Goal: Task Accomplishment & Management: Use online tool/utility

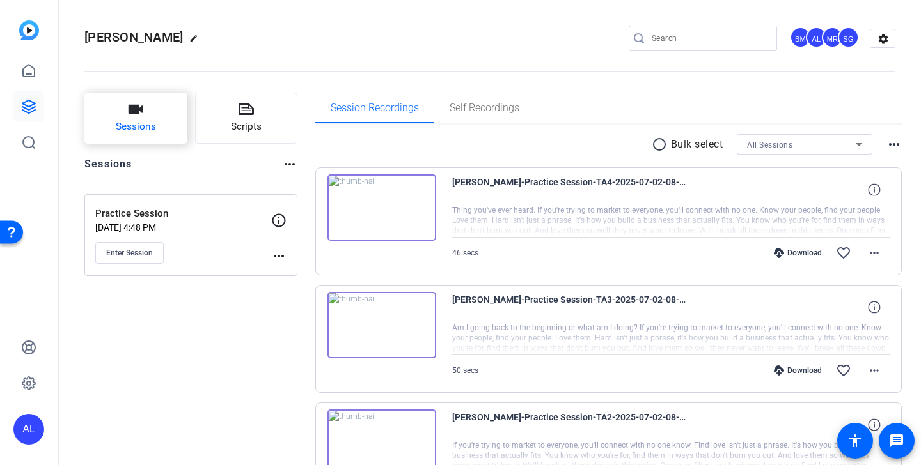
click at [161, 114] on button "Sessions" at bounding box center [135, 118] width 103 height 51
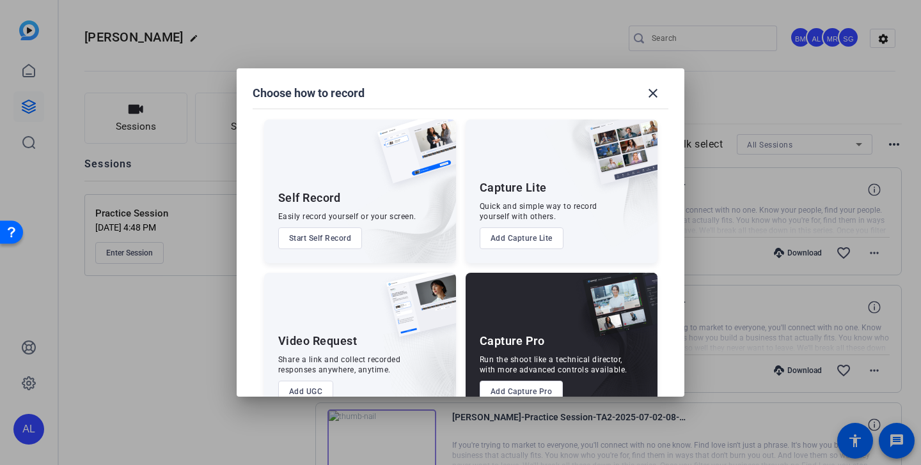
click at [520, 385] on button "Add Capture Pro" at bounding box center [521, 392] width 84 height 22
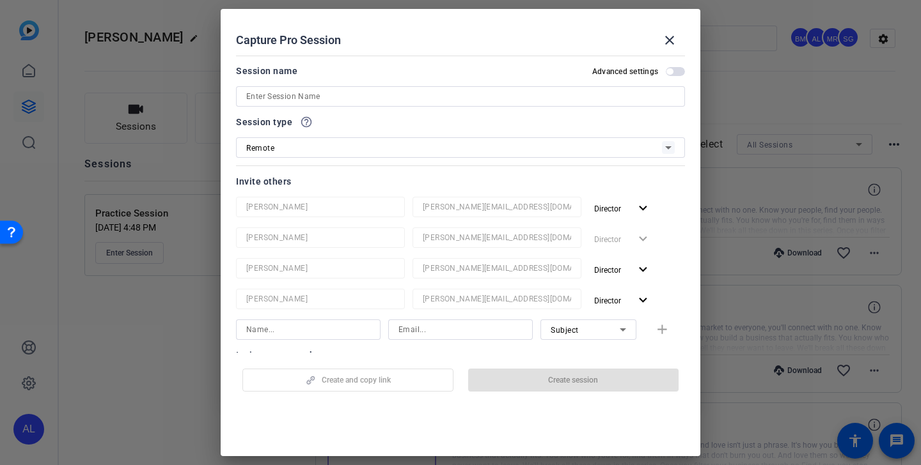
click at [412, 98] on input at bounding box center [460, 96] width 428 height 15
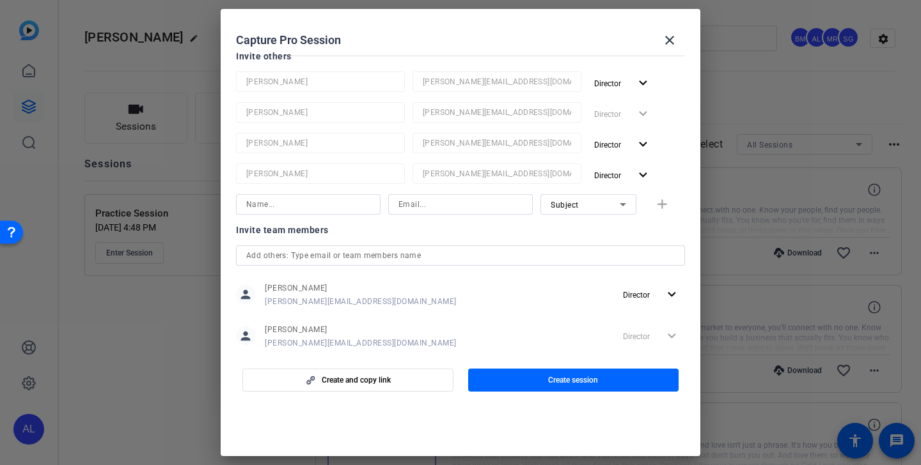
scroll to position [235, 0]
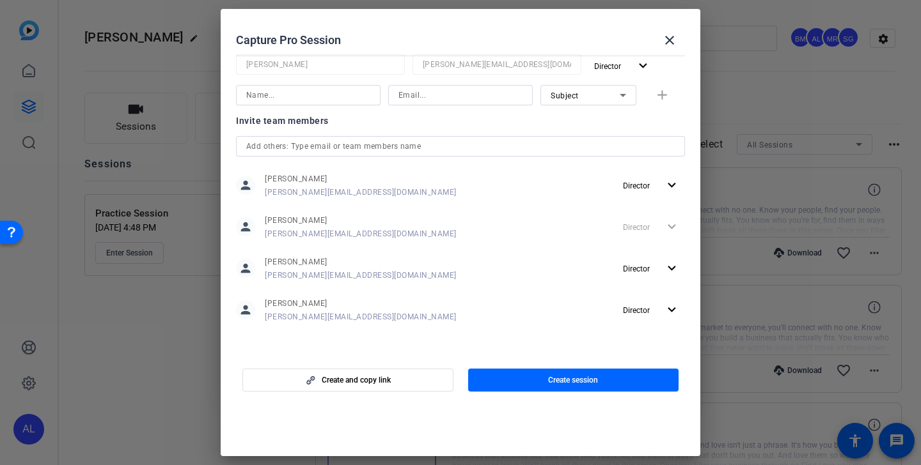
type input "Beta Finkit"
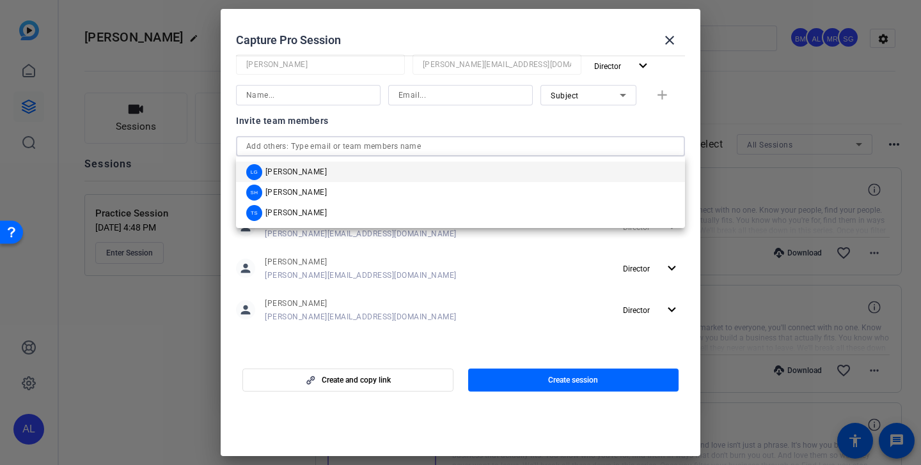
click at [471, 143] on input "text" at bounding box center [460, 146] width 428 height 15
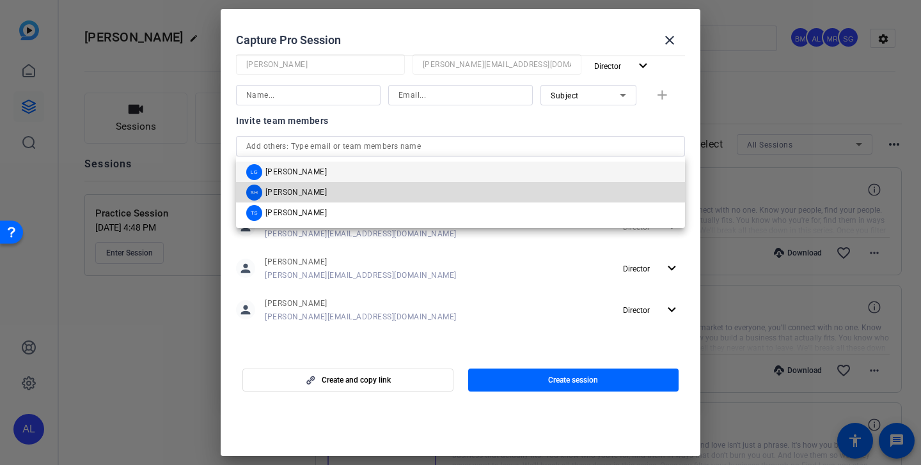
click at [415, 189] on mat-option "SH Sam Hale" at bounding box center [460, 192] width 449 height 20
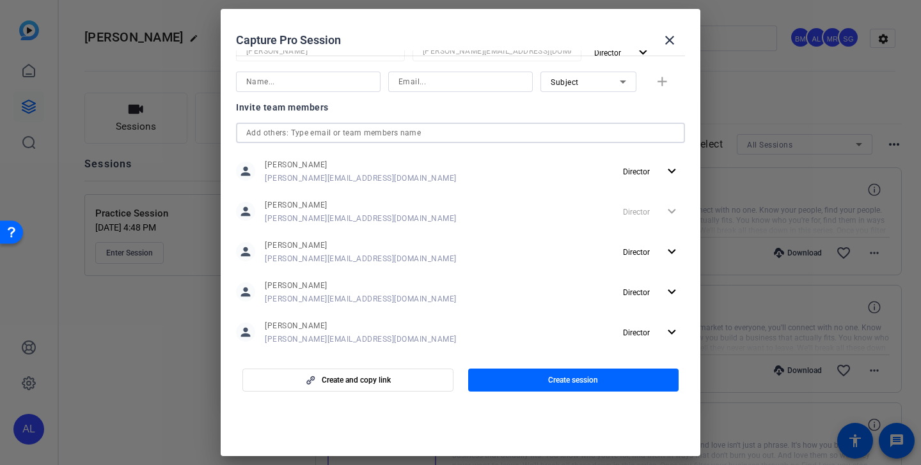
scroll to position [300, 0]
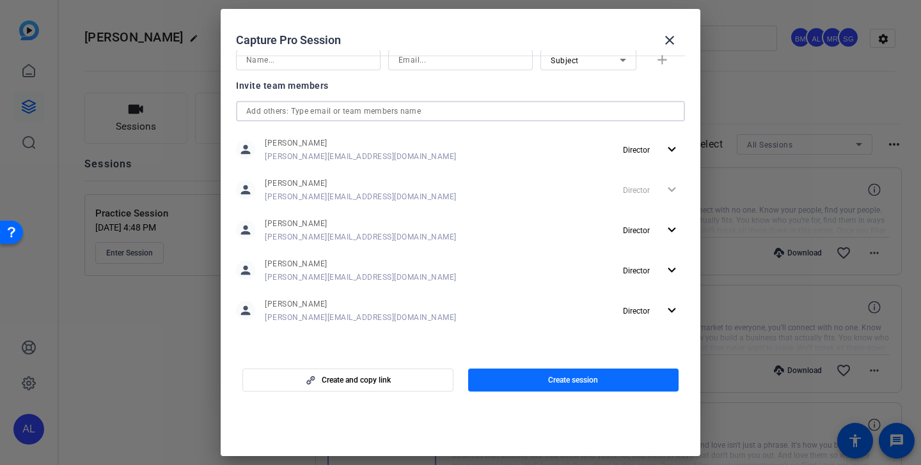
click at [551, 378] on span "Create session" at bounding box center [573, 380] width 50 height 10
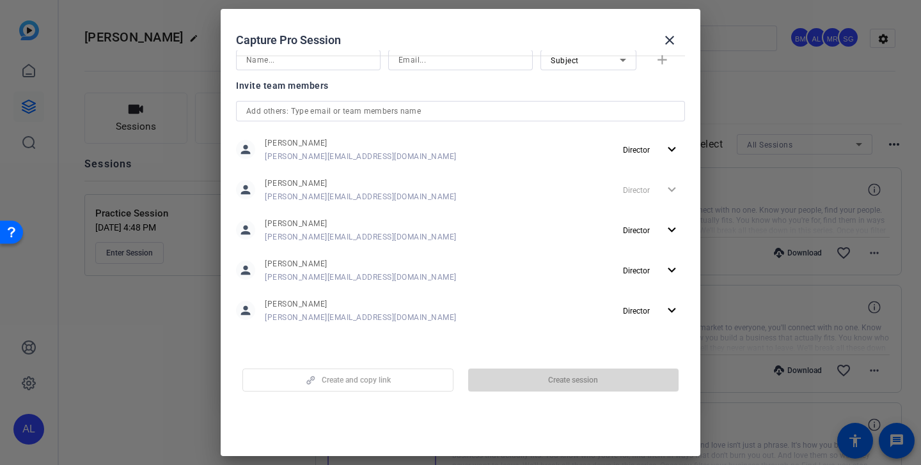
scroll to position [0, 0]
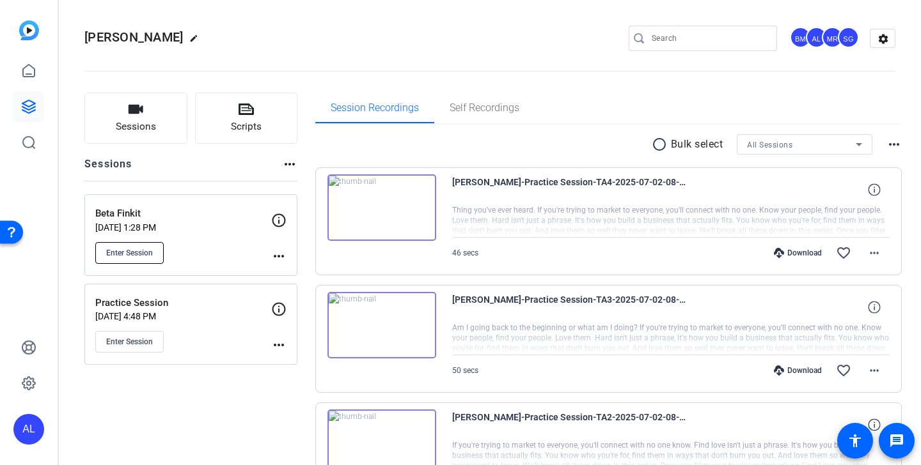
click at [140, 258] on button "Enter Session" at bounding box center [129, 253] width 68 height 22
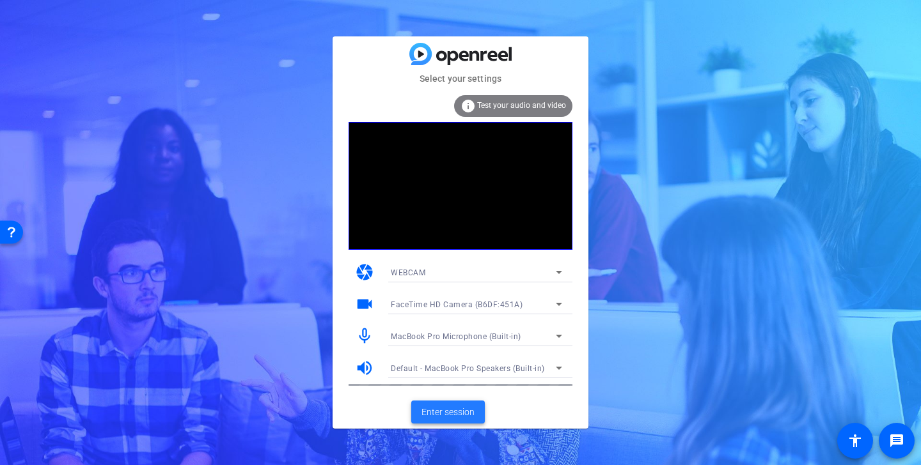
click at [462, 412] on span "Enter session" at bounding box center [447, 412] width 53 height 13
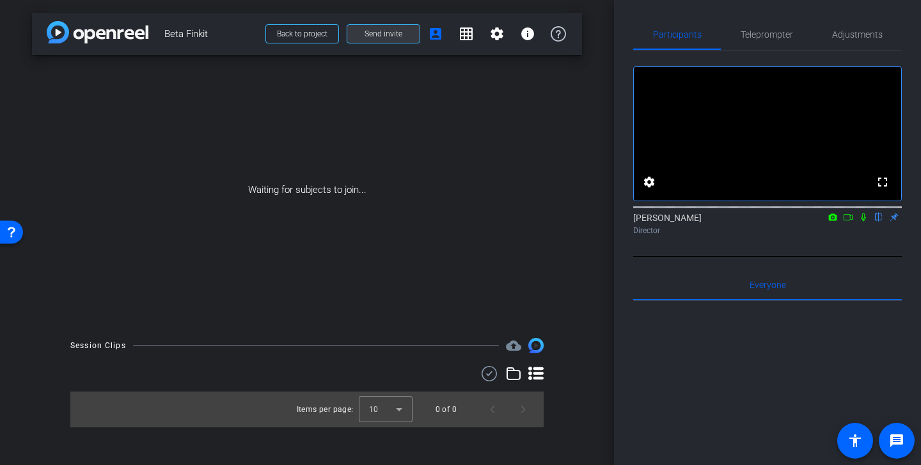
click at [389, 36] on span "Send invite" at bounding box center [383, 34] width 38 height 10
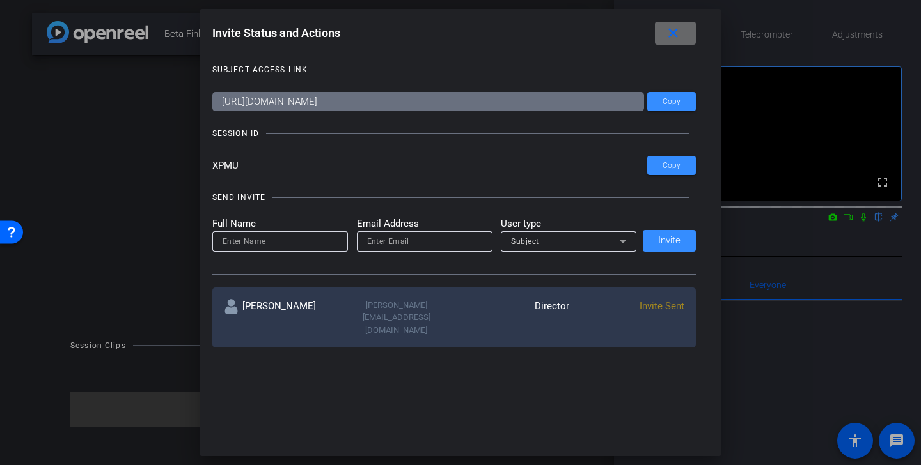
click at [673, 26] on mat-icon "close" at bounding box center [673, 34] width 16 height 16
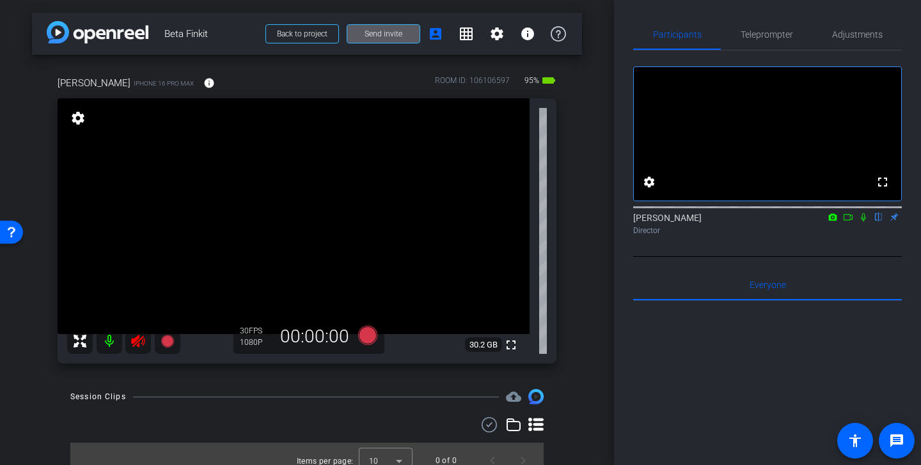
click at [141, 343] on icon at bounding box center [137, 341] width 15 height 15
click at [876, 34] on span "Adjustments" at bounding box center [857, 34] width 51 height 9
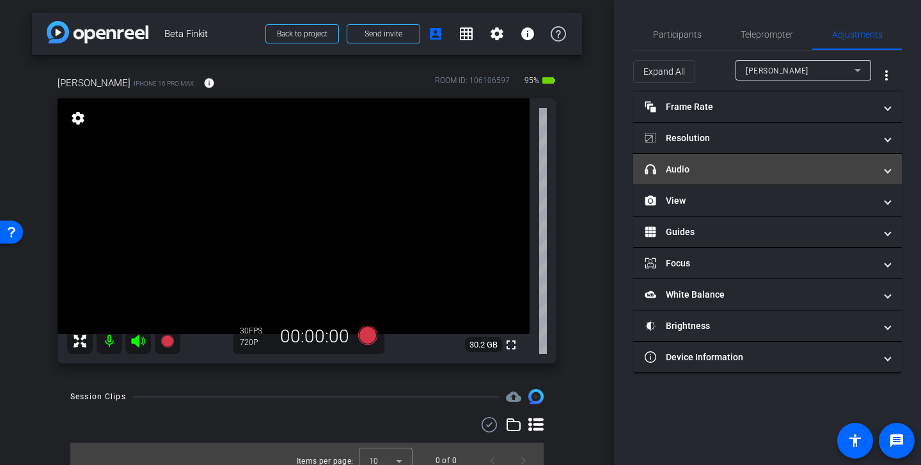
click at [736, 176] on mat-expansion-panel-header "headphone icon Audio" at bounding box center [767, 169] width 269 height 31
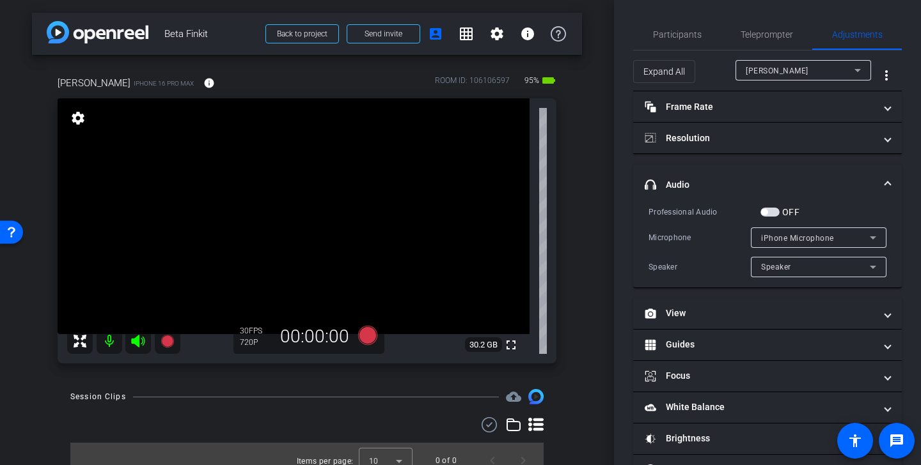
click at [729, 182] on mat-panel-title "headphone icon Audio" at bounding box center [759, 184] width 230 height 13
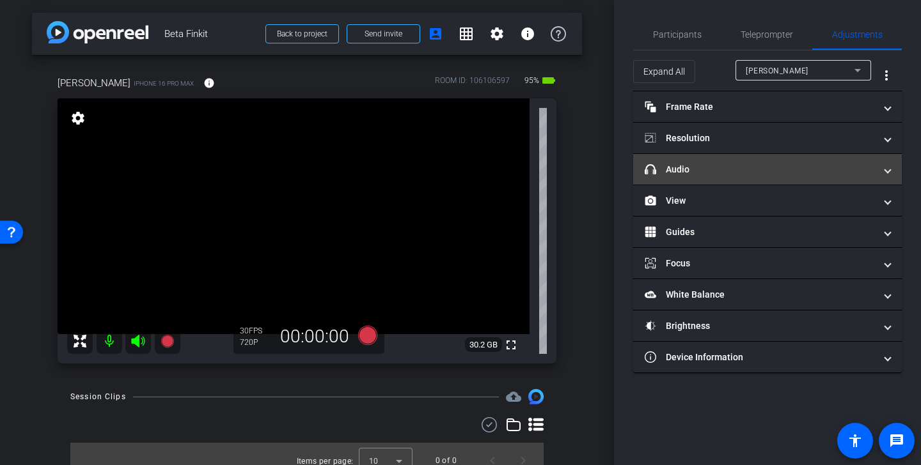
click at [729, 165] on mat-panel-title "headphone icon Audio" at bounding box center [759, 169] width 230 height 13
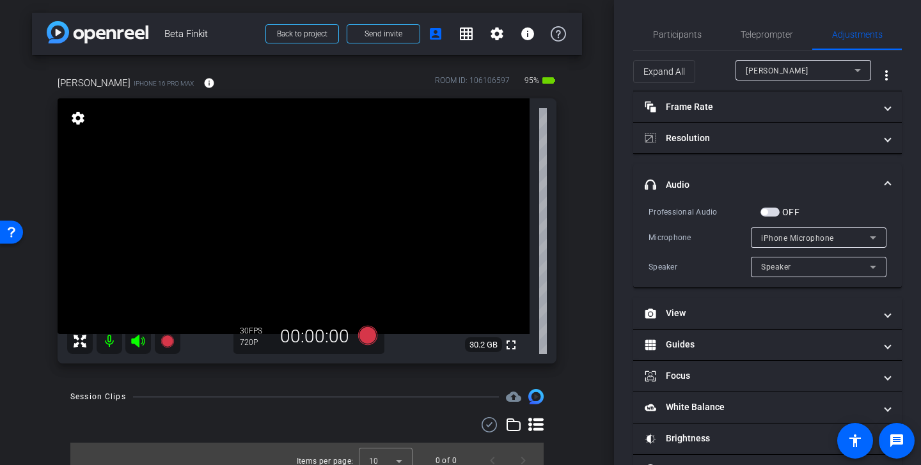
click at [713, 177] on mat-expansion-panel-header "headphone icon Audio" at bounding box center [767, 184] width 269 height 41
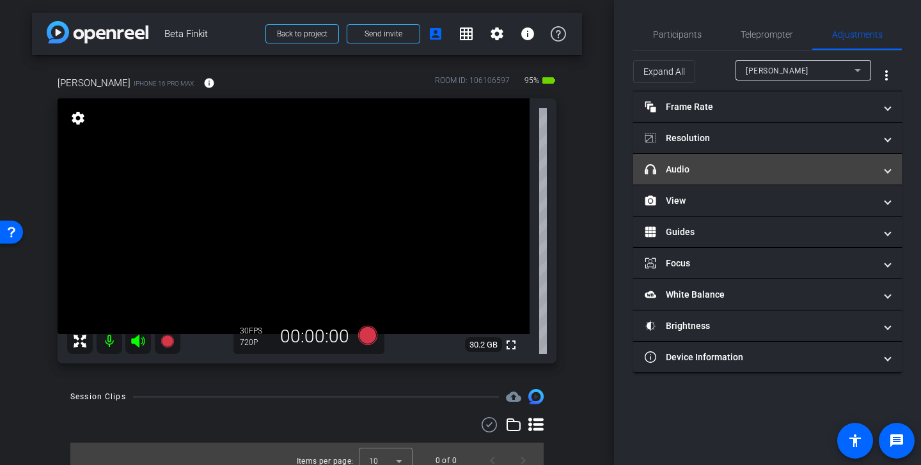
click at [713, 182] on mat-expansion-panel-header "headphone icon Audio" at bounding box center [767, 169] width 269 height 31
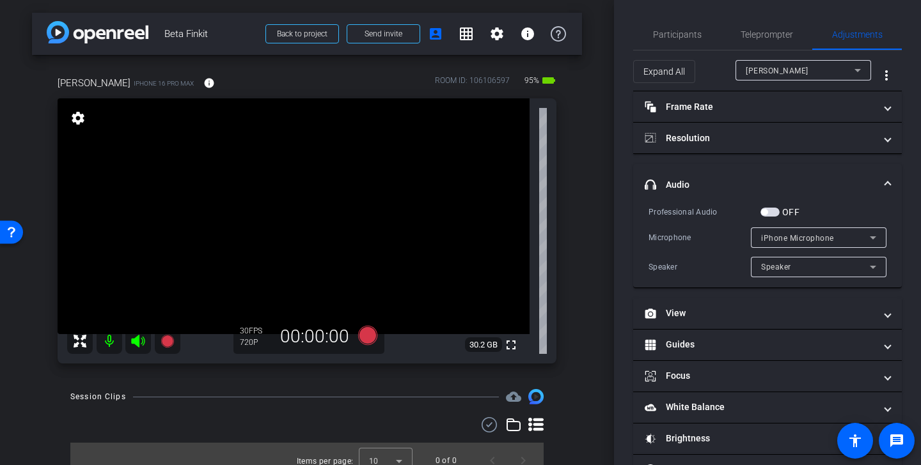
click at [709, 169] on mat-expansion-panel-header "headphone icon Audio" at bounding box center [767, 184] width 269 height 41
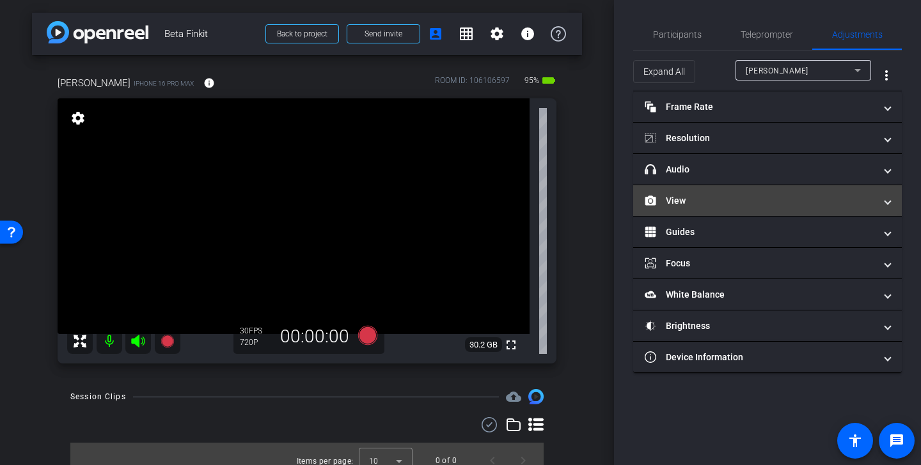
click at [722, 203] on mat-panel-title "View" at bounding box center [759, 200] width 230 height 13
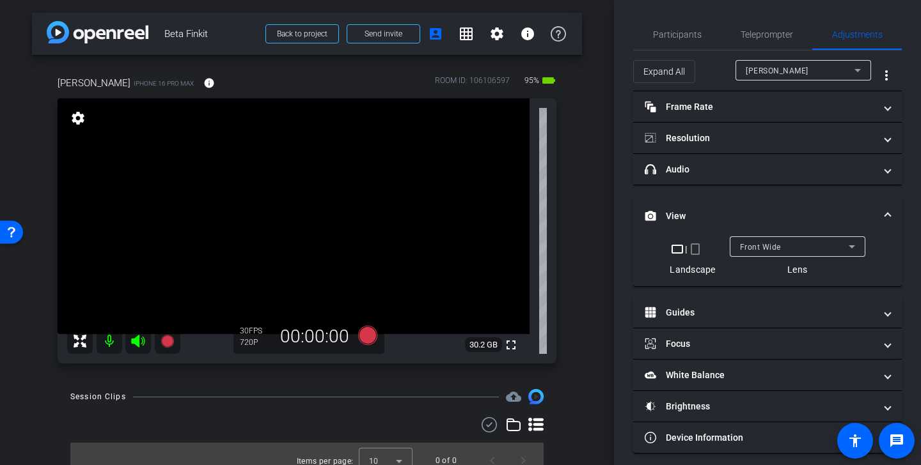
click at [690, 247] on mat-icon "crop_portrait" at bounding box center [694, 249] width 15 height 15
click at [697, 250] on mat-icon "crop_portrait" at bounding box center [701, 249] width 15 height 15
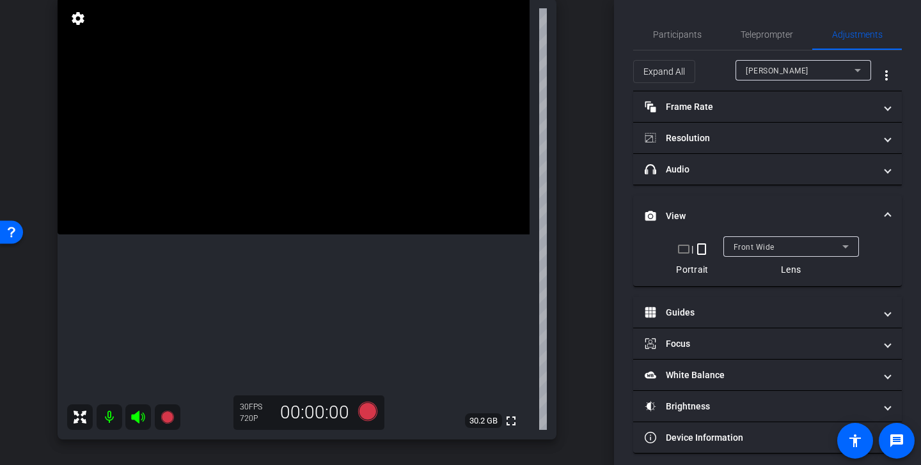
scroll to position [123, 0]
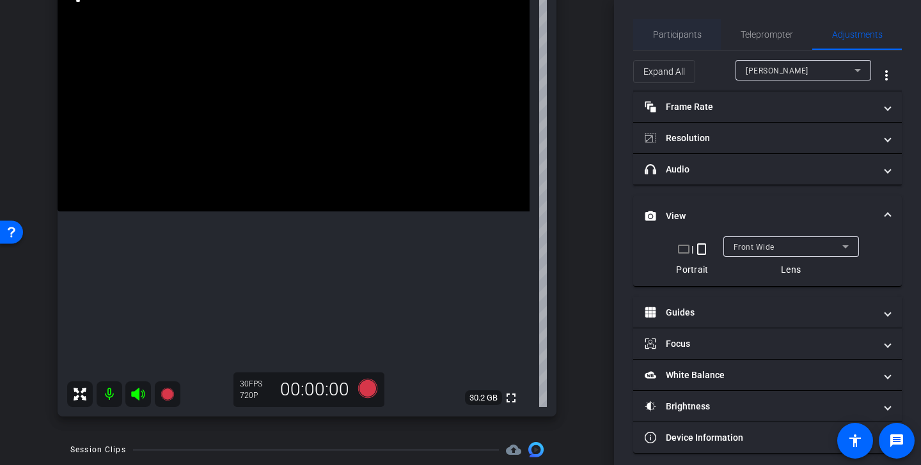
click at [683, 32] on span "Participants" at bounding box center [677, 34] width 49 height 9
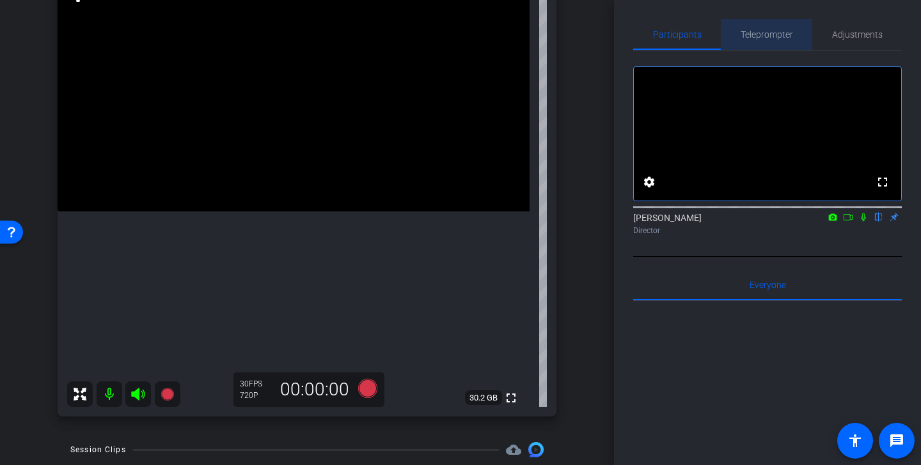
click at [778, 26] on span "Teleprompter" at bounding box center [766, 34] width 52 height 31
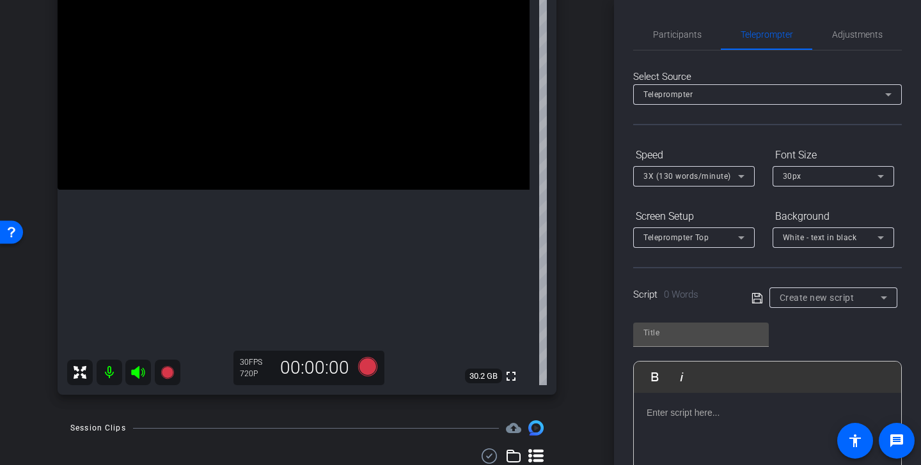
scroll to position [148, 0]
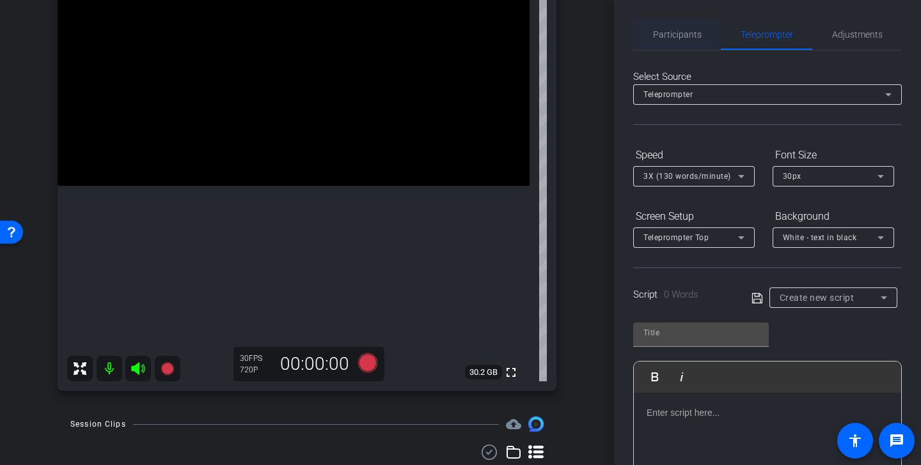
click at [650, 41] on div "Participants" at bounding box center [677, 34] width 88 height 31
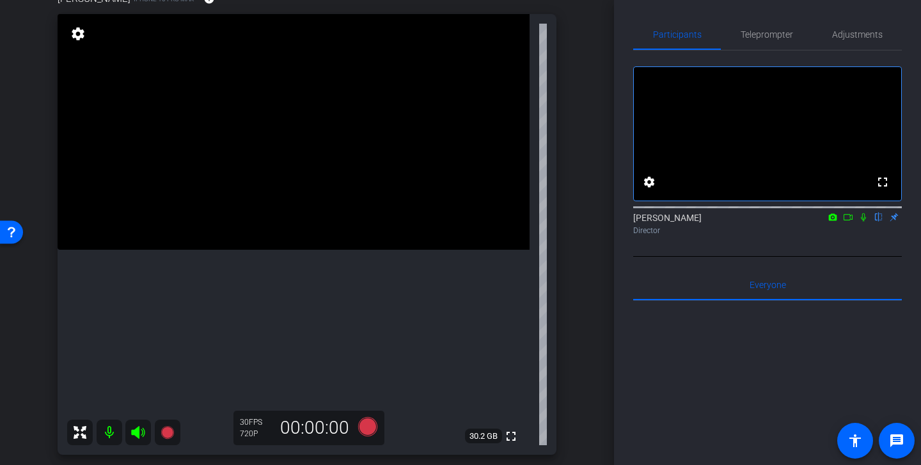
scroll to position [86, 0]
click at [766, 40] on span "Teleprompter" at bounding box center [766, 34] width 52 height 31
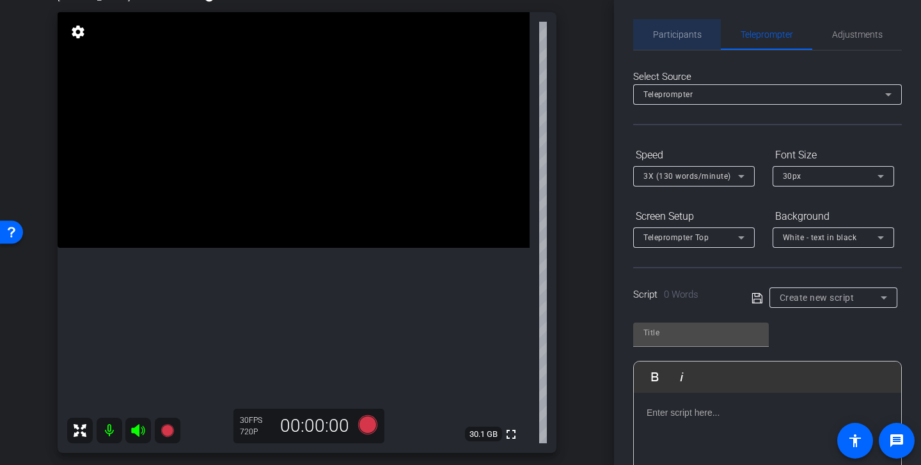
click at [677, 36] on span "Participants" at bounding box center [677, 34] width 49 height 9
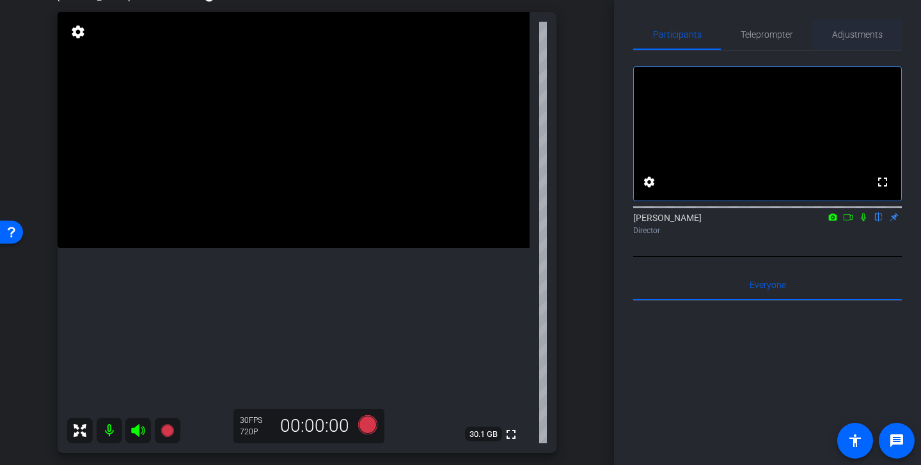
click at [854, 38] on span "Adjustments" at bounding box center [857, 34] width 51 height 9
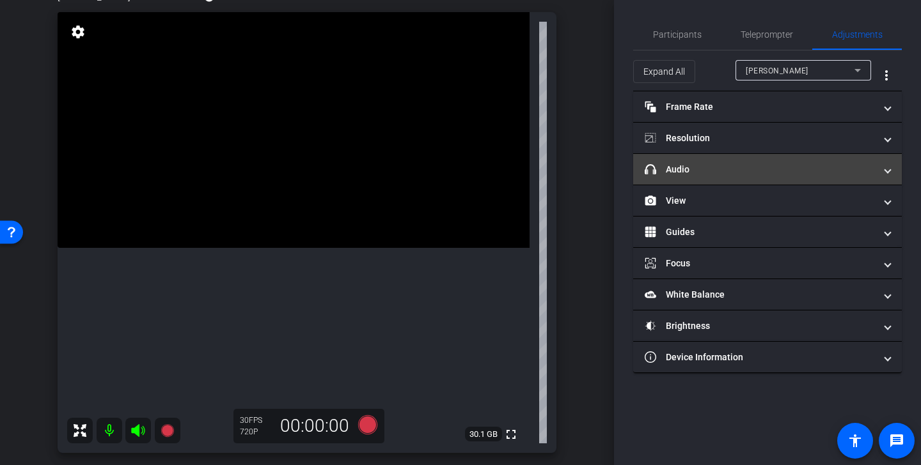
click at [758, 173] on mat-panel-title "headphone icon Audio" at bounding box center [759, 169] width 230 height 13
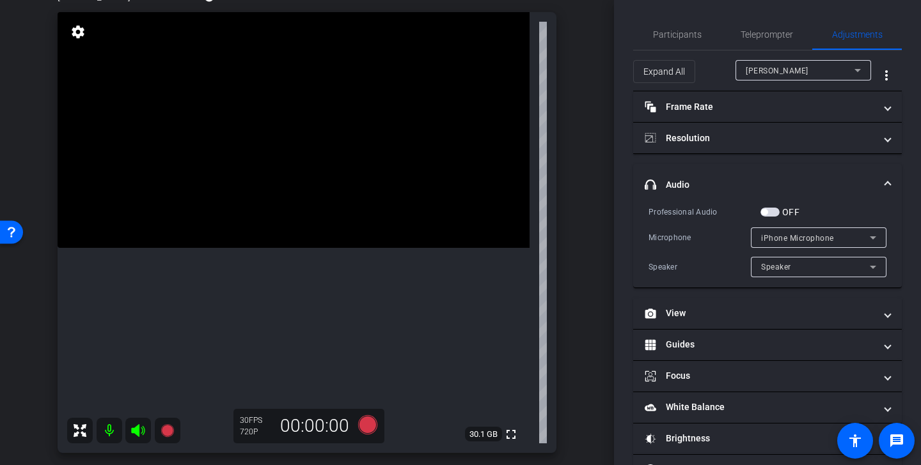
click at [724, 189] on mat-panel-title "headphone icon Audio" at bounding box center [759, 184] width 230 height 13
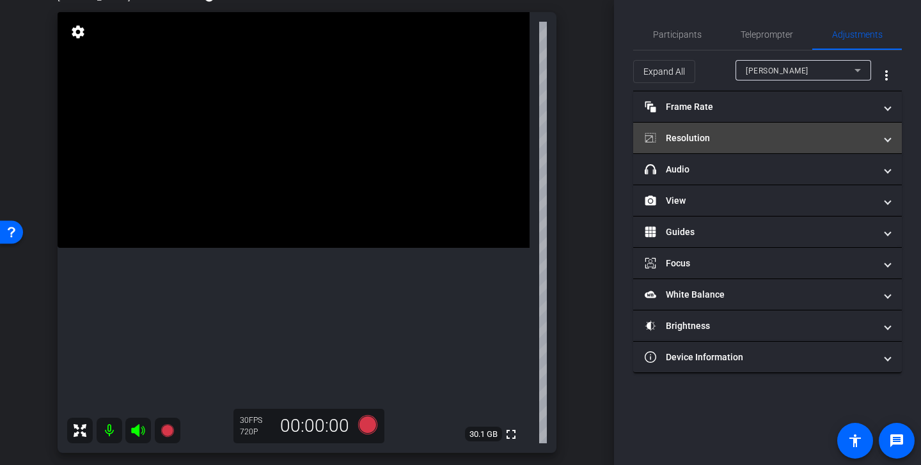
click at [738, 141] on mat-panel-title "Resolution" at bounding box center [759, 138] width 230 height 13
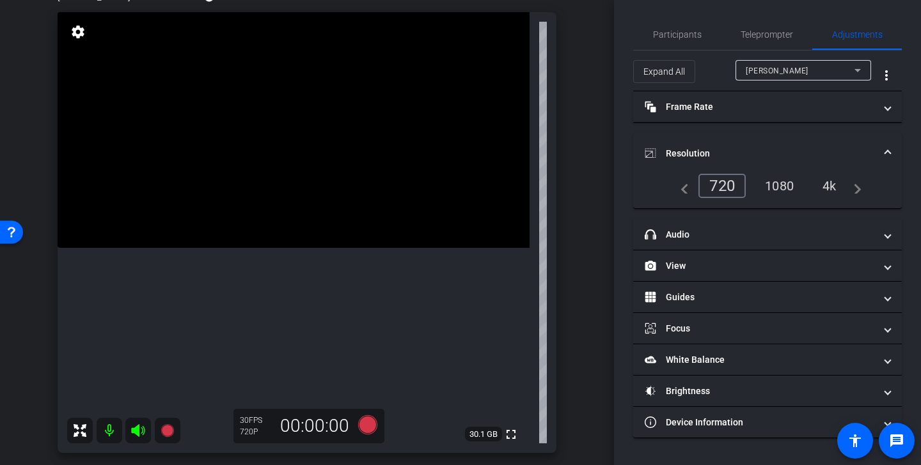
click at [778, 184] on div "1080" at bounding box center [779, 186] width 48 height 22
click at [742, 144] on mat-expansion-panel-header "Resolution" at bounding box center [767, 153] width 269 height 41
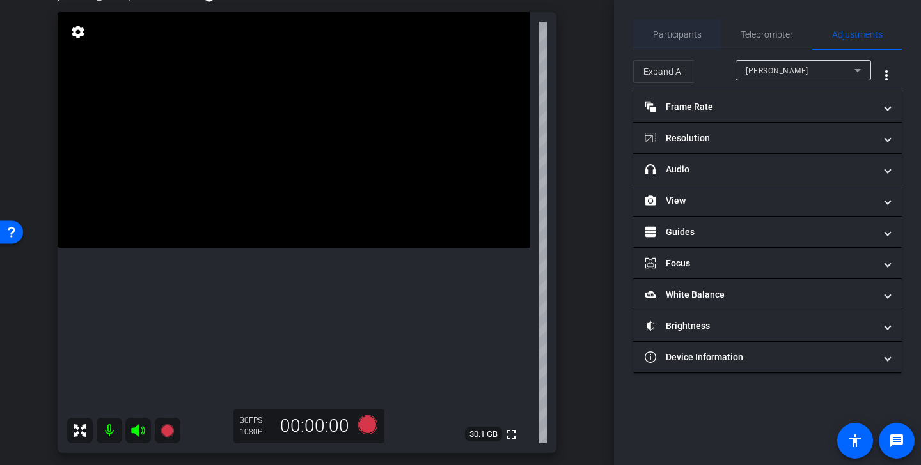
click at [674, 26] on span "Participants" at bounding box center [677, 34] width 49 height 31
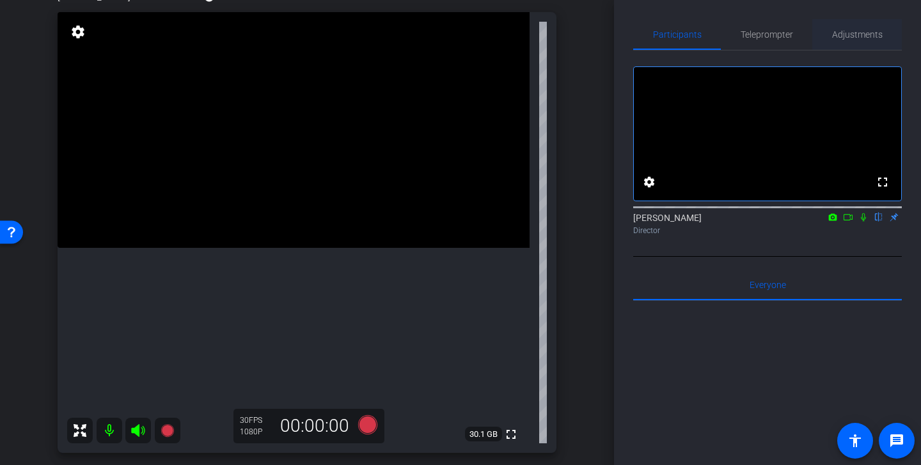
click at [864, 23] on span "Adjustments" at bounding box center [857, 34] width 51 height 31
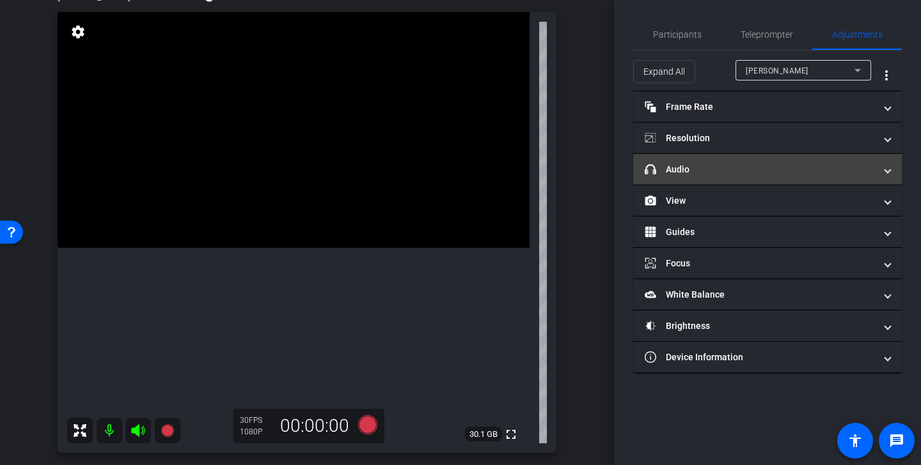
click at [777, 161] on mat-expansion-panel-header "headphone icon Audio" at bounding box center [767, 169] width 269 height 31
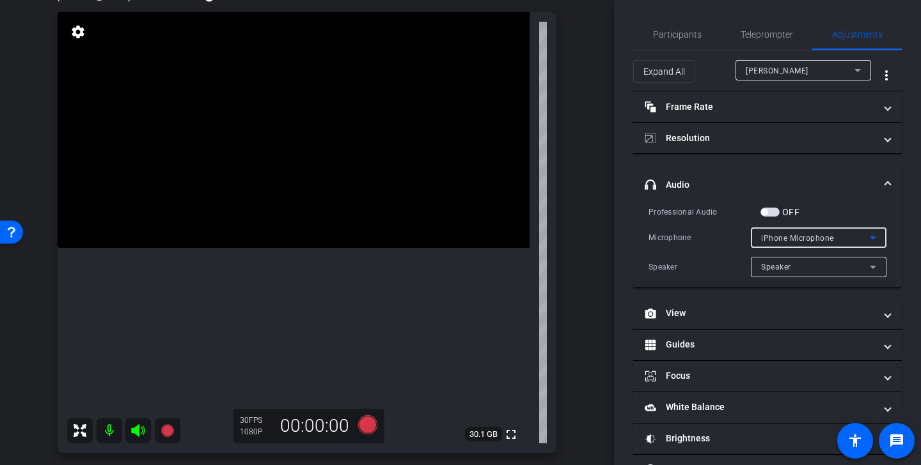
click at [861, 234] on div "iPhone Microphone" at bounding box center [815, 238] width 109 height 16
click at [888, 224] on div at bounding box center [460, 232] width 921 height 465
click at [825, 242] on div "iPhone Microphone" at bounding box center [815, 238] width 109 height 16
click at [697, 27] on div at bounding box center [460, 232] width 921 height 465
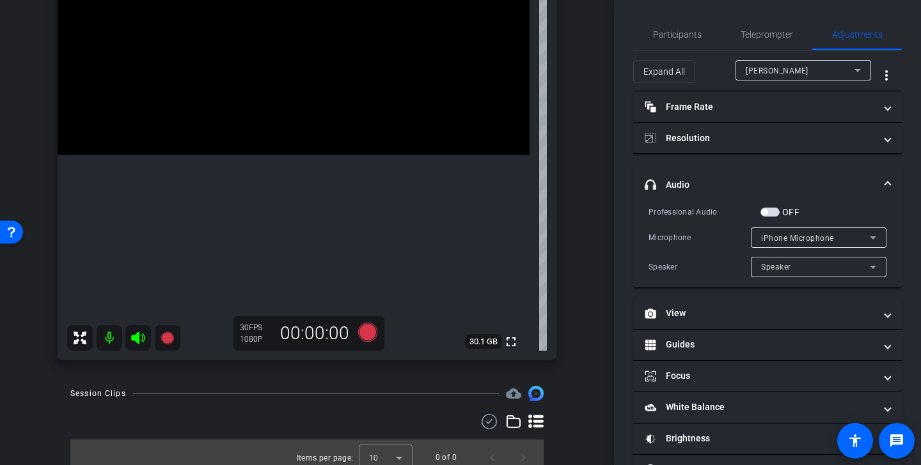
scroll to position [189, 0]
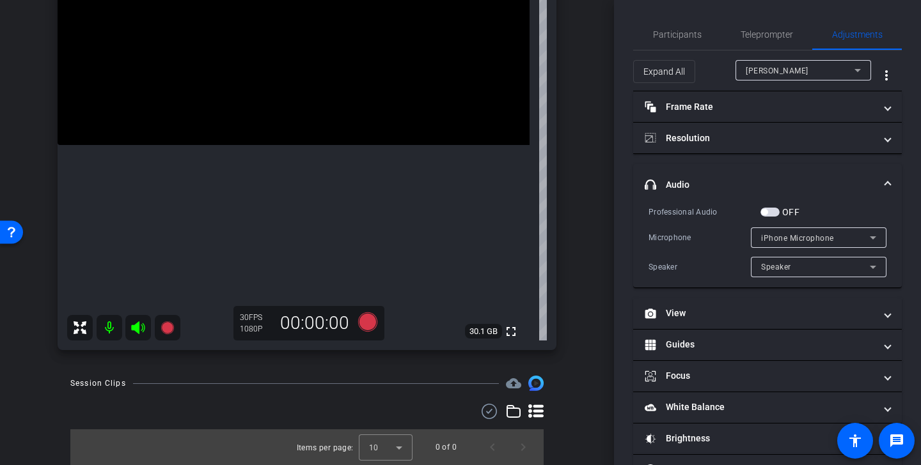
click at [837, 240] on div "iPhone Microphone" at bounding box center [815, 238] width 109 height 16
click at [772, 214] on div at bounding box center [460, 232] width 921 height 465
click at [769, 212] on span "button" at bounding box center [769, 212] width 19 height 9
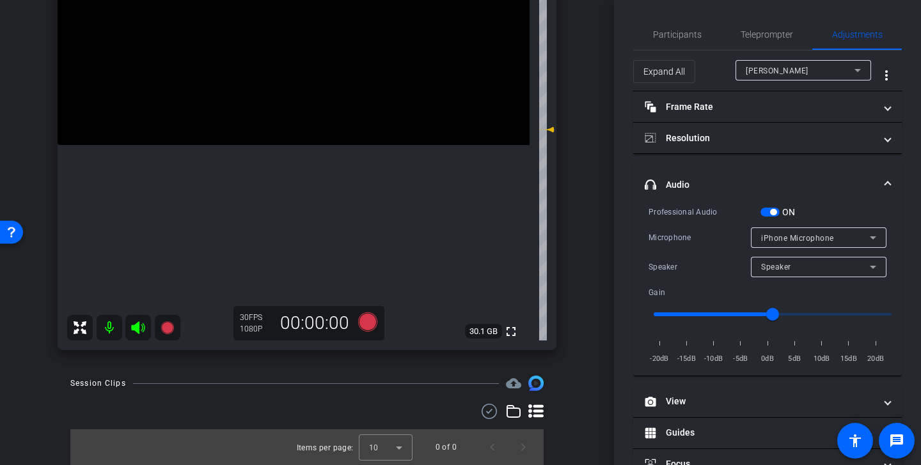
click at [825, 242] on div "iPhone Microphone" at bounding box center [815, 238] width 109 height 16
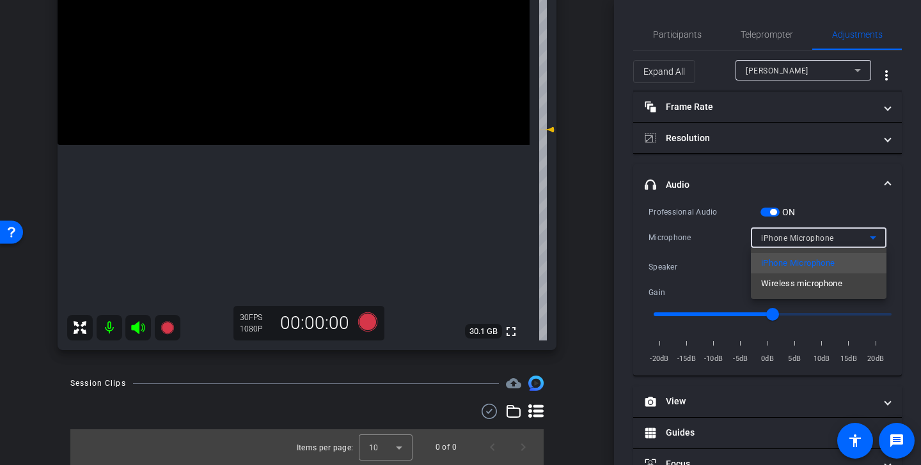
click at [825, 242] on div at bounding box center [460, 232] width 921 height 465
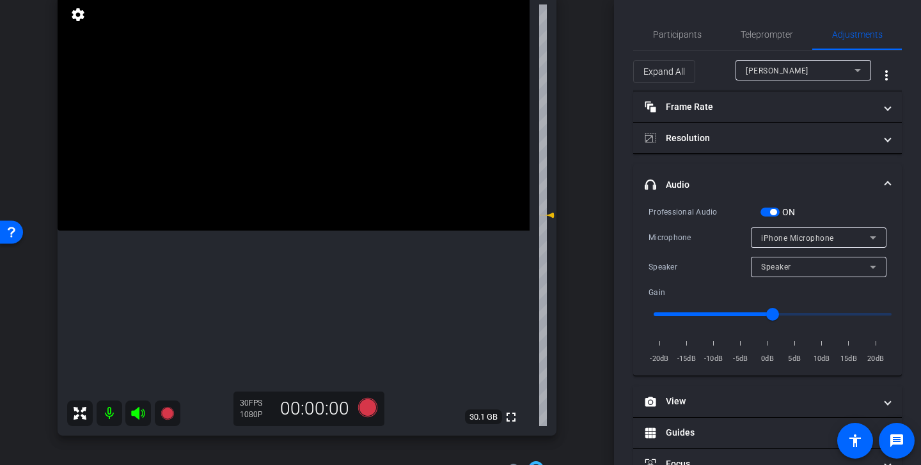
scroll to position [97, 0]
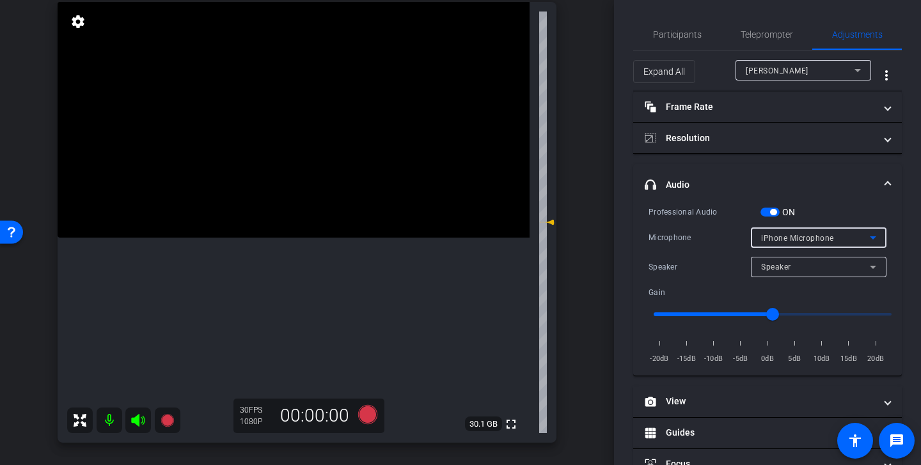
click at [821, 240] on span "iPhone Microphone" at bounding box center [797, 238] width 73 height 9
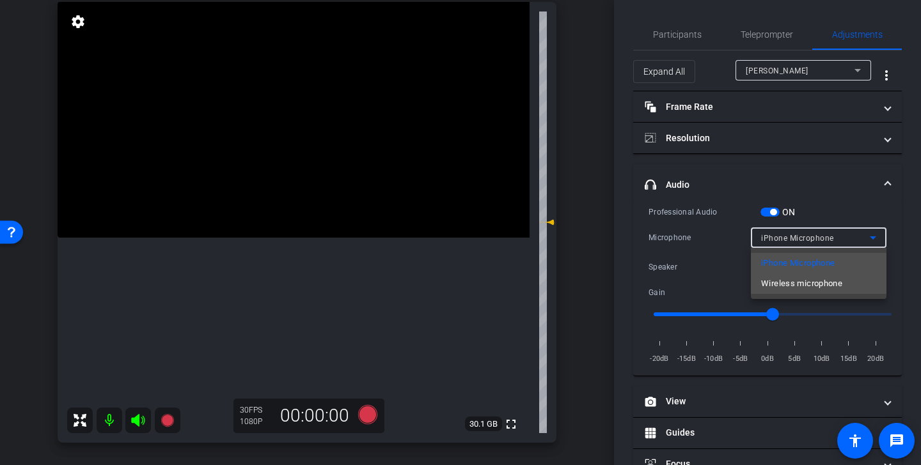
click at [820, 284] on span "Wireless microphone" at bounding box center [801, 283] width 81 height 15
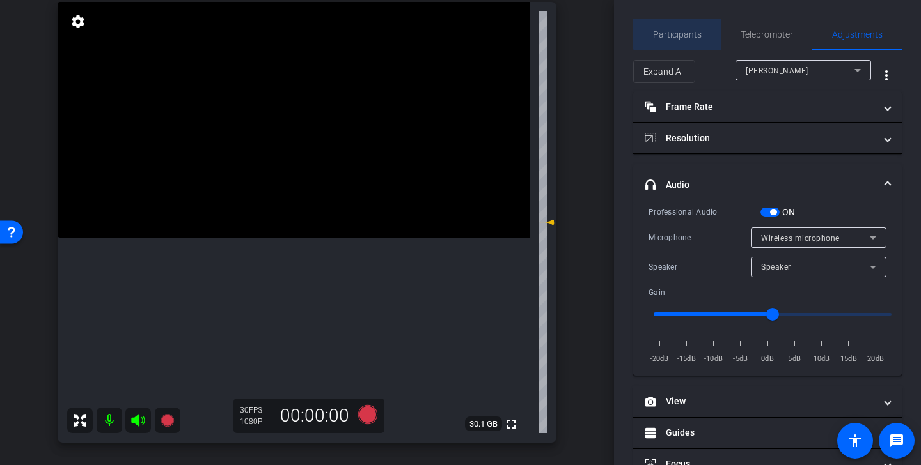
click at [696, 30] on span "Participants" at bounding box center [677, 34] width 49 height 9
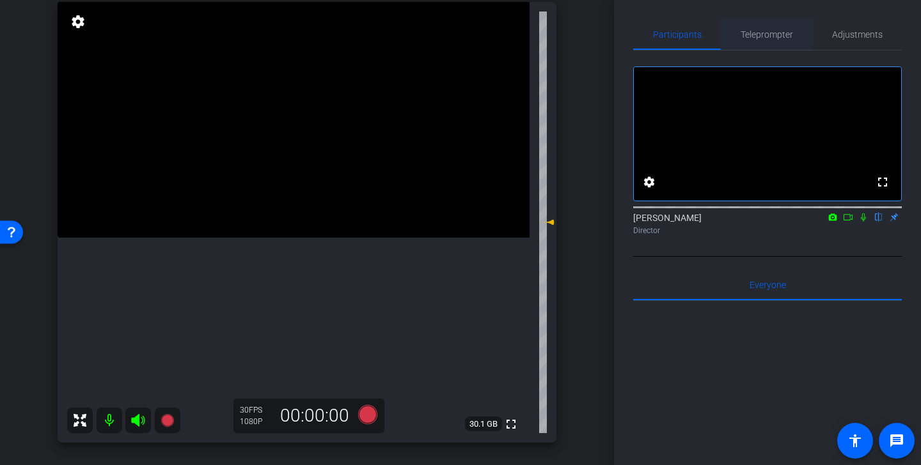
click at [779, 28] on span "Teleprompter" at bounding box center [766, 34] width 52 height 31
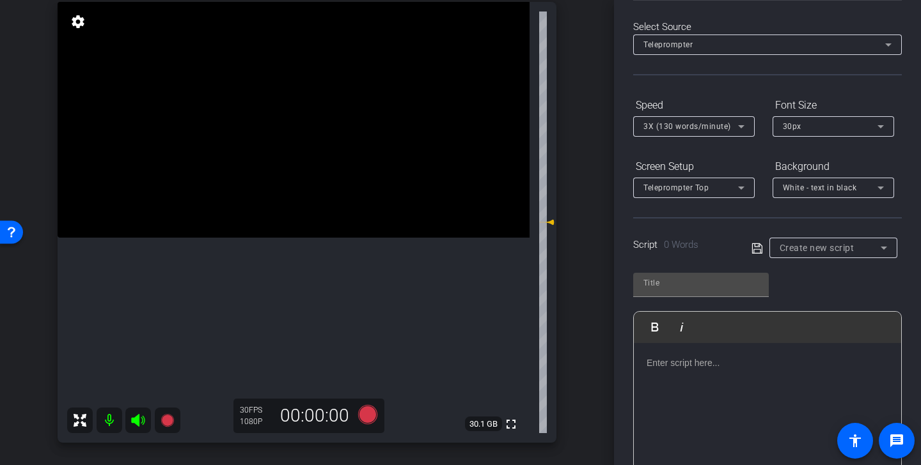
scroll to position [56, 0]
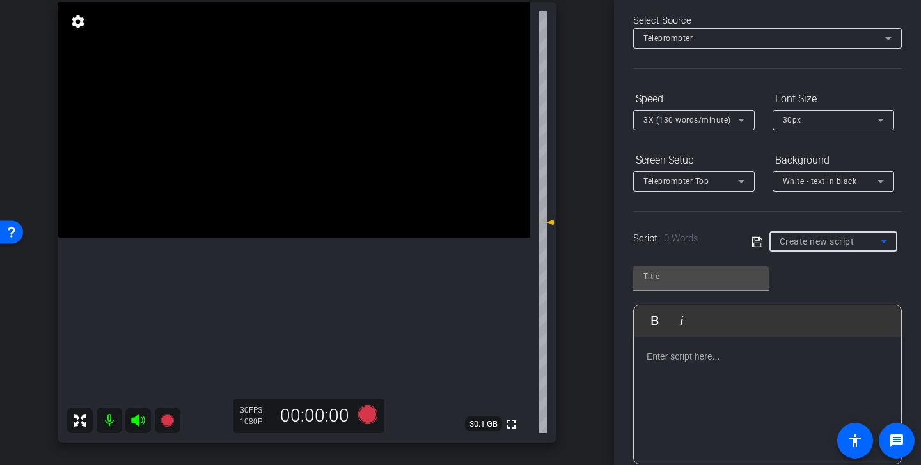
click at [841, 243] on span "Create new script" at bounding box center [816, 242] width 75 height 10
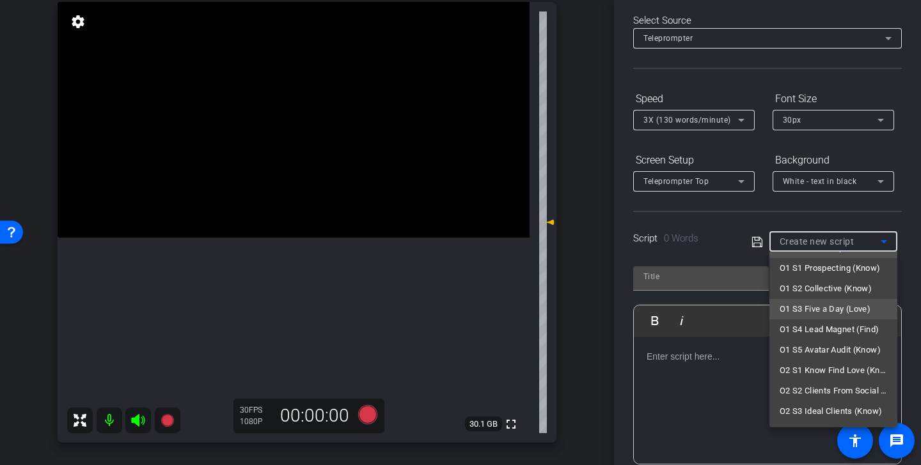
scroll to position [18, 0]
click at [855, 272] on span "O1 S1 Prospecting (Know)" at bounding box center [829, 269] width 101 height 15
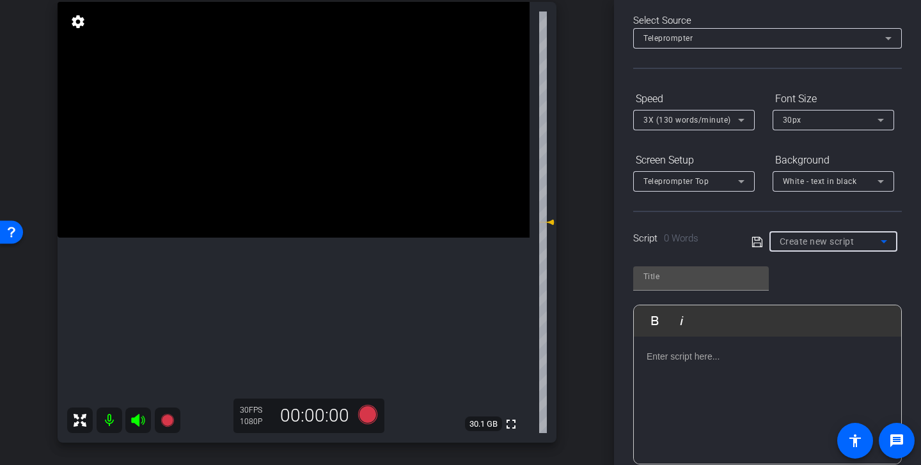
type input "O1 S1 Prospecting (Know)"
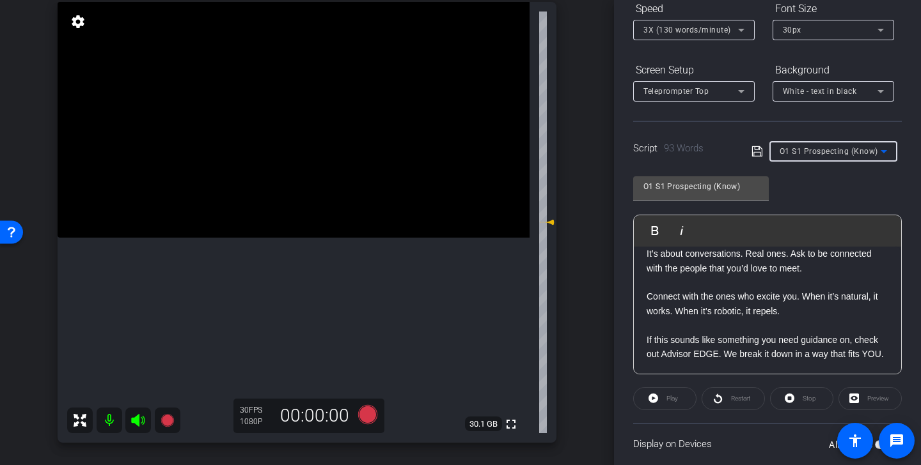
scroll to position [233, 0]
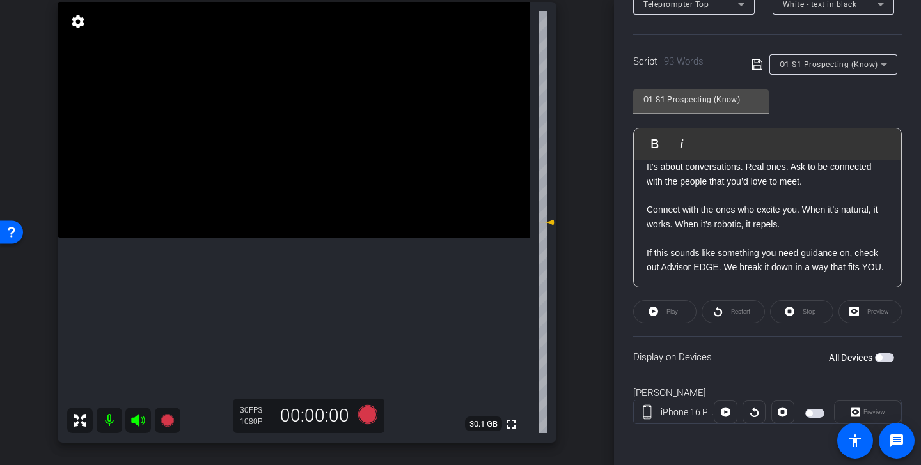
click at [814, 415] on span "button" at bounding box center [814, 413] width 19 height 9
click at [813, 412] on span "button" at bounding box center [814, 413] width 19 height 9
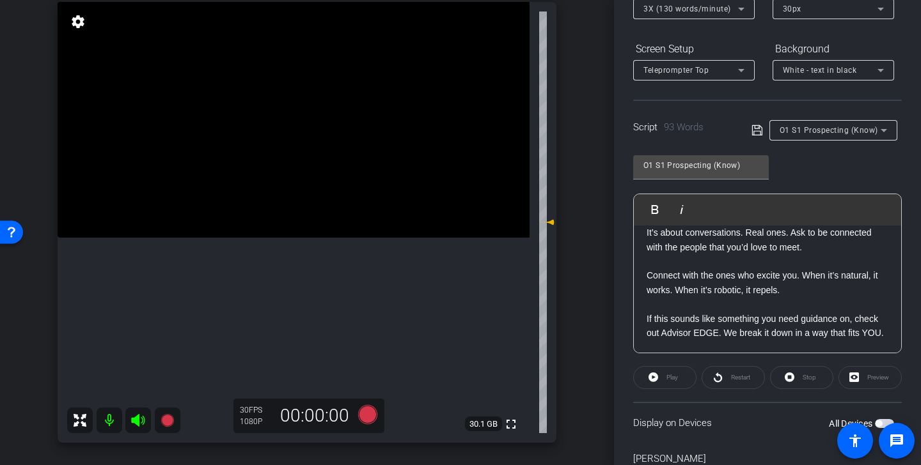
scroll to position [0, 0]
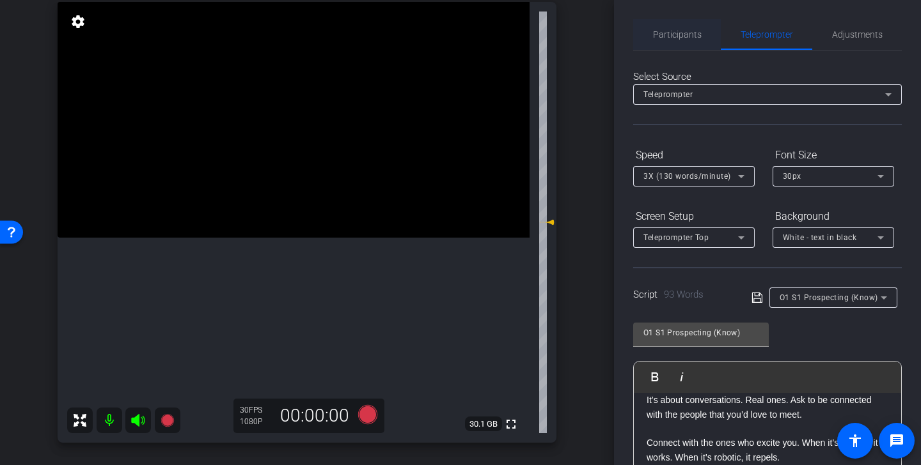
click at [694, 22] on span "Participants" at bounding box center [677, 34] width 49 height 31
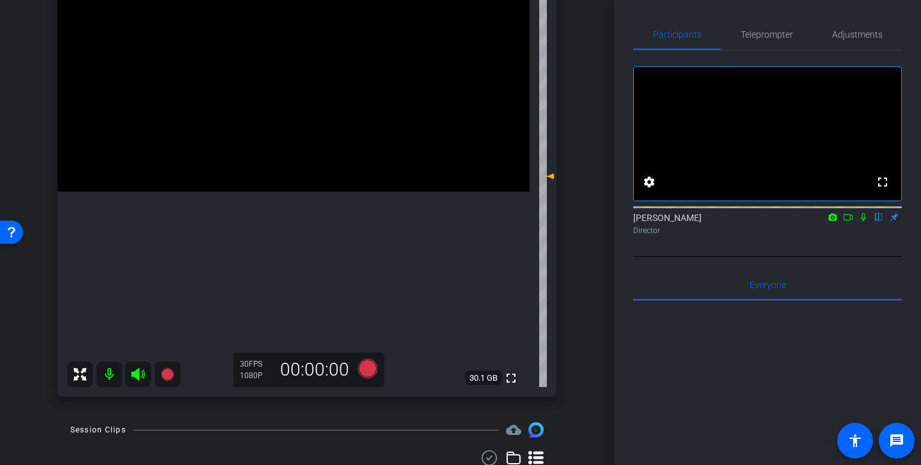
scroll to position [128, 0]
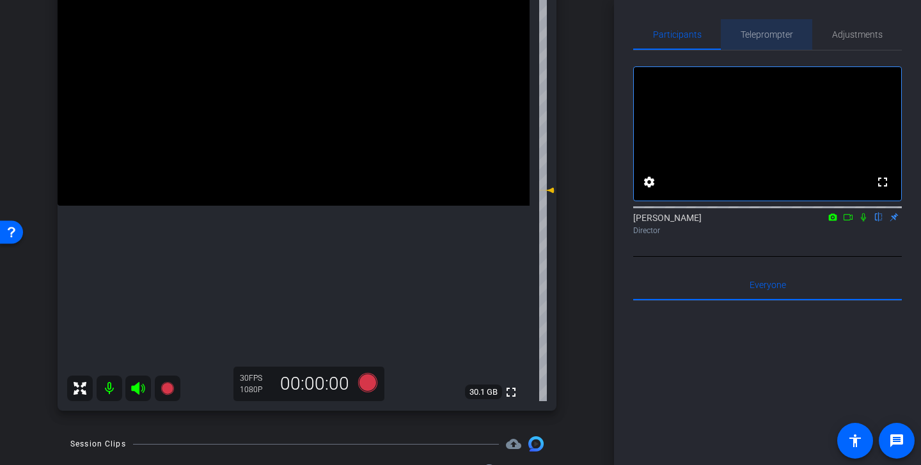
click at [770, 21] on span "Teleprompter" at bounding box center [766, 34] width 52 height 31
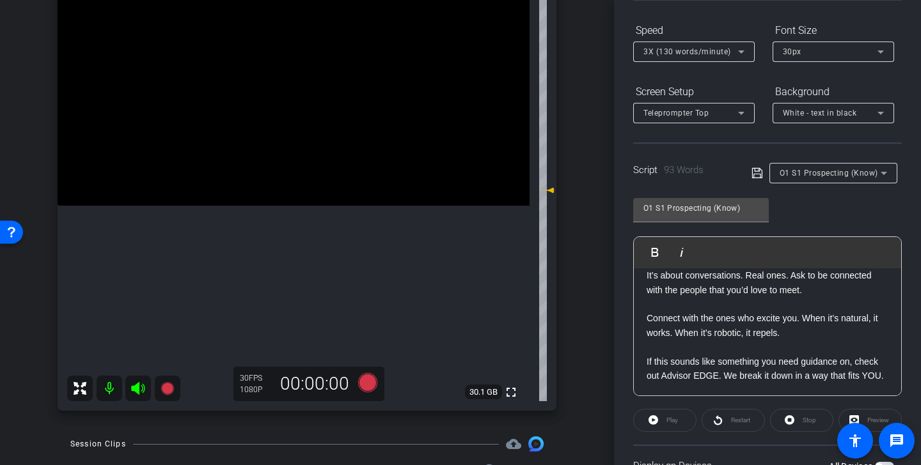
scroll to position [129, 0]
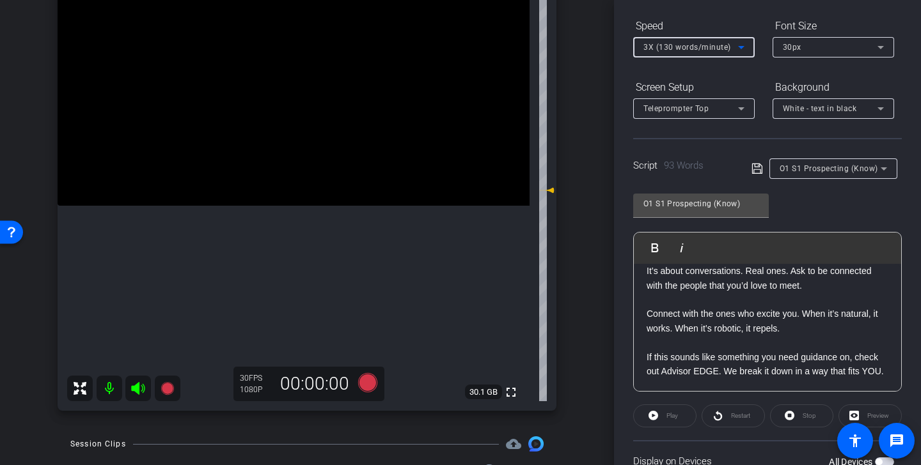
click at [694, 43] on span "3X (130 words/minute)" at bounding box center [687, 47] width 88 height 9
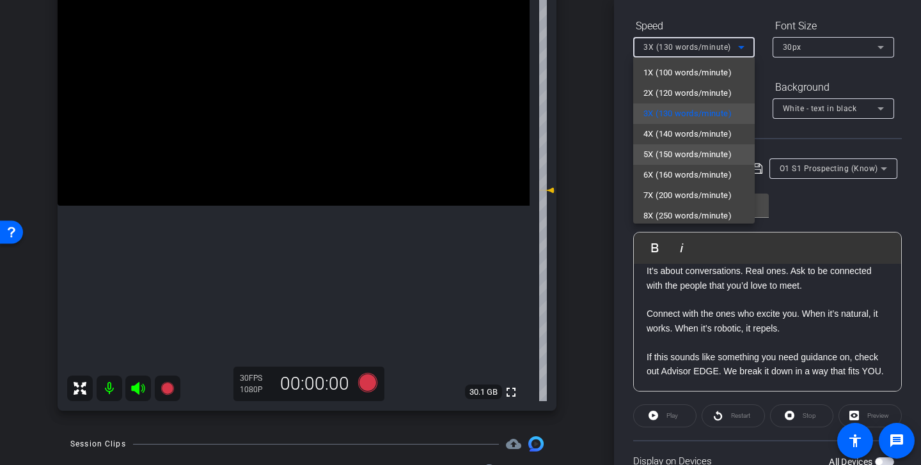
click at [699, 154] on span "5X (150 words/minute)" at bounding box center [687, 154] width 88 height 15
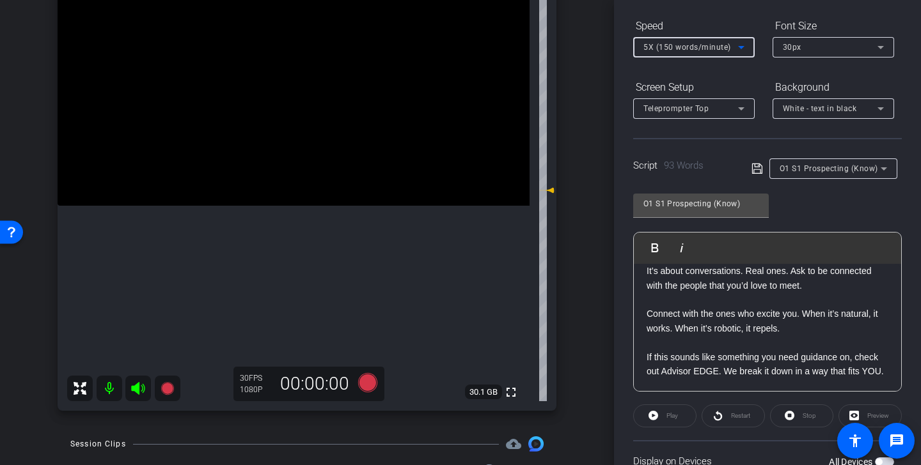
click at [701, 33] on div "Speed" at bounding box center [693, 26] width 121 height 22
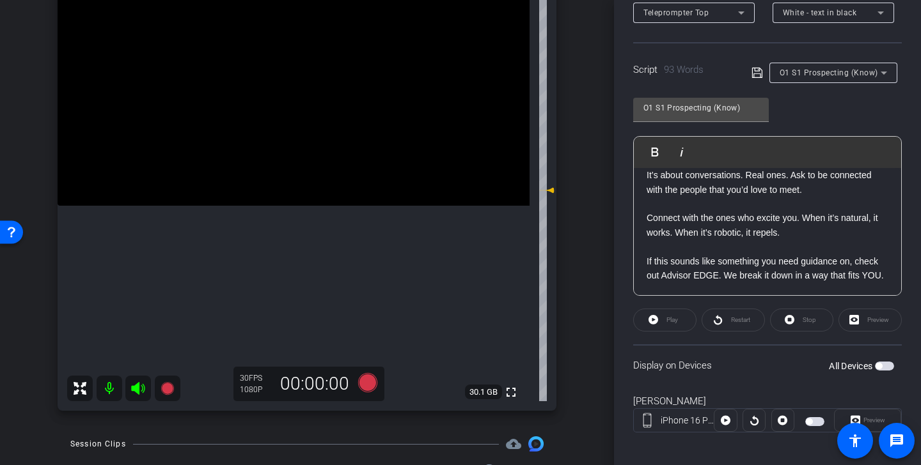
scroll to position [233, 0]
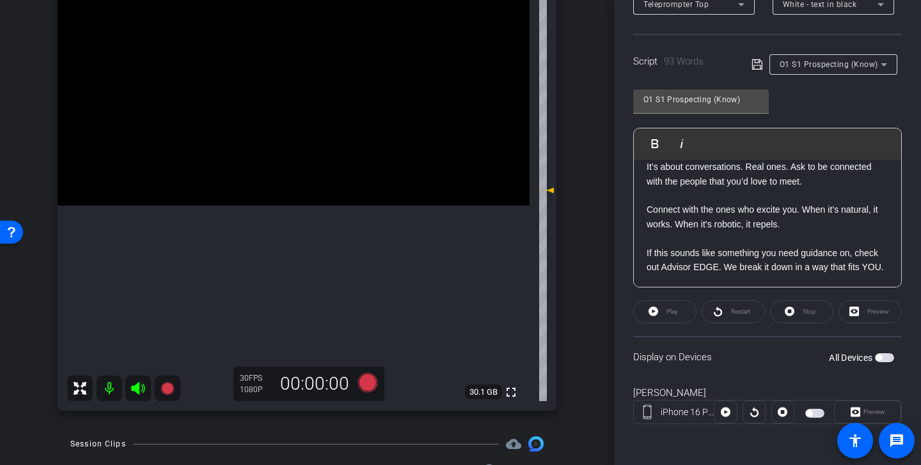
click at [814, 414] on span "button" at bounding box center [814, 413] width 19 height 9
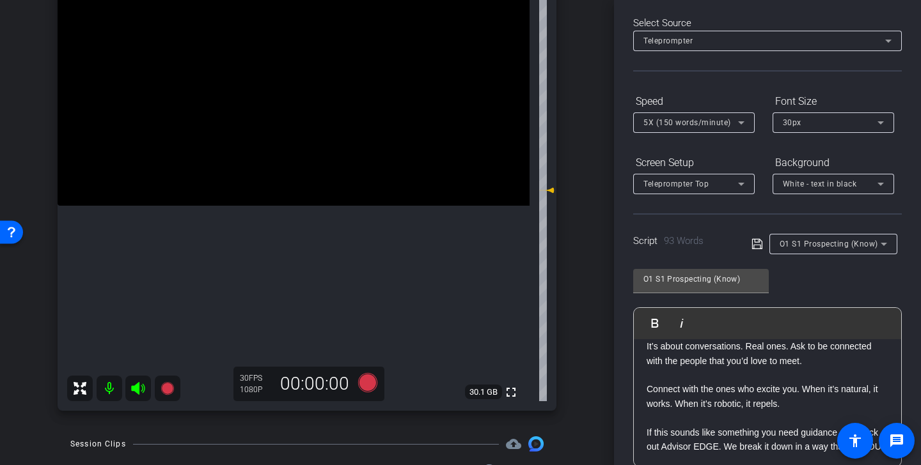
scroll to position [0, 0]
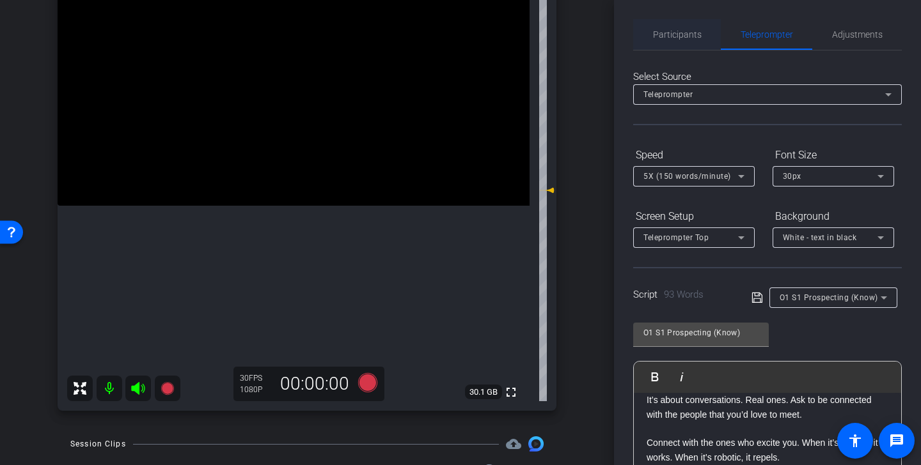
click at [680, 40] on span "Participants" at bounding box center [677, 34] width 49 height 31
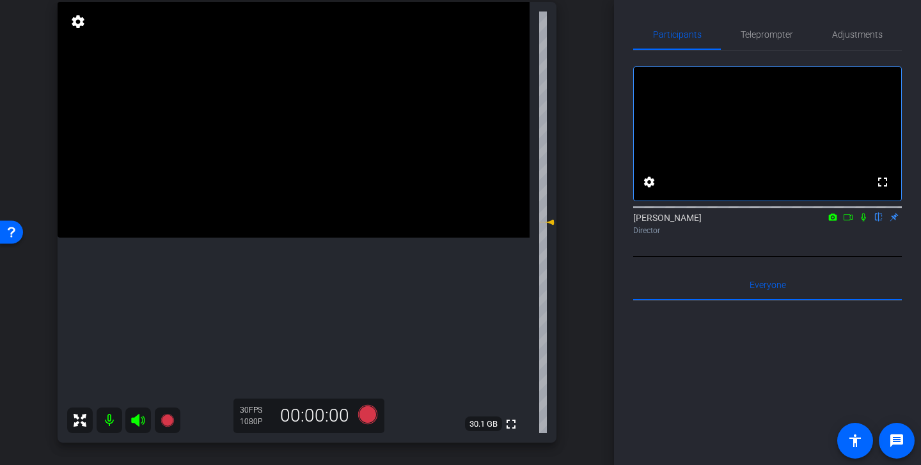
scroll to position [99, 0]
click at [850, 222] on icon at bounding box center [848, 217] width 10 height 9
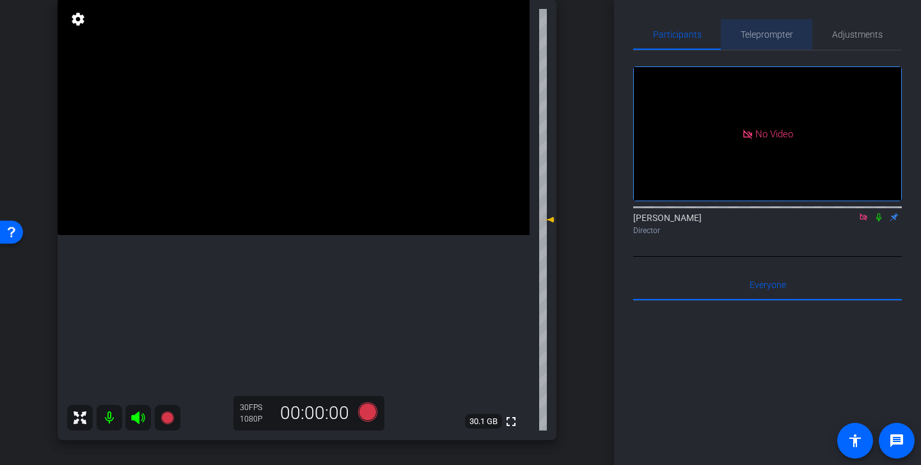
click at [767, 43] on span "Teleprompter" at bounding box center [766, 34] width 52 height 31
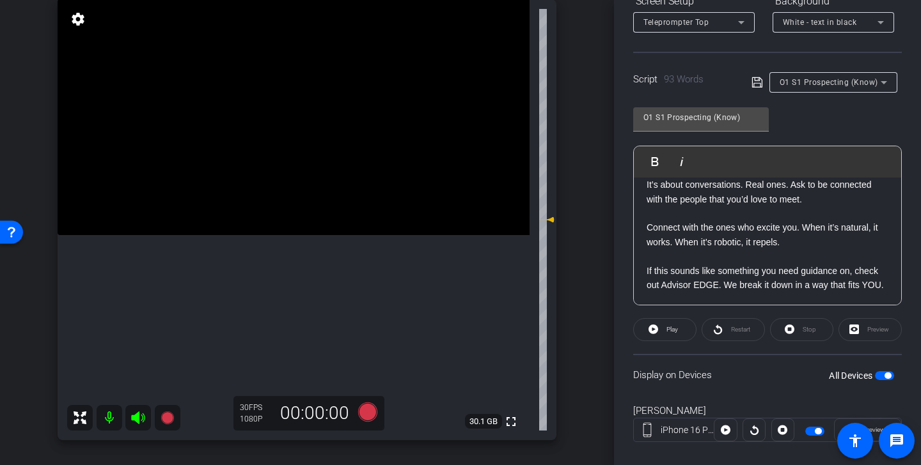
scroll to position [233, 0]
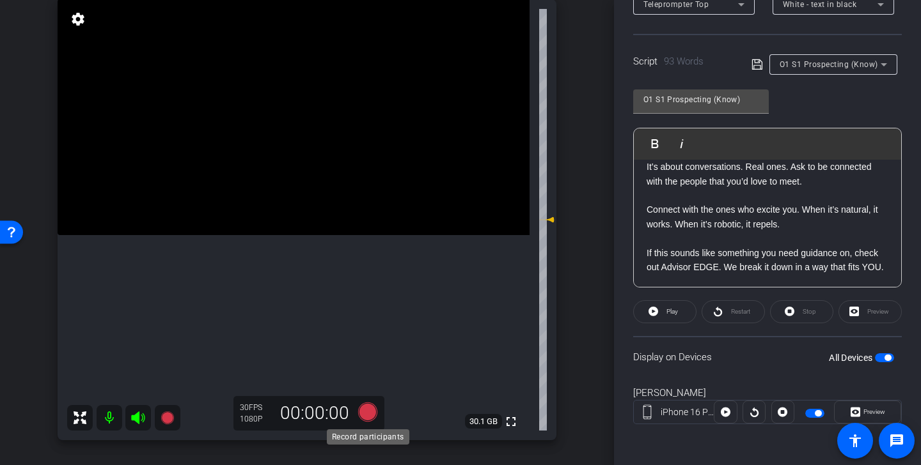
click at [369, 415] on icon at bounding box center [367, 412] width 19 height 19
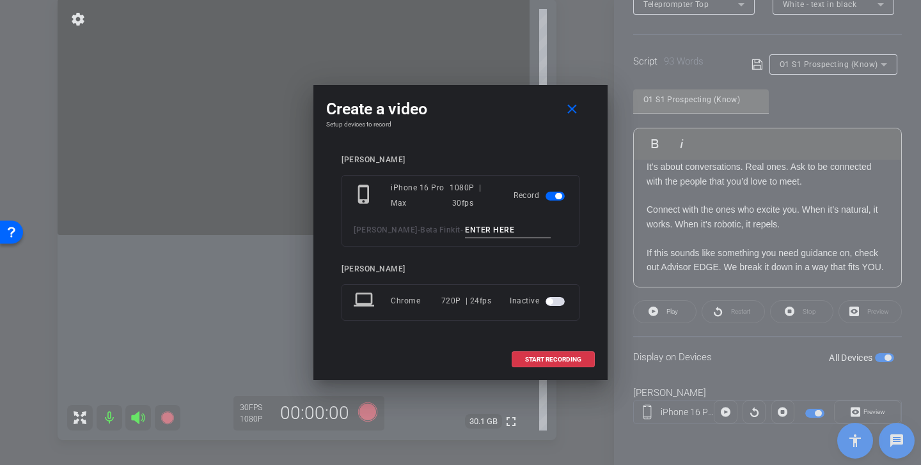
click at [490, 231] on input at bounding box center [508, 230] width 86 height 16
type input "O"
click at [577, 107] on mat-icon "close" at bounding box center [572, 110] width 16 height 16
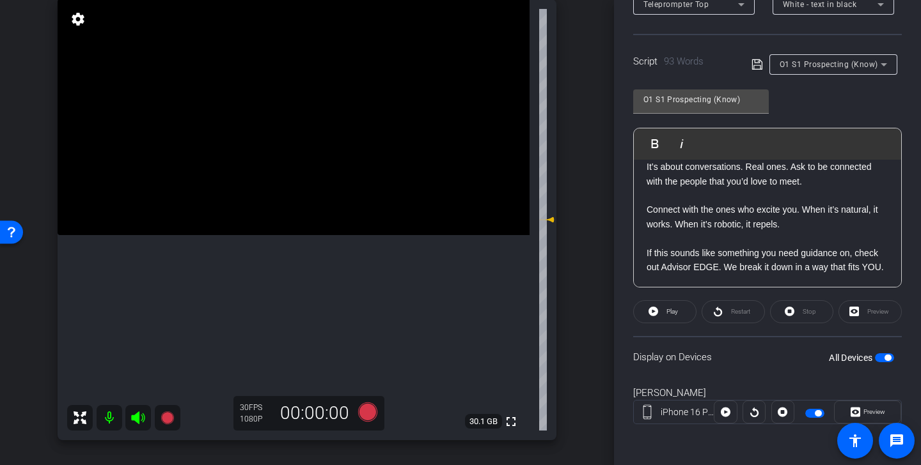
scroll to position [8, 0]
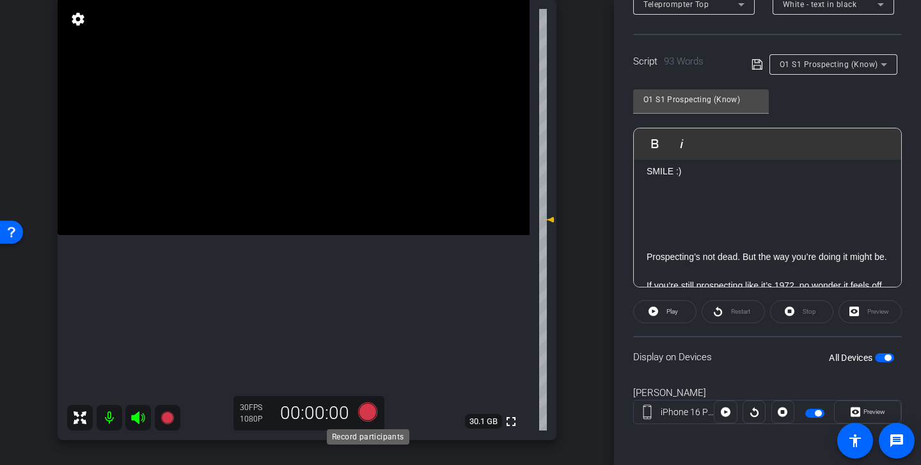
click at [362, 408] on icon at bounding box center [367, 412] width 19 height 19
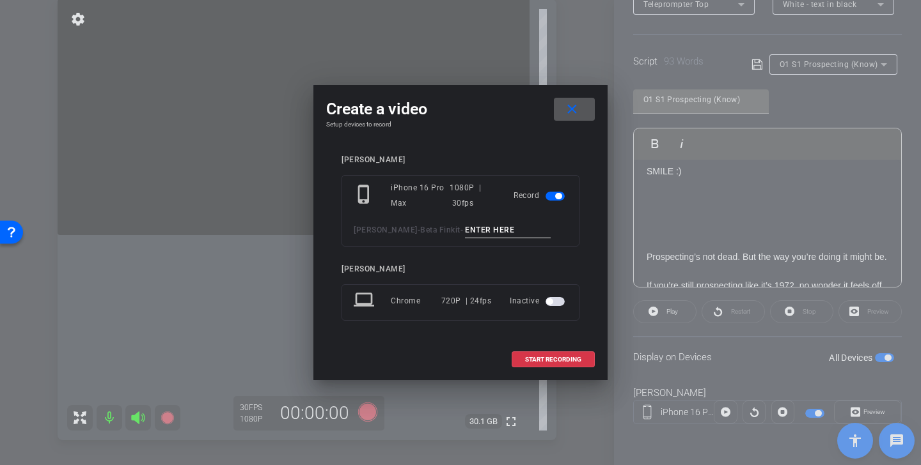
click at [483, 233] on input at bounding box center [508, 230] width 86 height 16
drag, startPoint x: 536, startPoint y: 228, endPoint x: 387, endPoint y: 221, distance: 149.1
click at [387, 221] on div "phone_iphone iPhone 16 Pro Max 1080P | 30fps Record Kristin Andree - Beta Finki…" at bounding box center [460, 211] width 238 height 72
type input "Prospecting Tk 1"
click at [565, 357] on span "START RECORDING" at bounding box center [553, 360] width 56 height 6
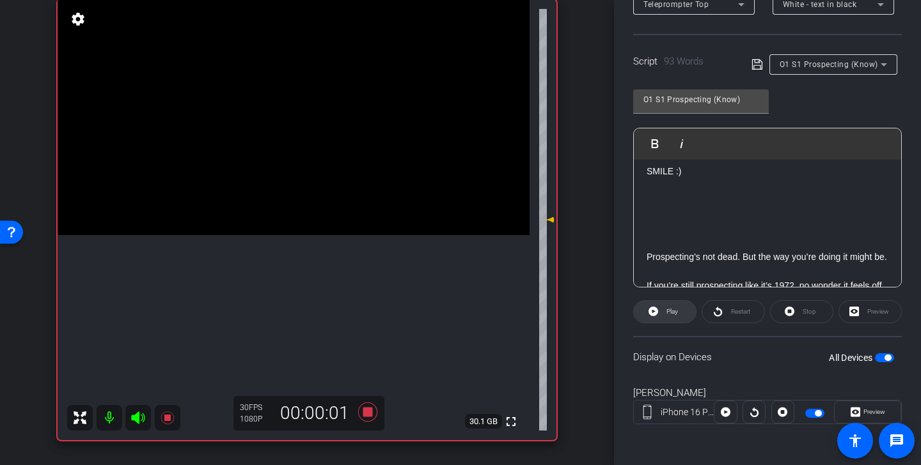
click at [676, 306] on span "Play" at bounding box center [670, 312] width 15 height 18
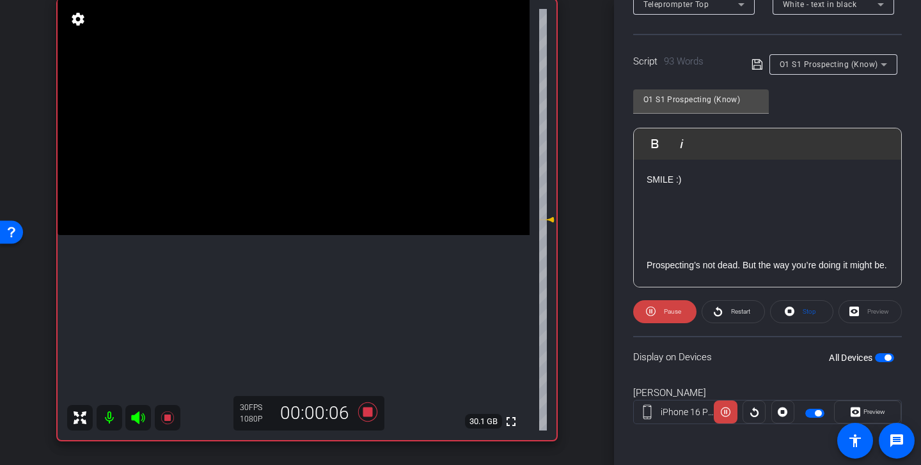
click at [139, 419] on icon at bounding box center [137, 418] width 13 height 13
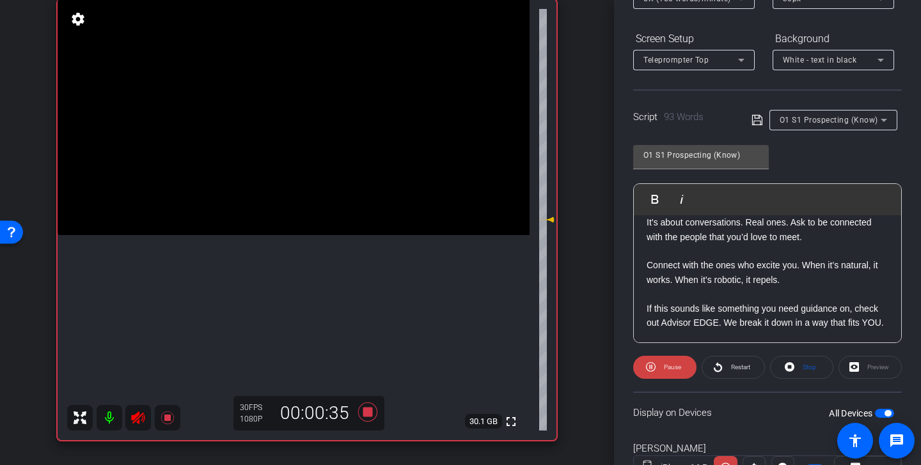
scroll to position [180, 0]
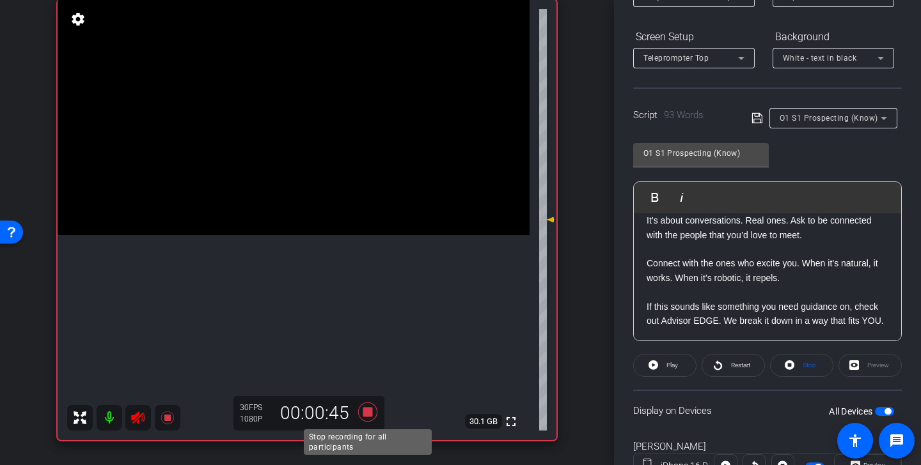
click at [368, 411] on icon at bounding box center [367, 412] width 19 height 19
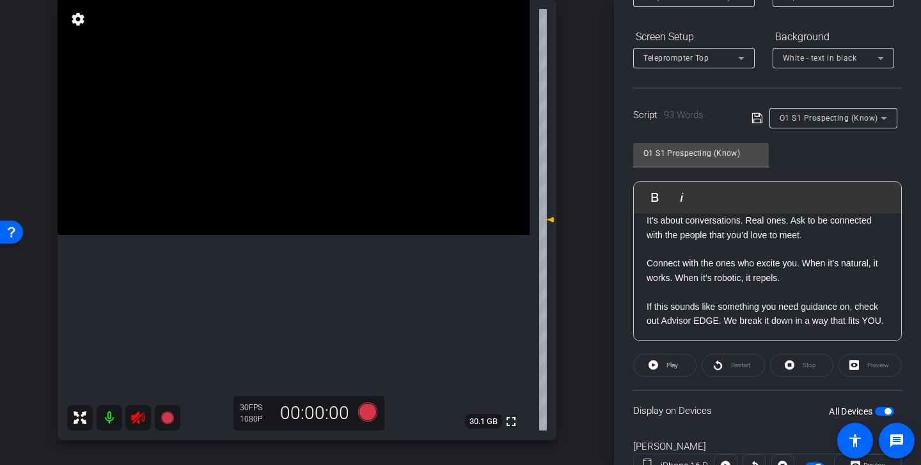
click at [139, 417] on icon at bounding box center [137, 418] width 13 height 13
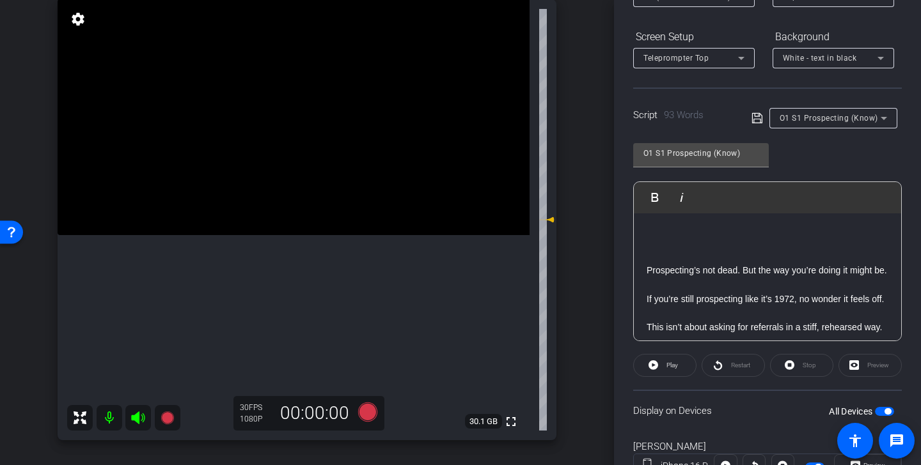
scroll to position [93, 0]
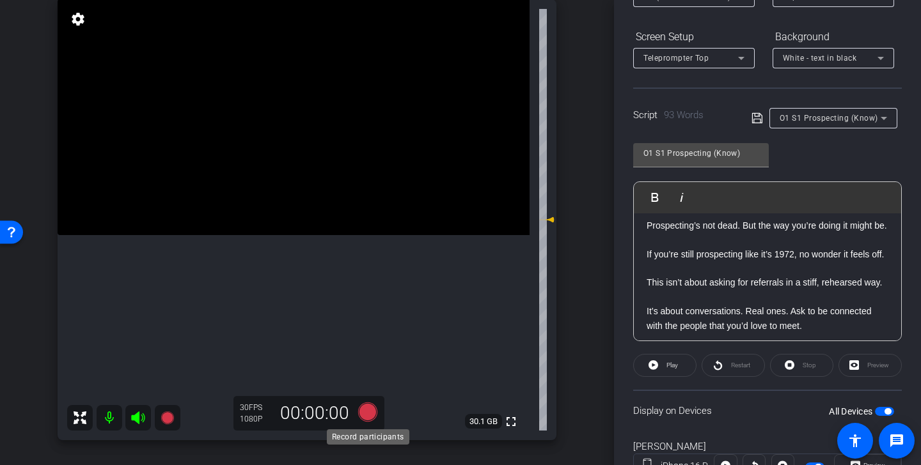
click at [368, 414] on icon at bounding box center [367, 412] width 19 height 19
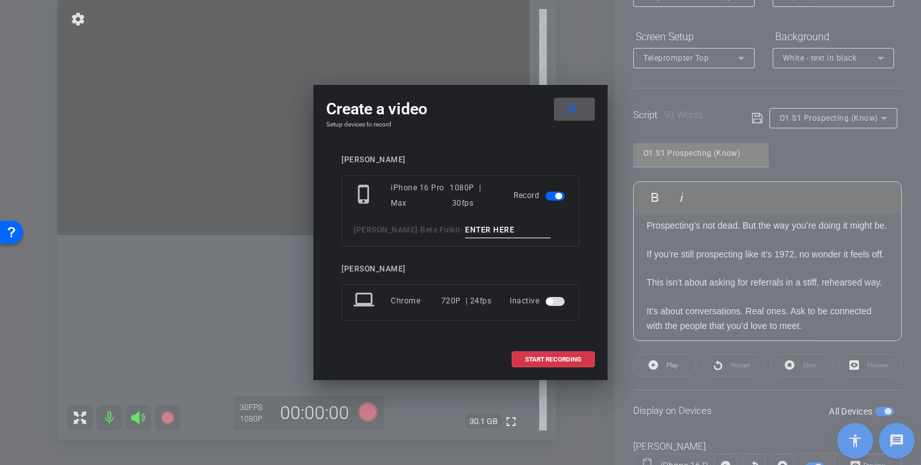
click at [524, 229] on input at bounding box center [508, 230] width 86 height 16
paste input "Prospecting Tk 1"
type input "Prospecting Tk 2"
click at [566, 359] on span "START RECORDING" at bounding box center [553, 360] width 56 height 6
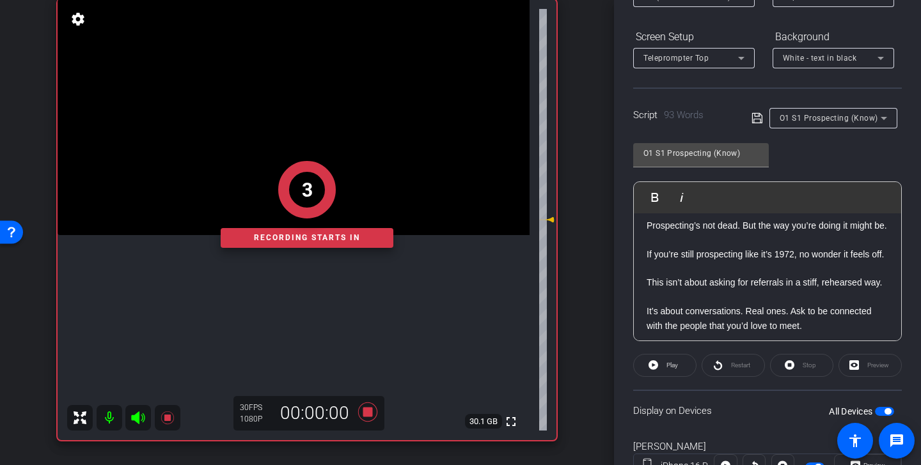
click at [137, 417] on div "3 Recording starts in" at bounding box center [307, 205] width 499 height 472
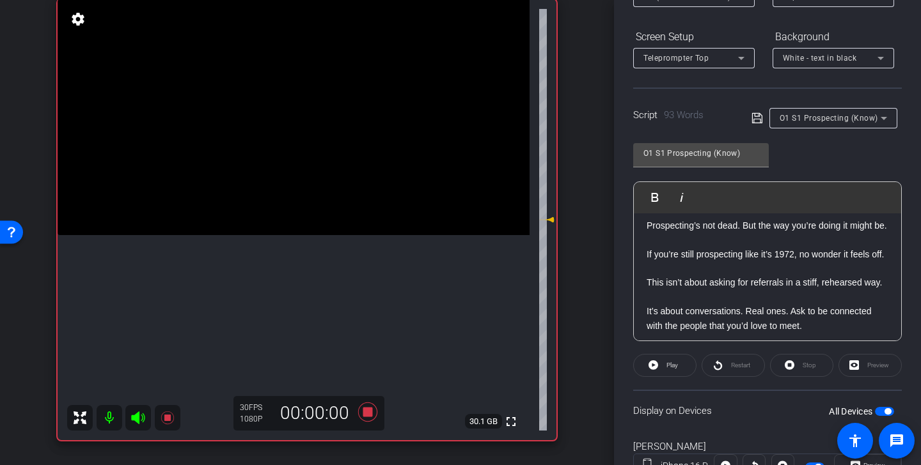
click at [137, 415] on icon at bounding box center [137, 418] width 13 height 13
click at [676, 366] on span "Play" at bounding box center [672, 365] width 12 height 7
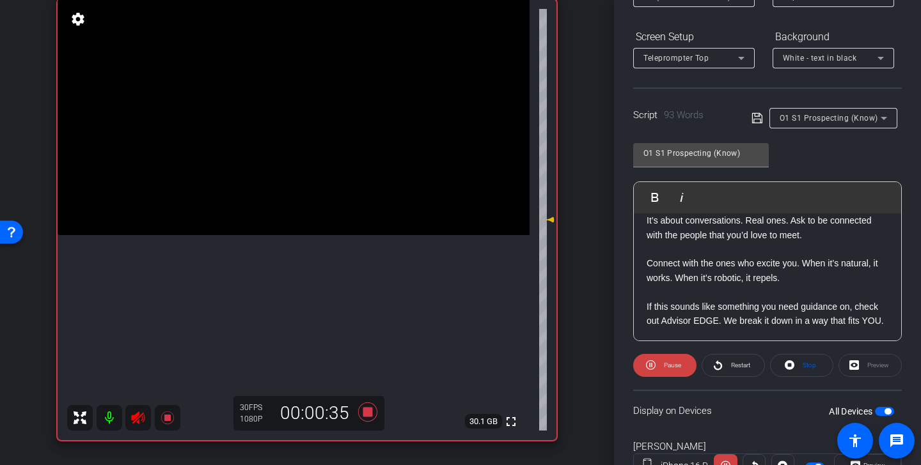
scroll to position [198, 0]
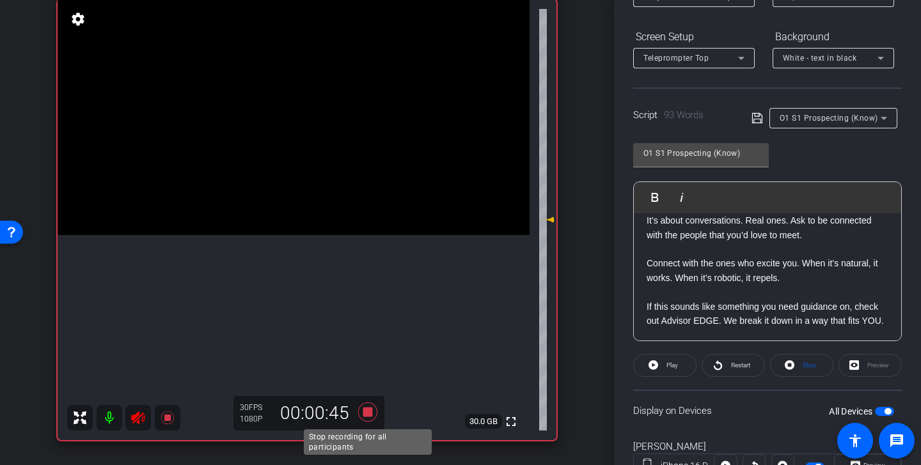
click at [370, 413] on icon at bounding box center [367, 412] width 19 height 19
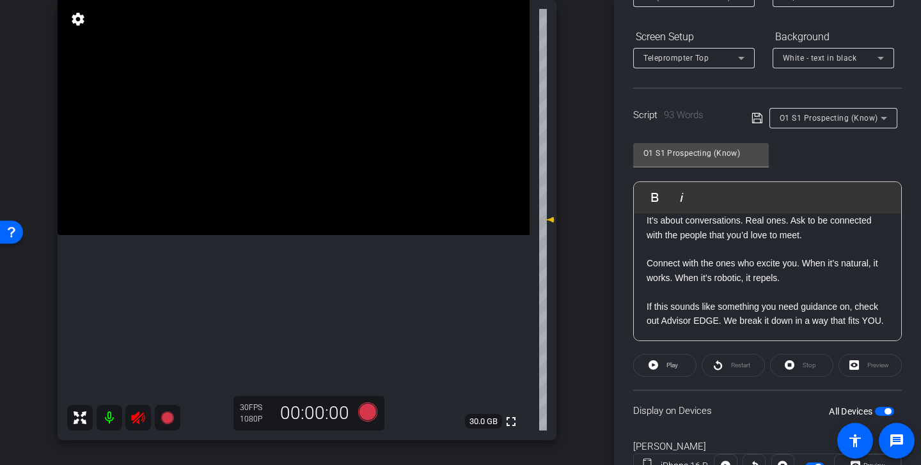
click at [139, 419] on icon at bounding box center [137, 417] width 15 height 15
click at [825, 120] on span "O1 S1 Prospecting (Know)" at bounding box center [828, 118] width 98 height 9
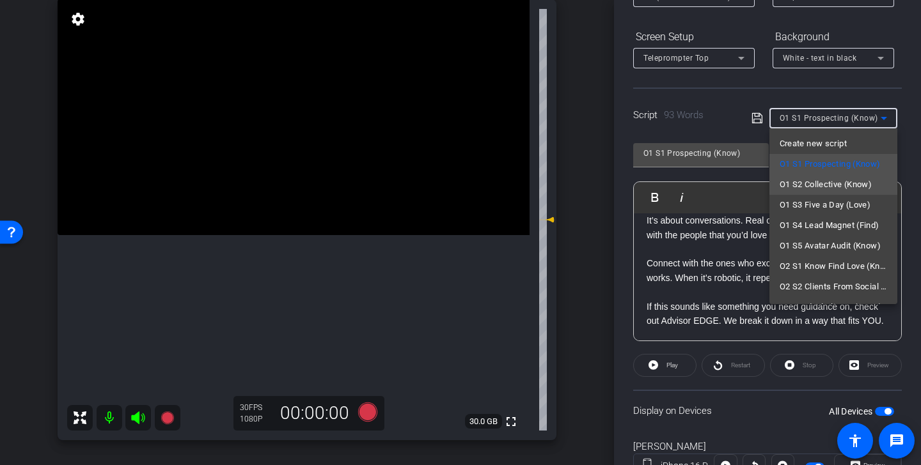
click at [857, 187] on span "O1 S2 Collective (Know)" at bounding box center [825, 184] width 93 height 15
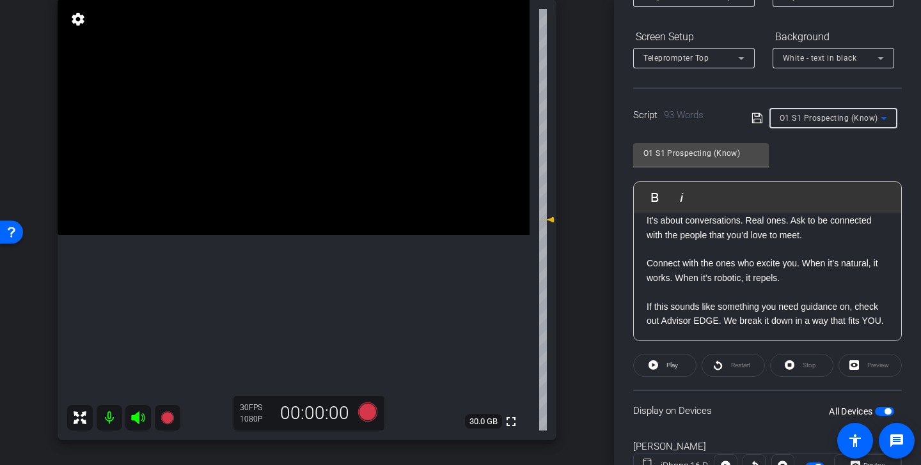
type input "O1 S2 Collective (Know)"
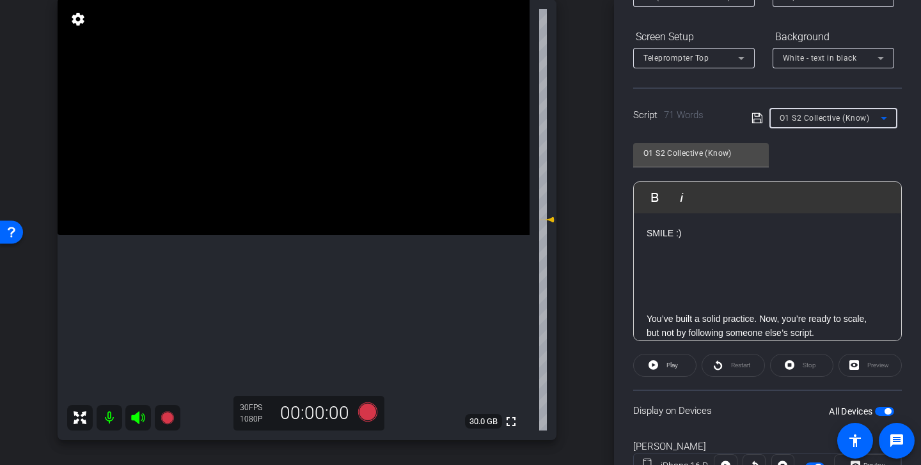
scroll to position [1, 0]
click at [372, 412] on icon at bounding box center [367, 412] width 19 height 19
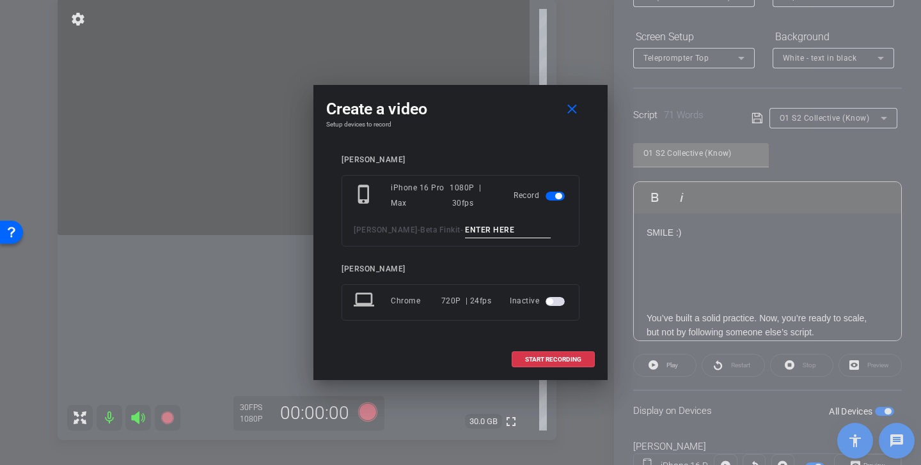
click at [502, 224] on input at bounding box center [508, 230] width 86 height 16
click at [537, 224] on input "Collective Tk 1" at bounding box center [508, 230] width 86 height 16
drag, startPoint x: 537, startPoint y: 224, endPoint x: 480, endPoint y: 224, distance: 56.9
click at [480, 224] on input "Collective Tk 1" at bounding box center [508, 230] width 86 height 16
type input "Collective Tk 1"
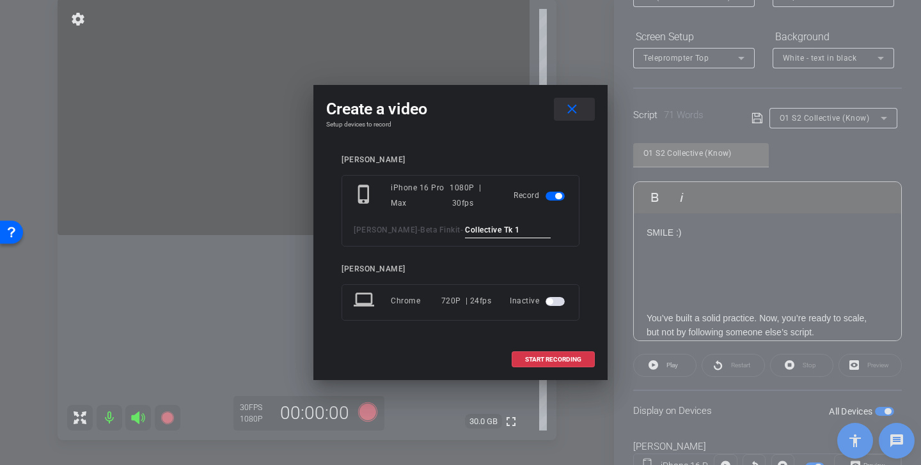
click at [571, 112] on mat-icon "close" at bounding box center [572, 110] width 16 height 16
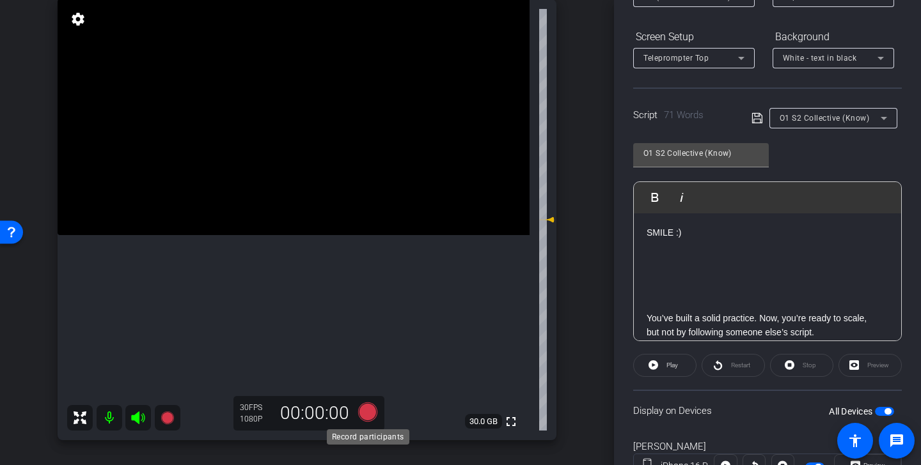
click at [368, 414] on icon at bounding box center [367, 412] width 19 height 19
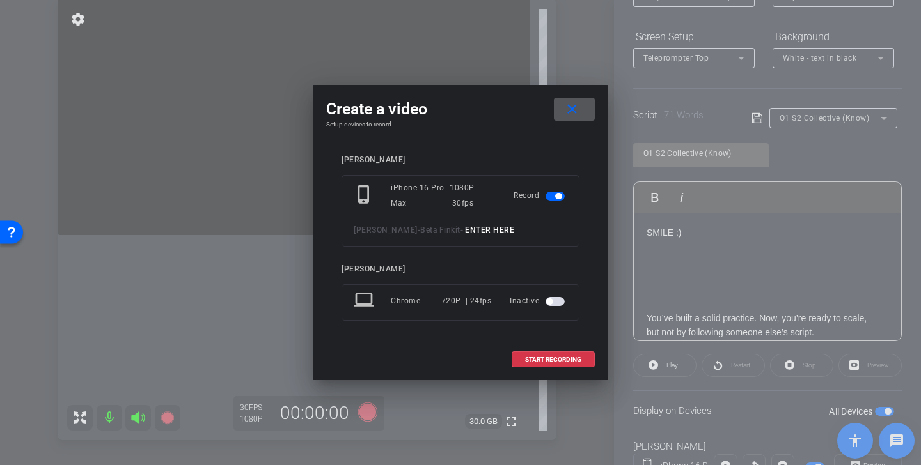
click at [492, 230] on input at bounding box center [508, 230] width 86 height 16
paste input "Collective Tk 1"
type input "Collective Tk 1"
click at [553, 361] on span "START RECORDING" at bounding box center [553, 360] width 56 height 6
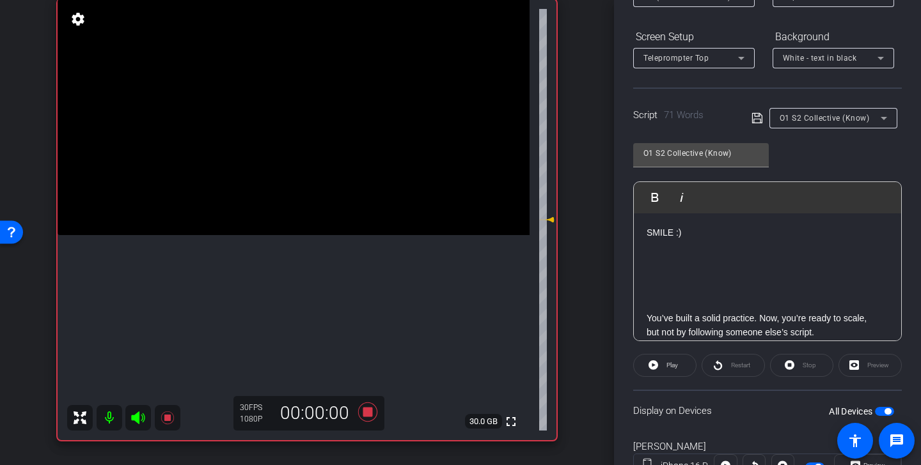
click at [142, 416] on icon at bounding box center [137, 418] width 13 height 13
click at [673, 366] on span "Play" at bounding box center [672, 365] width 12 height 7
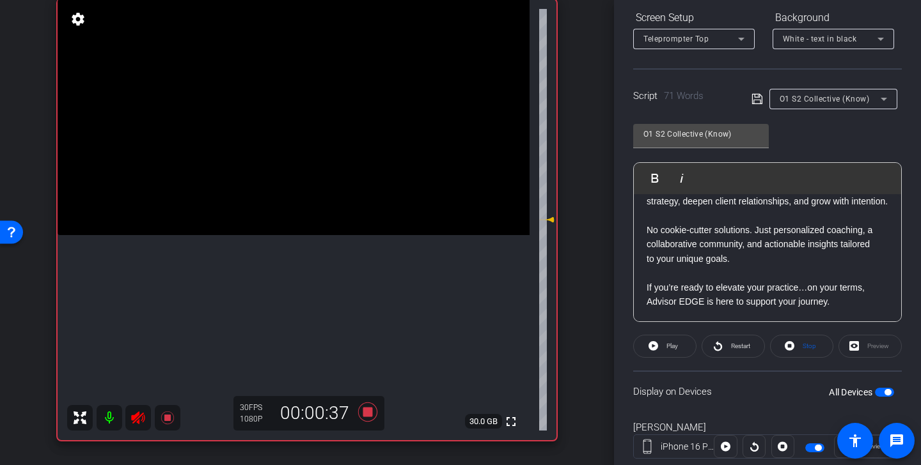
scroll to position [212, 0]
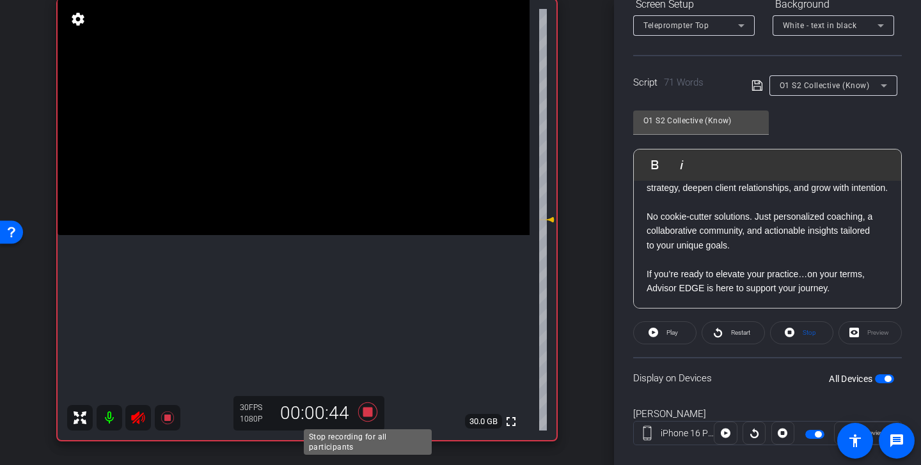
click at [373, 413] on icon at bounding box center [367, 412] width 31 height 23
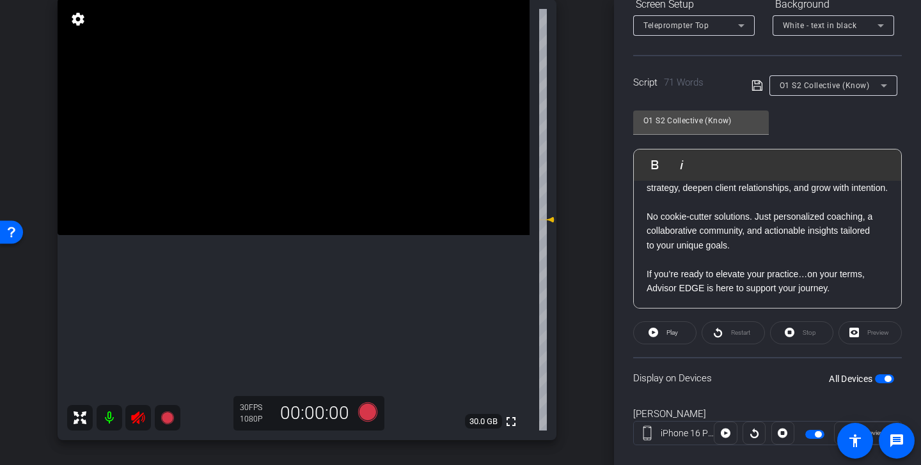
click at [137, 417] on icon at bounding box center [137, 417] width 15 height 15
click at [367, 416] on icon at bounding box center [367, 412] width 19 height 19
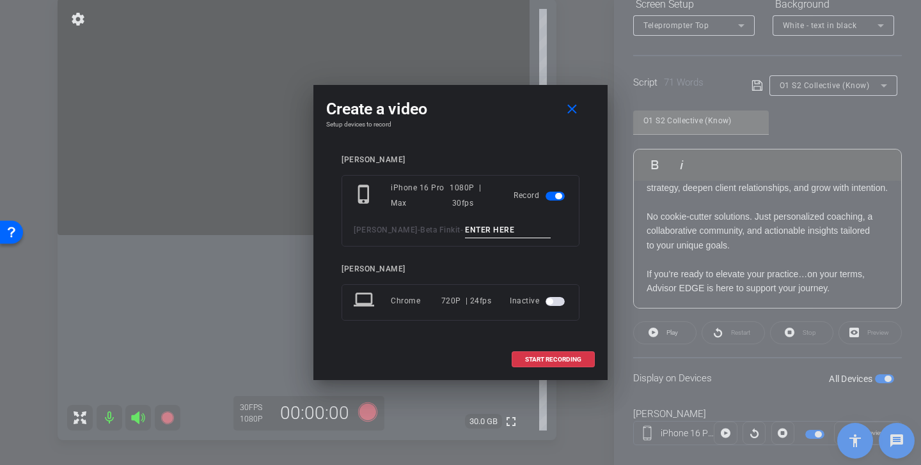
click at [479, 234] on input at bounding box center [508, 230] width 86 height 16
paste input "Collective Tk 1"
type input "Collective Tk 2"
click at [564, 358] on span "START RECORDING" at bounding box center [553, 360] width 56 height 6
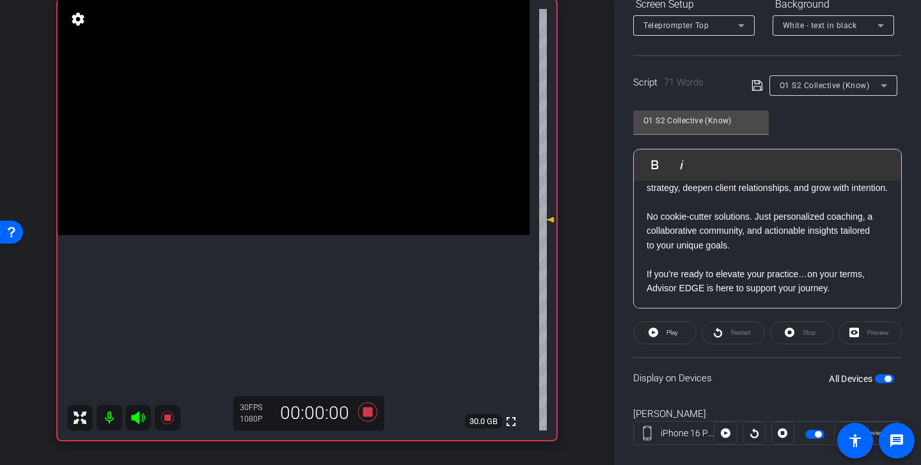
click at [139, 417] on icon at bounding box center [137, 417] width 15 height 15
click at [669, 334] on span "Play" at bounding box center [672, 332] width 12 height 7
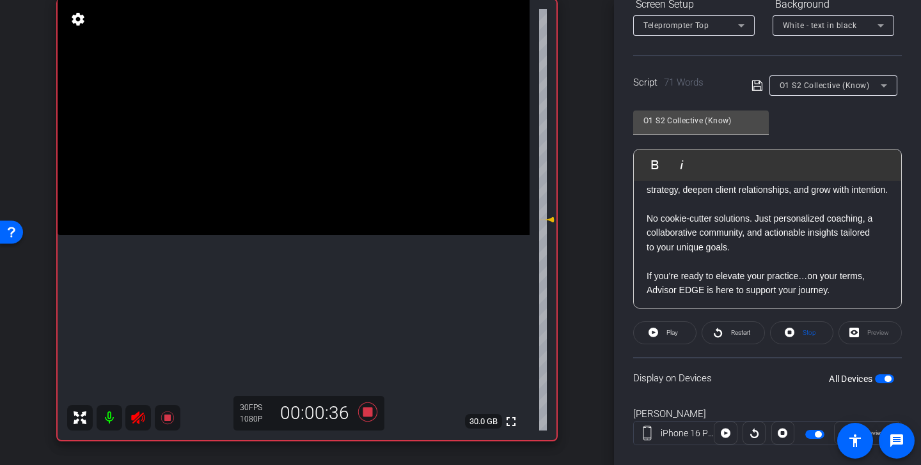
scroll to position [198, 0]
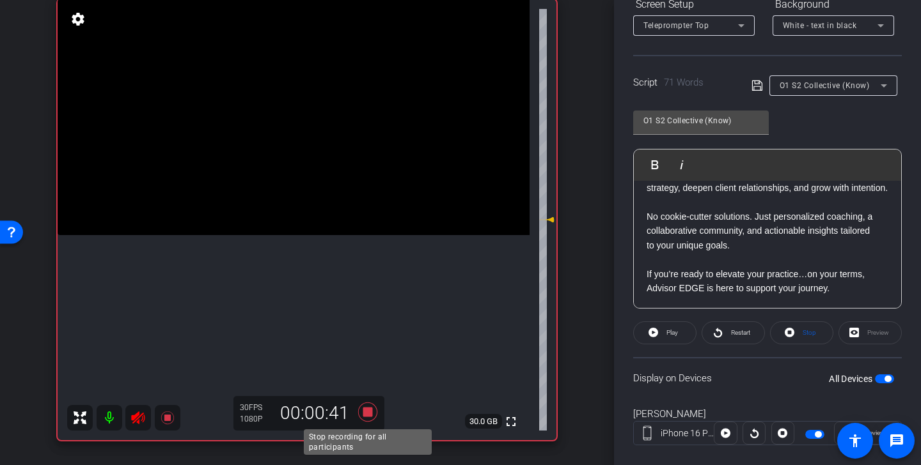
click at [368, 413] on icon at bounding box center [367, 412] width 19 height 19
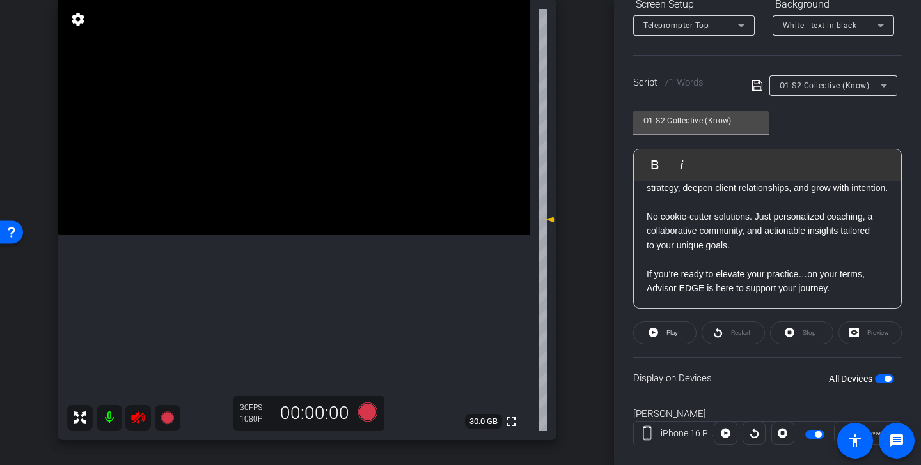
click at [141, 419] on icon at bounding box center [137, 417] width 15 height 15
click at [852, 85] on span "O1 S2 Collective (Know)" at bounding box center [824, 85] width 90 height 9
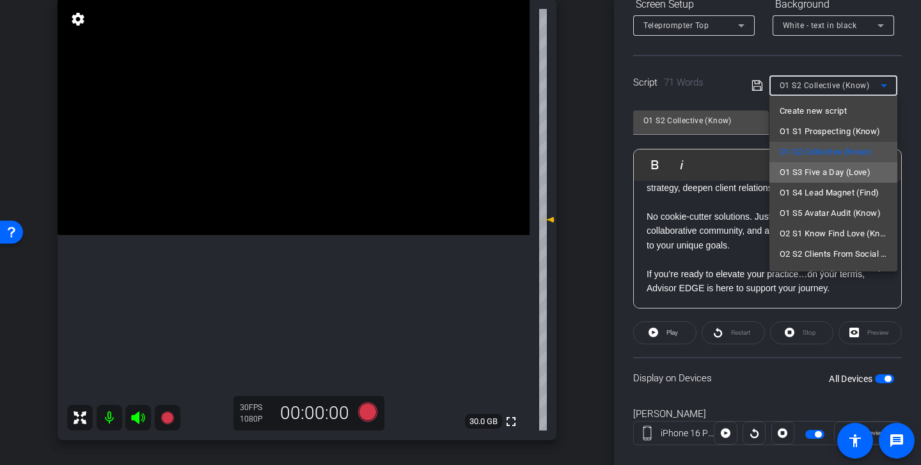
click at [856, 176] on span "O1 S3 Five a Day (Love)" at bounding box center [824, 172] width 91 height 15
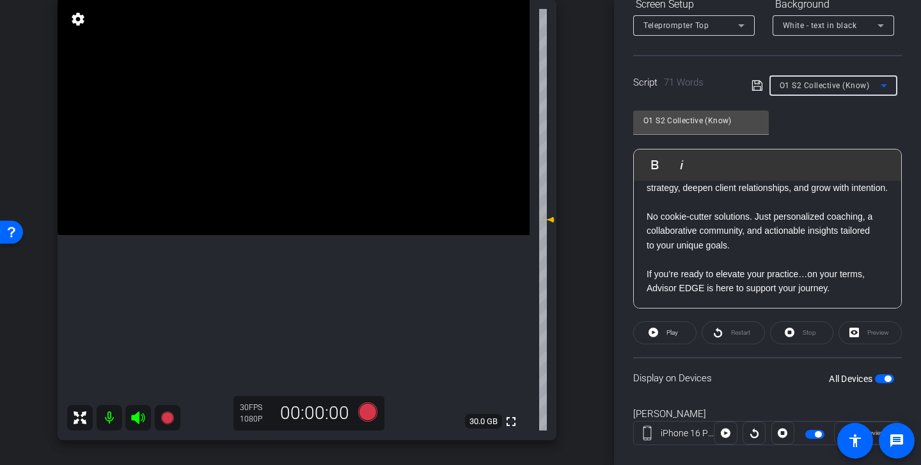
type input "O1 S3 Five a Day (Love)"
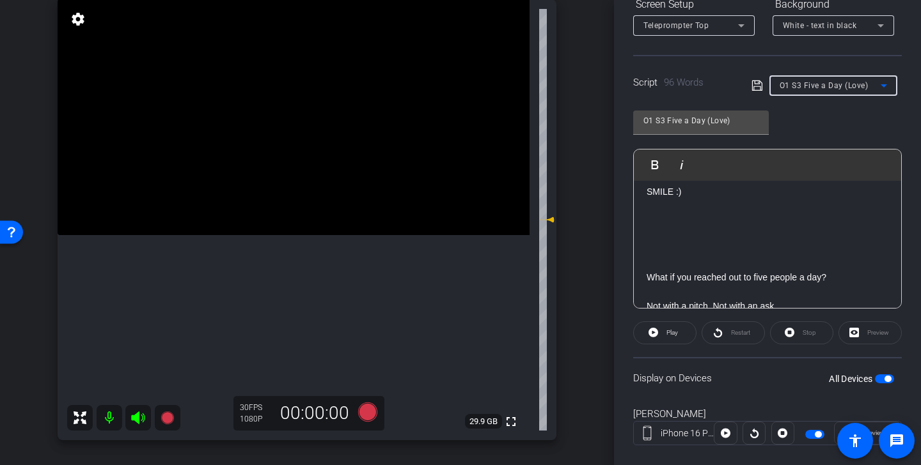
scroll to position [7, 0]
click at [356, 407] on icon at bounding box center [367, 412] width 31 height 23
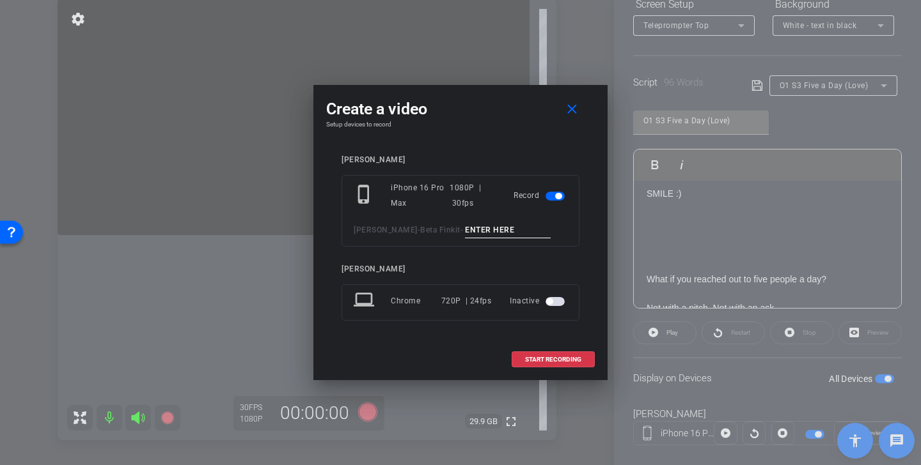
click at [467, 230] on input at bounding box center [508, 230] width 86 height 16
drag, startPoint x: 529, startPoint y: 231, endPoint x: 389, endPoint y: 227, distance: 140.1
click at [389, 227] on div "Kristin Andree - Beta Finkit - Five a day Tk 1" at bounding box center [461, 230] width 214 height 16
type input "Five a day Tk 1"
click at [559, 355] on span at bounding box center [553, 360] width 82 height 31
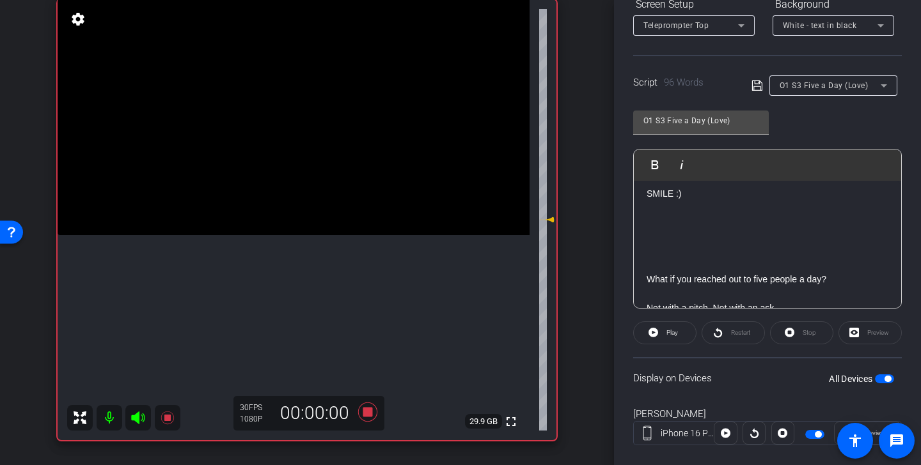
click at [137, 416] on icon at bounding box center [137, 418] width 13 height 13
click at [673, 332] on span "Play" at bounding box center [672, 332] width 12 height 7
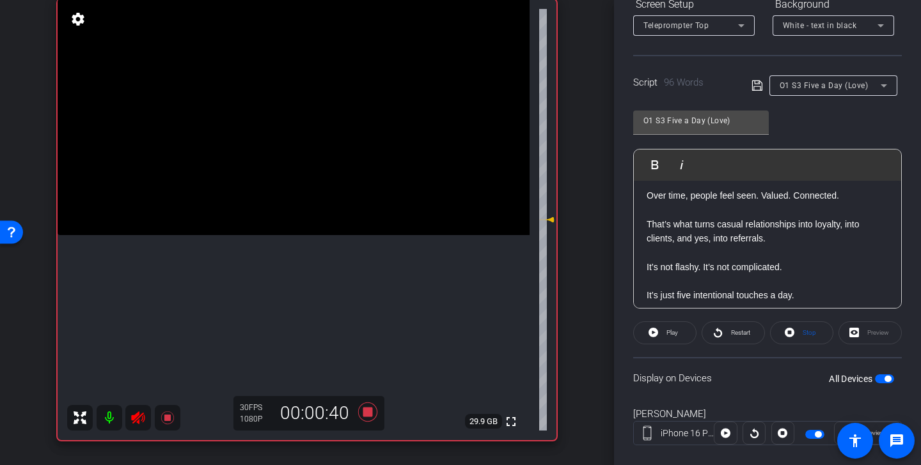
scroll to position [284, 0]
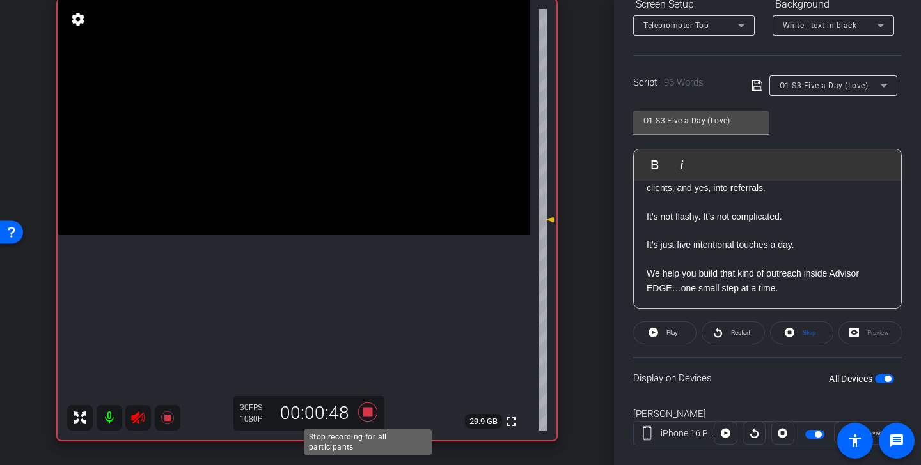
click at [370, 411] on icon at bounding box center [367, 412] width 19 height 19
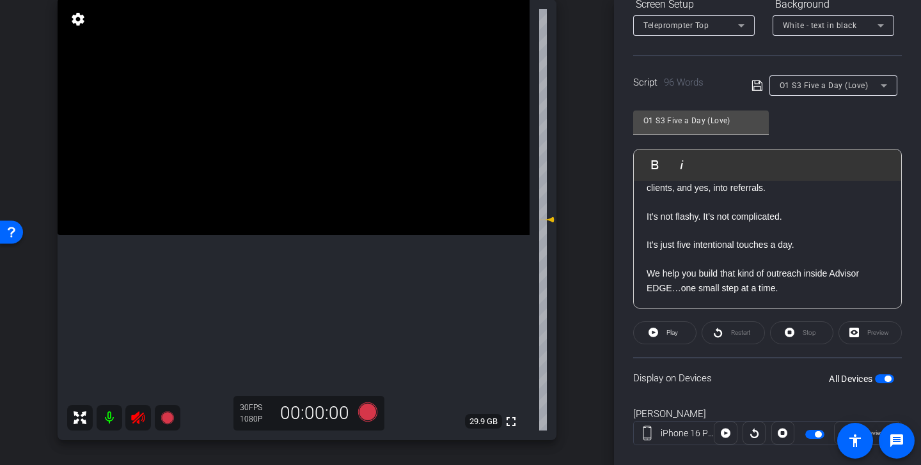
click at [137, 419] on icon at bounding box center [137, 418] width 13 height 13
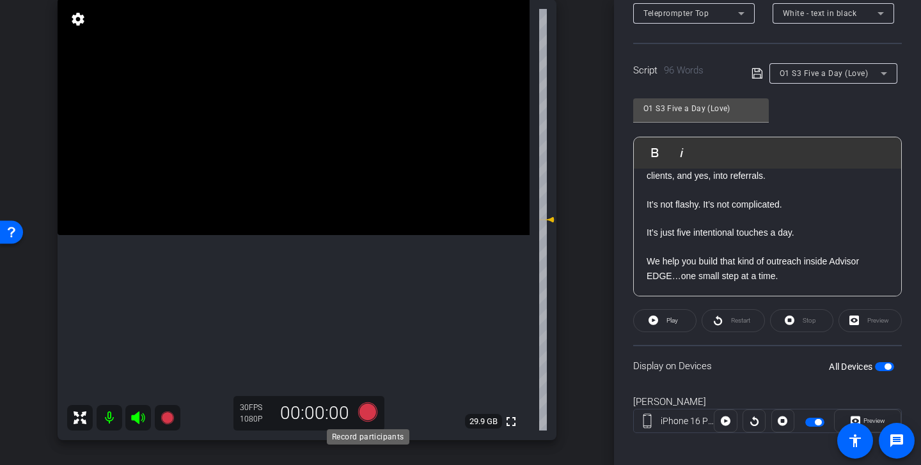
click at [369, 413] on icon at bounding box center [367, 412] width 19 height 19
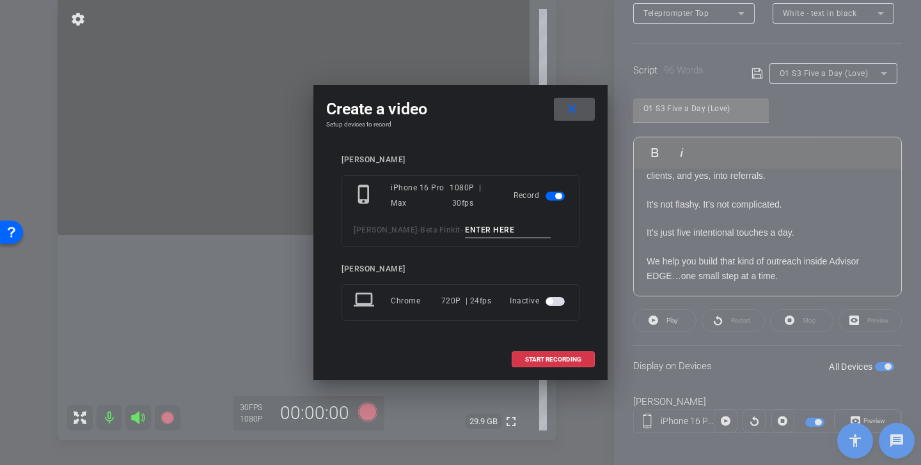
click at [488, 230] on input at bounding box center [508, 230] width 86 height 16
paste input "Five a day Tk 1"
type input "Five a day Tk 2"
click at [562, 361] on span "START RECORDING" at bounding box center [553, 360] width 56 height 6
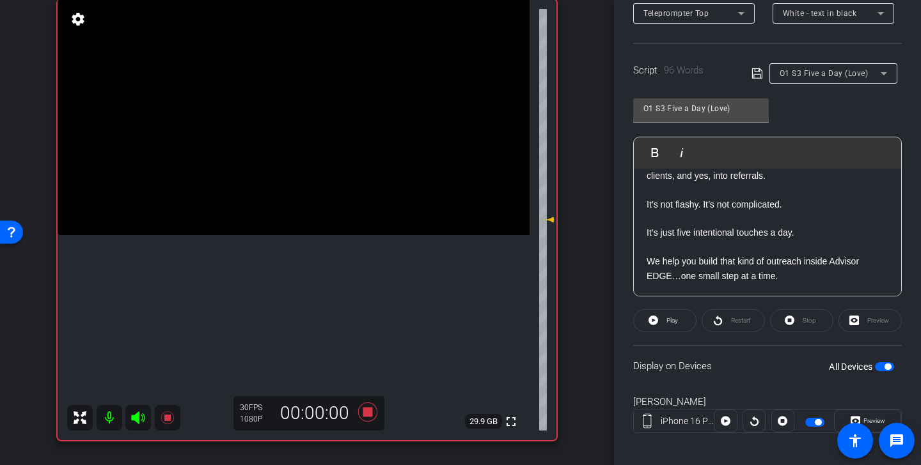
click at [139, 417] on icon at bounding box center [137, 418] width 13 height 13
click at [674, 327] on span "Play" at bounding box center [670, 321] width 15 height 18
click at [370, 412] on icon at bounding box center [367, 412] width 19 height 19
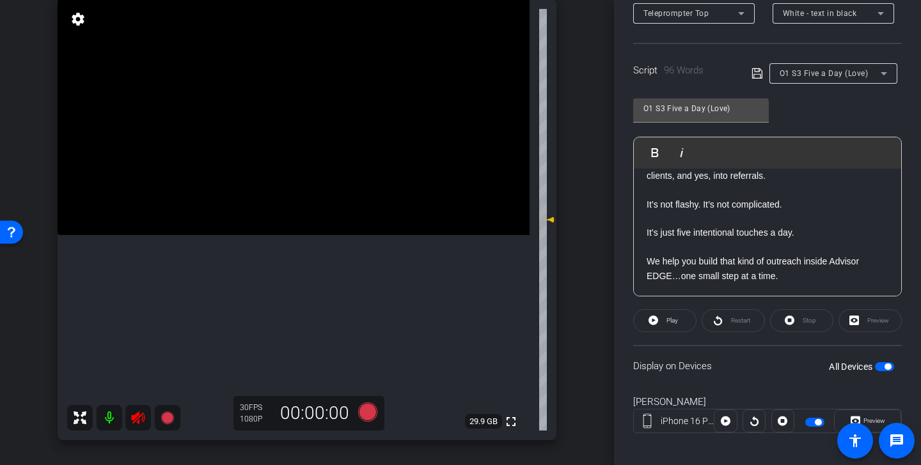
click at [138, 417] on icon at bounding box center [137, 418] width 13 height 13
click at [826, 77] on span "O1 S3 Five a Day (Love)" at bounding box center [823, 73] width 89 height 9
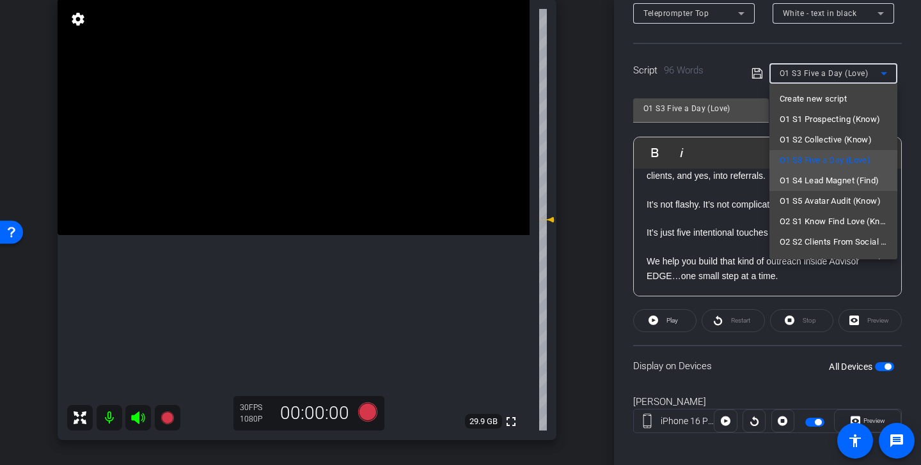
scroll to position [30, 0]
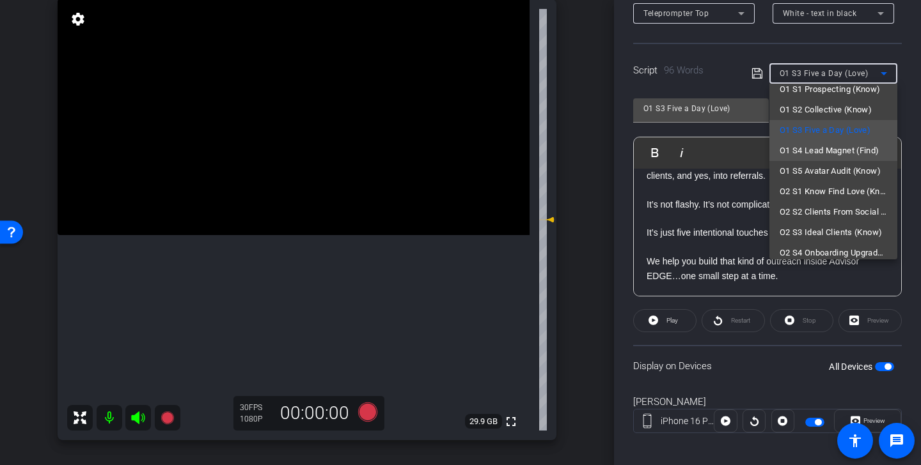
click at [857, 153] on span "O1 S4 Lead Magnet (Find)" at bounding box center [829, 150] width 100 height 15
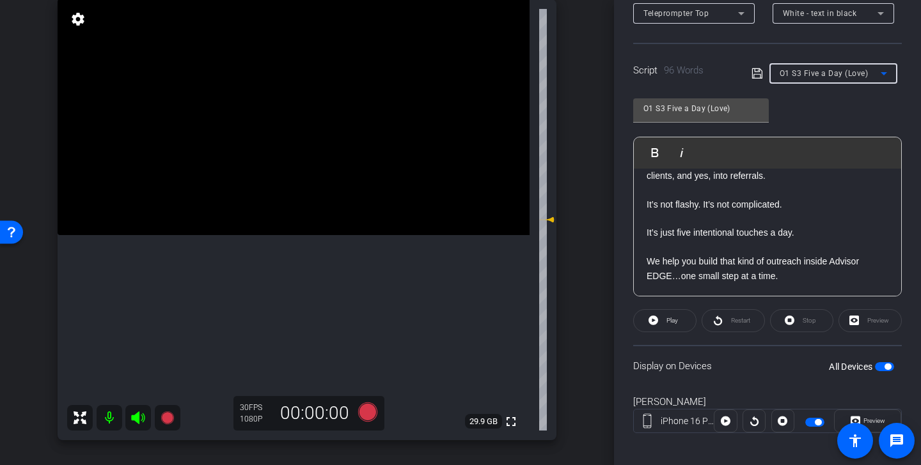
type input "O1 S4 Lead Magnet (Find)"
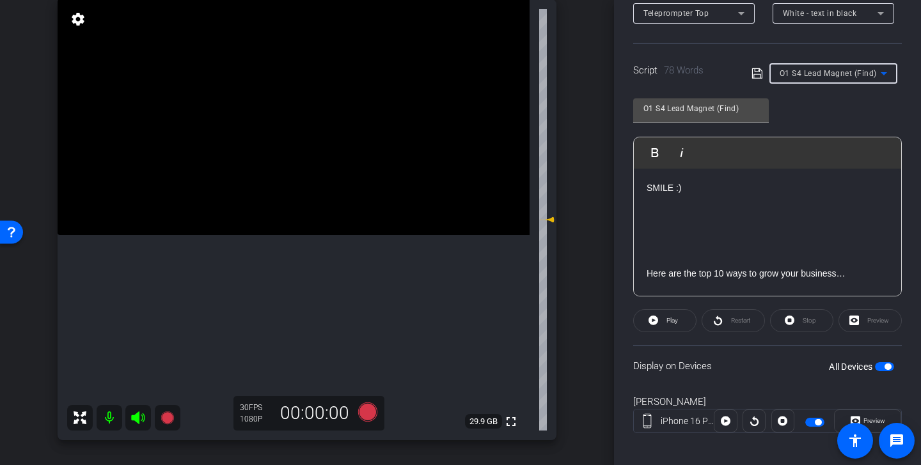
scroll to position [0, 0]
click at [368, 415] on icon at bounding box center [367, 412] width 19 height 19
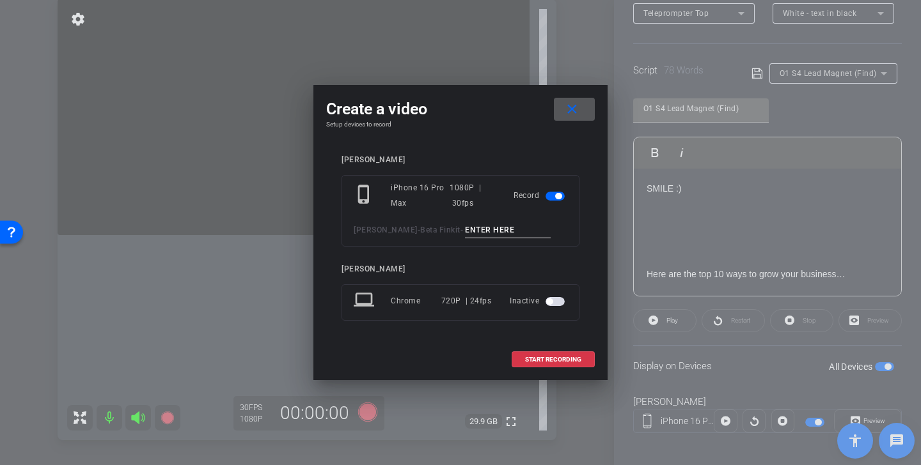
click at [478, 230] on input at bounding box center [508, 230] width 86 height 16
drag, startPoint x: 540, startPoint y: 229, endPoint x: 412, endPoint y: 227, distance: 127.9
click at [412, 227] on div "Kristin Andree - Beta Finkit - Lead Magnet Tk 1" at bounding box center [461, 230] width 214 height 16
type input "Lead Magnet Tk 1"
click at [573, 359] on span "START RECORDING" at bounding box center [553, 360] width 56 height 6
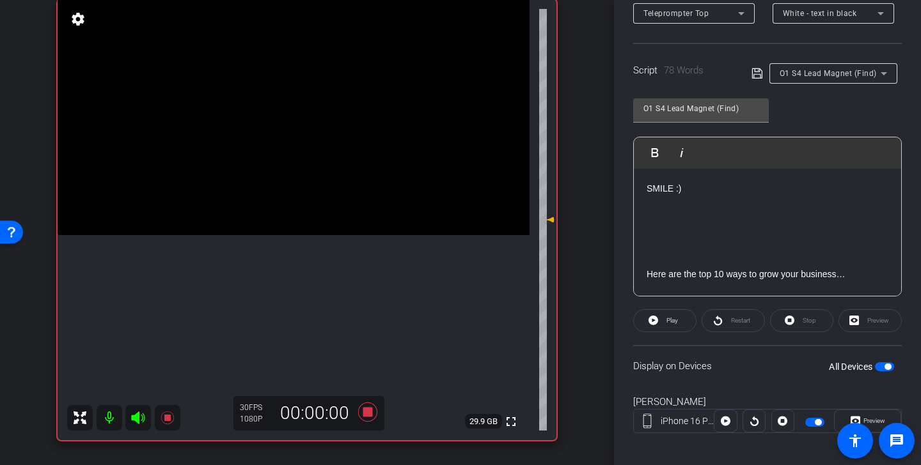
click at [136, 417] on icon at bounding box center [137, 418] width 13 height 13
click at [680, 320] on span at bounding box center [665, 321] width 62 height 31
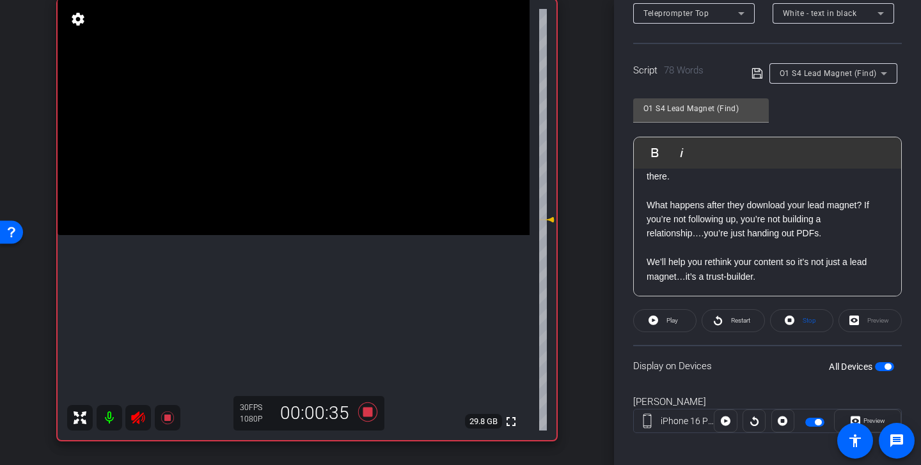
scroll to position [233, 0]
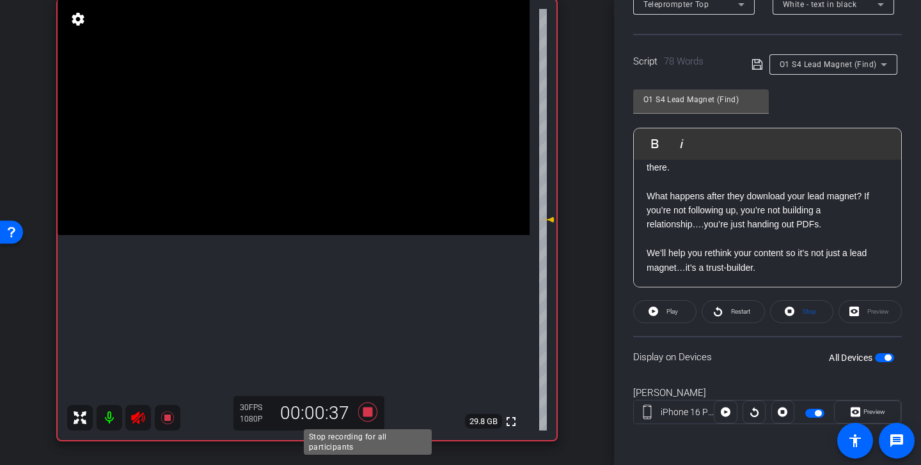
click at [369, 414] on icon at bounding box center [367, 412] width 19 height 19
click at [137, 416] on icon at bounding box center [137, 418] width 13 height 13
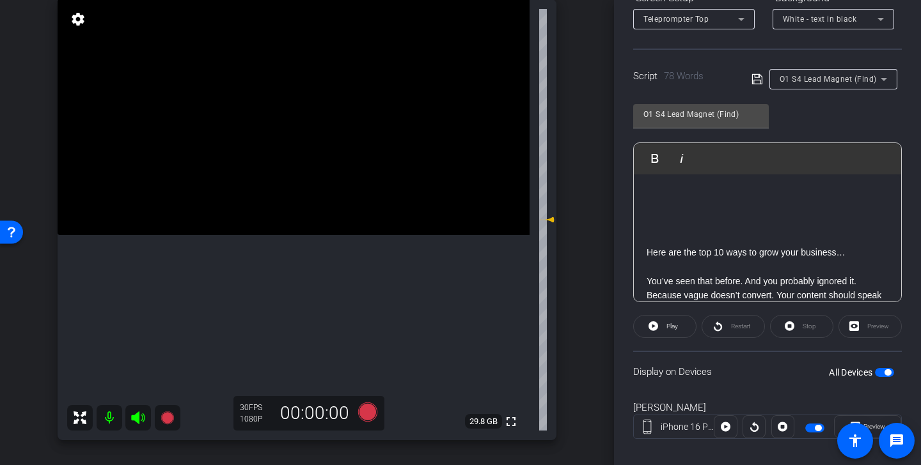
scroll to position [34, 0]
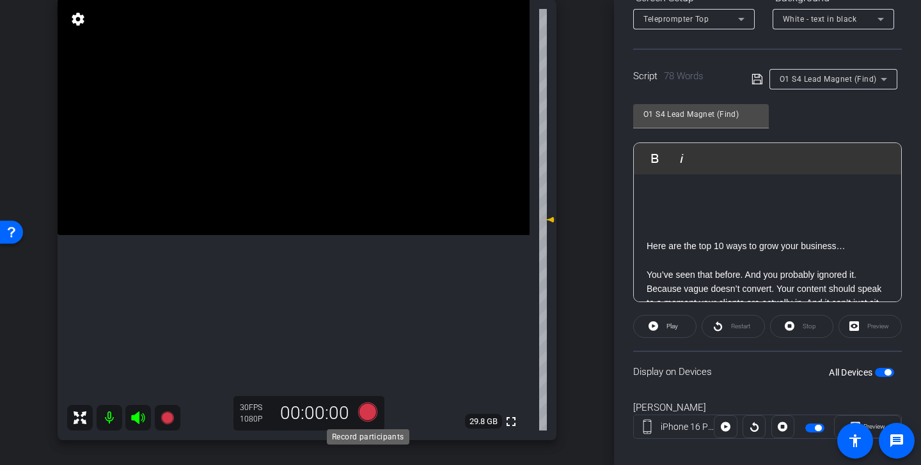
click at [361, 416] on icon at bounding box center [367, 412] width 19 height 19
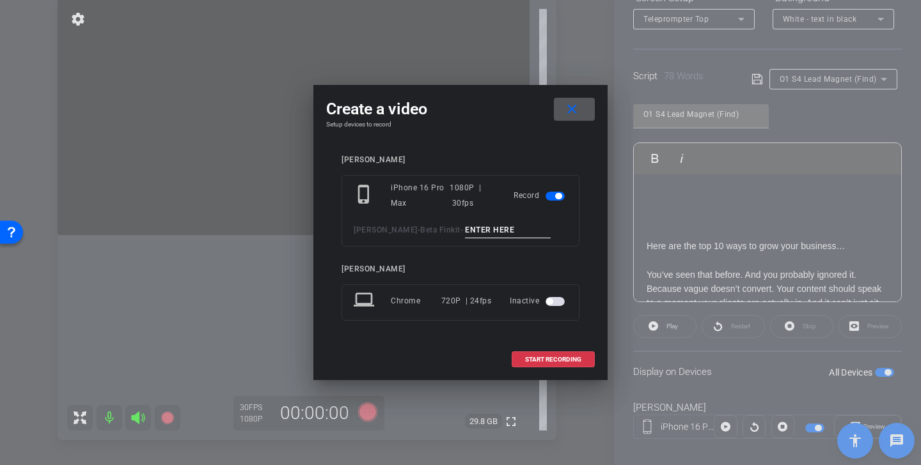
click at [481, 240] on div "phone_iphone iPhone 16 Pro Max 1080P | 30fps Record Kristin Andree - Beta Finki…" at bounding box center [460, 211] width 238 height 72
click at [481, 226] on input at bounding box center [508, 230] width 86 height 16
paste input "Lead Magnet Tk 1"
type input "Lead Magnet Tk 2"
click at [554, 359] on span "START RECORDING" at bounding box center [553, 360] width 56 height 6
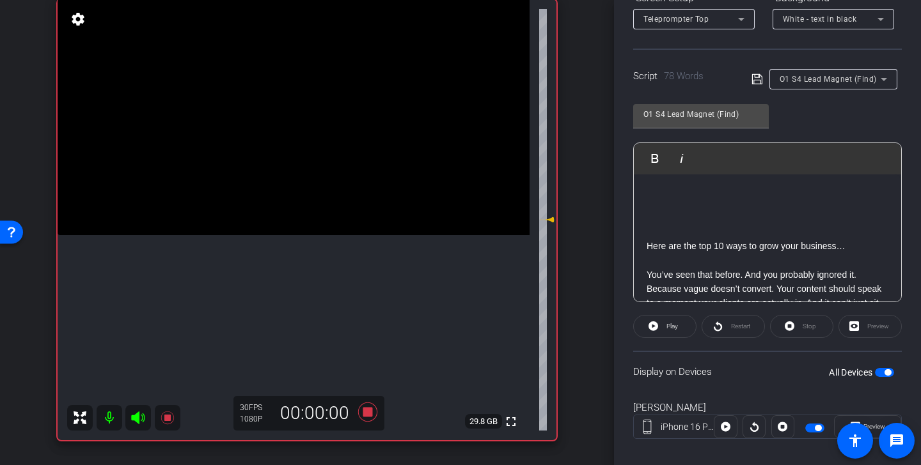
click at [139, 419] on icon at bounding box center [137, 417] width 15 height 15
click at [678, 328] on span at bounding box center [665, 326] width 62 height 31
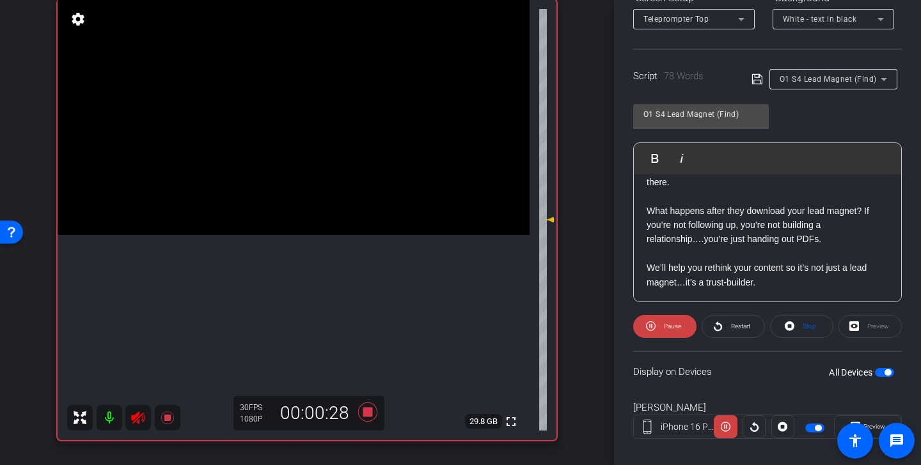
scroll to position [233, 0]
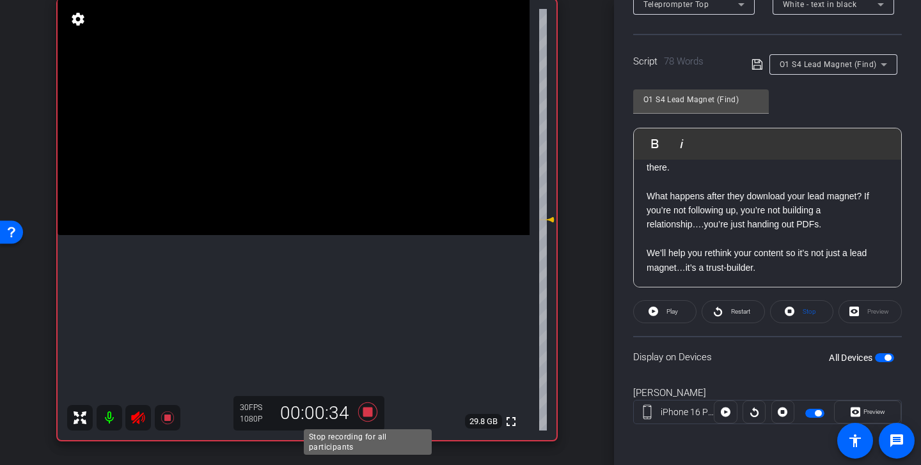
click at [368, 412] on icon at bounding box center [367, 412] width 19 height 19
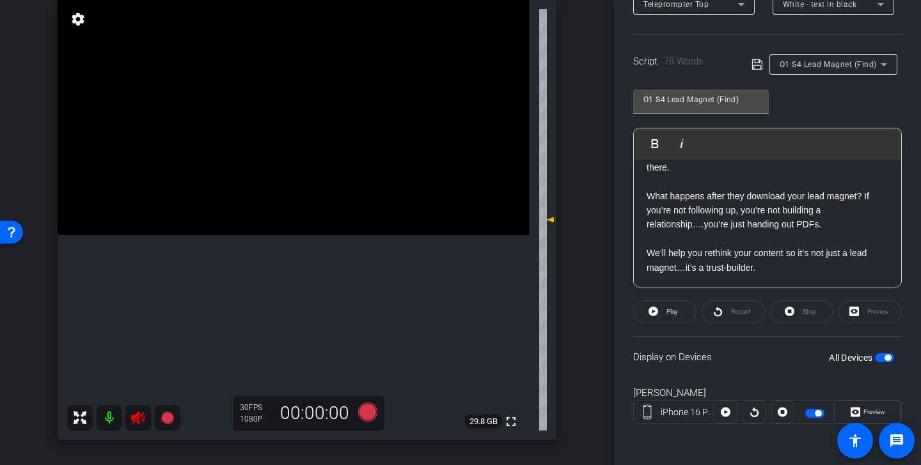
click at [143, 421] on icon at bounding box center [137, 417] width 15 height 15
click at [383, 413] on div "30 FPS 1080P 00:00:00" at bounding box center [308, 413] width 151 height 35
click at [369, 414] on icon at bounding box center [367, 412] width 19 height 19
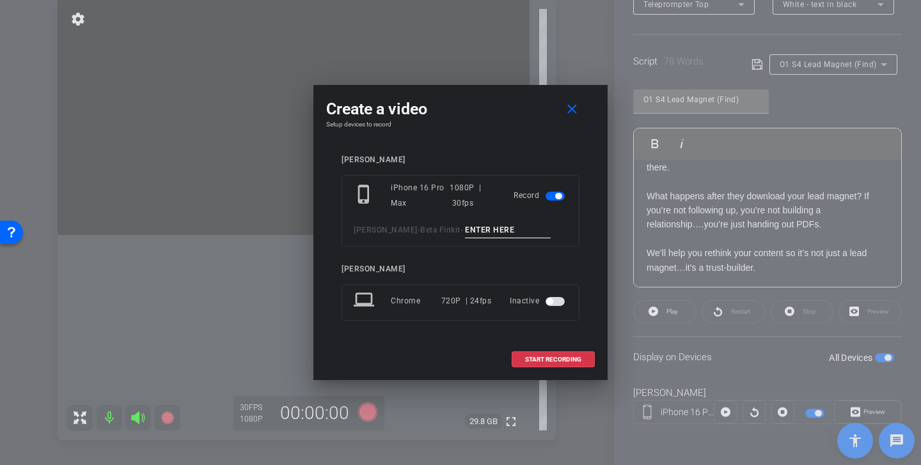
click at [487, 222] on input at bounding box center [508, 230] width 86 height 16
paste input "Lead Magnet Tk 1"
type input "Lead Magnet Tk 3"
click at [557, 357] on span "START RECORDING" at bounding box center [553, 360] width 56 height 6
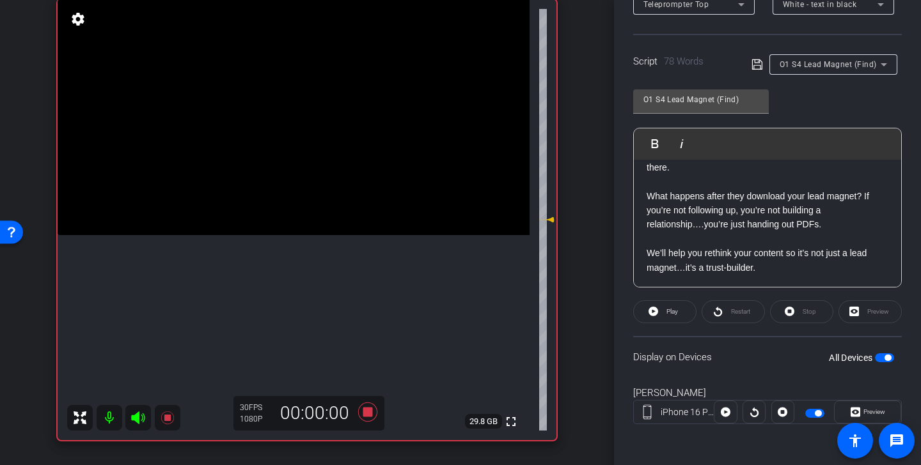
click at [139, 417] on icon at bounding box center [137, 417] width 15 height 15
click at [674, 314] on span "Play" at bounding box center [672, 311] width 12 height 7
click at [738, 310] on span "Restart" at bounding box center [740, 311] width 19 height 7
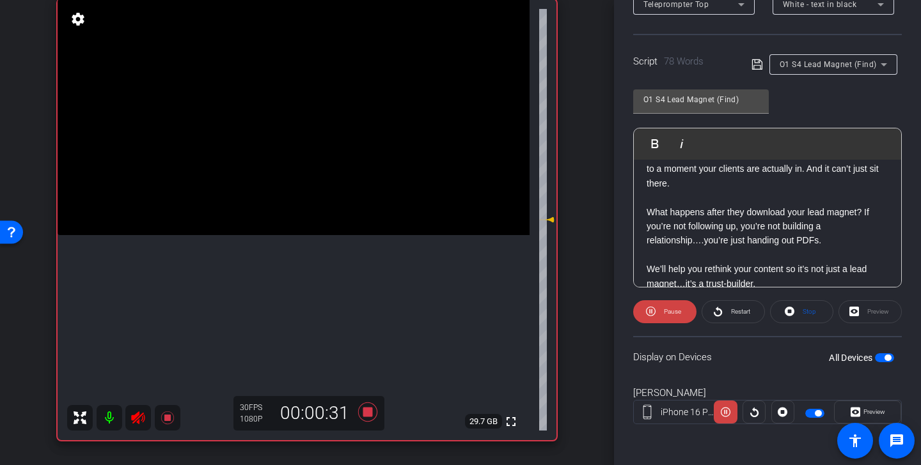
scroll to position [169, 0]
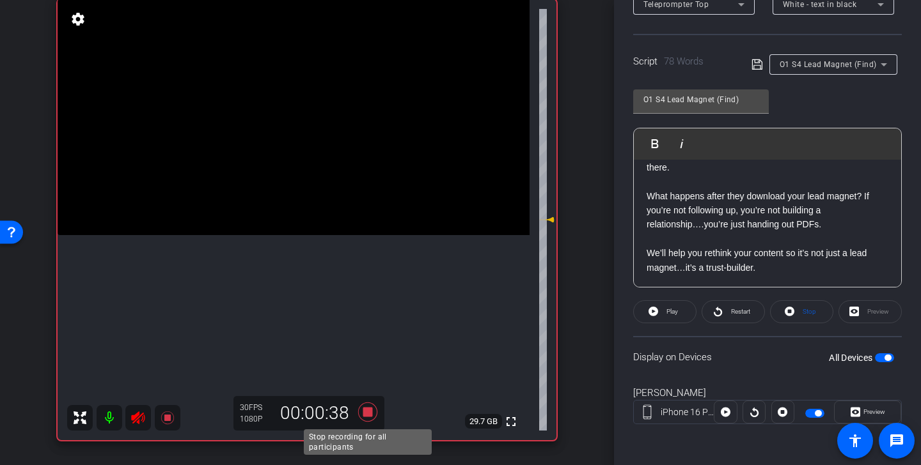
click at [367, 412] on icon at bounding box center [367, 412] width 19 height 19
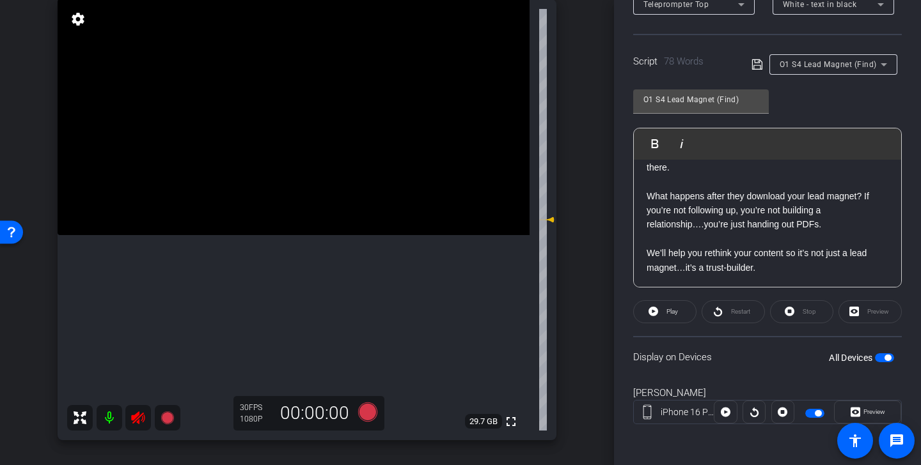
click at [140, 417] on icon at bounding box center [137, 418] width 13 height 13
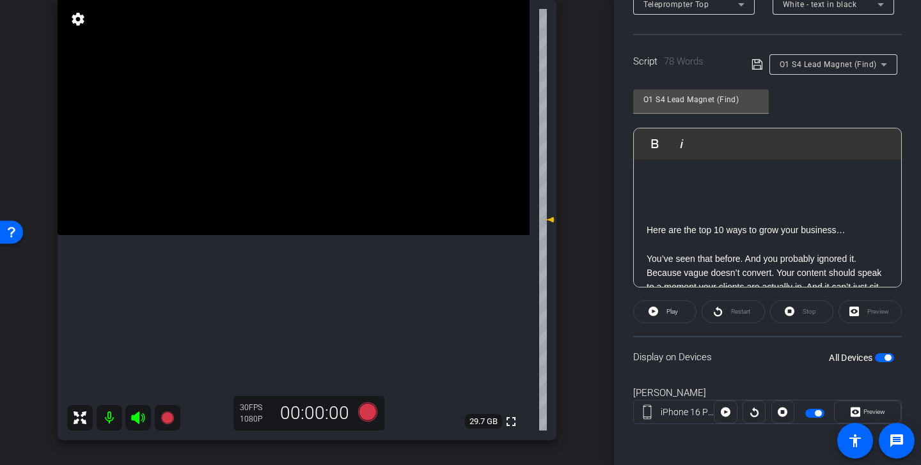
scroll to position [68, 0]
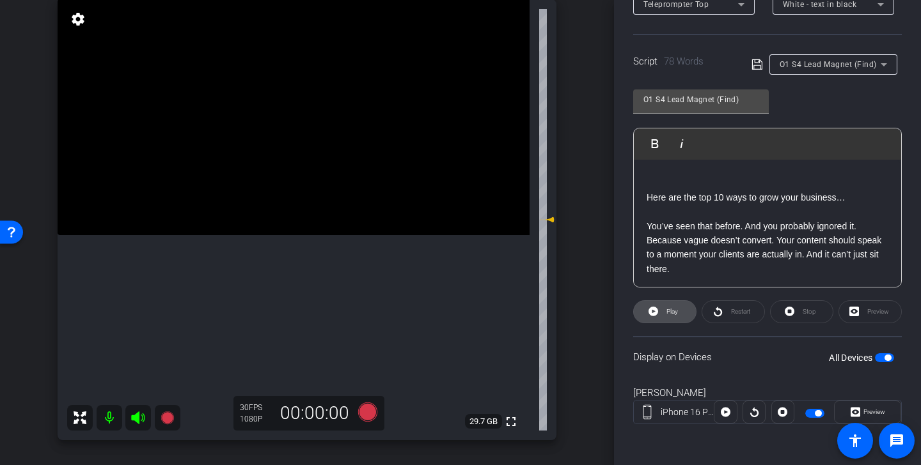
click at [674, 309] on span "Play" at bounding box center [672, 311] width 12 height 7
click at [857, 406] on icon at bounding box center [855, 412] width 10 height 19
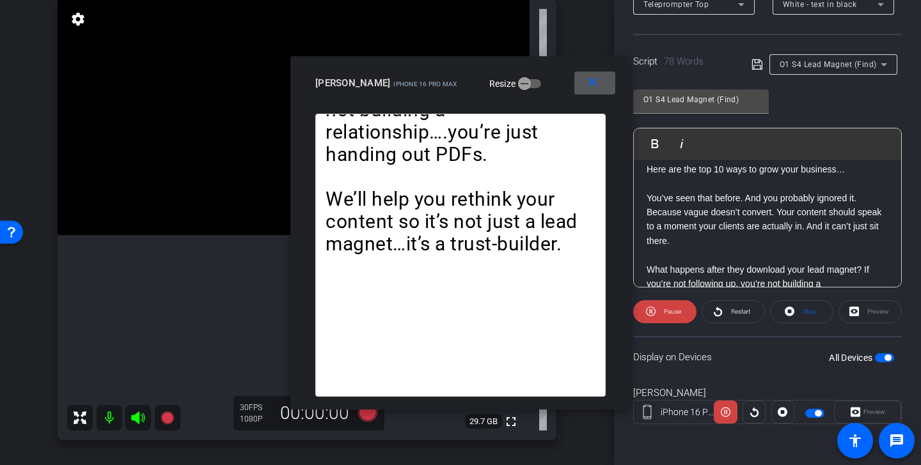
scroll to position [95, 0]
click at [667, 318] on span "Pause" at bounding box center [670, 312] width 20 height 18
click at [601, 77] on span at bounding box center [594, 83] width 41 height 31
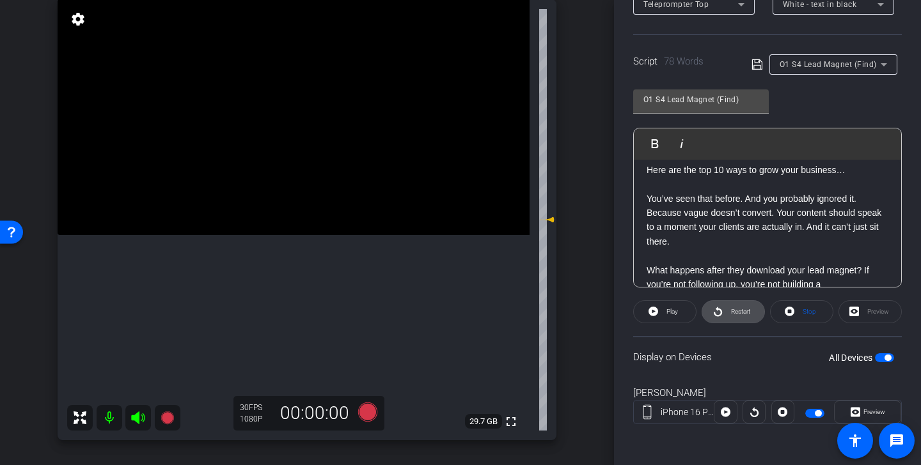
click at [738, 305] on span "Restart" at bounding box center [739, 312] width 22 height 18
click at [678, 313] on span "Pause" at bounding box center [672, 311] width 17 height 7
click at [368, 413] on icon at bounding box center [367, 412] width 19 height 19
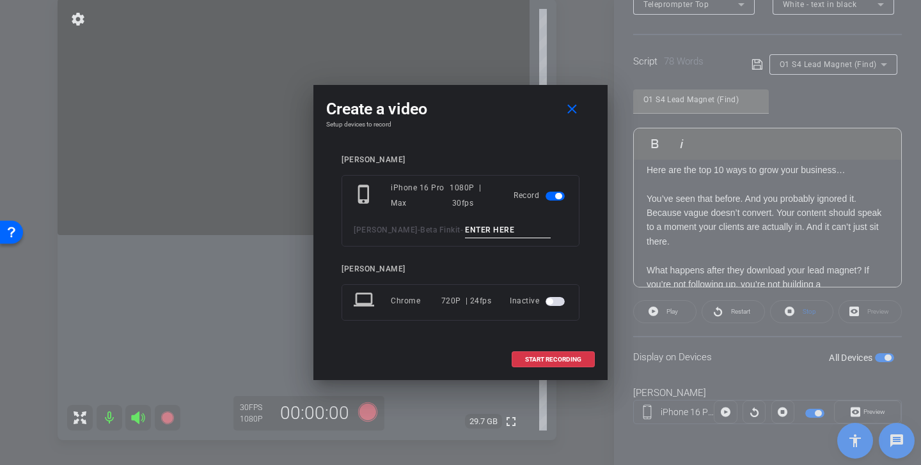
click at [506, 221] on div "phone_iphone iPhone 16 Pro Max 1080P | 30fps Record Kristin Andree - Beta Finki…" at bounding box center [460, 211] width 238 height 72
click at [496, 236] on input at bounding box center [508, 230] width 86 height 16
paste input "Lead Magnet Tk 1"
type input "Lead Magnet Tk 4"
click at [549, 359] on span "START RECORDING" at bounding box center [553, 360] width 56 height 6
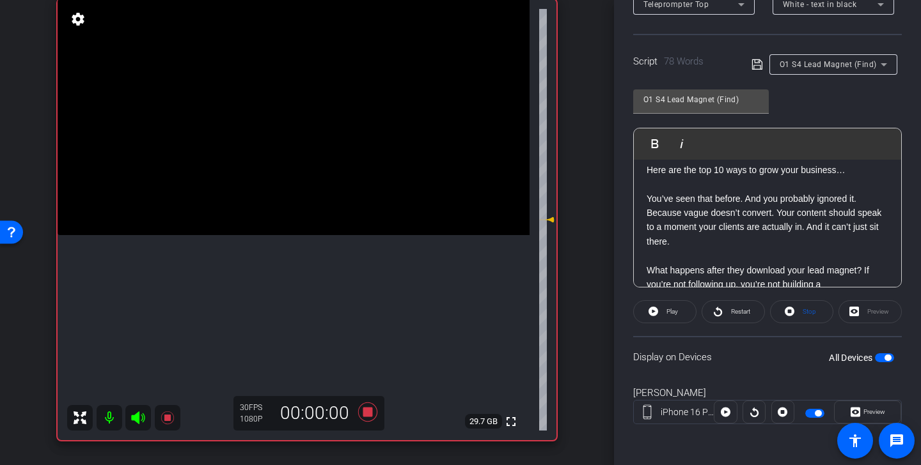
click at [137, 418] on icon at bounding box center [137, 418] width 13 height 13
click at [673, 311] on span "Play" at bounding box center [672, 311] width 12 height 7
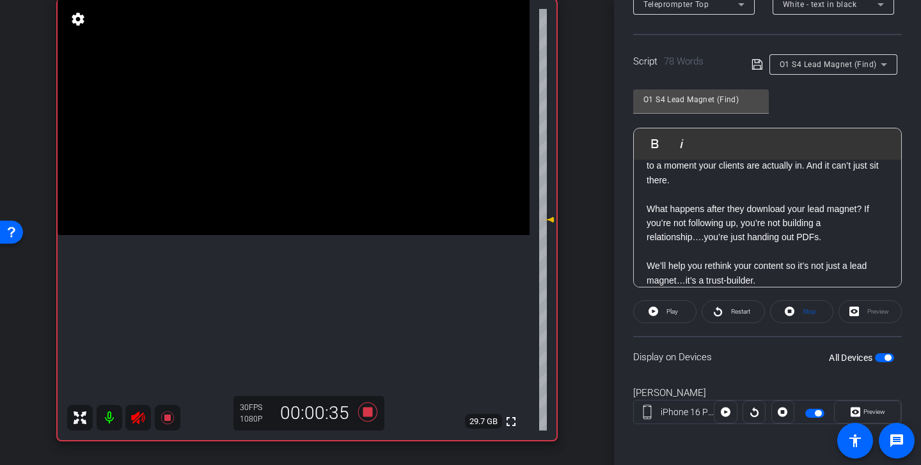
scroll to position [155, 0]
click at [368, 412] on icon at bounding box center [367, 412] width 19 height 19
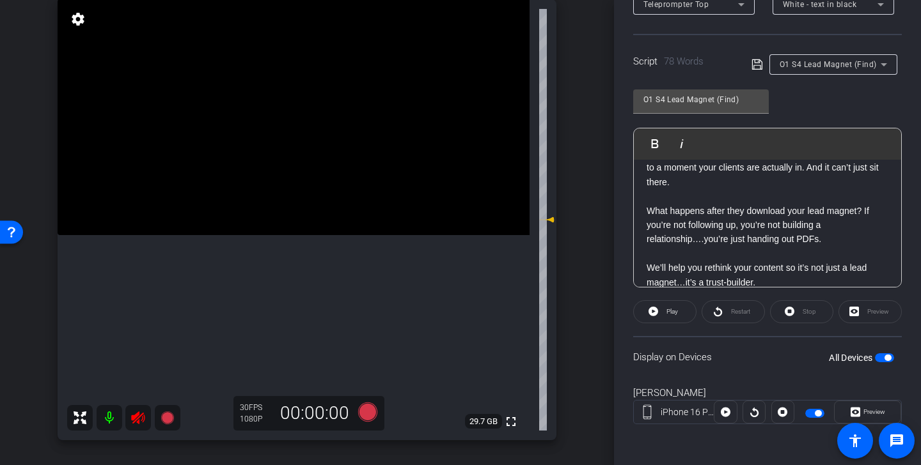
click at [139, 419] on icon at bounding box center [137, 417] width 15 height 15
click at [823, 57] on div "O1 S4 Lead Magnet (Find)" at bounding box center [829, 64] width 101 height 16
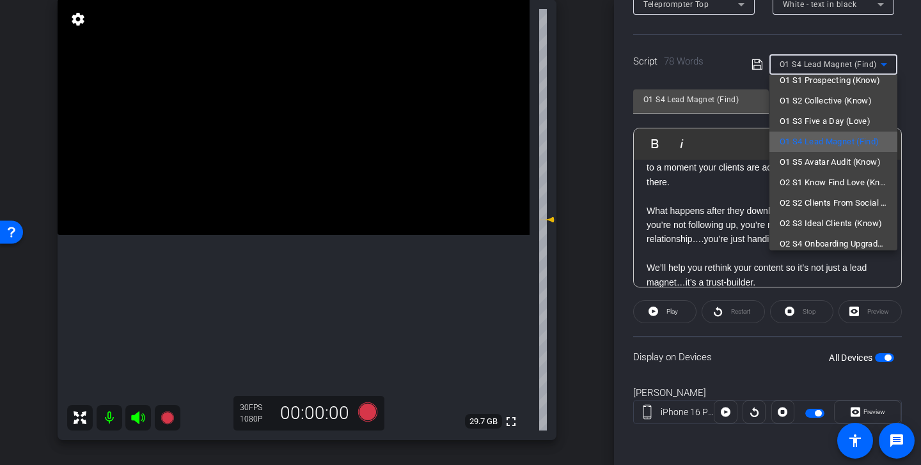
scroll to position [35, 0]
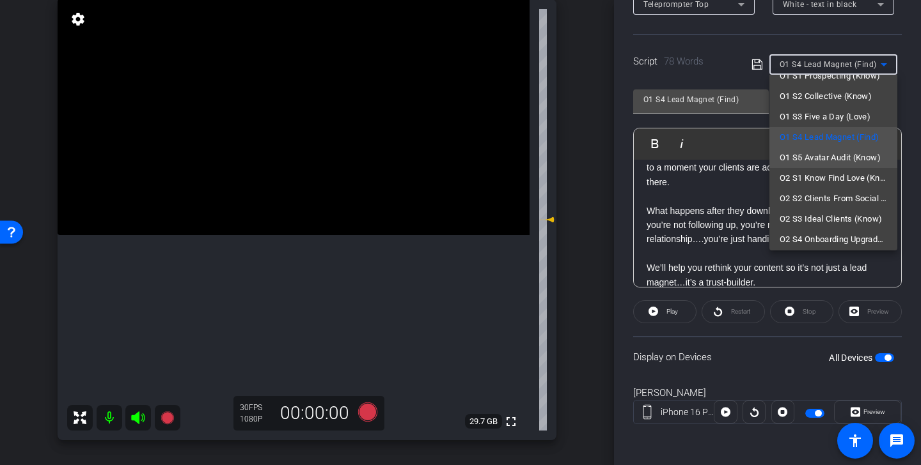
click at [845, 159] on span "O1 S5 Avatar Audit (Know)" at bounding box center [829, 157] width 101 height 15
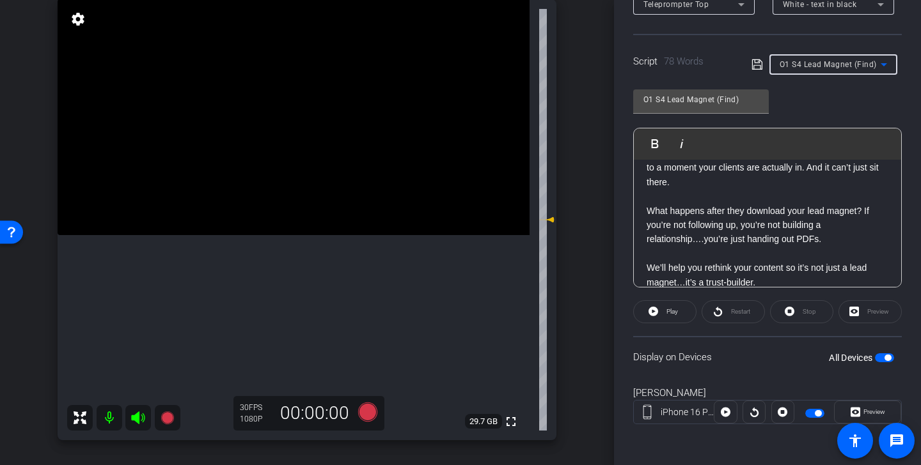
type input "O1 S5 Avatar Audit (Know)"
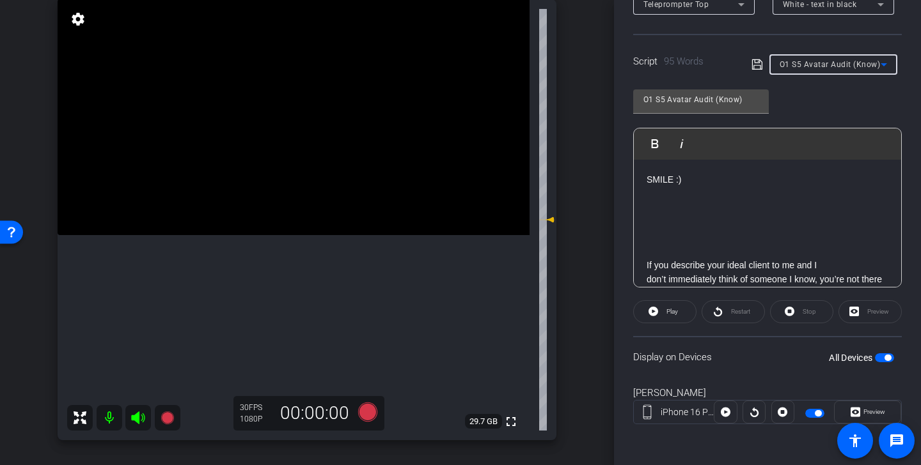
scroll to position [194, 0]
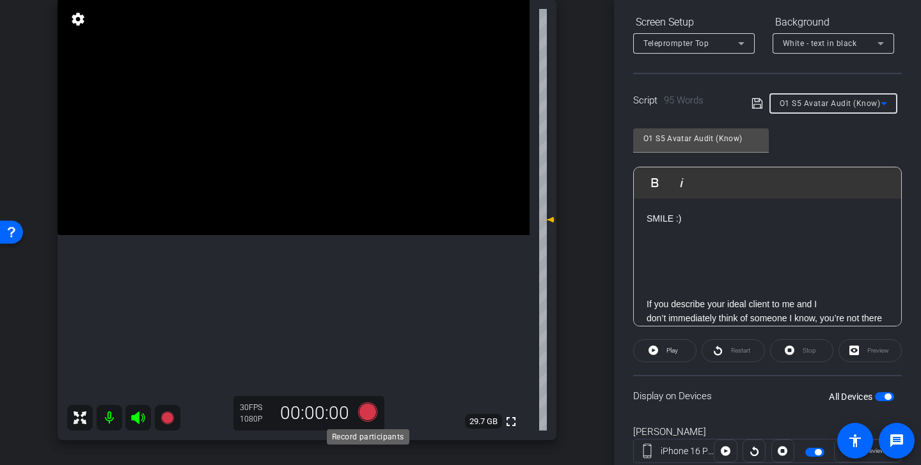
click at [368, 412] on icon at bounding box center [367, 412] width 19 height 19
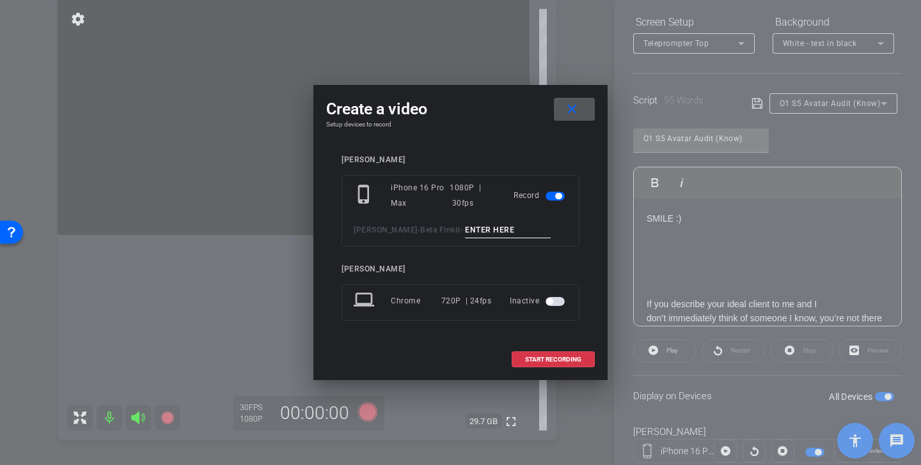
click at [495, 230] on input at bounding box center [508, 230] width 86 height 16
drag, startPoint x: 537, startPoint y: 233, endPoint x: 429, endPoint y: 225, distance: 108.3
click at [429, 225] on div "Kristin Andree - Beta Finkit - Avatar Audit Tk 1" at bounding box center [461, 230] width 214 height 16
type input "Avatar Audit Tk 1"
click at [564, 357] on span "START RECORDING" at bounding box center [553, 360] width 56 height 6
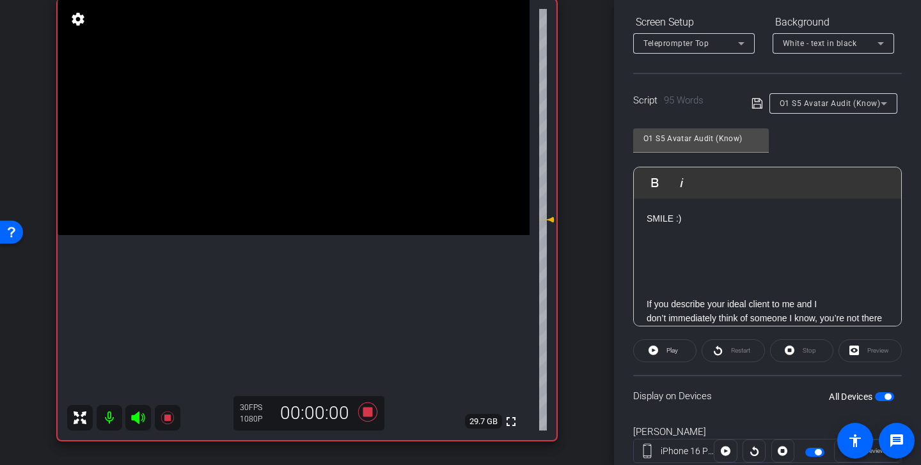
click at [136, 417] on icon at bounding box center [137, 418] width 13 height 13
click at [677, 350] on span "Play" at bounding box center [672, 350] width 12 height 7
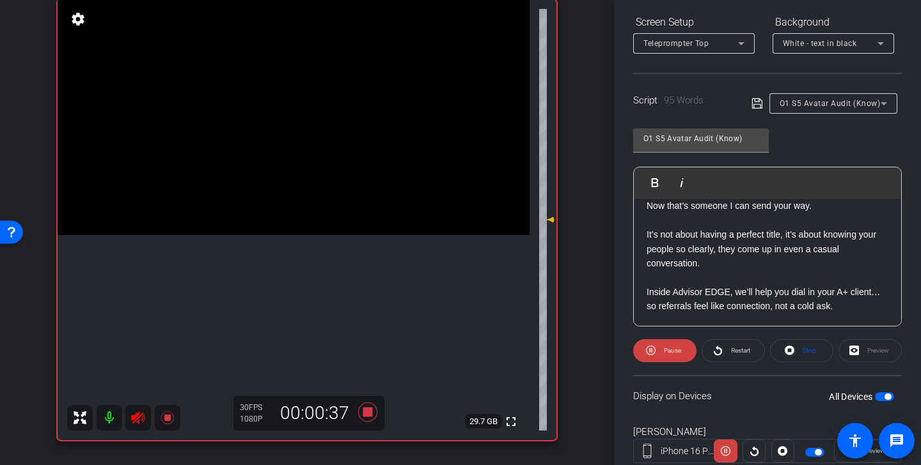
scroll to position [206, 0]
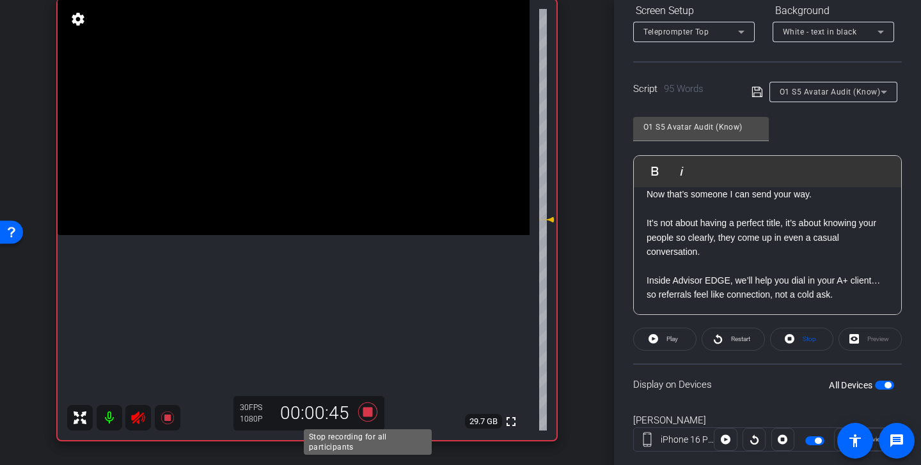
click at [371, 414] on icon at bounding box center [367, 412] width 19 height 19
click at [137, 418] on icon at bounding box center [137, 418] width 13 height 13
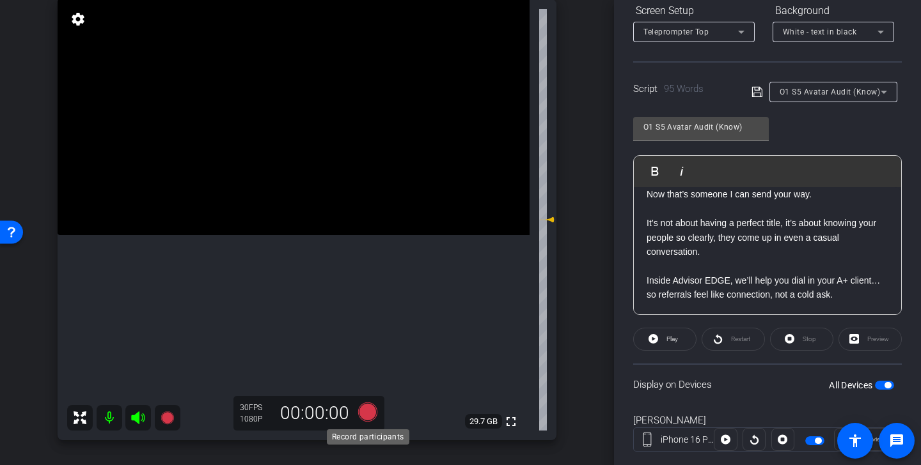
click at [369, 411] on icon at bounding box center [367, 412] width 19 height 19
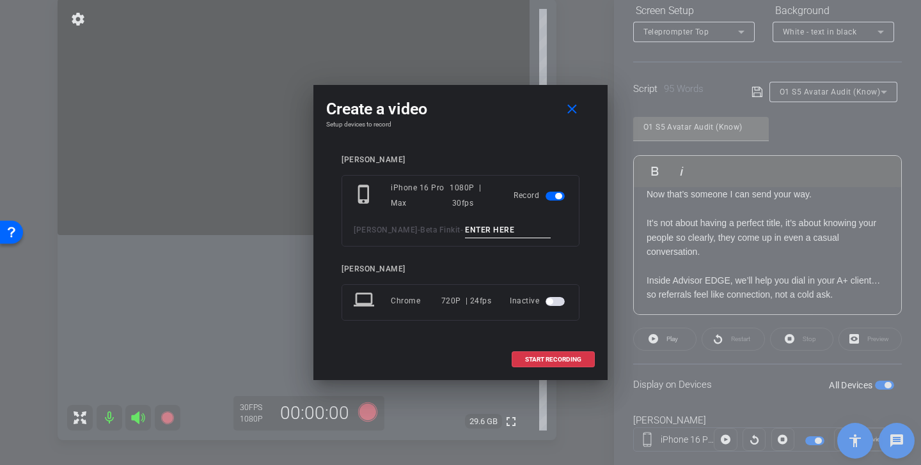
click at [493, 231] on input at bounding box center [508, 230] width 86 height 16
paste input "Avatar Audit Tk 1"
type input "Avatar Audit Tk 2"
click at [568, 361] on span "START RECORDING" at bounding box center [553, 360] width 56 height 6
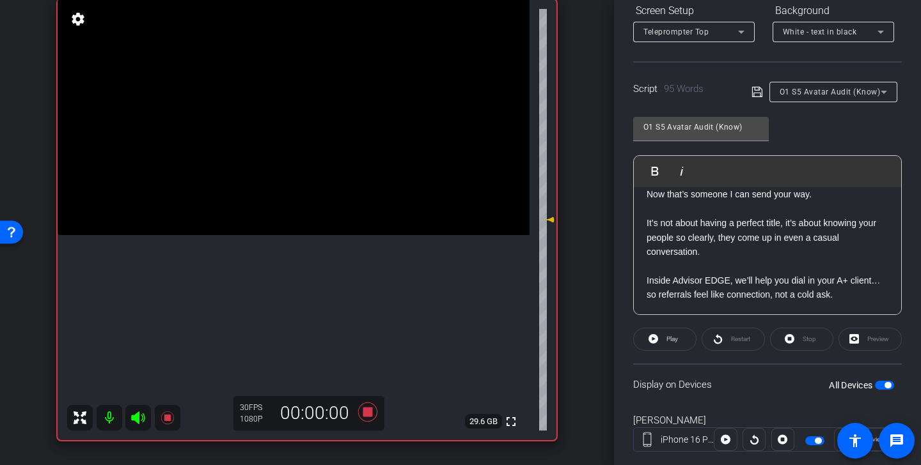
click at [138, 417] on icon at bounding box center [137, 418] width 13 height 13
click at [678, 338] on span "Play" at bounding box center [672, 339] width 12 height 7
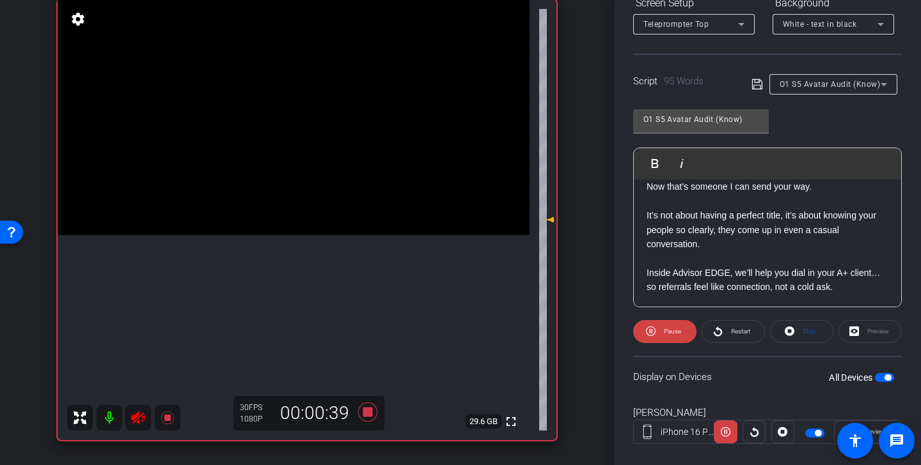
scroll to position [216, 0]
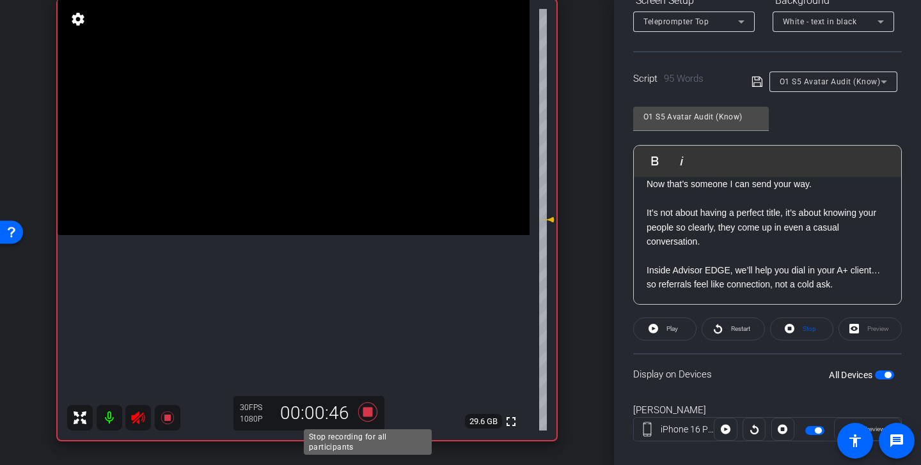
click at [370, 409] on icon at bounding box center [367, 412] width 19 height 19
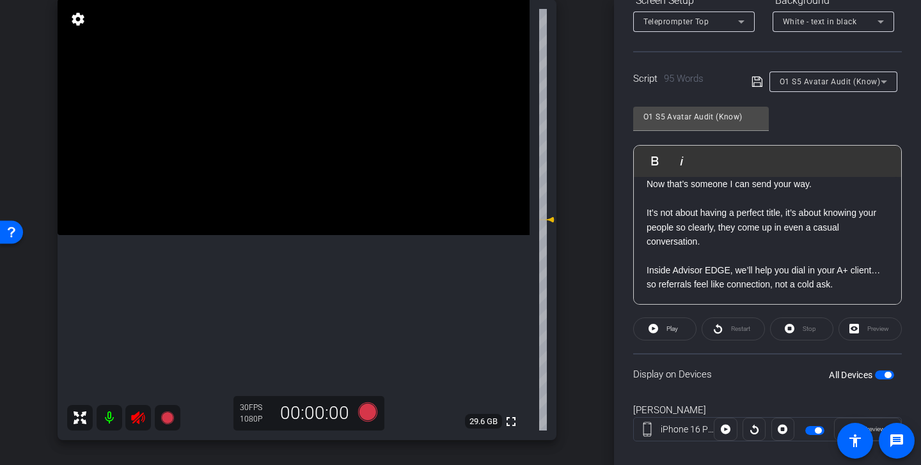
click at [135, 418] on icon at bounding box center [137, 418] width 13 height 13
click at [845, 83] on span "O1 S5 Avatar Audit (Know)" at bounding box center [829, 81] width 101 height 9
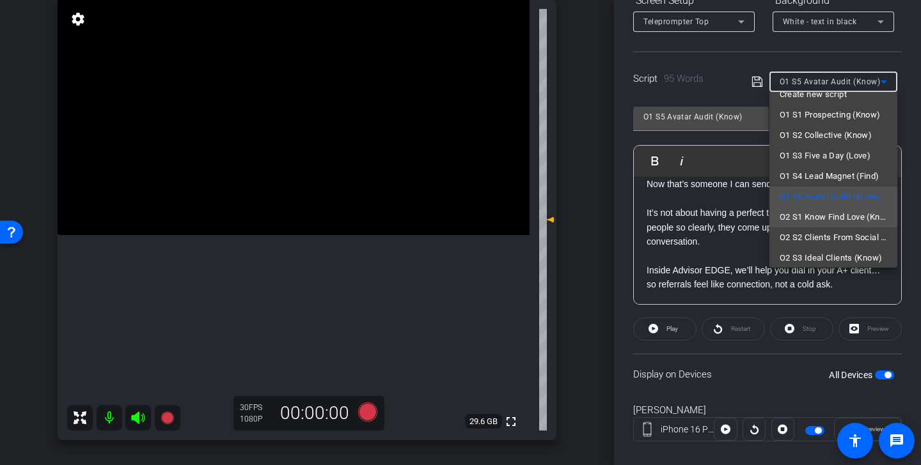
scroll to position [16, 0]
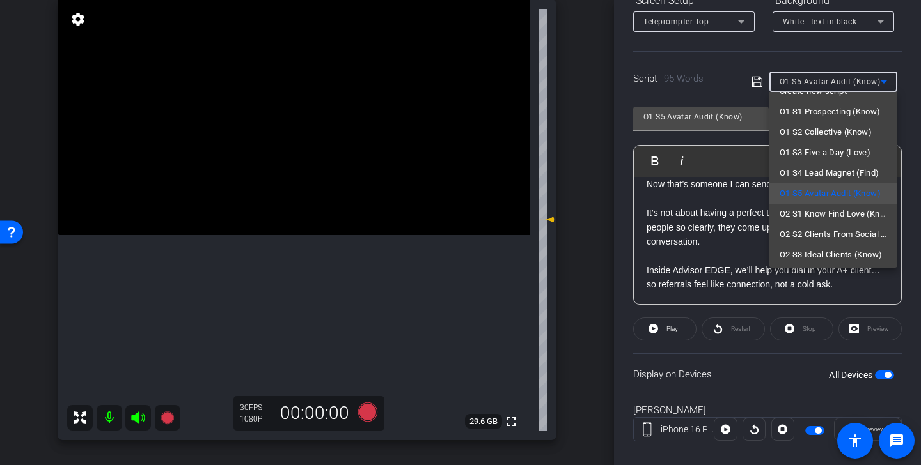
click at [917, 124] on div at bounding box center [460, 232] width 921 height 465
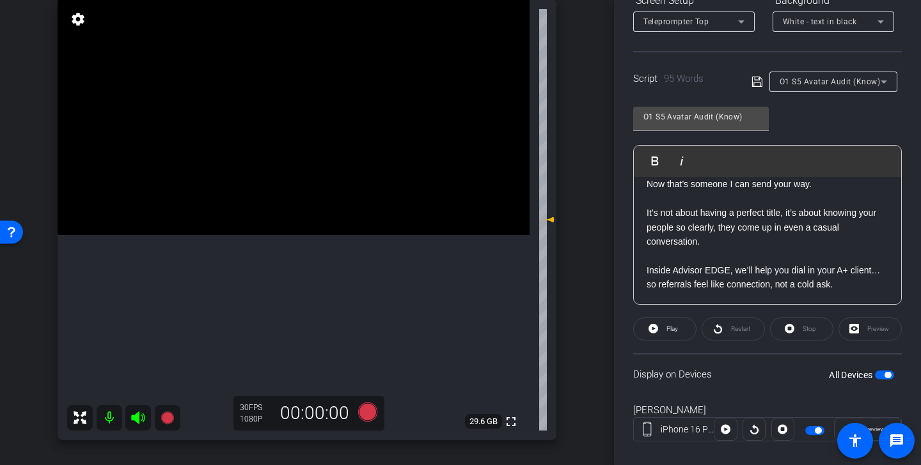
click at [813, 430] on span "button" at bounding box center [814, 430] width 19 height 9
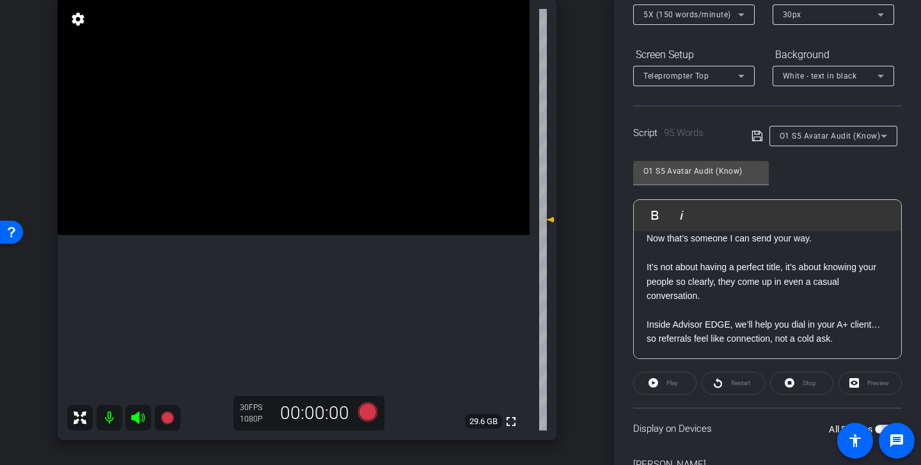
scroll to position [0, 0]
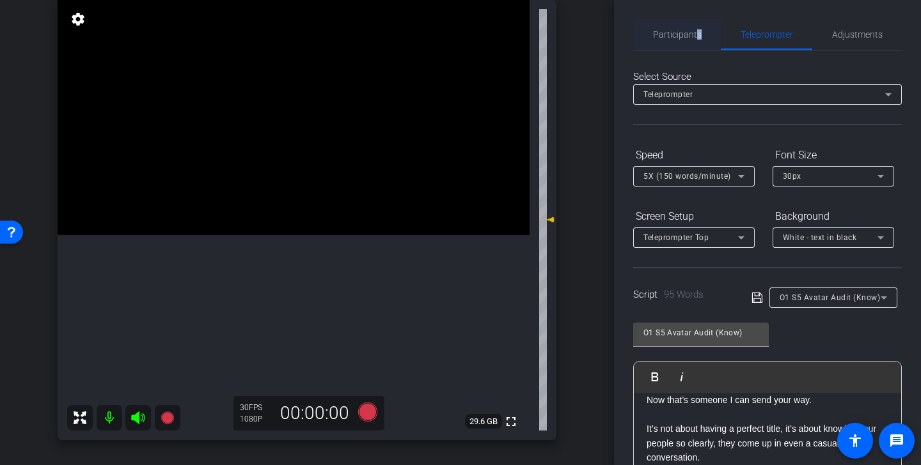
click at [697, 38] on span "Participants" at bounding box center [677, 34] width 49 height 9
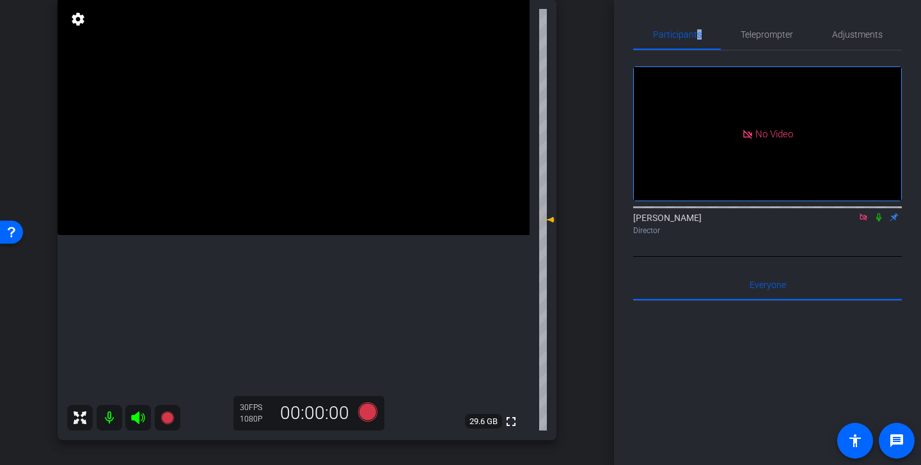
click at [865, 214] on icon at bounding box center [863, 217] width 10 height 9
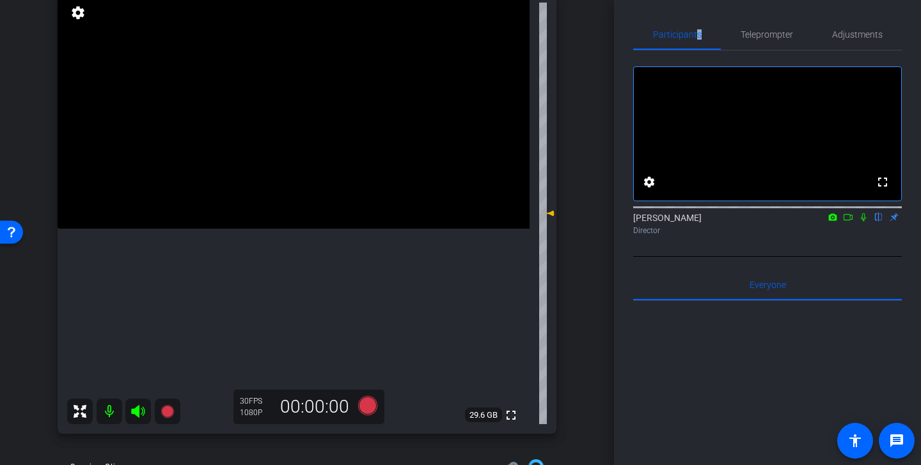
scroll to position [126, 0]
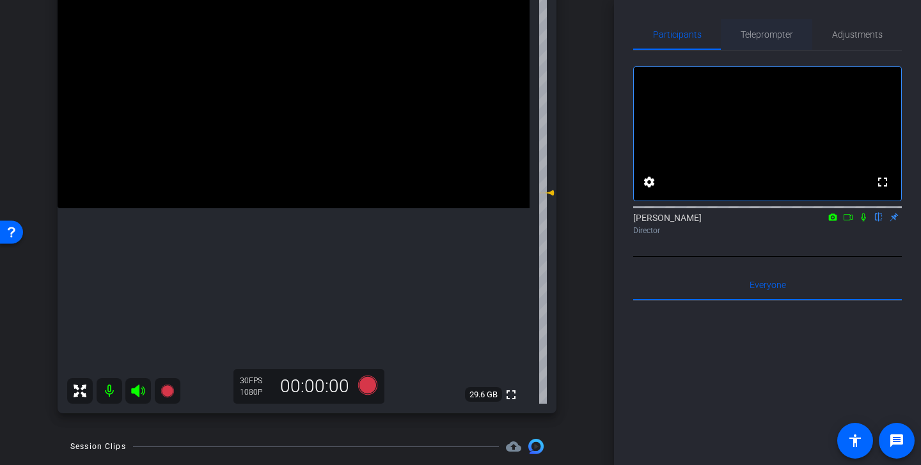
click at [776, 36] on span "Teleprompter" at bounding box center [766, 34] width 52 height 9
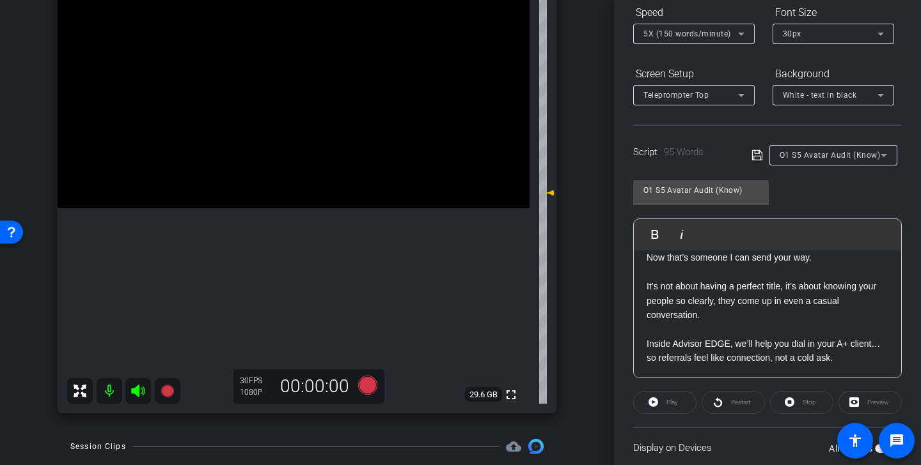
scroll to position [155, 0]
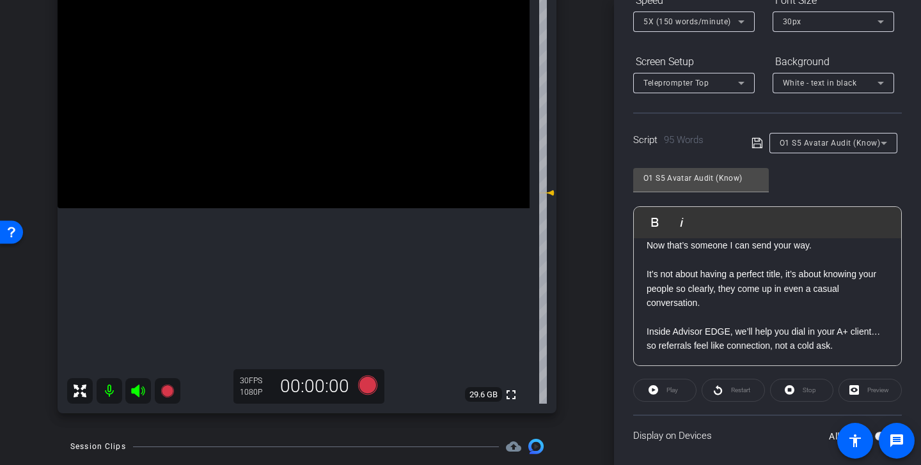
click at [845, 146] on span "O1 S5 Avatar Audit (Know)" at bounding box center [829, 143] width 101 height 9
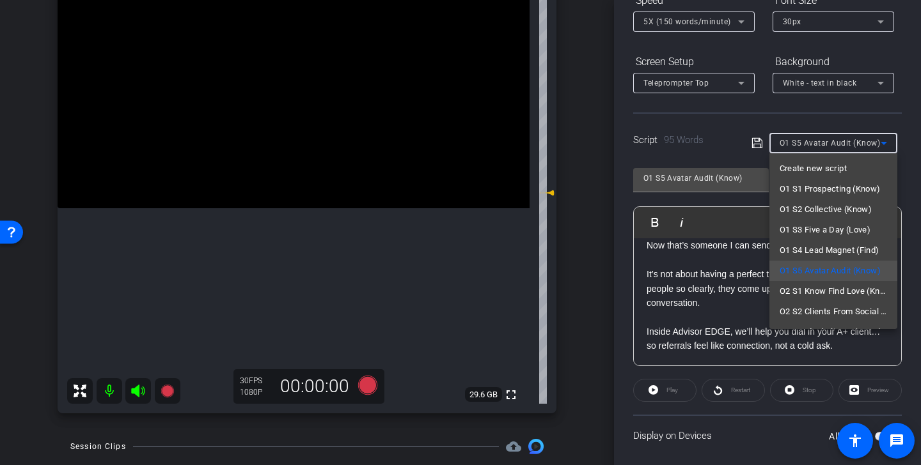
click at [784, 437] on div at bounding box center [460, 232] width 921 height 465
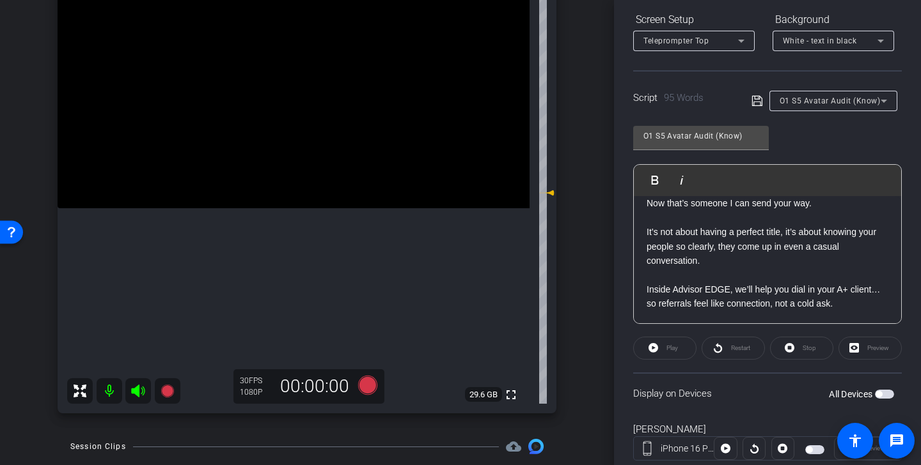
scroll to position [233, 0]
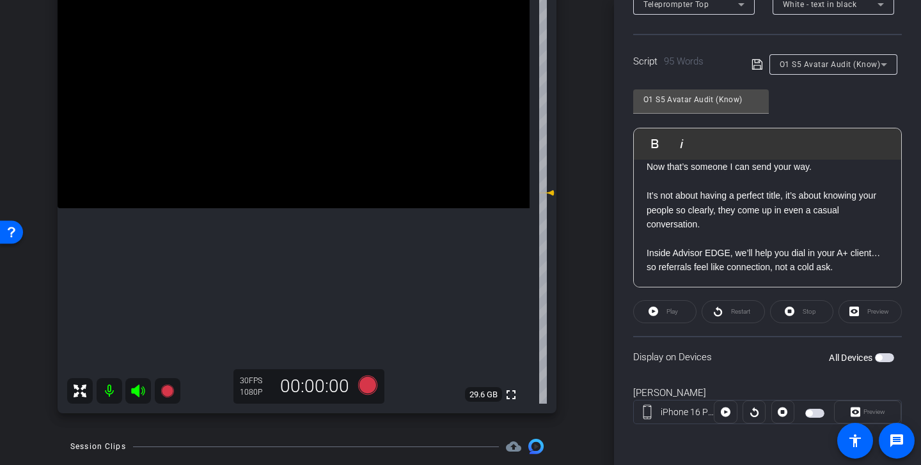
click at [811, 415] on span "button" at bounding box center [814, 413] width 19 height 9
click at [836, 72] on div "O1 S5 Avatar Audit (Know)" at bounding box center [829, 64] width 101 height 16
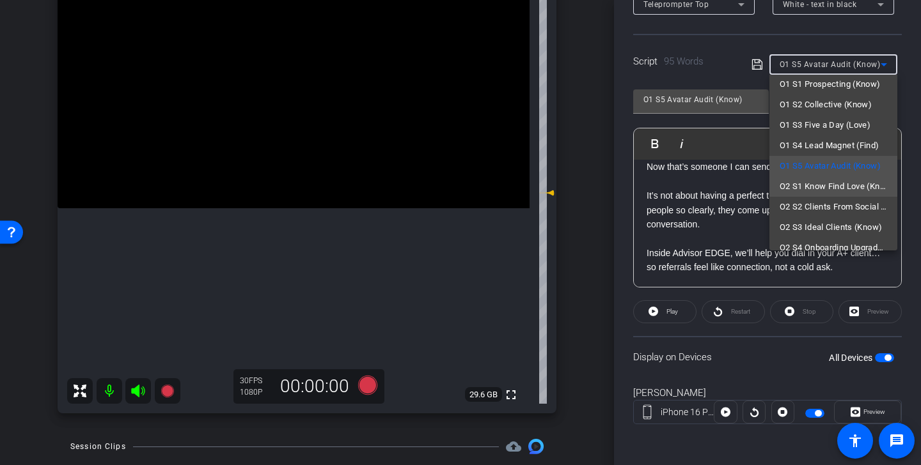
scroll to position [33, 0]
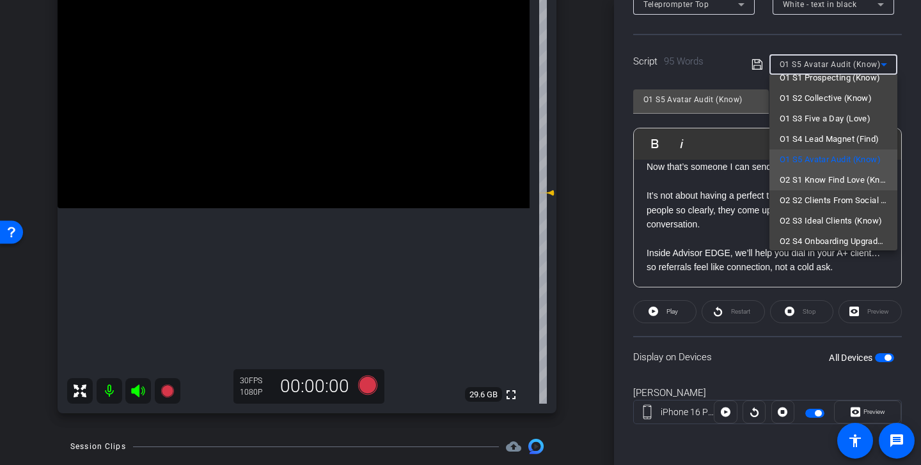
click at [837, 179] on span "O2 S1 Know Find Love (Know)" at bounding box center [832, 180] width 107 height 15
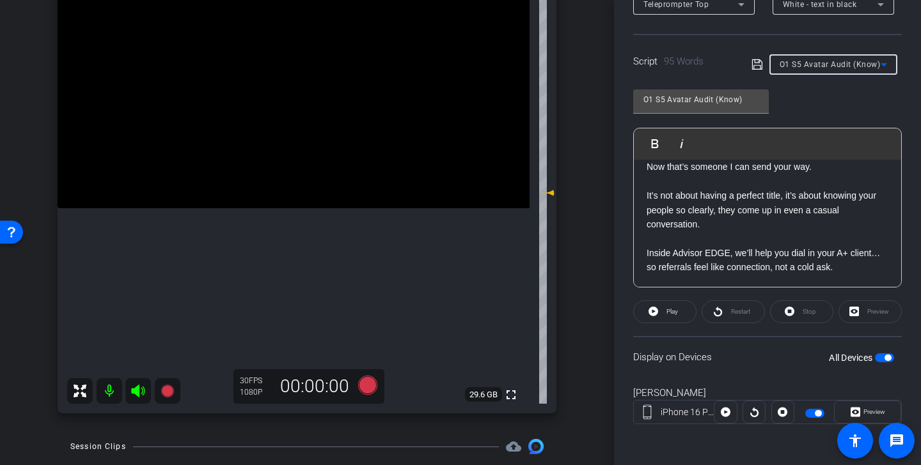
type input "O2 S1 Know Find Love (Know)"
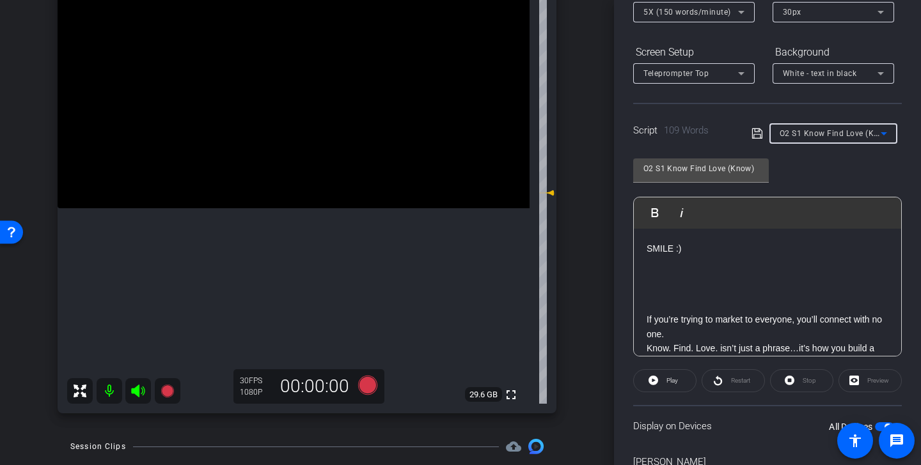
scroll to position [150, 0]
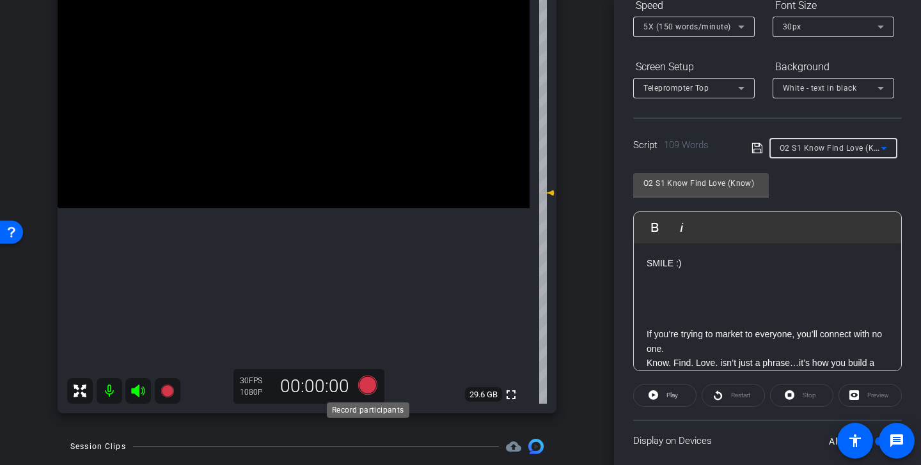
click at [372, 386] on icon at bounding box center [367, 385] width 19 height 19
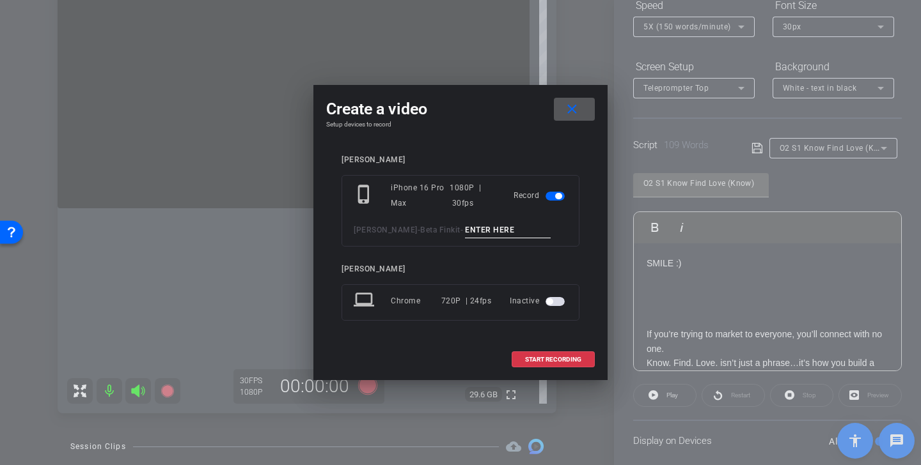
click at [504, 225] on input at bounding box center [508, 230] width 86 height 16
drag, startPoint x: 543, startPoint y: 229, endPoint x: 452, endPoint y: 228, distance: 90.8
click at [452, 228] on div "Kristin Andree - Beta Finkit - Know Find Love TK 1" at bounding box center [461, 230] width 214 height 16
type input "Know Find Love TK 1"
click at [574, 109] on mat-icon "close" at bounding box center [572, 110] width 16 height 16
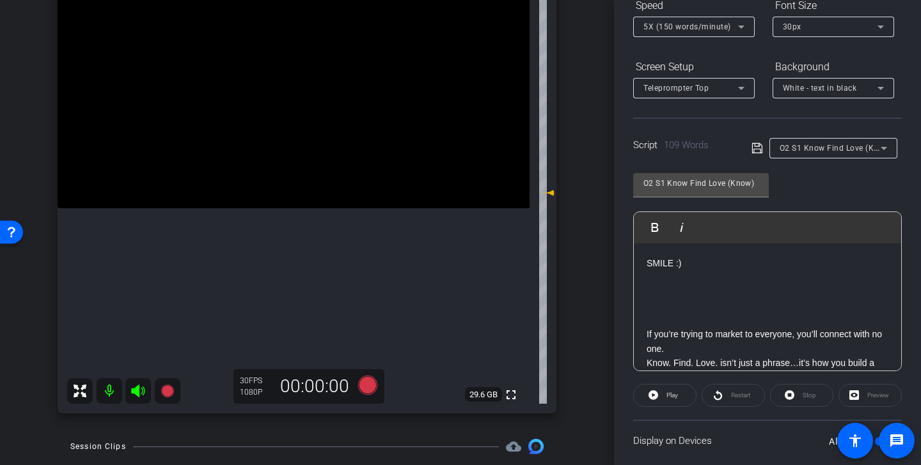
scroll to position [0, 0]
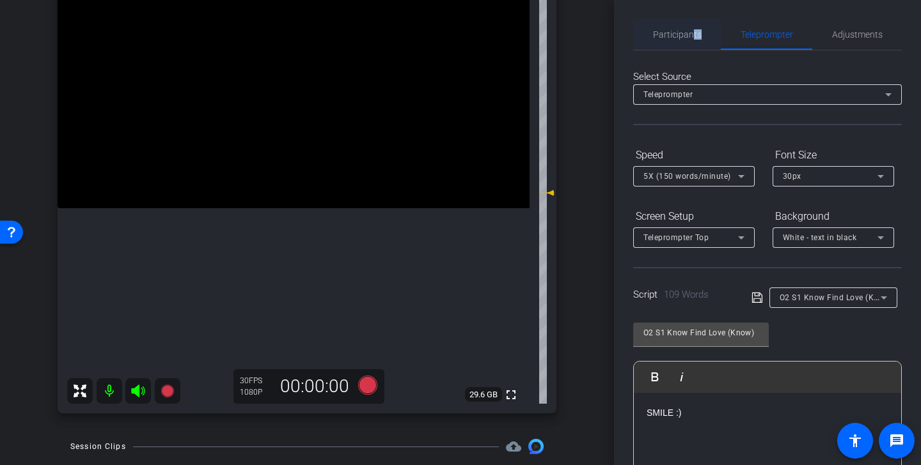
click at [692, 39] on span "Participants" at bounding box center [677, 34] width 49 height 31
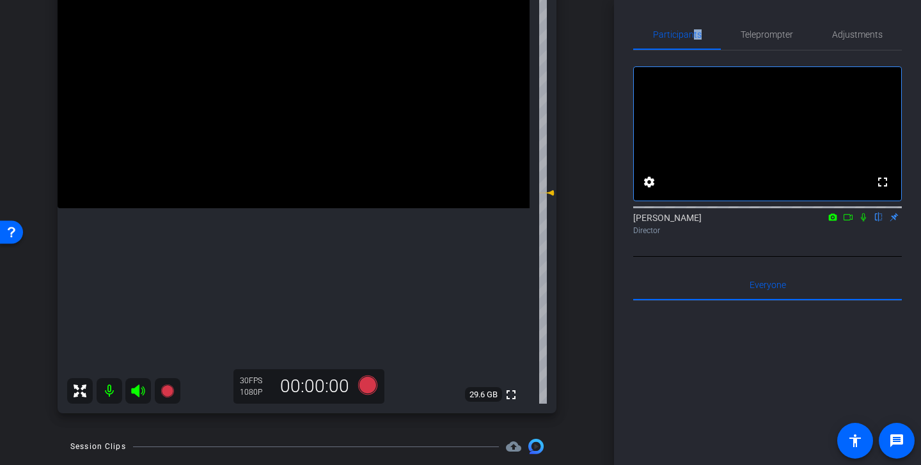
click at [848, 222] on icon at bounding box center [848, 217] width 10 height 9
click at [768, 26] on span "Teleprompter" at bounding box center [766, 34] width 52 height 31
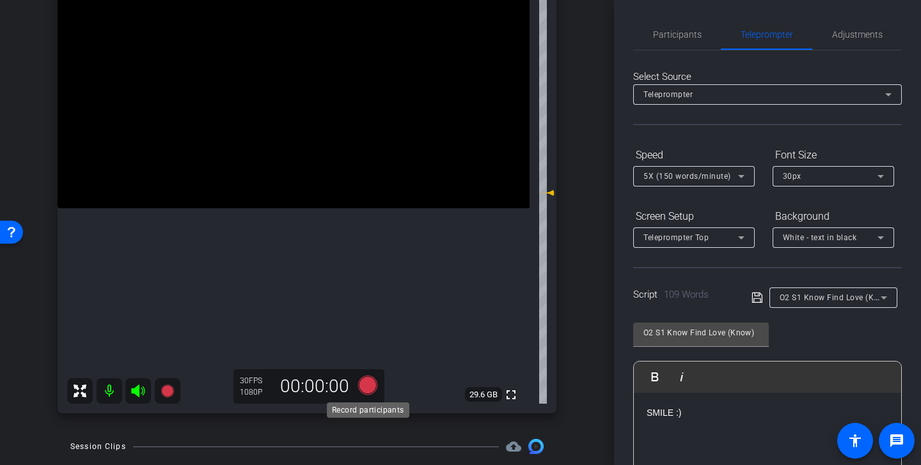
click at [366, 386] on icon at bounding box center [367, 385] width 19 height 19
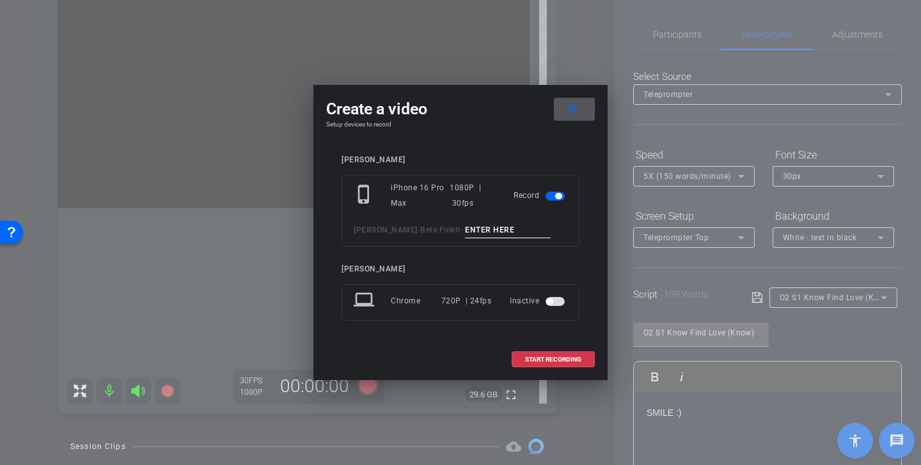
click at [487, 233] on input at bounding box center [508, 230] width 86 height 16
paste input "Know Find Love TK 1"
type input "Know Find Love TK 1"
click at [559, 359] on span "START RECORDING" at bounding box center [553, 360] width 56 height 6
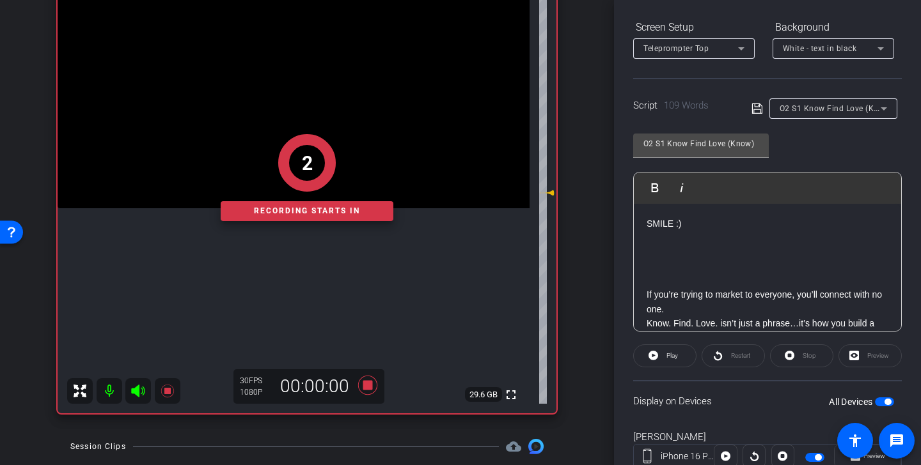
scroll to position [233, 0]
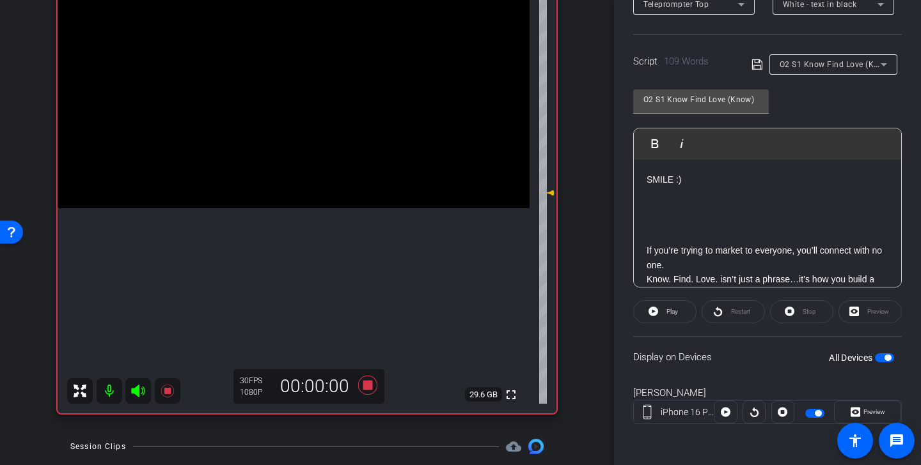
click at [137, 392] on icon at bounding box center [137, 391] width 13 height 13
click at [669, 318] on span "Play" at bounding box center [670, 312] width 15 height 18
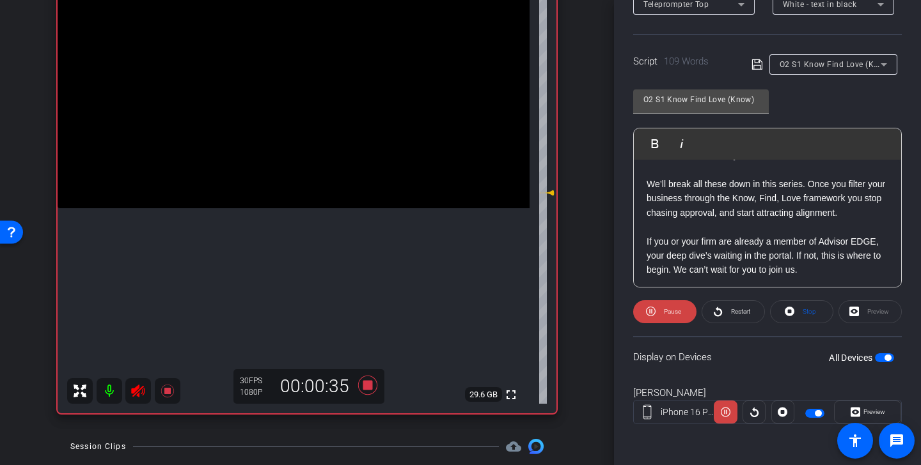
scroll to position [198, 0]
click at [371, 384] on icon at bounding box center [367, 385] width 19 height 19
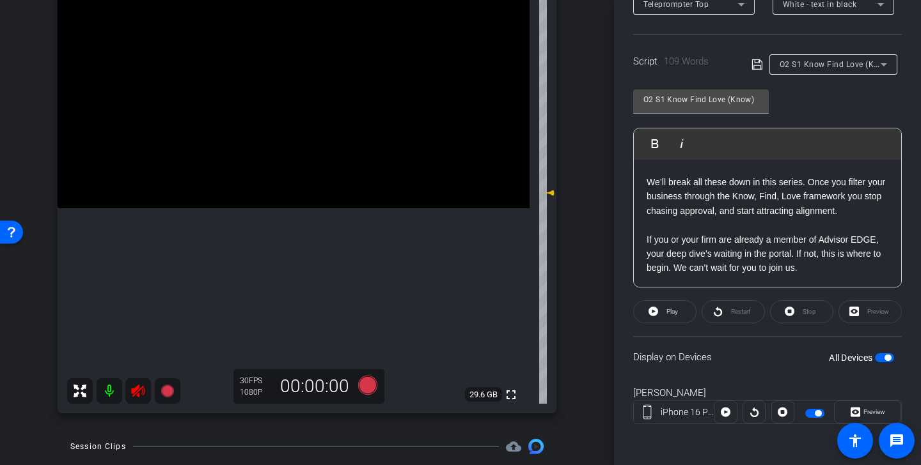
click at [141, 392] on icon at bounding box center [137, 391] width 15 height 15
click at [372, 388] on icon at bounding box center [367, 385] width 19 height 19
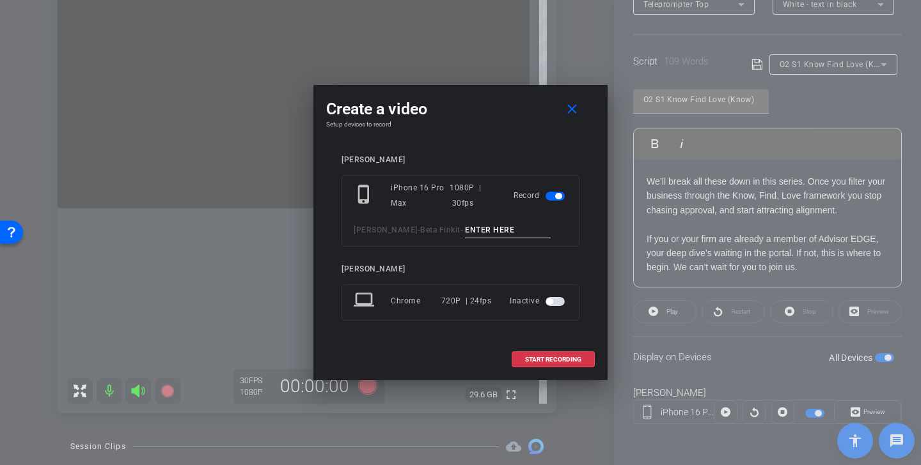
click at [486, 230] on input at bounding box center [508, 230] width 86 height 16
paste input "Know Find Love TK 1"
type input "Know Find Love TK 2"
click at [573, 359] on span "START RECORDING" at bounding box center [553, 360] width 56 height 6
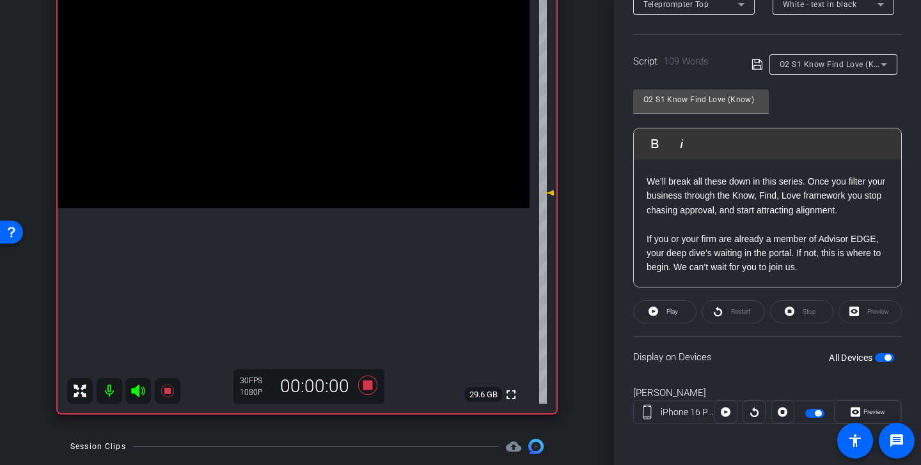
click at [139, 390] on icon at bounding box center [137, 391] width 13 height 13
click at [662, 315] on span at bounding box center [665, 312] width 62 height 31
click at [368, 385] on icon at bounding box center [367, 385] width 19 height 19
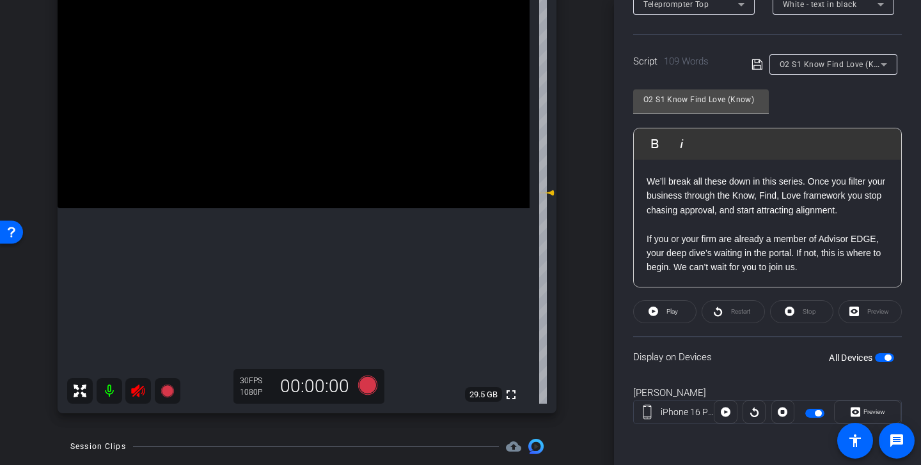
click at [140, 387] on icon at bounding box center [137, 391] width 15 height 15
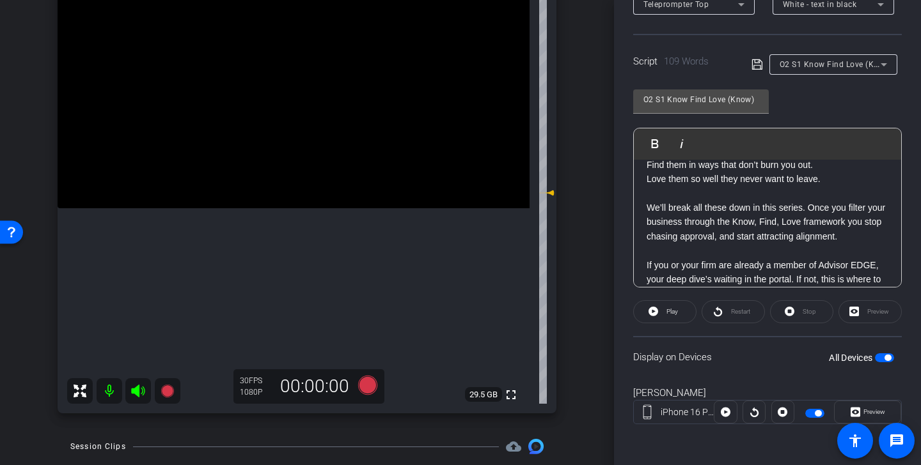
scroll to position [164, 0]
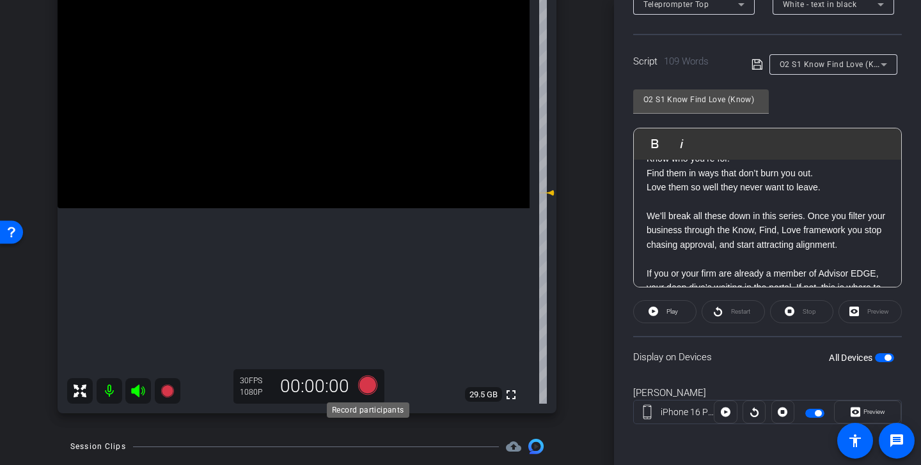
click at [365, 390] on icon at bounding box center [367, 385] width 19 height 19
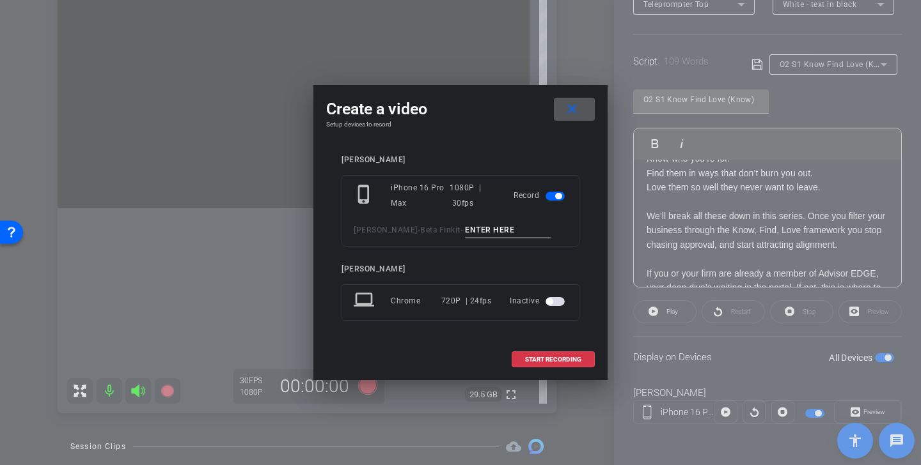
click at [486, 228] on input at bounding box center [508, 230] width 86 height 16
paste input "Know Find Love TK 1"
type input "Know Find Love TK 3"
click at [561, 361] on span "START RECORDING" at bounding box center [553, 360] width 56 height 6
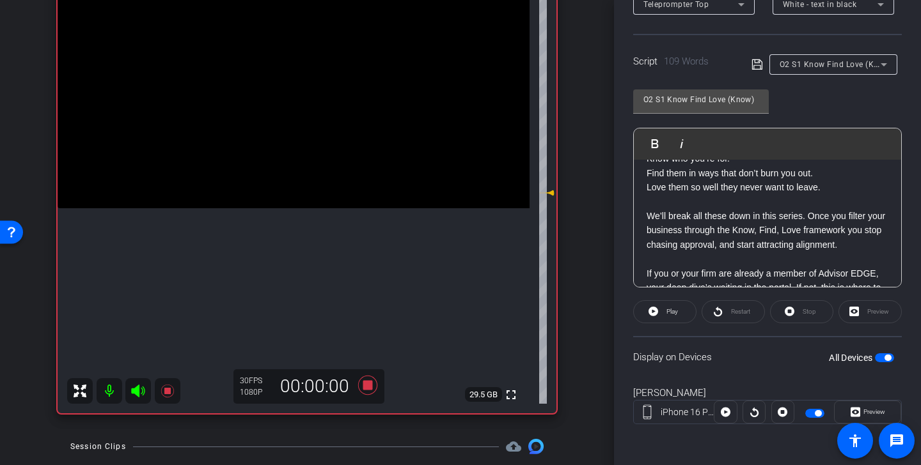
click at [139, 389] on icon at bounding box center [137, 391] width 13 height 13
click at [674, 314] on span "Play" at bounding box center [672, 311] width 12 height 7
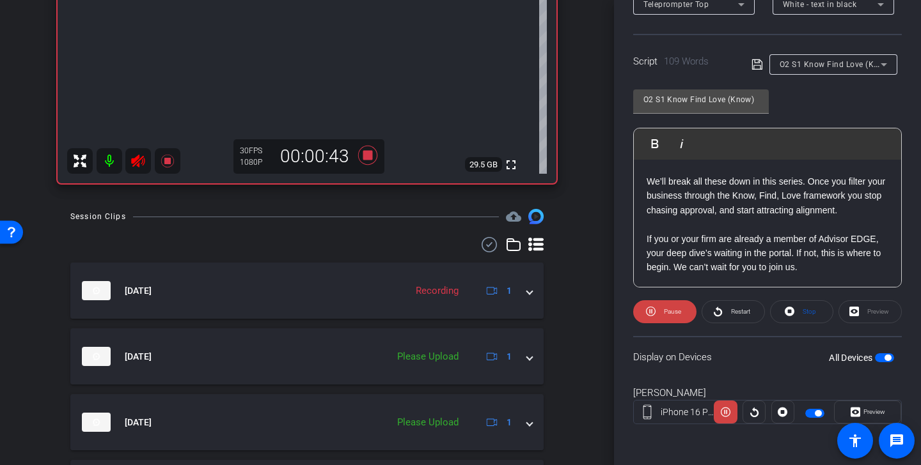
scroll to position [436, 0]
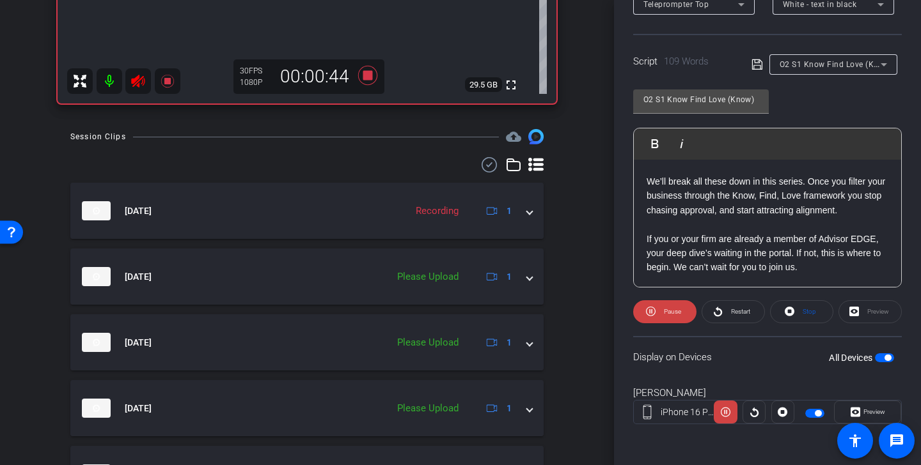
click at [488, 166] on use at bounding box center [488, 164] width 15 height 15
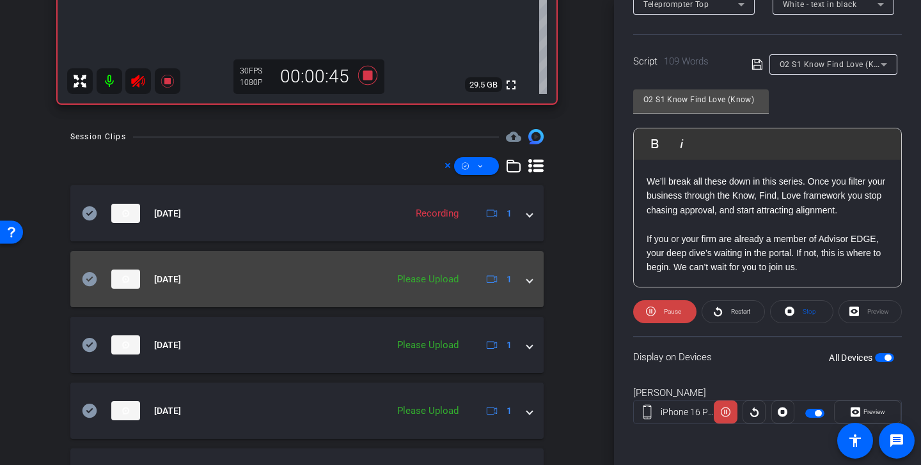
click at [91, 280] on icon at bounding box center [89, 279] width 15 height 14
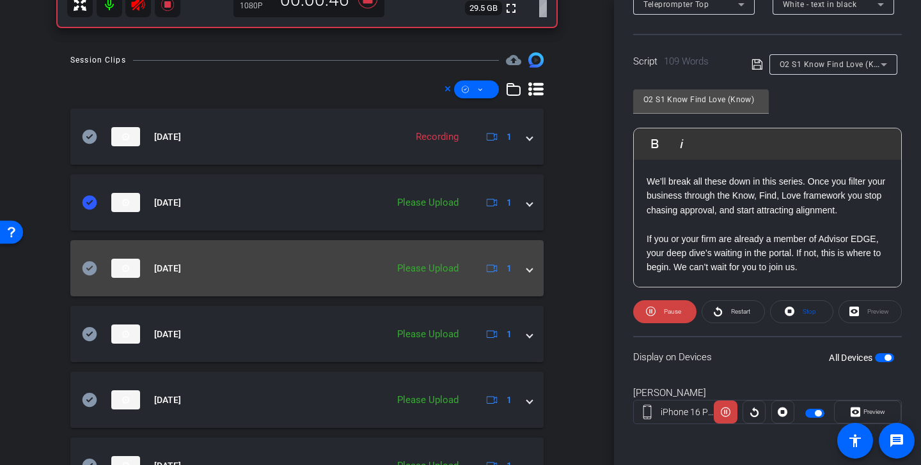
click at [88, 269] on icon at bounding box center [89, 268] width 15 height 15
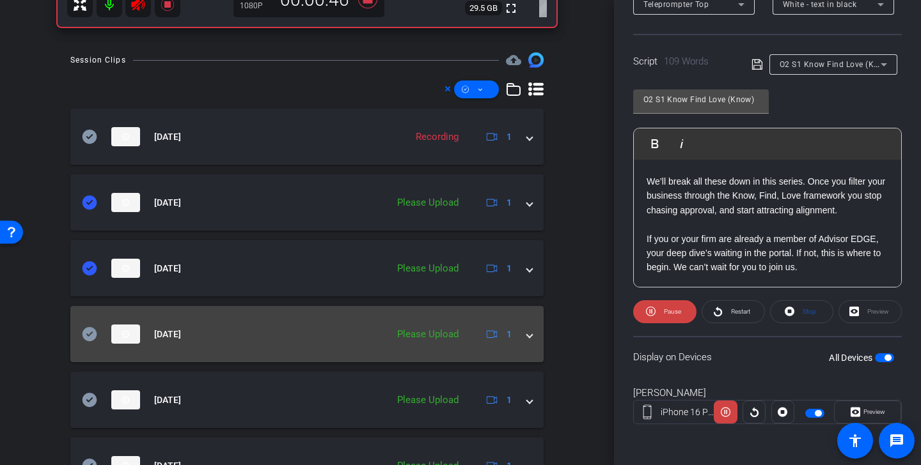
click at [88, 334] on icon at bounding box center [89, 334] width 15 height 14
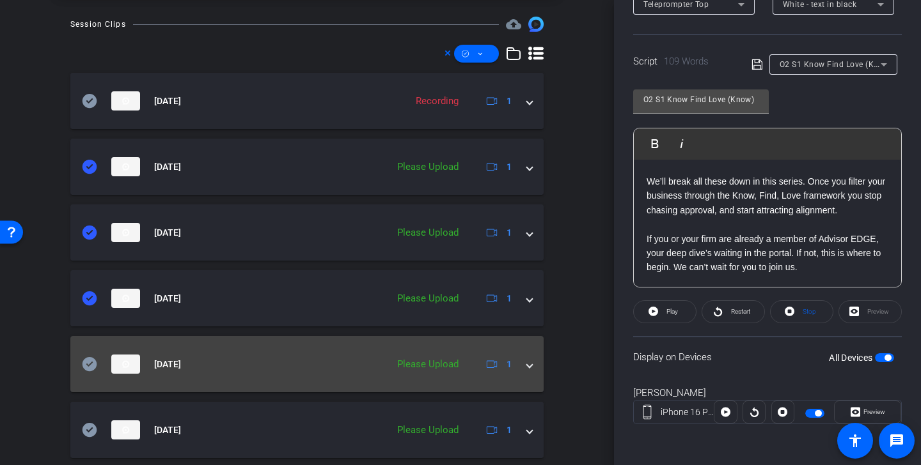
scroll to position [549, 0]
click at [92, 362] on icon at bounding box center [89, 363] width 15 height 15
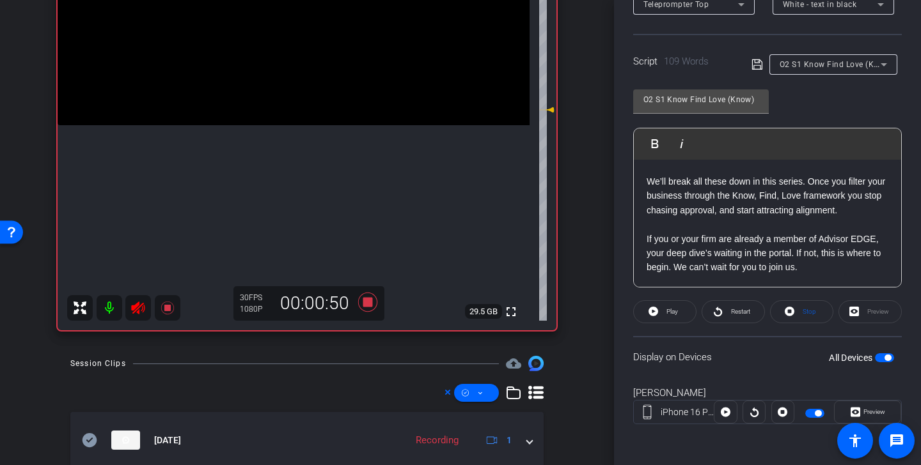
scroll to position [159, 0]
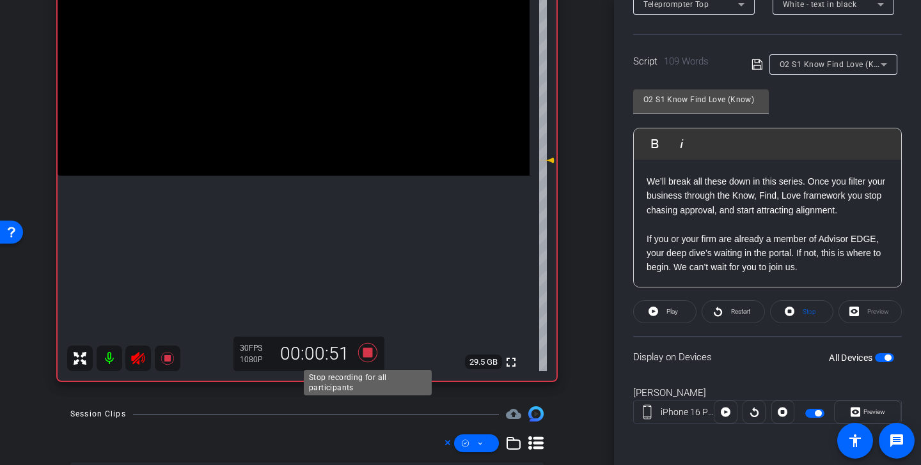
click at [366, 357] on icon at bounding box center [367, 352] width 19 height 19
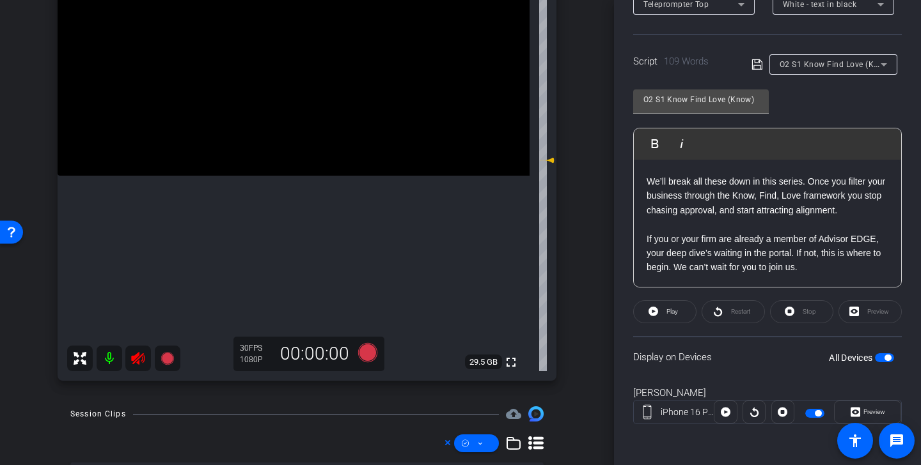
click at [139, 362] on icon at bounding box center [137, 358] width 13 height 13
click at [829, 66] on span "O2 S1 Know Find Love (Know)" at bounding box center [835, 64] width 113 height 10
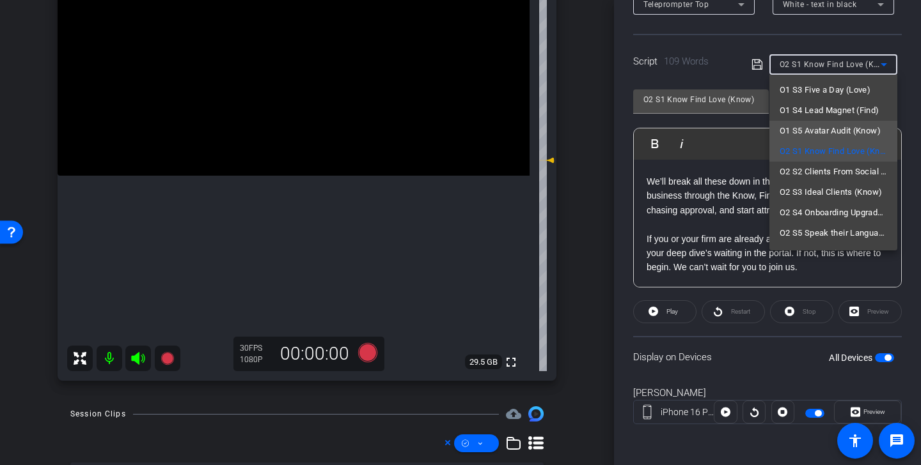
scroll to position [63, 0]
click at [827, 171] on span "O2 S2 Clients From Social (Find)" at bounding box center [832, 169] width 107 height 15
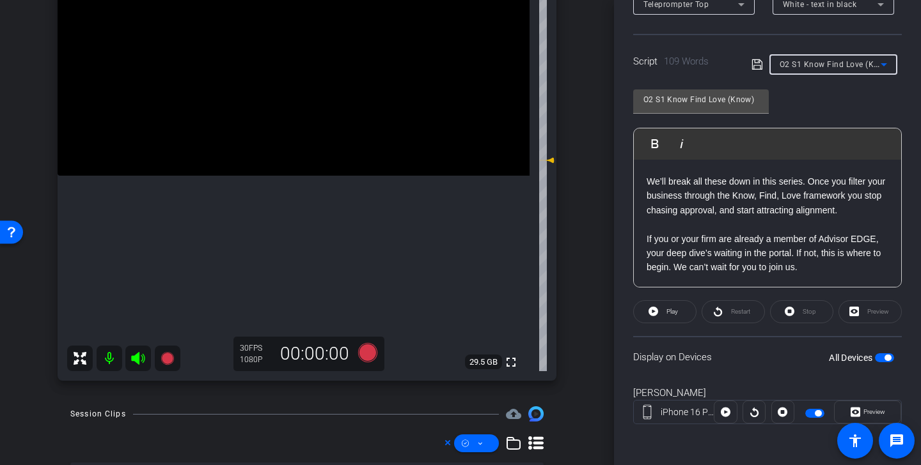
type input "O2 S2 Clients From Social (Find)"
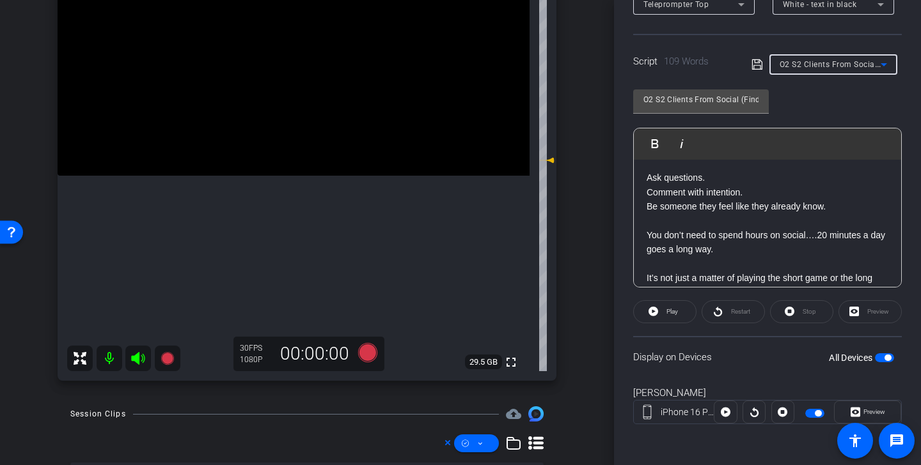
scroll to position [170, 0]
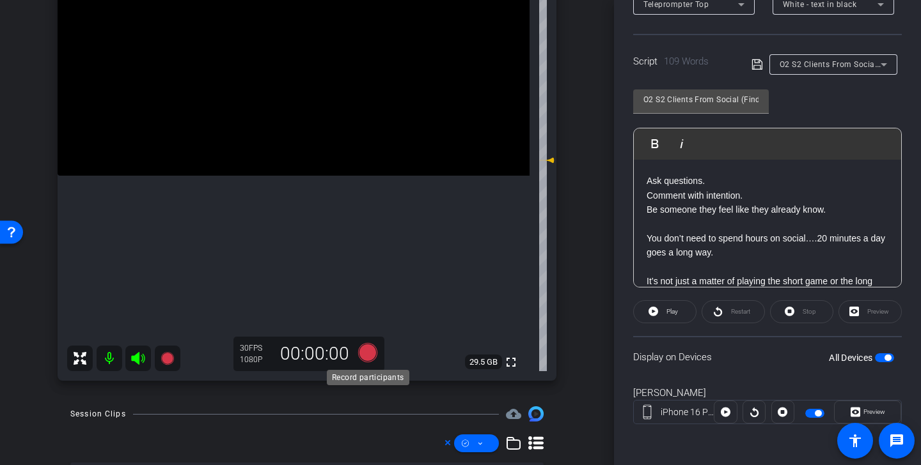
click at [371, 352] on icon at bounding box center [367, 352] width 19 height 19
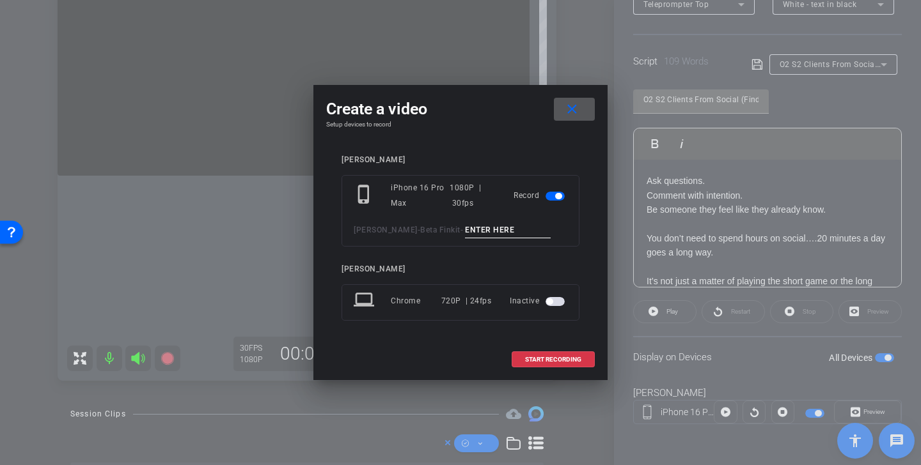
click at [494, 233] on input at bounding box center [508, 230] width 86 height 16
drag, startPoint x: 545, startPoint y: 230, endPoint x: 406, endPoint y: 227, distance: 139.4
click at [406, 227] on div "Kristin Andree - Beta Finkit - Clients From Social TK 1" at bounding box center [461, 230] width 214 height 16
type input "Clients From Social TK 1"
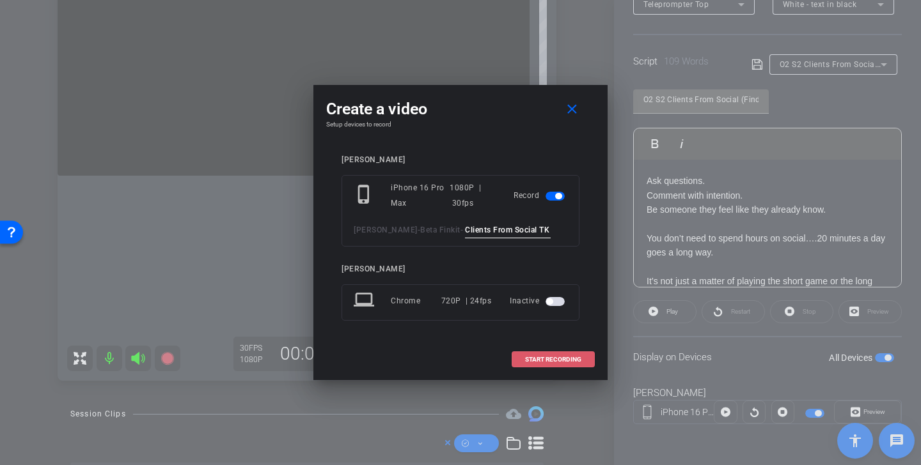
click at [575, 359] on span "START RECORDING" at bounding box center [553, 360] width 56 height 6
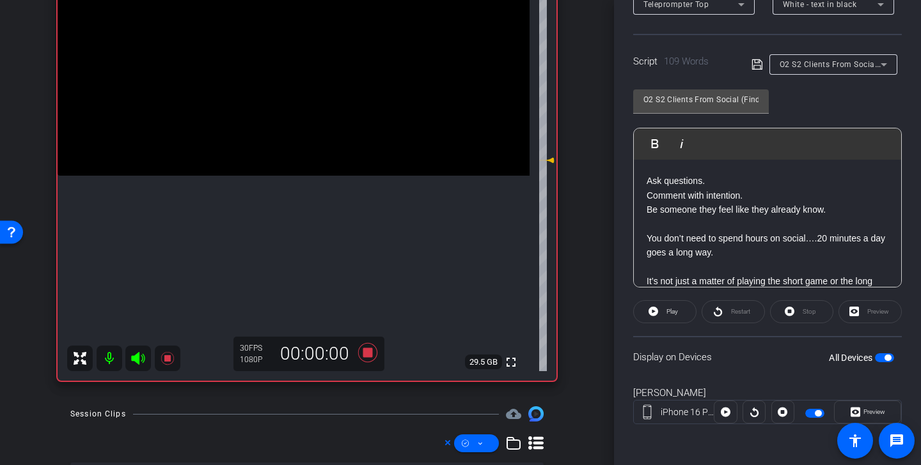
click at [141, 360] on icon at bounding box center [137, 358] width 15 height 15
click at [662, 316] on span at bounding box center [665, 312] width 62 height 31
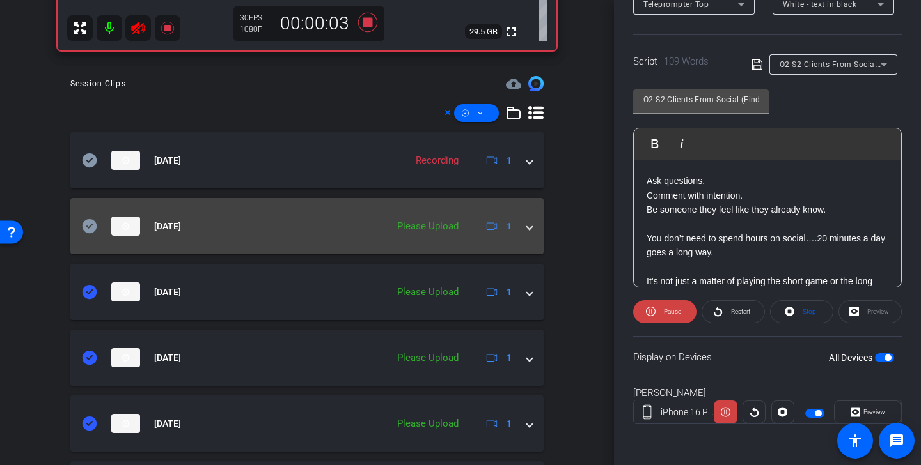
scroll to position [600, 0]
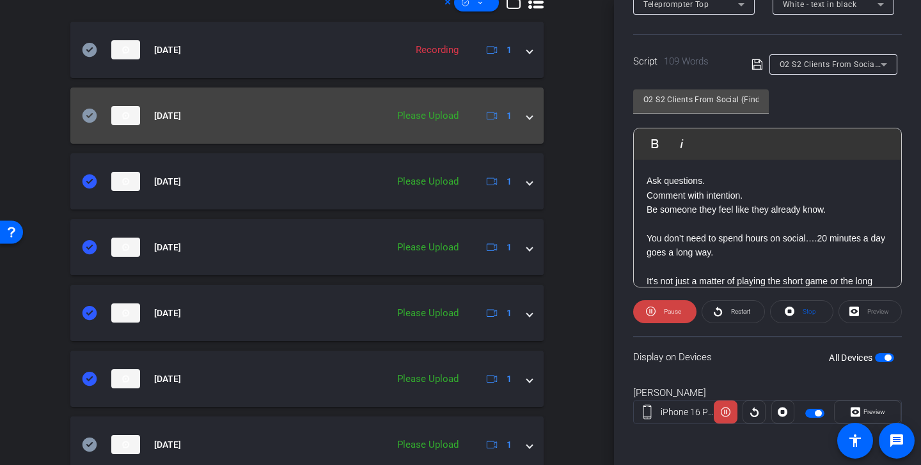
click at [90, 121] on icon at bounding box center [89, 116] width 15 height 14
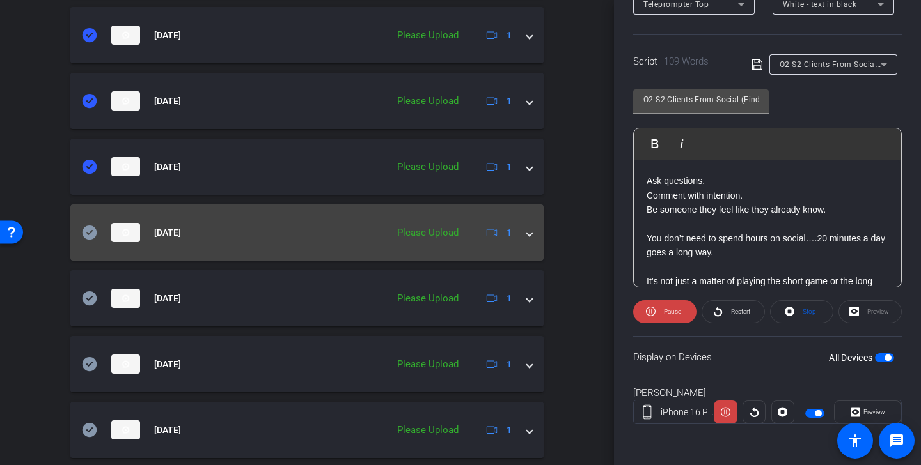
click at [88, 232] on icon at bounding box center [89, 233] width 15 height 14
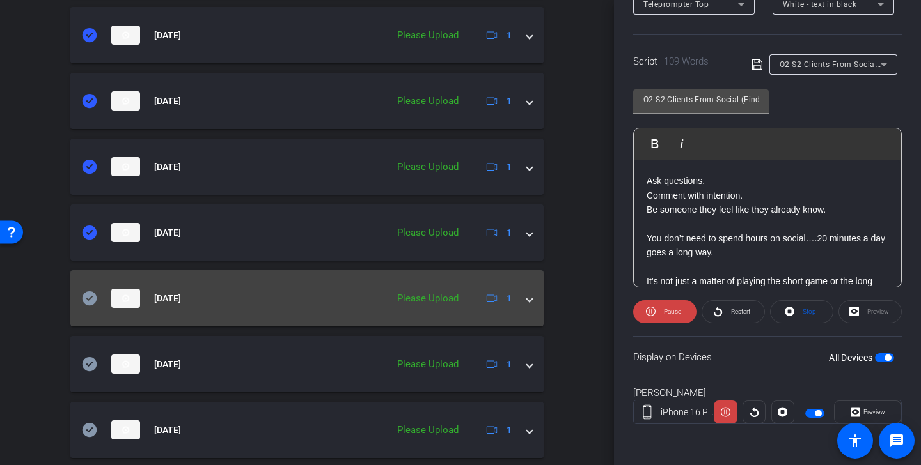
click at [93, 295] on icon at bounding box center [89, 299] width 15 height 14
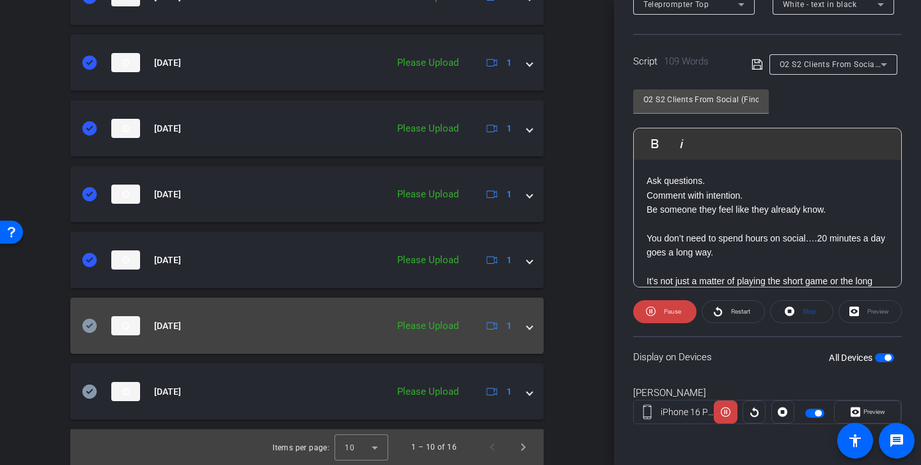
click at [88, 322] on icon at bounding box center [89, 326] width 15 height 14
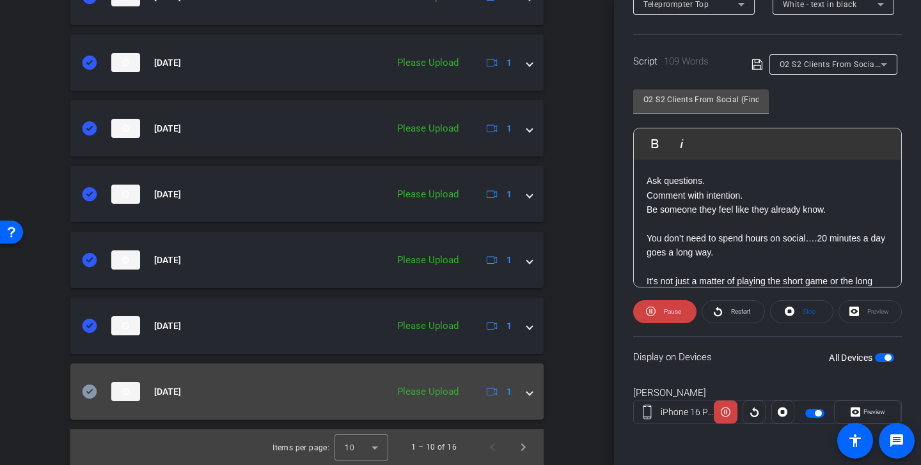
click at [91, 387] on icon at bounding box center [89, 392] width 15 height 14
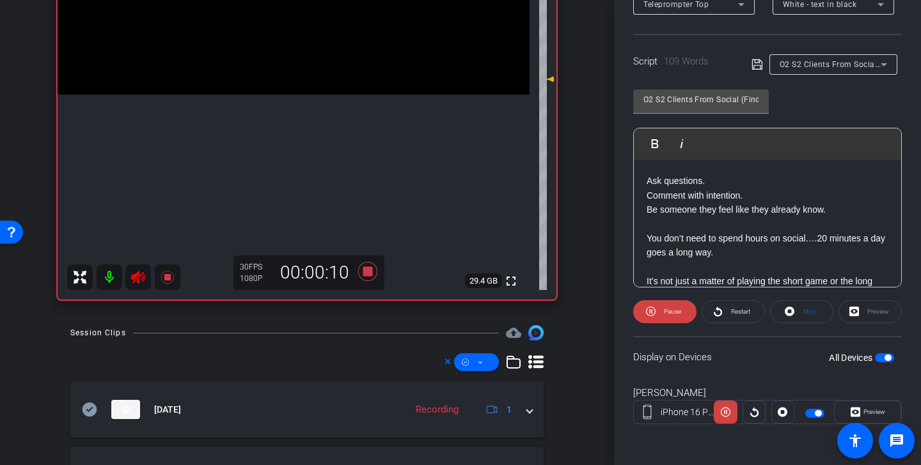
scroll to position [286, 0]
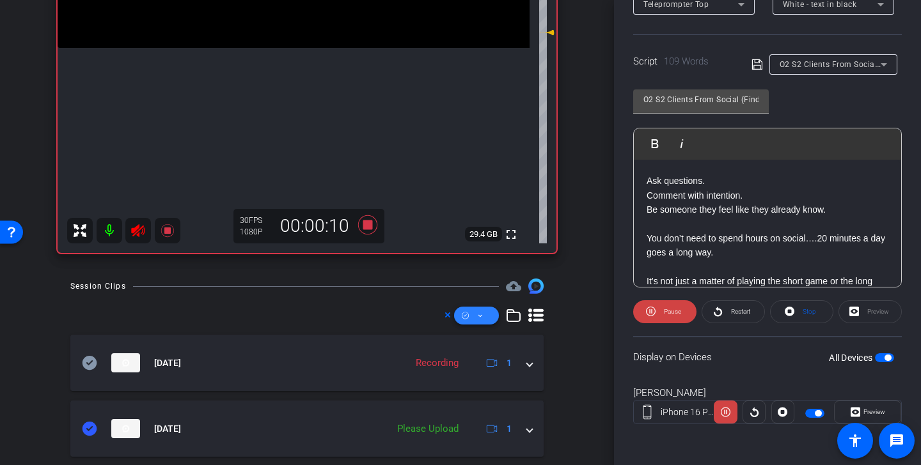
click at [478, 313] on icon at bounding box center [480, 316] width 6 height 16
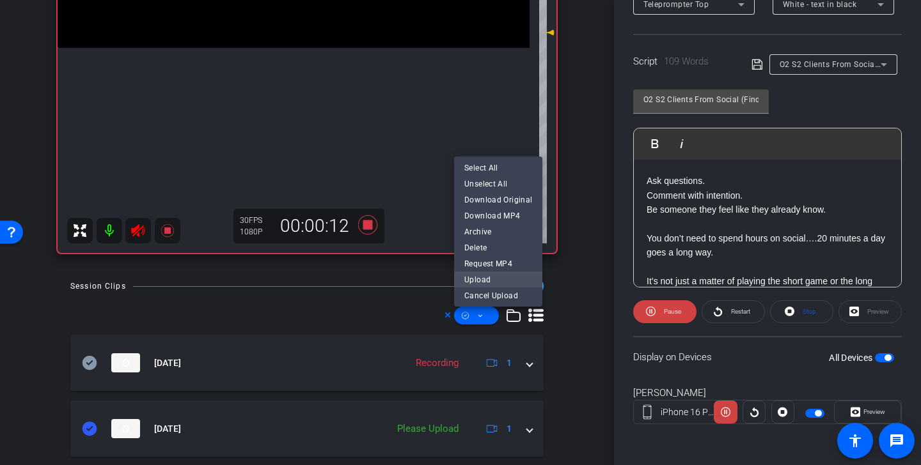
click at [491, 282] on span "Upload" at bounding box center [498, 279] width 68 height 15
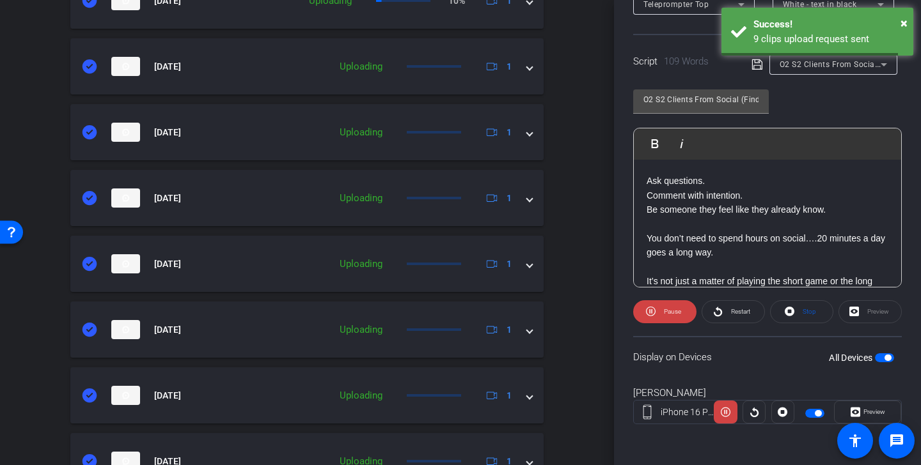
scroll to position [850, 0]
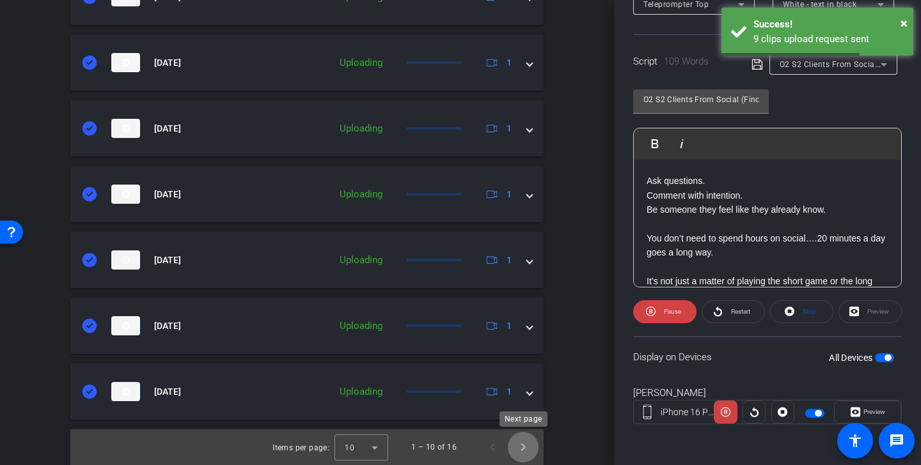
click at [526, 452] on span "Next page" at bounding box center [523, 447] width 31 height 31
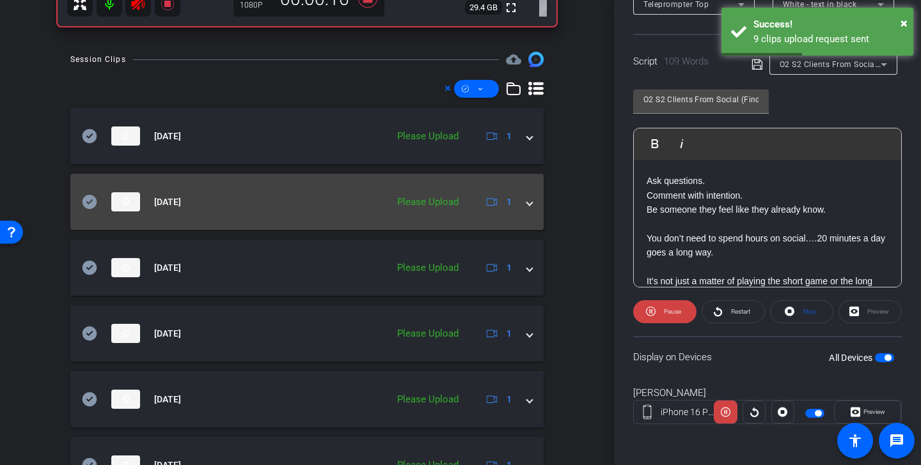
scroll to position [546, 0]
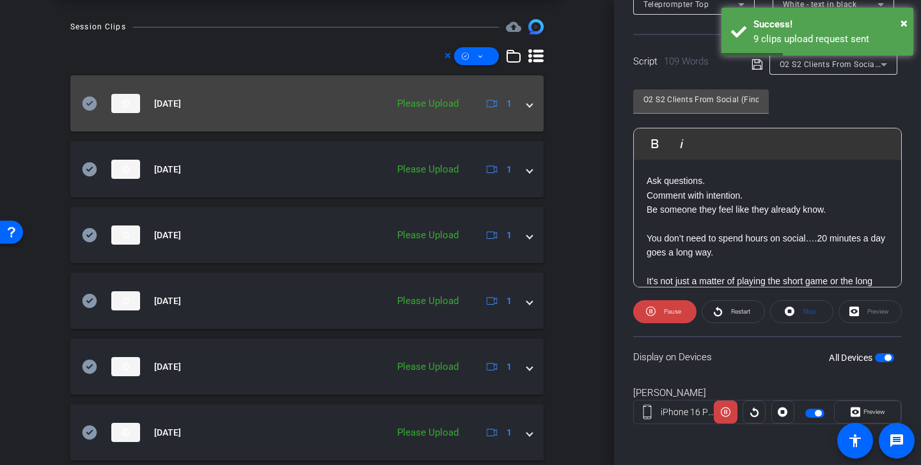
click at [89, 96] on icon at bounding box center [89, 103] width 15 height 15
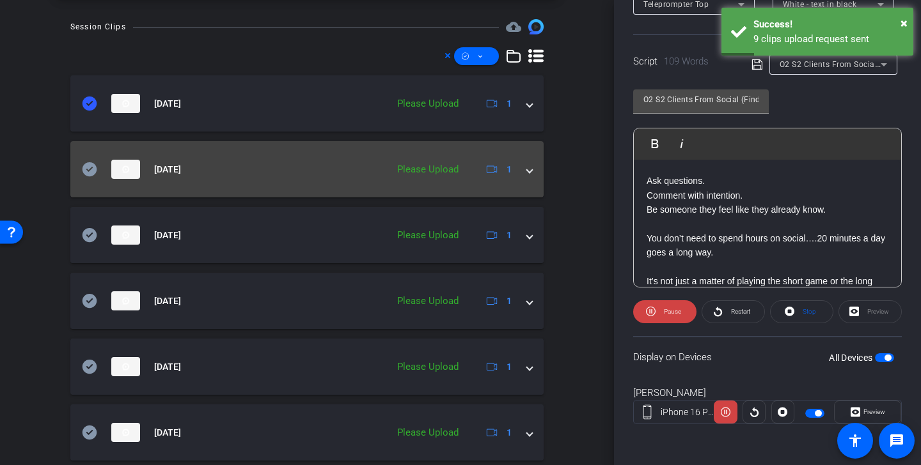
click at [89, 170] on icon at bounding box center [89, 169] width 15 height 15
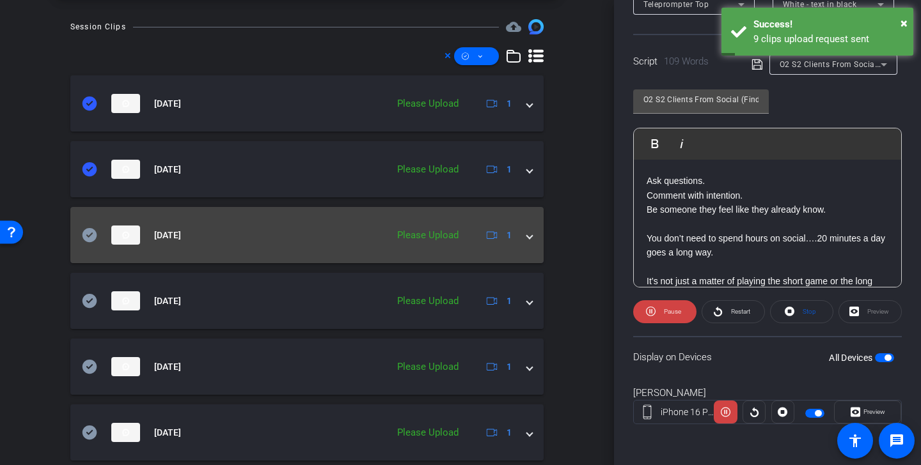
click at [92, 224] on mat-expansion-panel-header "Aug 13, 2025 Please Upload 1" at bounding box center [306, 235] width 473 height 56
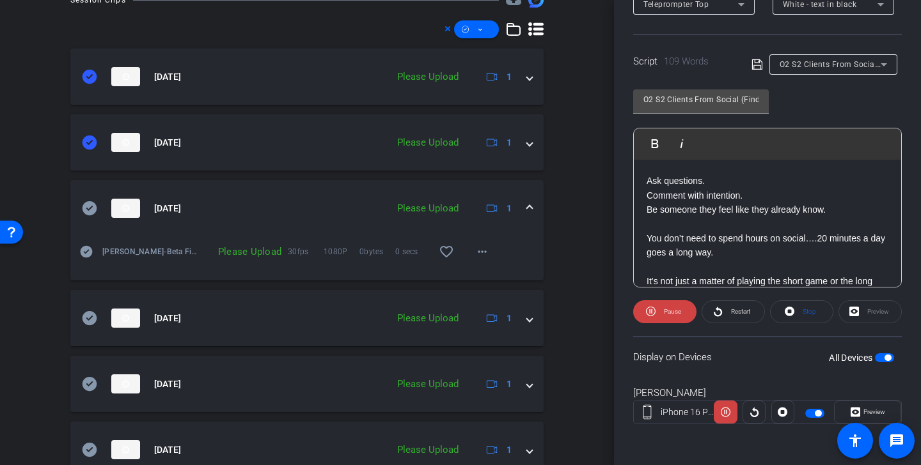
click at [90, 209] on icon at bounding box center [89, 208] width 15 height 14
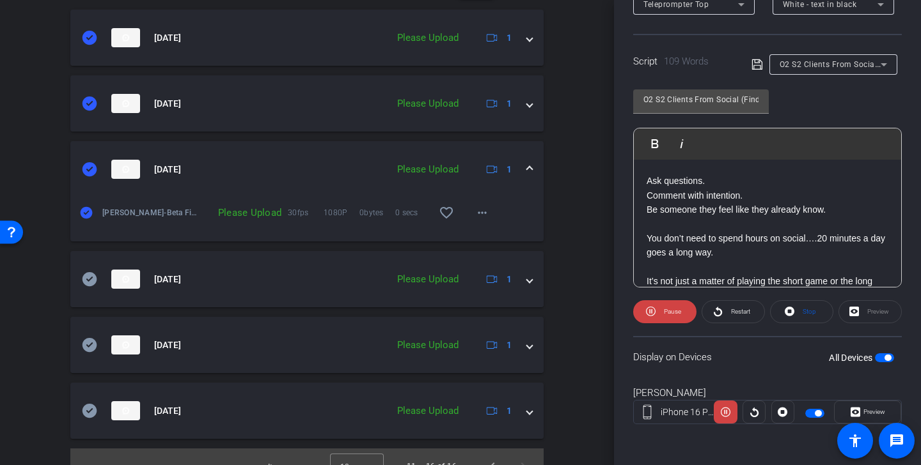
scroll to position [631, 0]
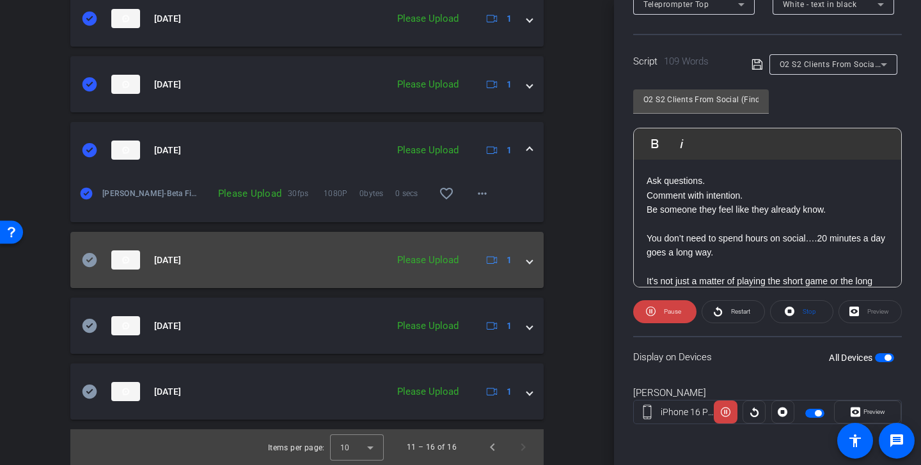
click at [92, 260] on icon at bounding box center [89, 260] width 15 height 14
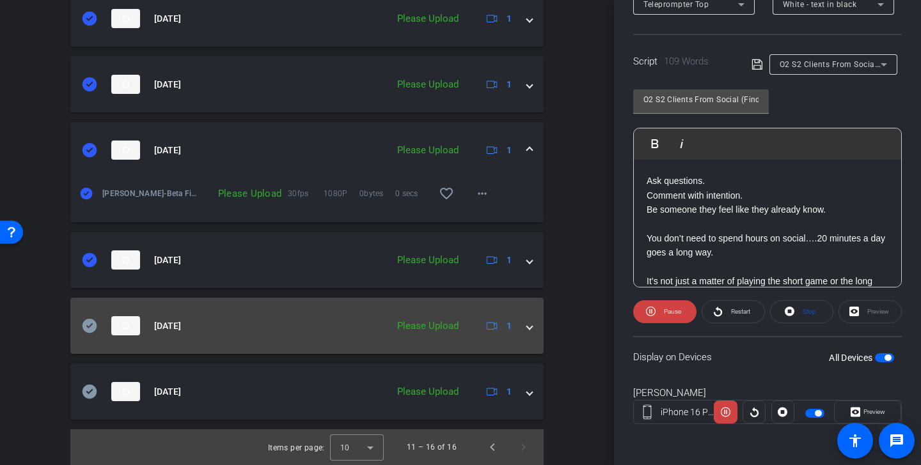
click at [95, 327] on icon at bounding box center [89, 326] width 15 height 14
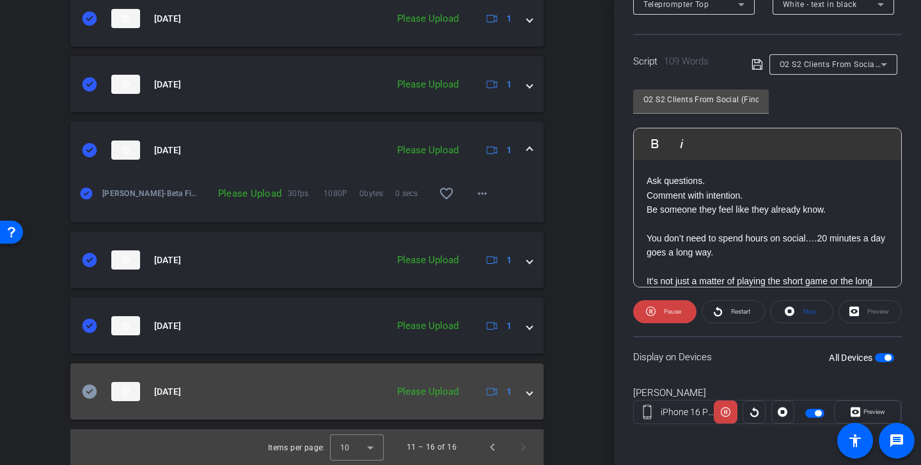
click at [91, 385] on icon at bounding box center [89, 392] width 15 height 14
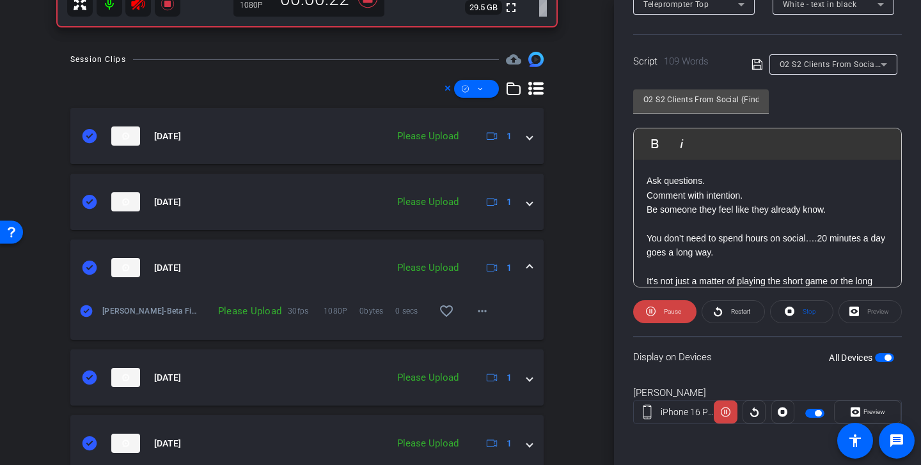
scroll to position [503, 0]
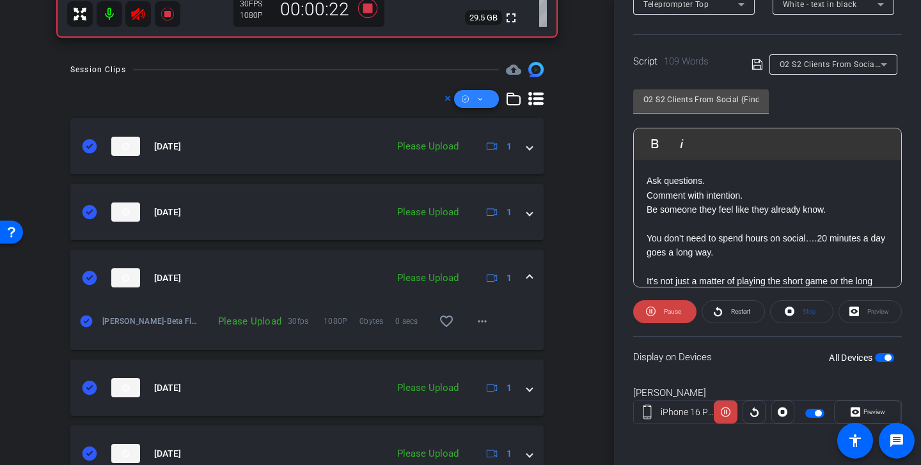
click at [481, 101] on icon at bounding box center [480, 99] width 6 height 16
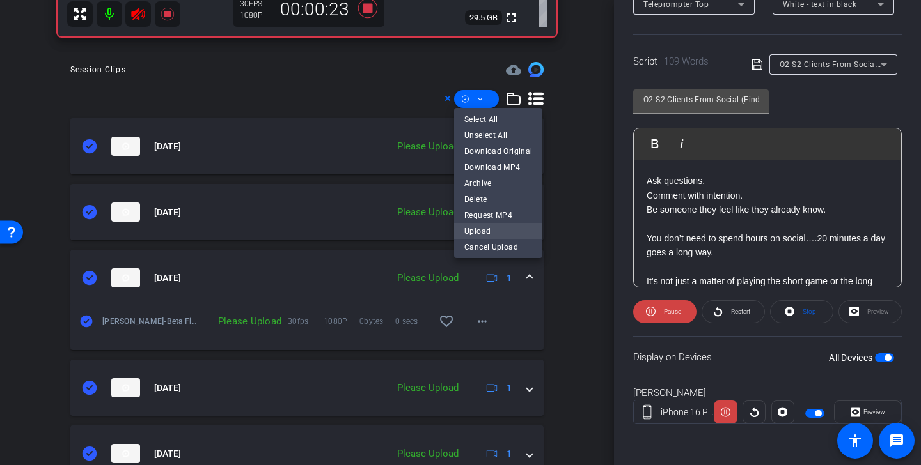
click at [485, 230] on span "Upload" at bounding box center [498, 231] width 68 height 15
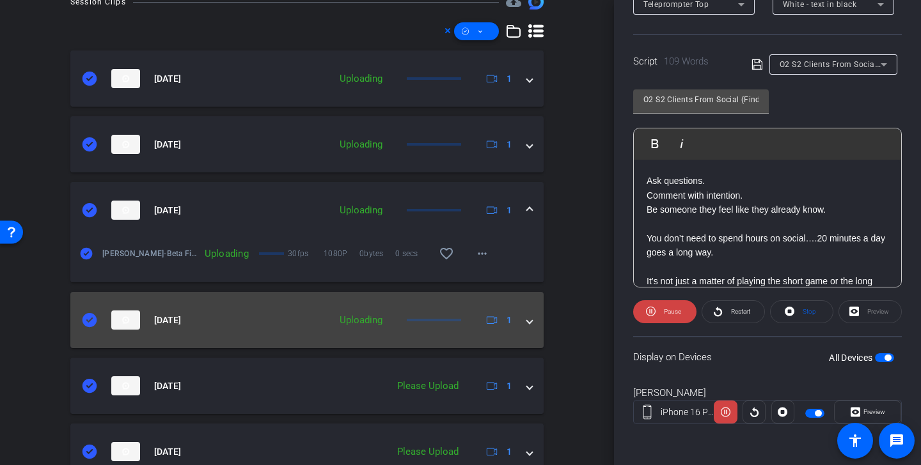
scroll to position [631, 0]
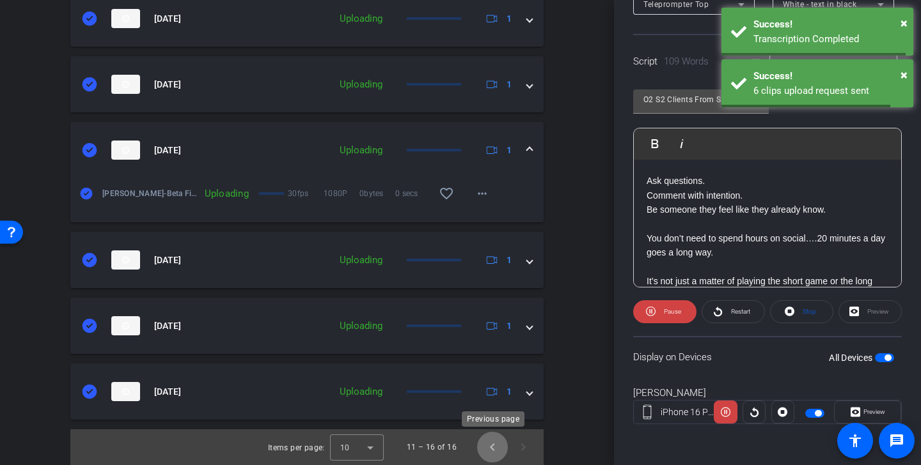
click at [494, 444] on span "Previous page" at bounding box center [492, 447] width 31 height 31
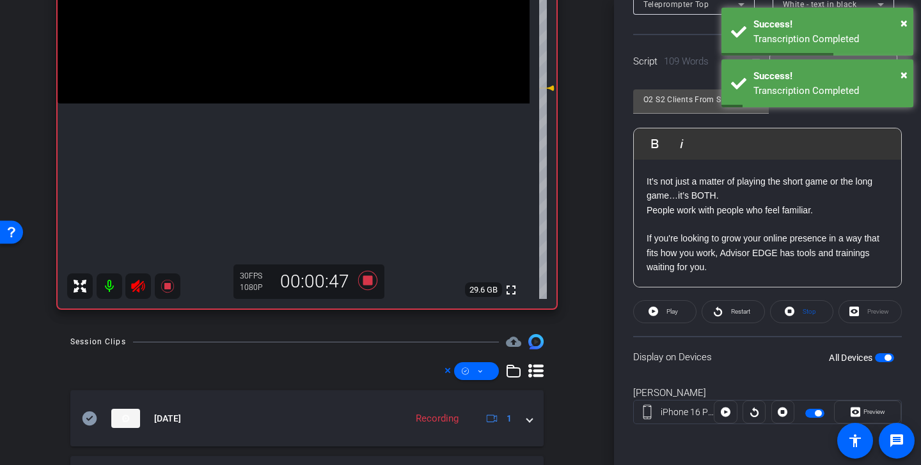
scroll to position [147, 0]
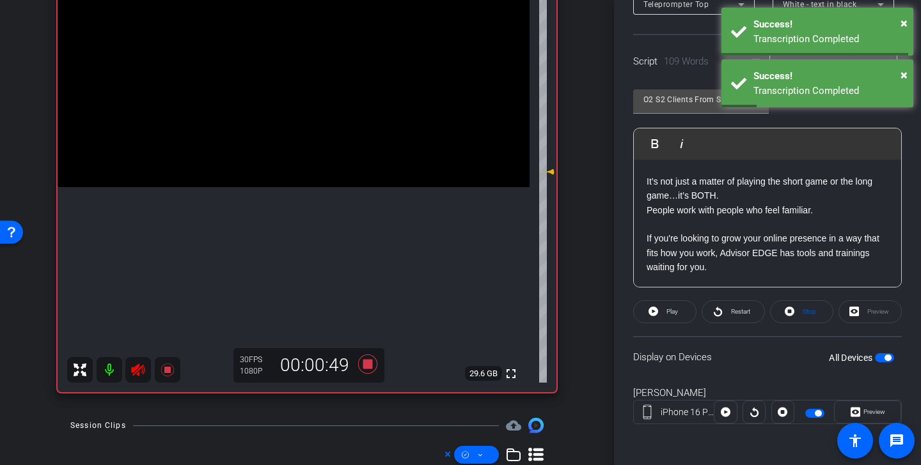
click at [137, 370] on icon at bounding box center [137, 370] width 13 height 13
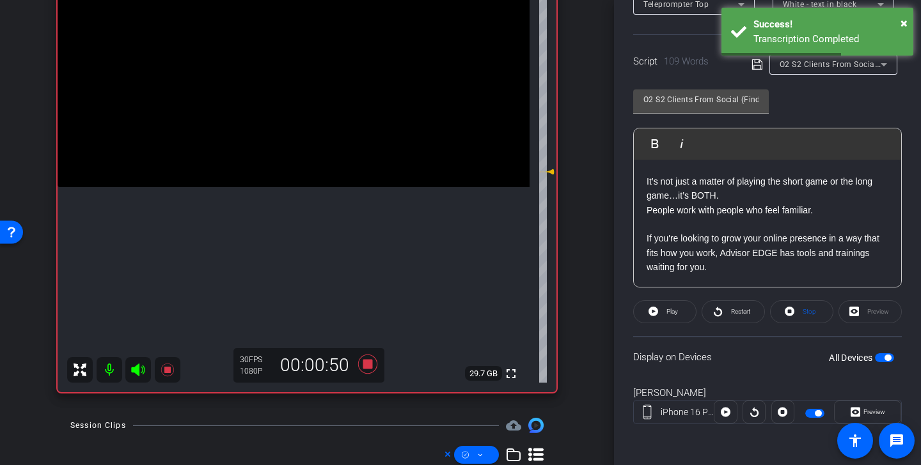
click at [366, 364] on icon at bounding box center [367, 364] width 19 height 19
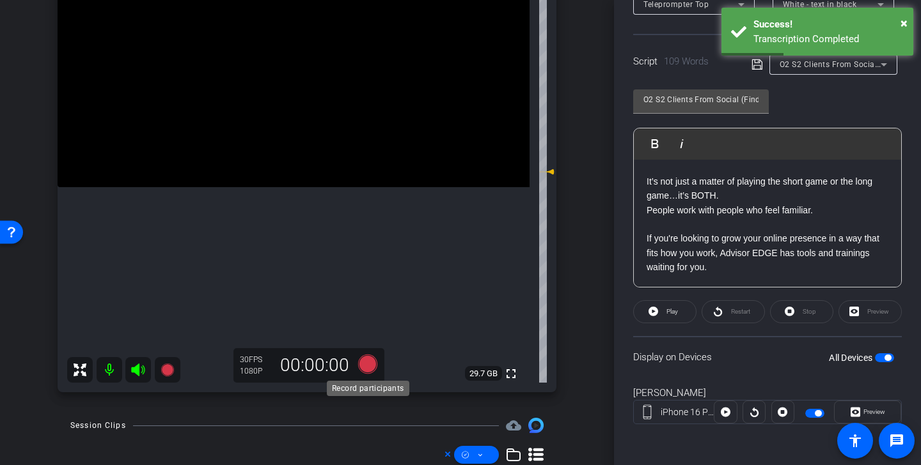
click at [368, 361] on icon at bounding box center [367, 364] width 19 height 19
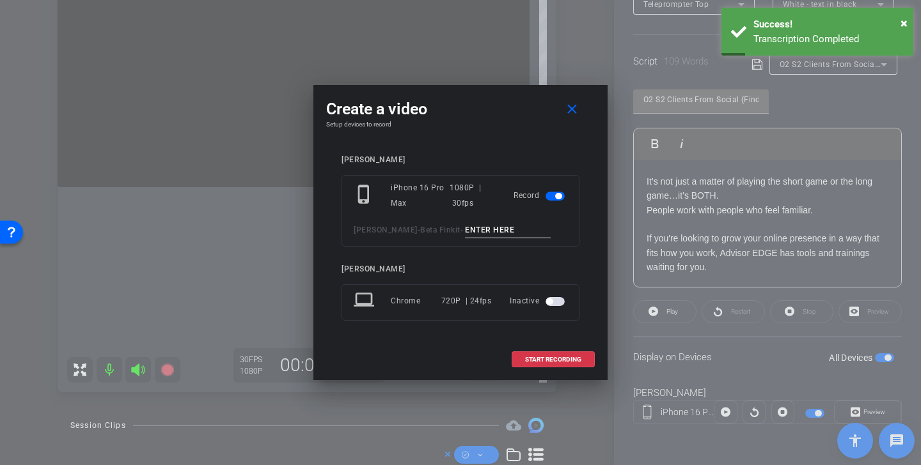
click at [495, 235] on input at bounding box center [508, 230] width 86 height 16
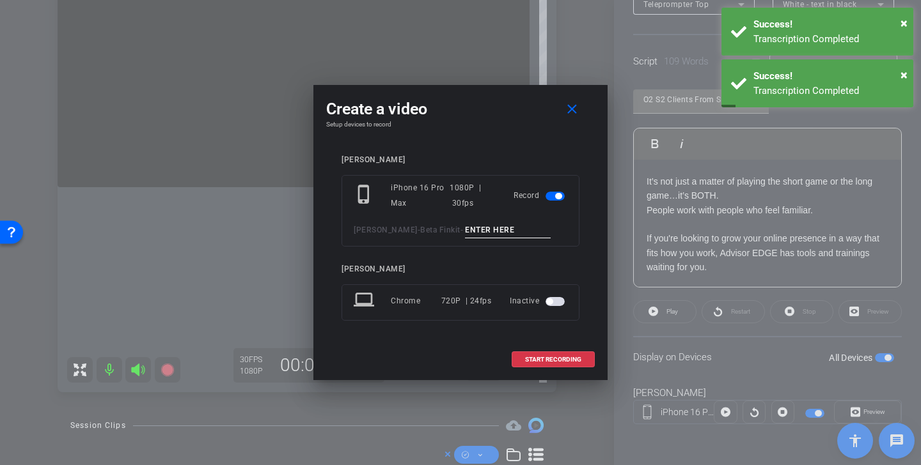
paste input "Clients From Social TK 1"
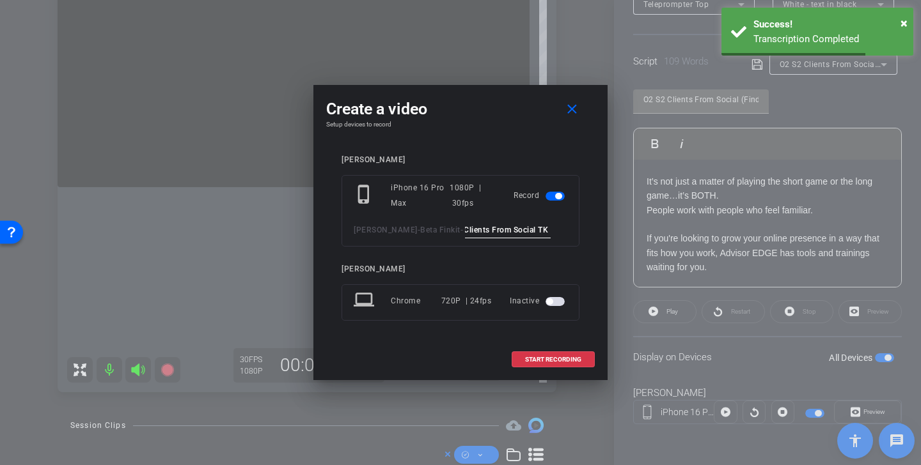
scroll to position [0, 6]
type input "Clients From Social TK 2"
click at [553, 359] on span "START RECORDING" at bounding box center [553, 360] width 56 height 6
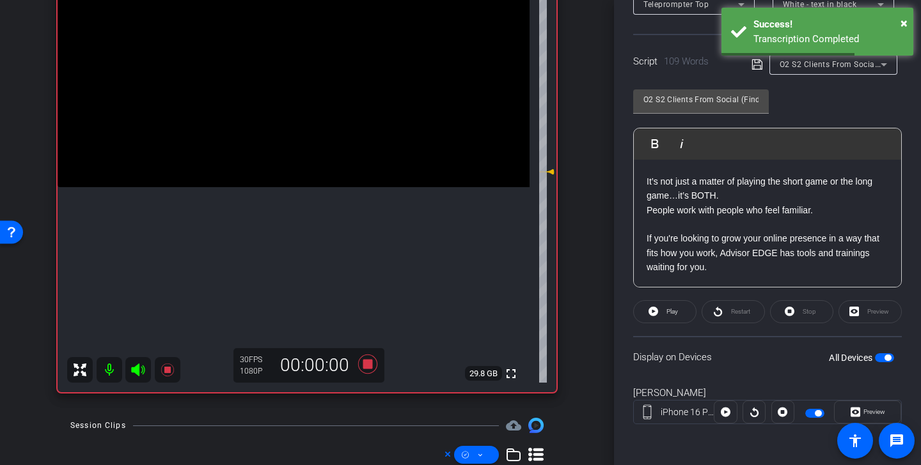
click at [139, 368] on icon at bounding box center [137, 370] width 13 height 13
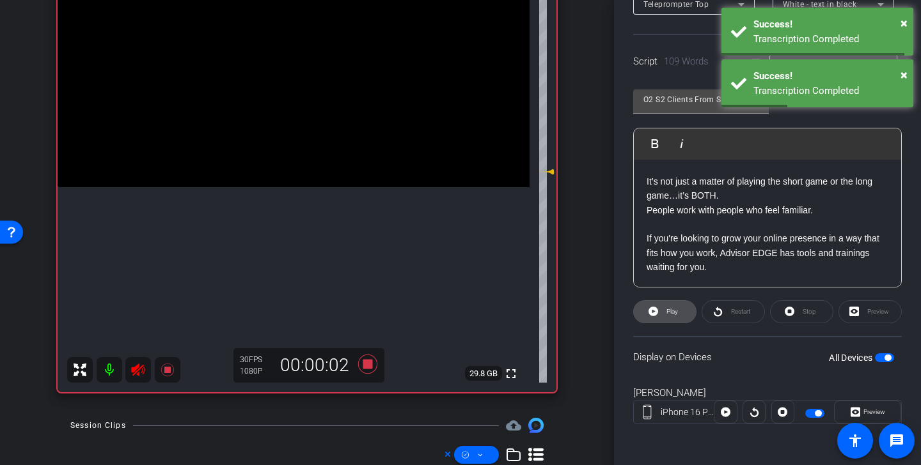
click at [674, 309] on span "Play" at bounding box center [672, 311] width 12 height 7
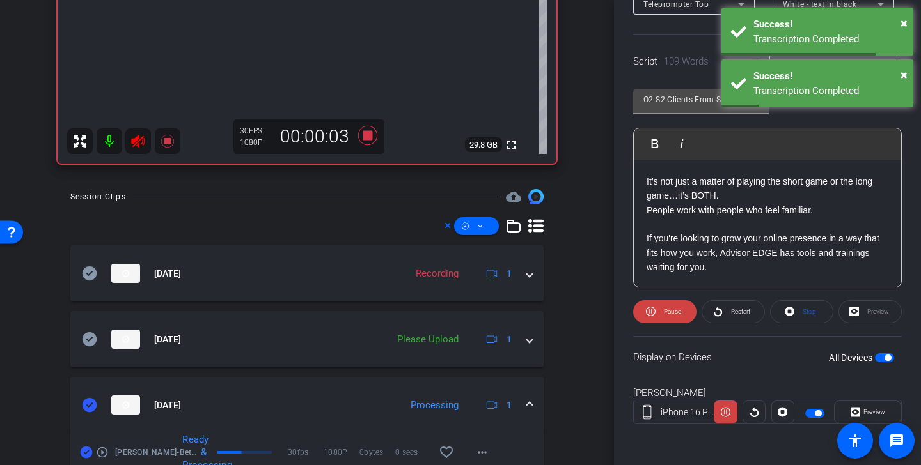
scroll to position [396, 0]
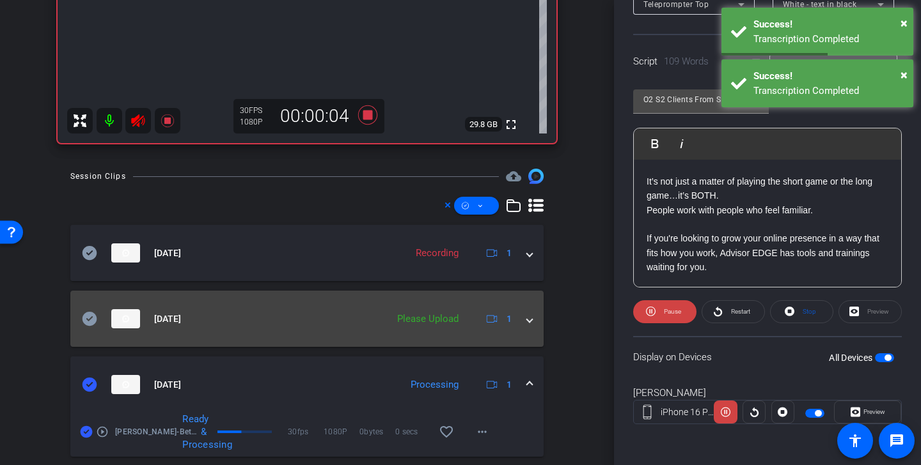
click at [86, 315] on icon at bounding box center [89, 319] width 15 height 14
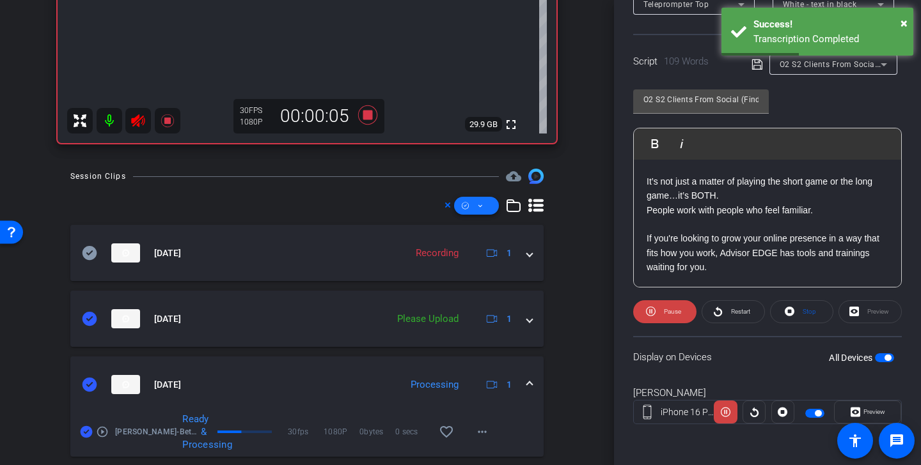
click at [481, 214] on span at bounding box center [476, 206] width 45 height 31
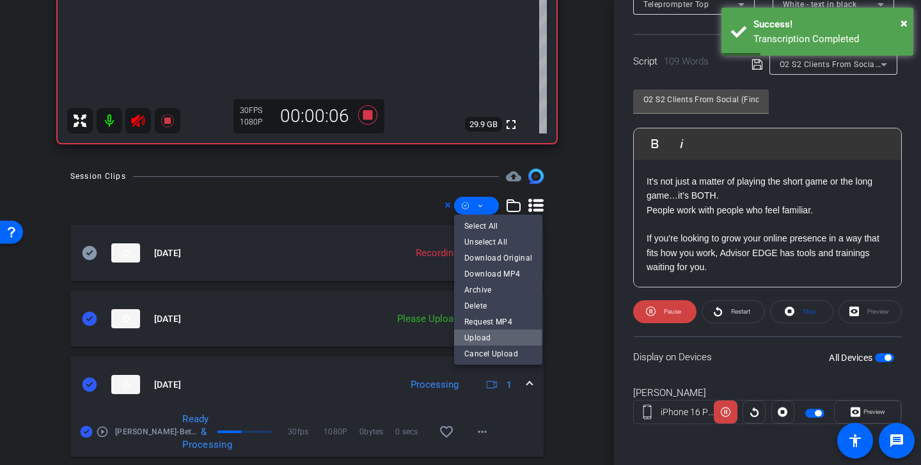
click at [485, 337] on span "Upload" at bounding box center [498, 338] width 68 height 15
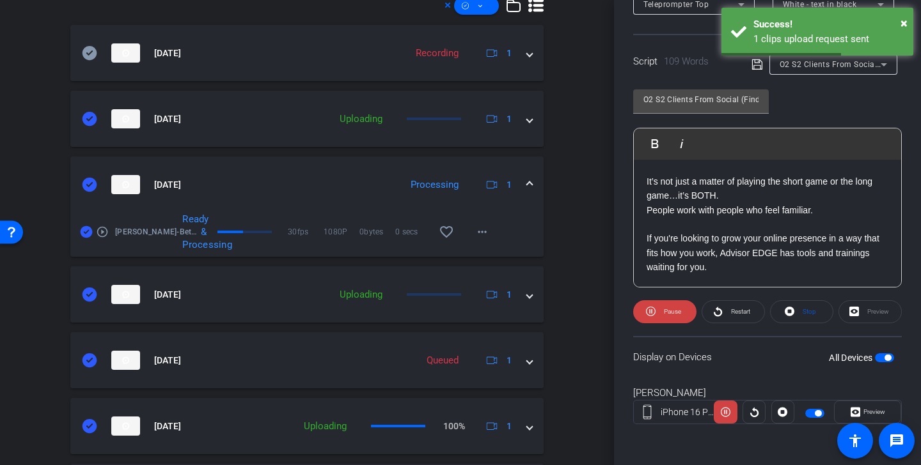
click at [529, 182] on span at bounding box center [529, 184] width 5 height 13
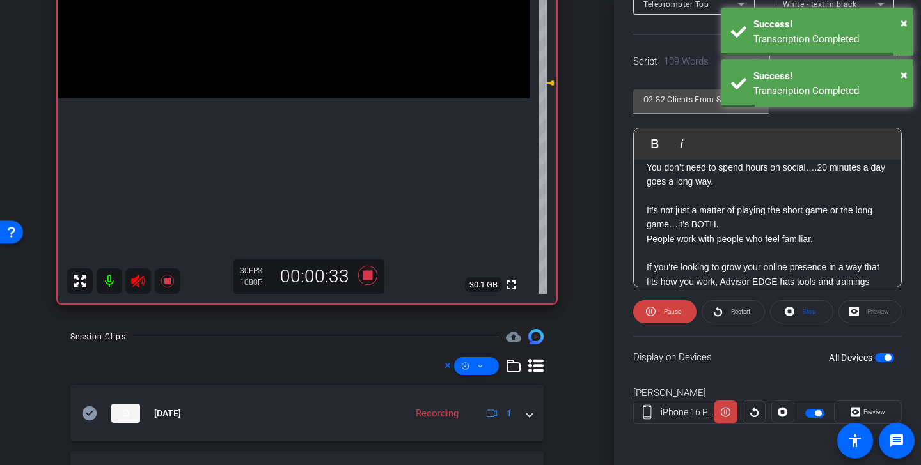
scroll to position [243, 0]
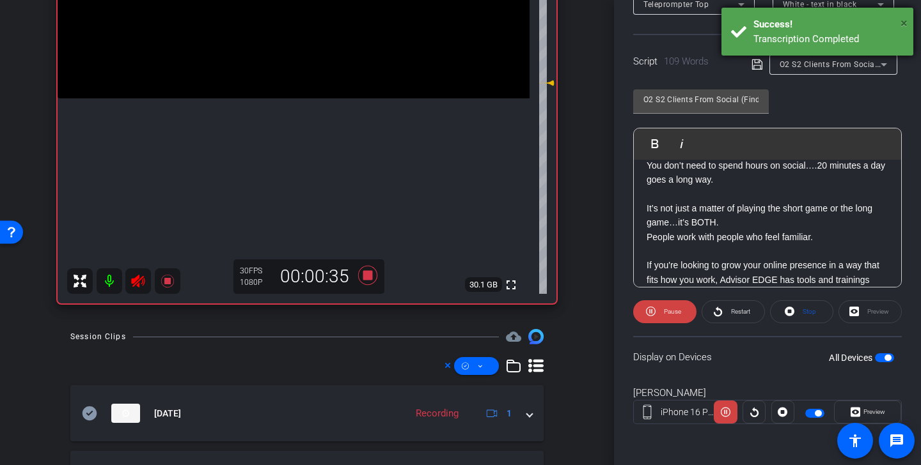
click at [904, 22] on span "×" at bounding box center [903, 22] width 7 height 15
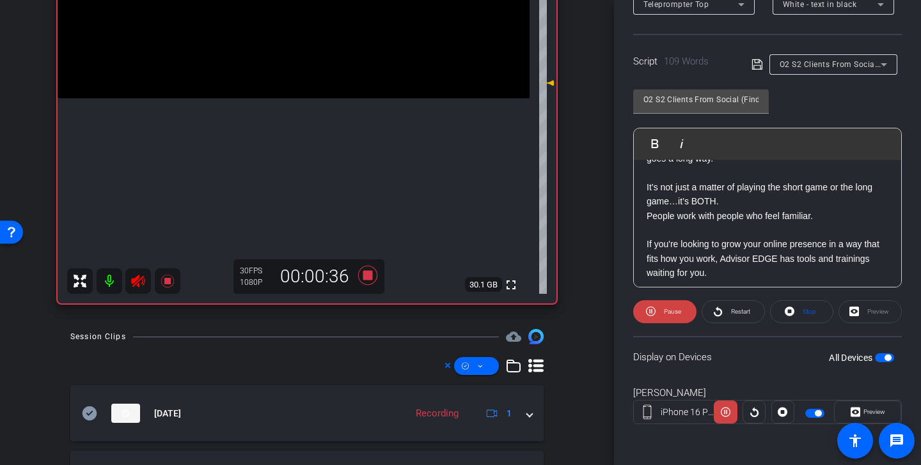
scroll to position [270, 0]
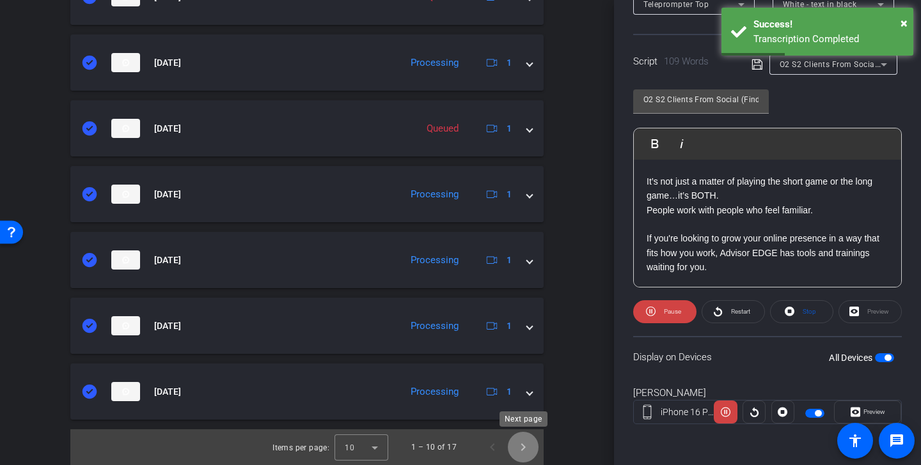
click at [531, 446] on span "Next page" at bounding box center [523, 447] width 31 height 31
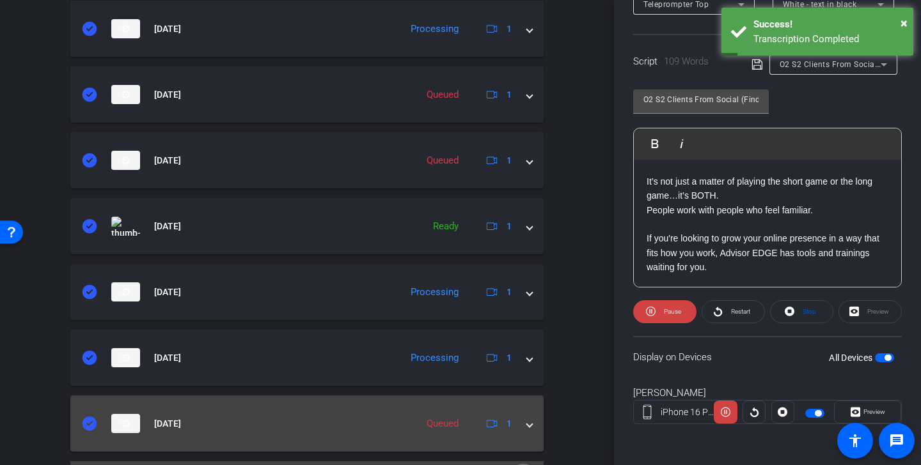
scroll to position [653, 0]
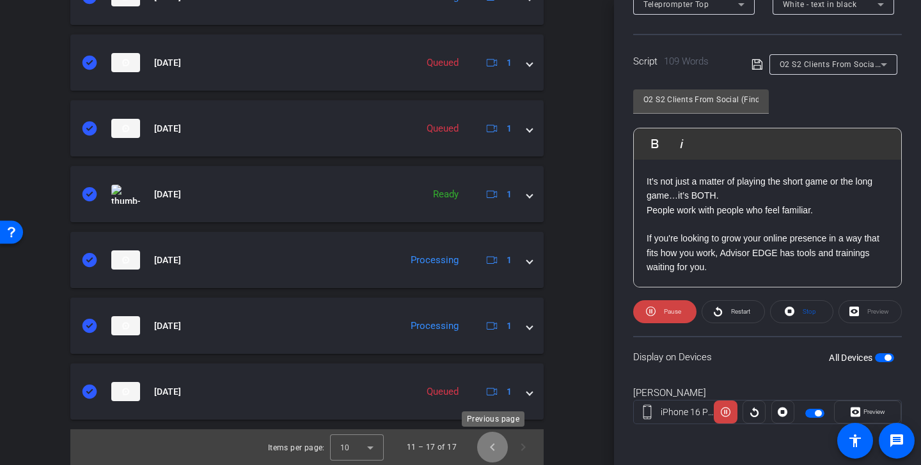
click at [492, 449] on span "Previous page" at bounding box center [492, 447] width 31 height 31
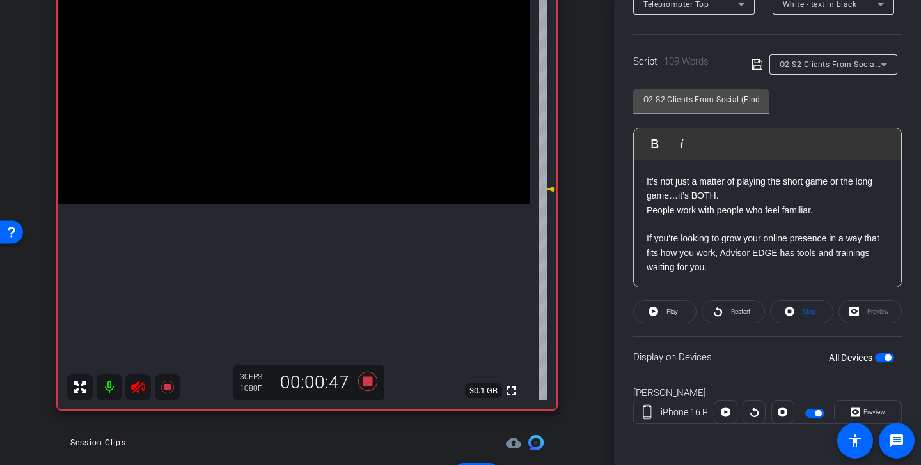
scroll to position [128, 0]
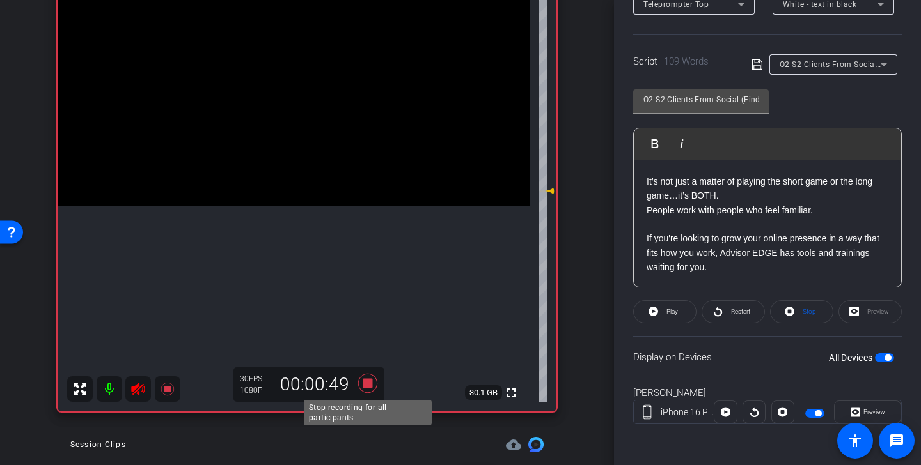
click at [370, 380] on icon at bounding box center [367, 383] width 19 height 19
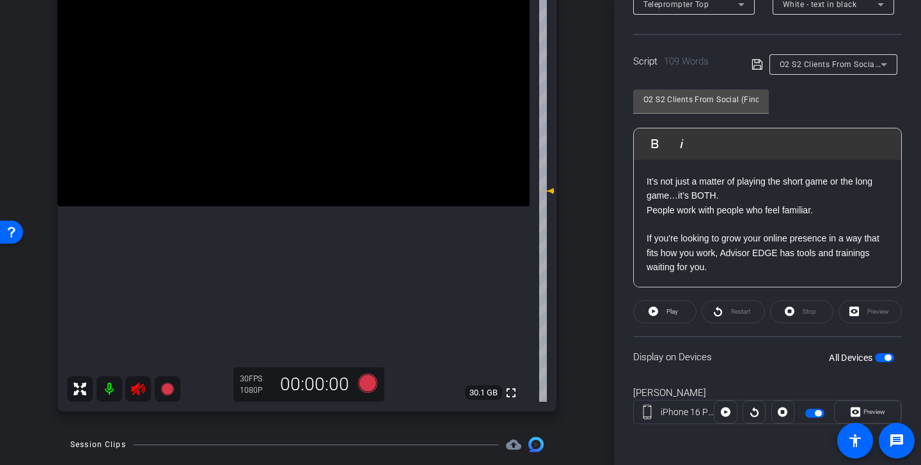
click at [135, 385] on icon at bounding box center [137, 389] width 13 height 13
click at [868, 66] on span "O2 S2 Clients From Social (Find)" at bounding box center [840, 64] width 122 height 10
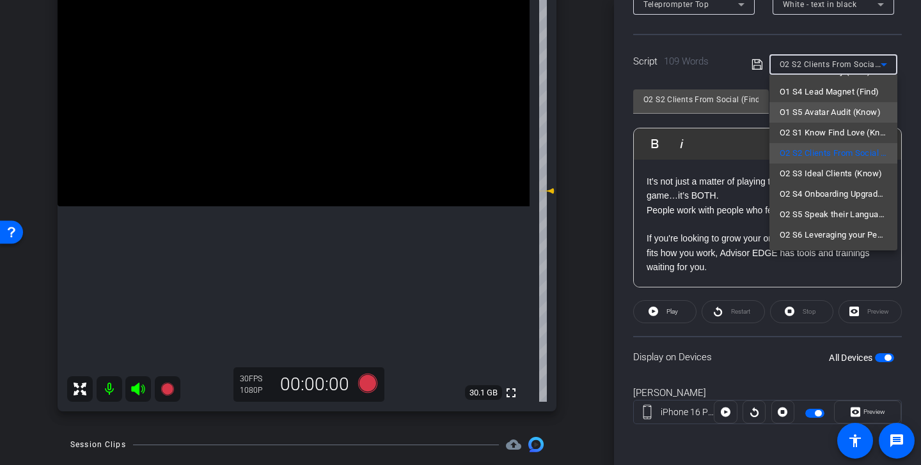
scroll to position [88, 0]
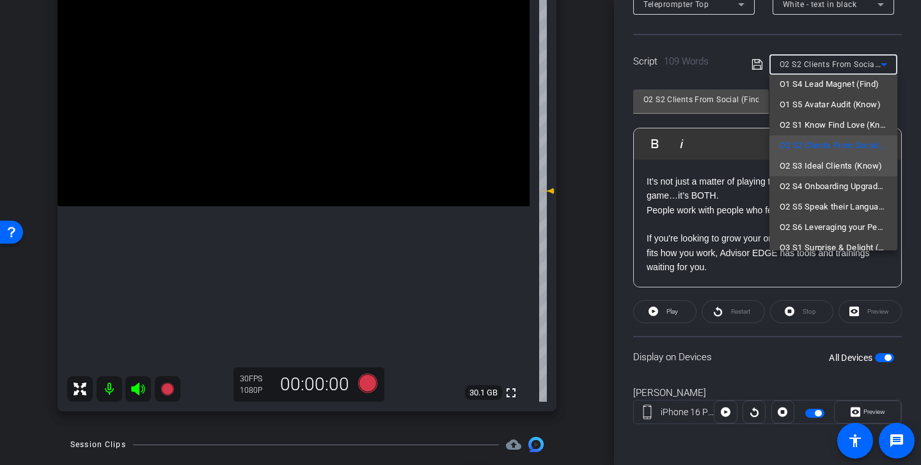
click at [839, 171] on span "O2 S3 Ideal Clients (Know)" at bounding box center [830, 166] width 103 height 15
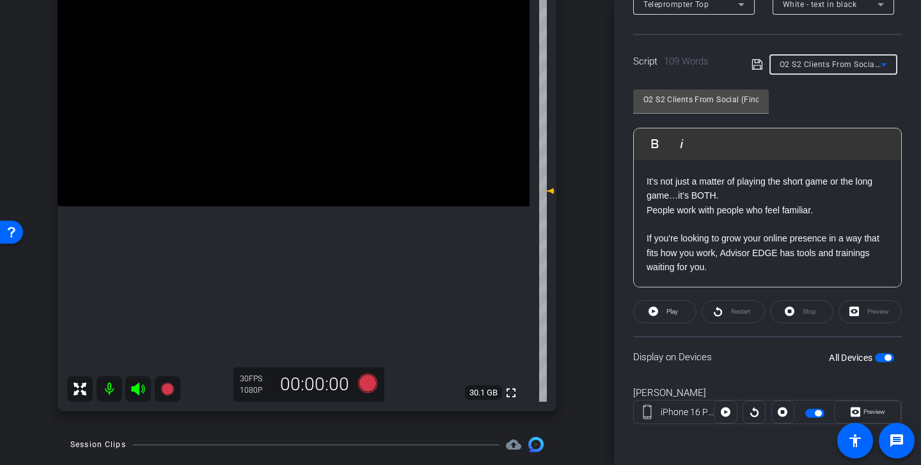
type input "O2 S3 Ideal Clients (Know)"
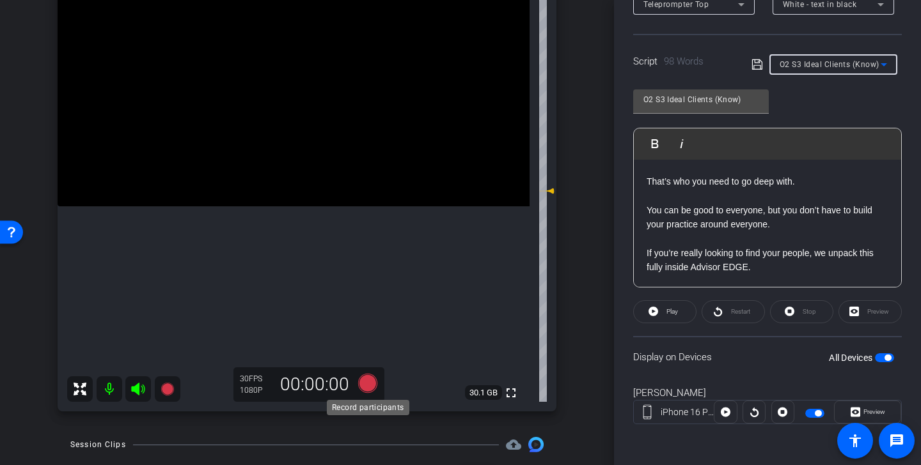
click at [364, 384] on icon at bounding box center [367, 383] width 19 height 19
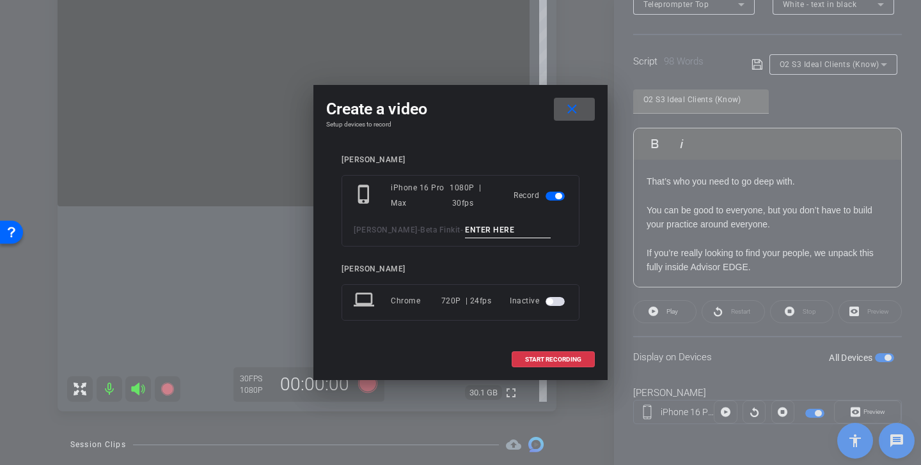
click at [476, 233] on input at bounding box center [508, 230] width 86 height 16
drag, startPoint x: 536, startPoint y: 232, endPoint x: 433, endPoint y: 224, distance: 102.6
click at [433, 224] on div "Kristin Andree - Beta Finkit - Ideal Clients Tk1" at bounding box center [461, 230] width 214 height 16
type input "Ideal Clients Tk1"
click at [549, 360] on span "START RECORDING" at bounding box center [553, 360] width 56 height 6
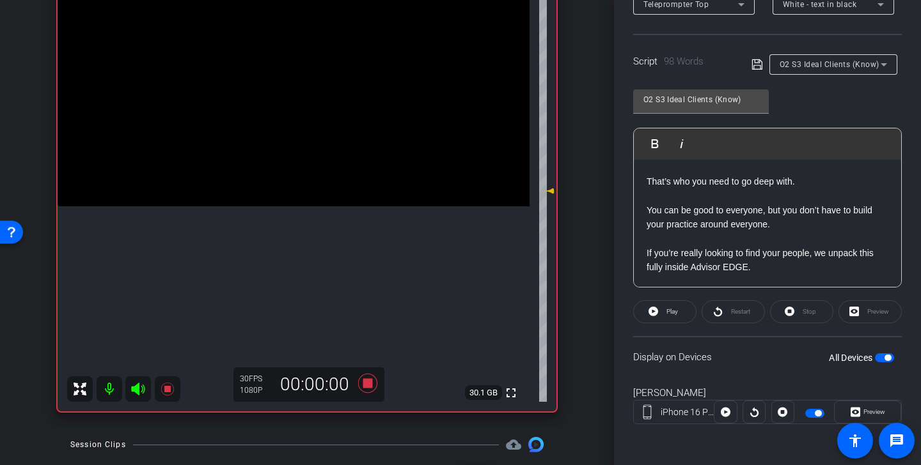
click at [138, 387] on icon at bounding box center [137, 389] width 13 height 13
click at [660, 314] on span at bounding box center [665, 312] width 62 height 31
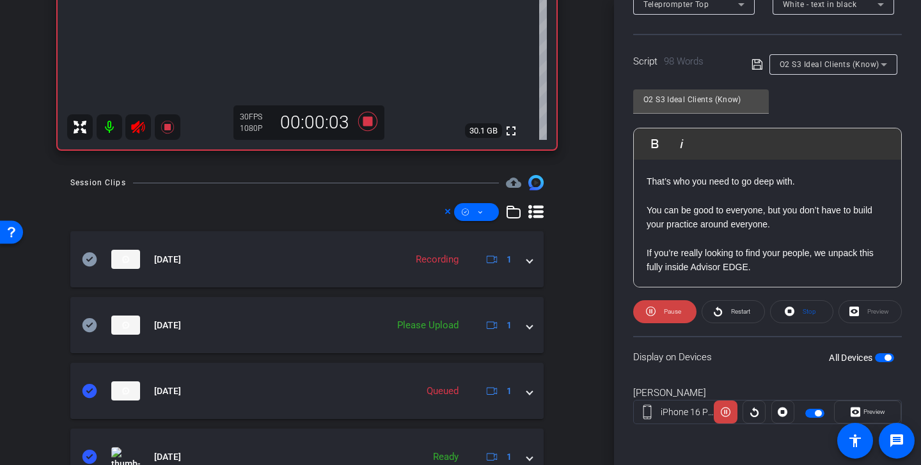
scroll to position [449, 0]
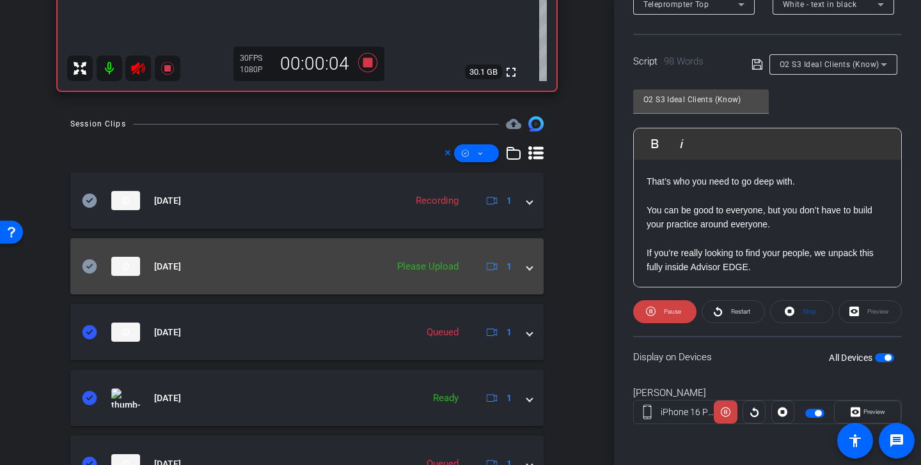
click at [90, 267] on icon at bounding box center [89, 267] width 15 height 14
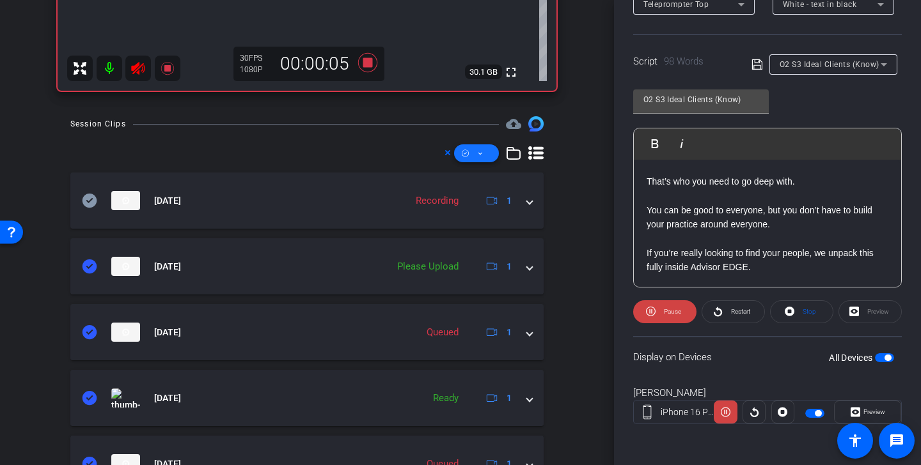
click at [480, 156] on icon at bounding box center [480, 154] width 6 height 16
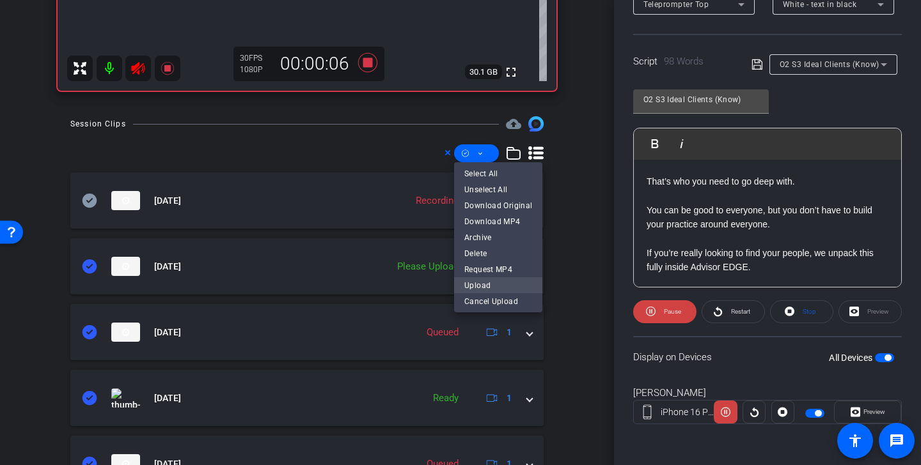
click at [493, 283] on span "Upload" at bounding box center [498, 285] width 68 height 15
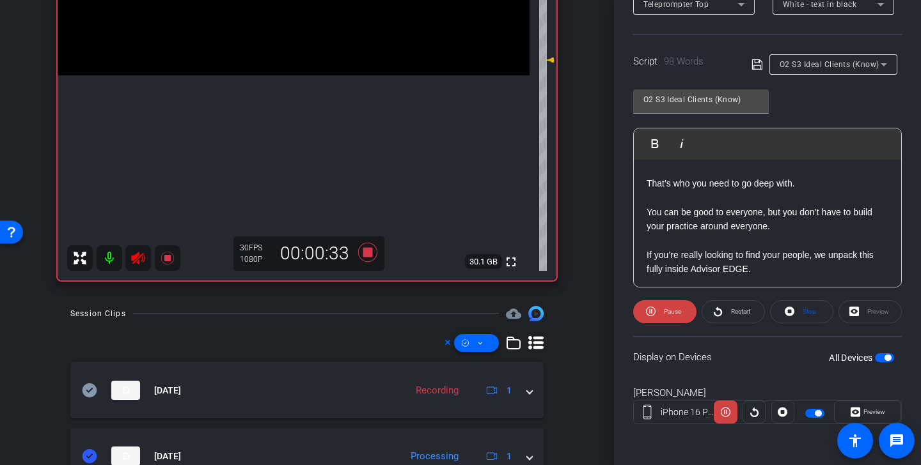
scroll to position [270, 0]
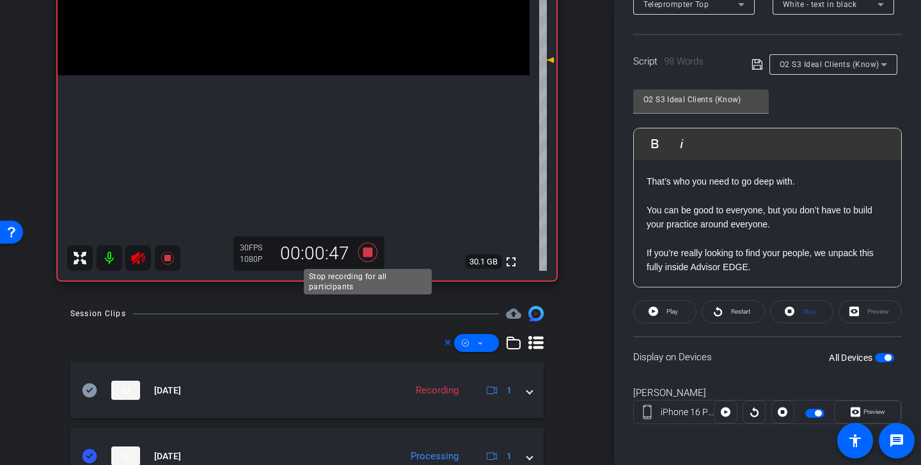
click at [372, 248] on icon at bounding box center [367, 252] width 31 height 23
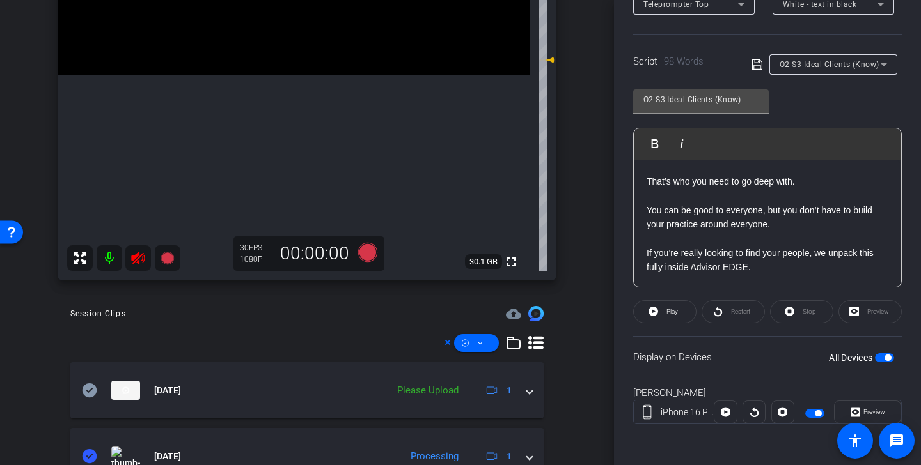
click at [136, 254] on icon at bounding box center [137, 258] width 13 height 13
click at [375, 251] on icon at bounding box center [367, 252] width 19 height 19
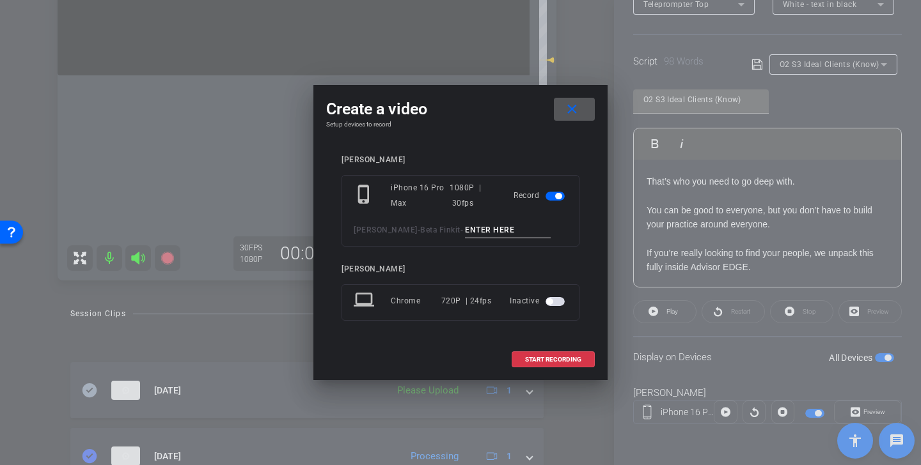
click at [492, 238] on div "phone_iphone iPhone 16 Pro Max 1080P | 30fps Record Kristin Andree - Beta Finki…" at bounding box center [460, 211] width 238 height 72
click at [493, 223] on input at bounding box center [508, 230] width 86 height 16
paste input "Ideal Clients Tk1"
type input "Ideal Clients Tk2"
click at [554, 359] on span "START RECORDING" at bounding box center [553, 360] width 56 height 6
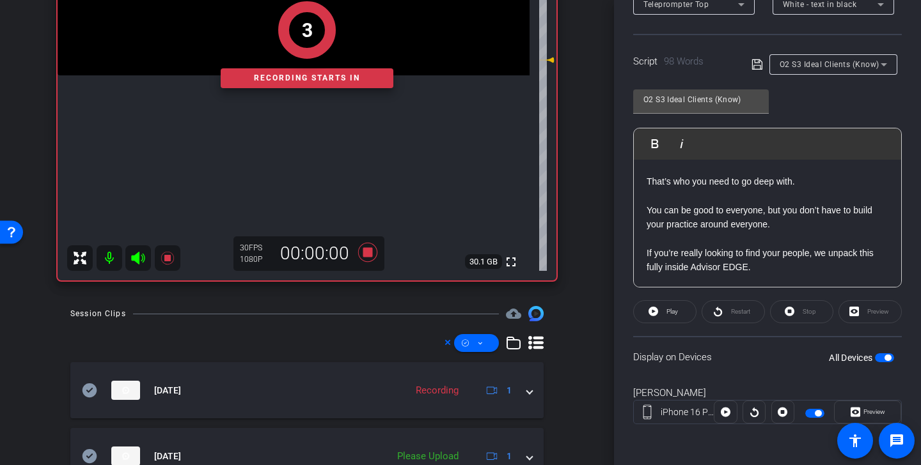
click at [138, 260] on div "3 Recording starts in" at bounding box center [307, 45] width 499 height 472
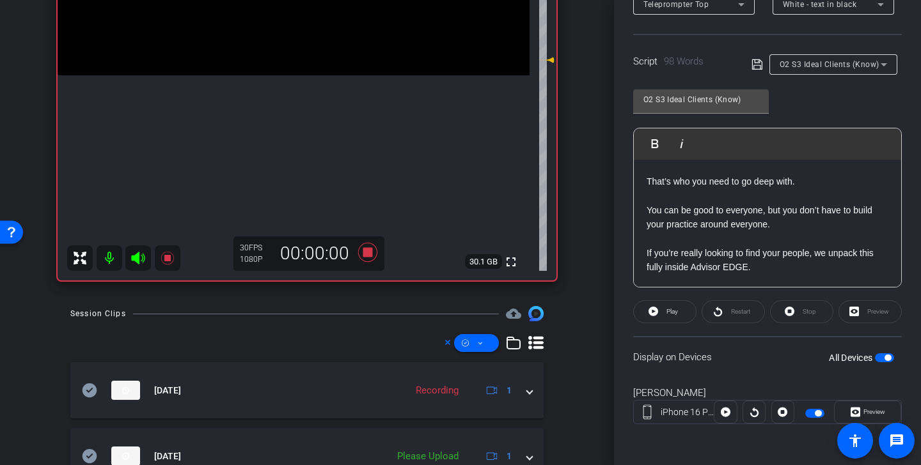
click at [137, 256] on icon at bounding box center [137, 258] width 13 height 13
click at [673, 315] on span "Play" at bounding box center [672, 311] width 12 height 7
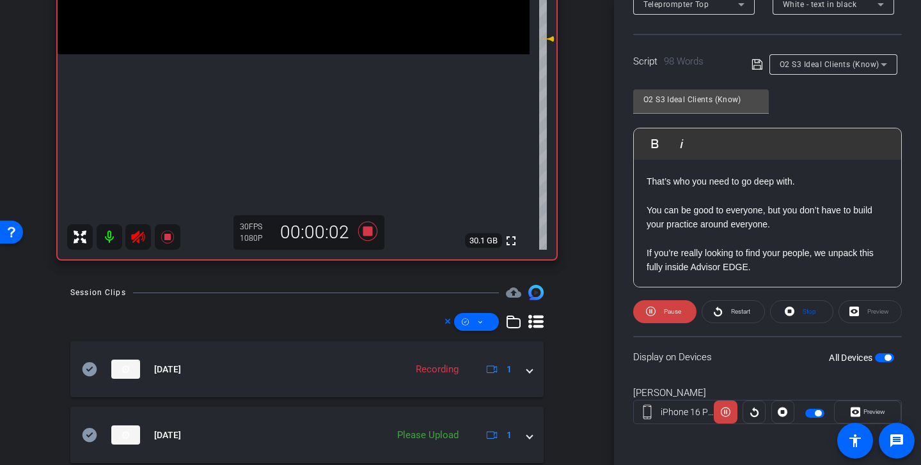
scroll to position [298, 0]
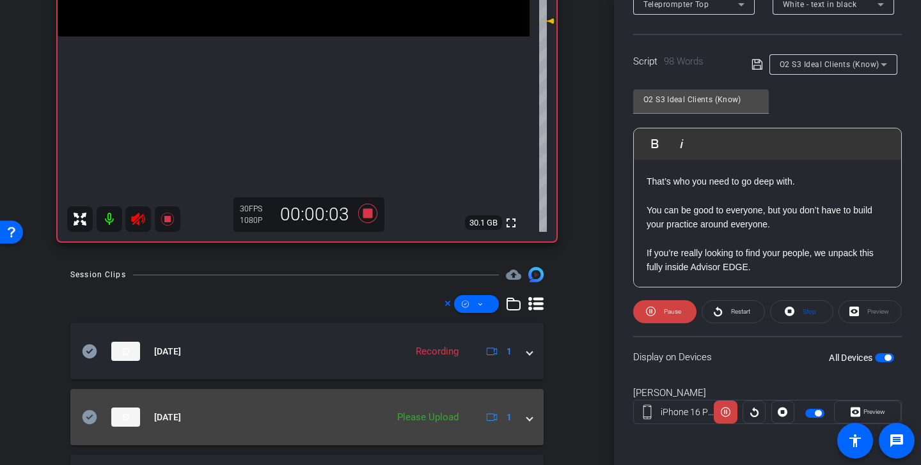
click at [93, 417] on icon at bounding box center [89, 417] width 15 height 14
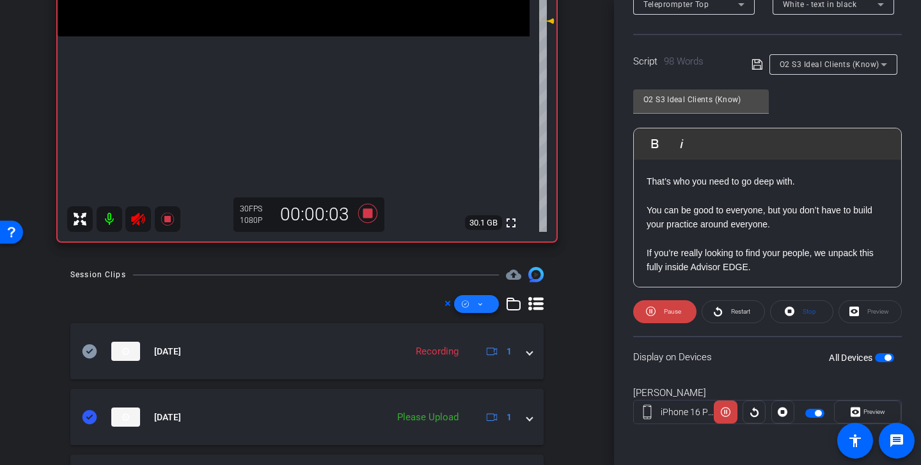
click at [486, 308] on span at bounding box center [476, 304] width 45 height 31
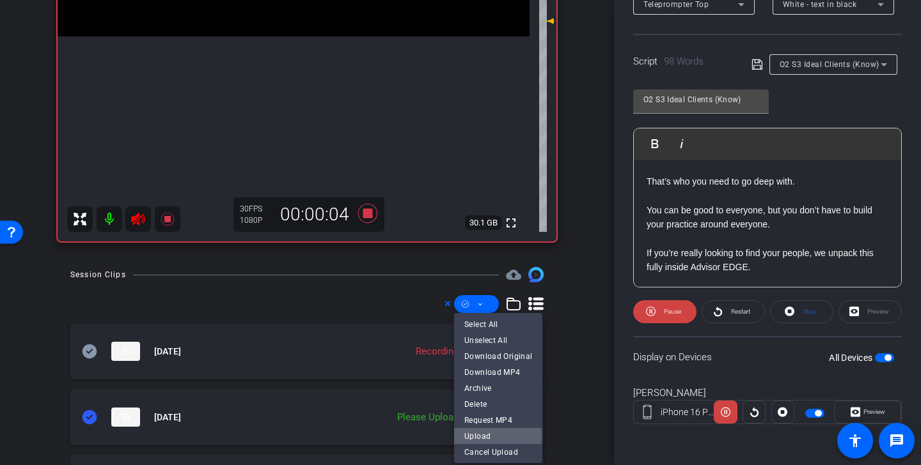
click at [491, 437] on span "Upload" at bounding box center [498, 436] width 68 height 15
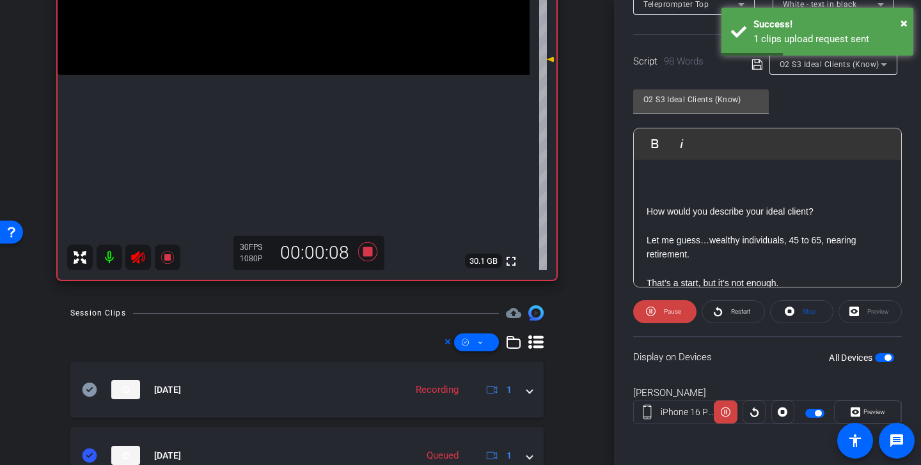
scroll to position [68, 0]
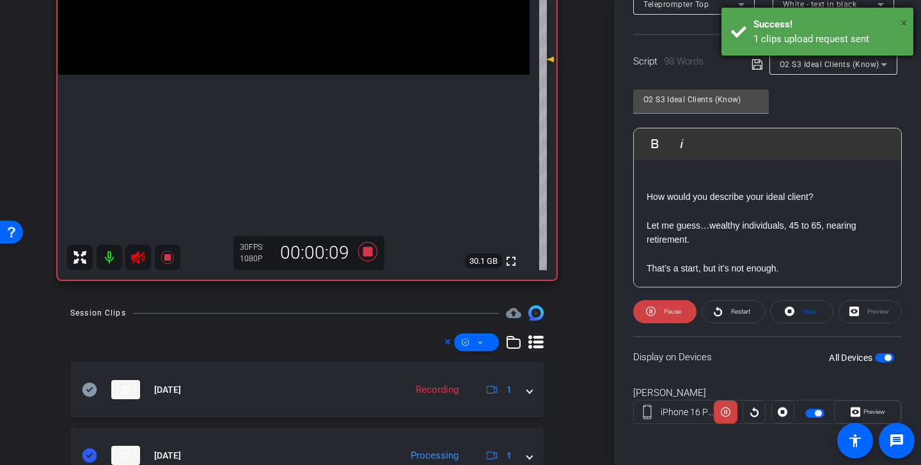
click at [904, 24] on span "×" at bounding box center [903, 22] width 7 height 15
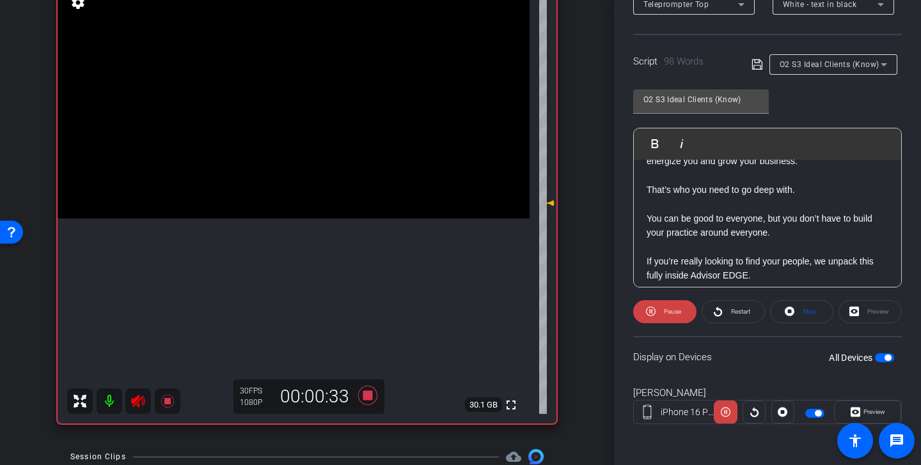
scroll to position [270, 0]
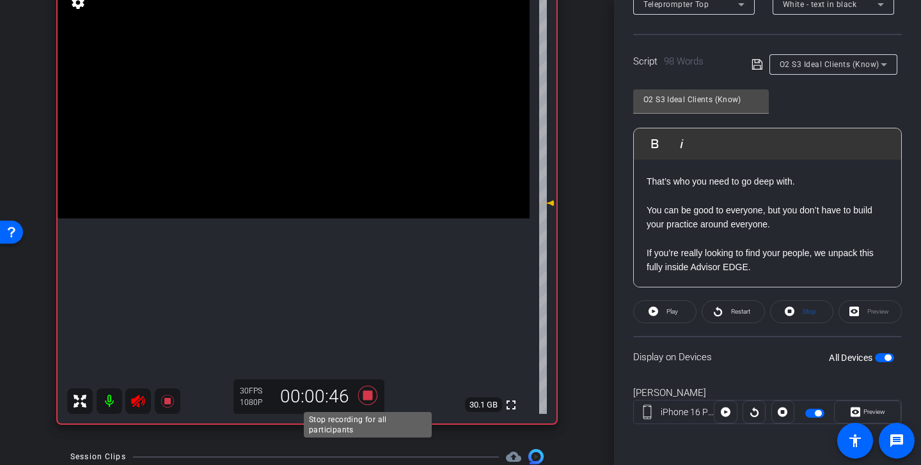
click at [368, 395] on icon at bounding box center [367, 395] width 19 height 19
click at [143, 402] on icon at bounding box center [137, 401] width 15 height 15
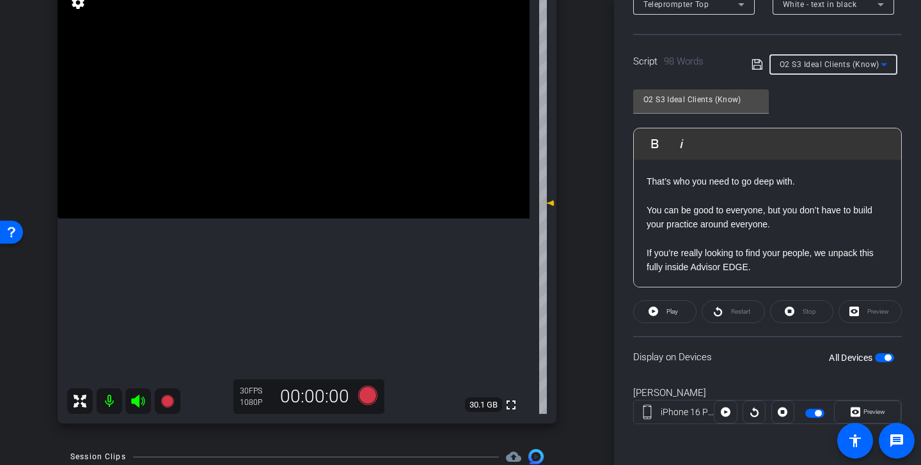
click at [862, 69] on div "O2 S3 Ideal Clients (Know)" at bounding box center [829, 64] width 101 height 16
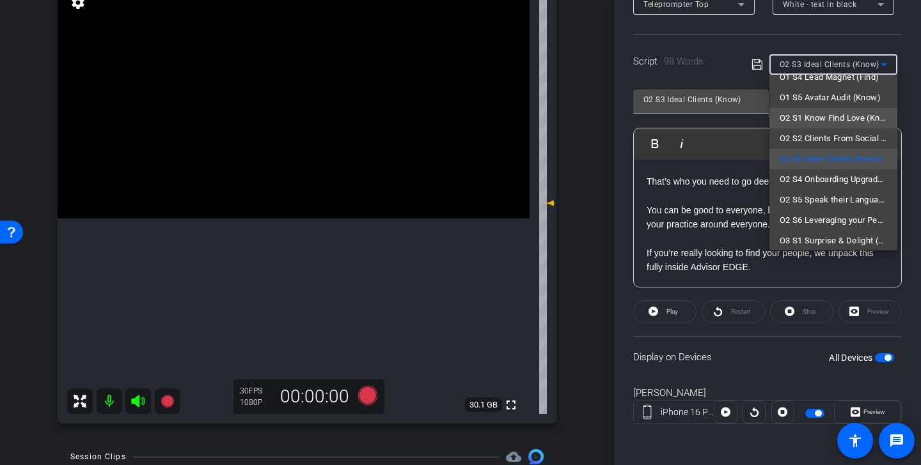
scroll to position [98, 0]
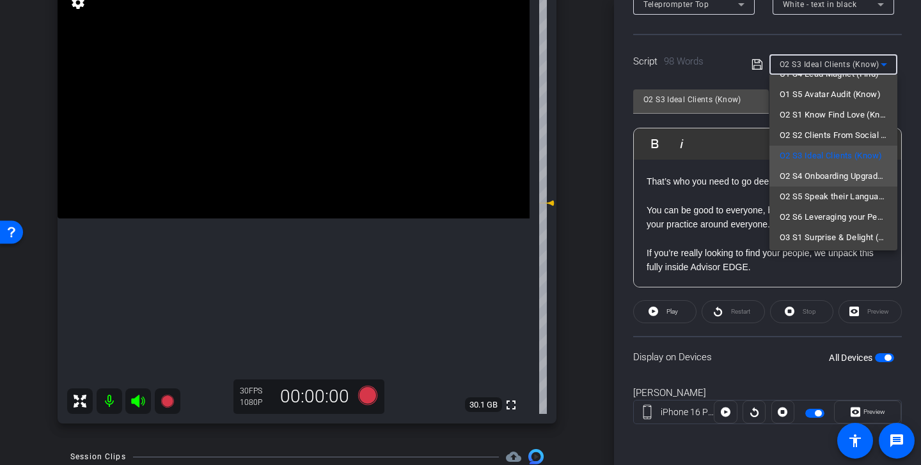
click at [845, 176] on span "O2 S4 Onboarding Upgrade (Love)" at bounding box center [832, 176] width 107 height 15
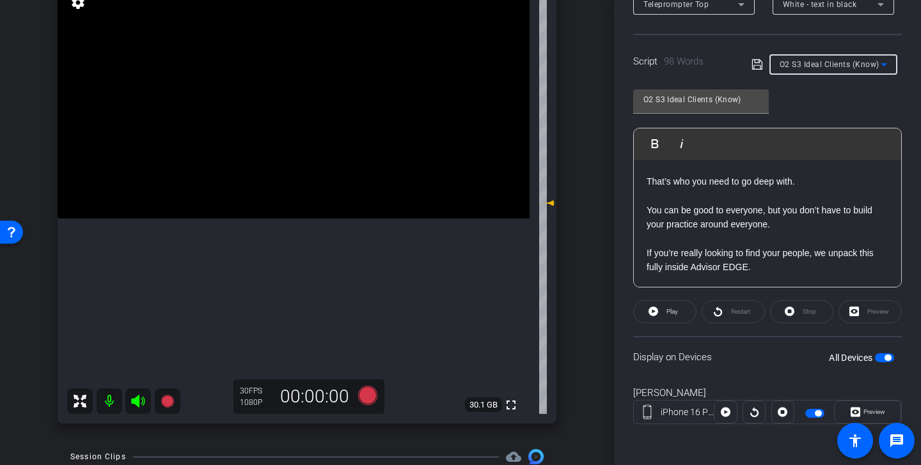
type input "O2 S4 Onboarding Upgrade (Love)"
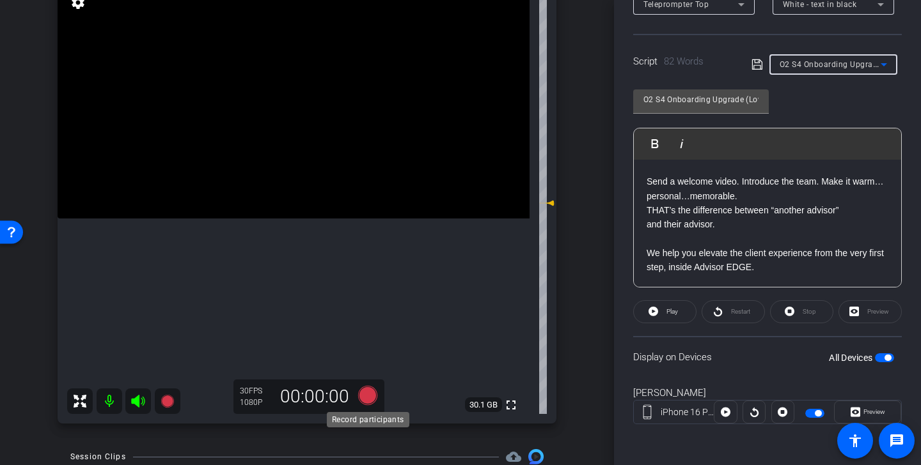
click at [366, 394] on icon at bounding box center [367, 395] width 19 height 19
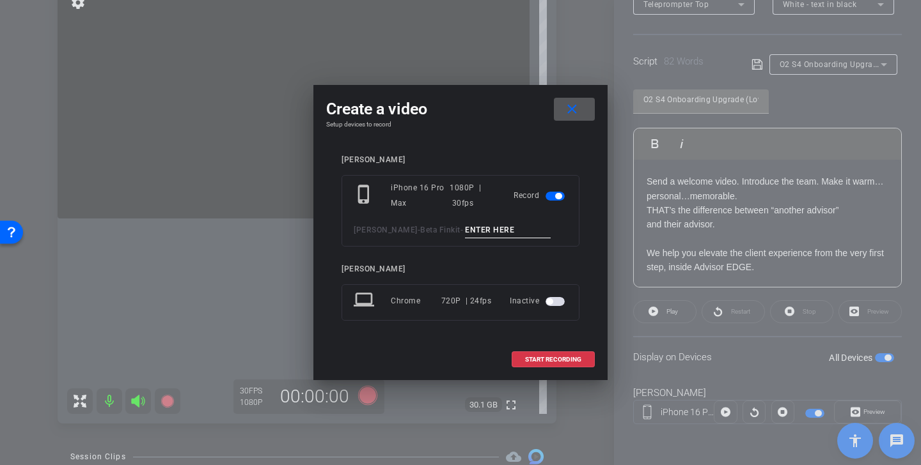
click at [503, 231] on input at bounding box center [508, 230] width 86 height 16
drag, startPoint x: 545, startPoint y: 231, endPoint x: 416, endPoint y: 218, distance: 129.8
click at [416, 218] on div "phone_iphone iPhone 16 Pro Max 1080P | 30fps Record Kristin Andree - Beta Finki…" at bounding box center [460, 211] width 238 height 72
type input "Onboarding Upgrade TK 1"
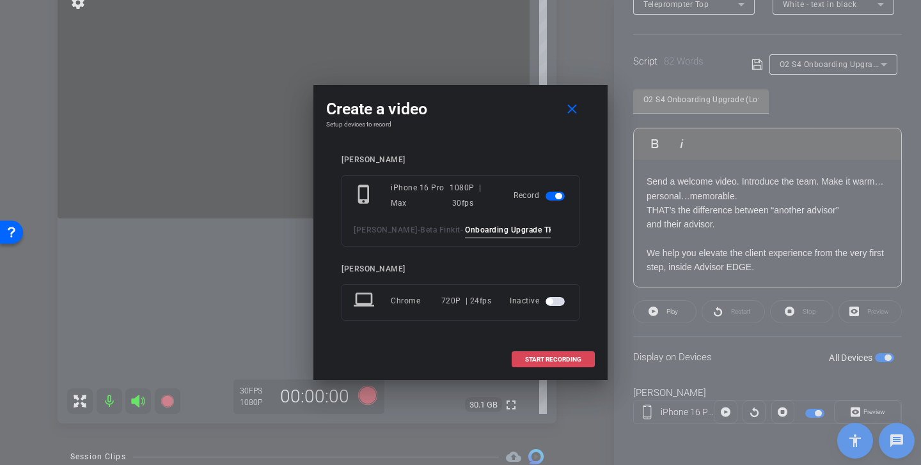
click at [559, 362] on span "START RECORDING" at bounding box center [553, 360] width 56 height 6
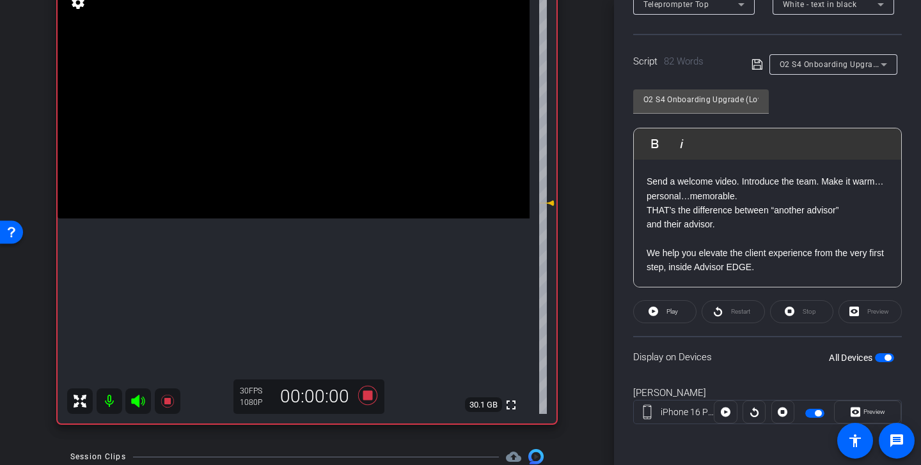
click at [138, 400] on icon at bounding box center [137, 401] width 13 height 13
click at [668, 316] on span "Play" at bounding box center [670, 312] width 15 height 18
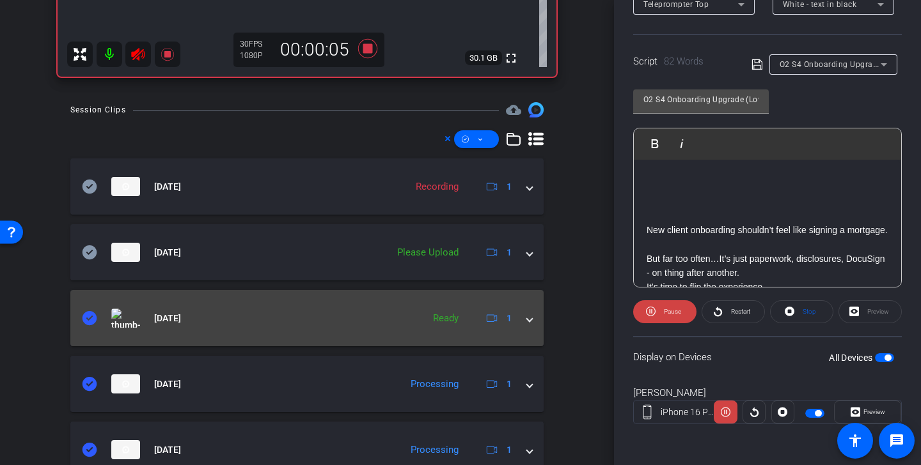
scroll to position [472, 0]
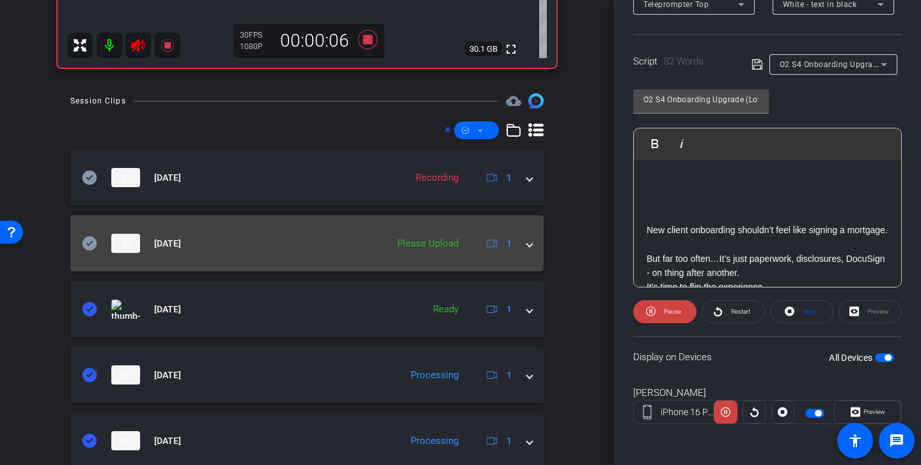
click at [90, 248] on icon at bounding box center [89, 244] width 15 height 14
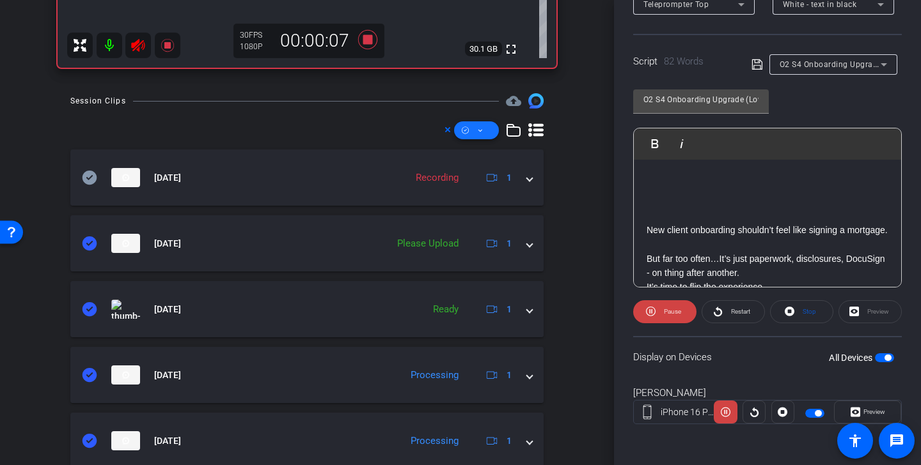
click at [488, 133] on span at bounding box center [476, 130] width 45 height 31
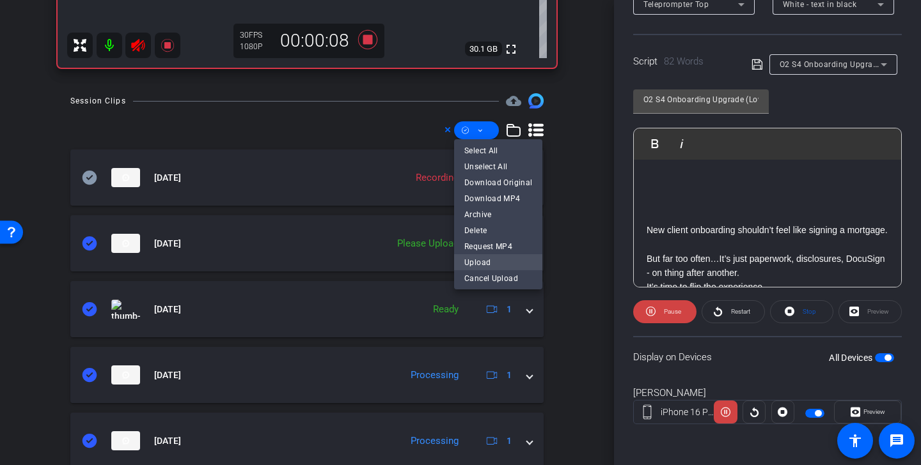
click at [497, 265] on span "Upload" at bounding box center [498, 262] width 68 height 15
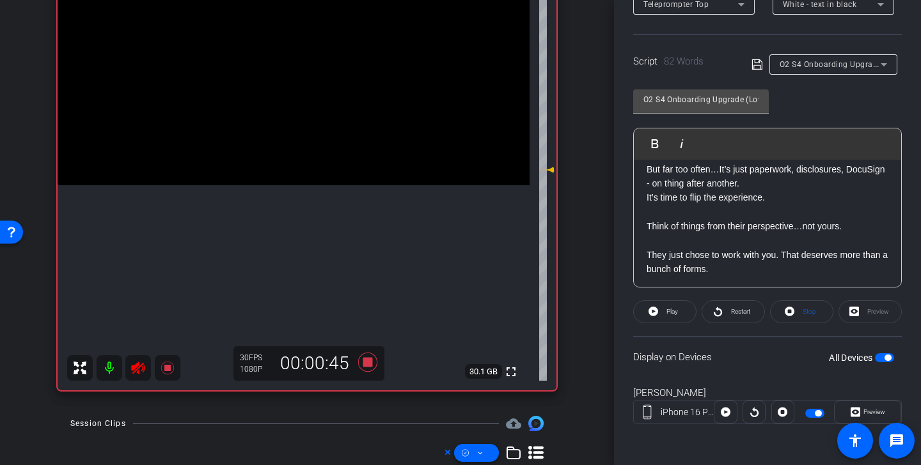
scroll to position [120, 0]
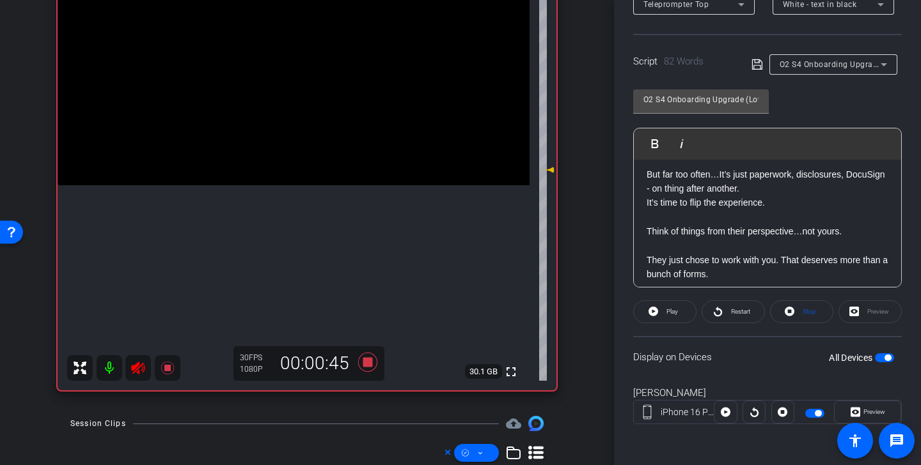
click at [662, 196] on p "But far too often…It’s just paperwork, disclosures, DocuSign - on thing after a…" at bounding box center [767, 181] width 242 height 29
click at [366, 366] on icon at bounding box center [367, 362] width 19 height 19
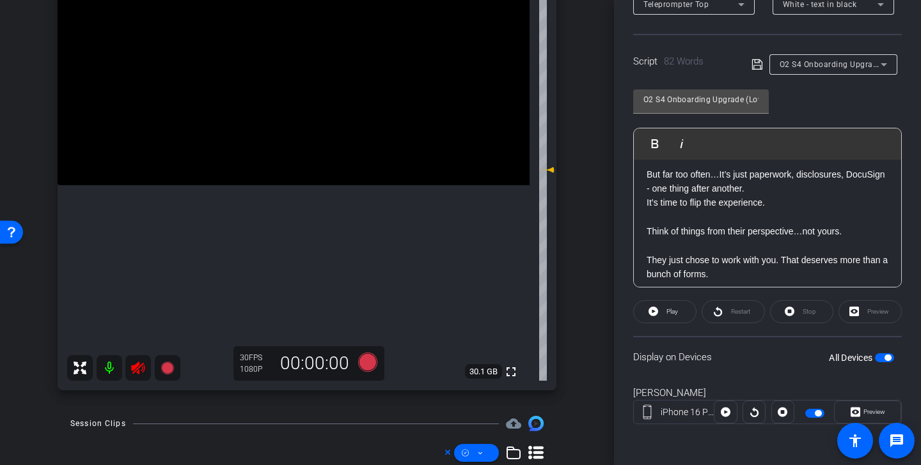
click at [140, 366] on icon at bounding box center [137, 368] width 13 height 13
click at [759, 65] on icon at bounding box center [757, 64] width 12 height 15
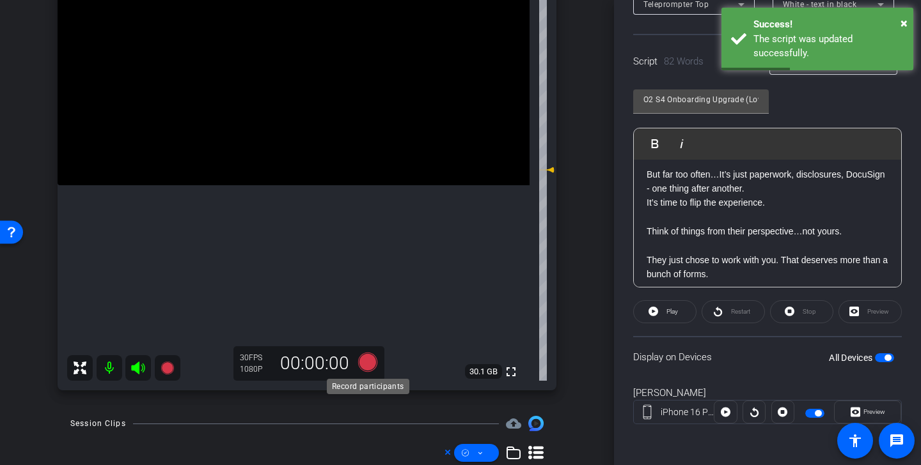
click at [360, 364] on icon at bounding box center [367, 362] width 19 height 19
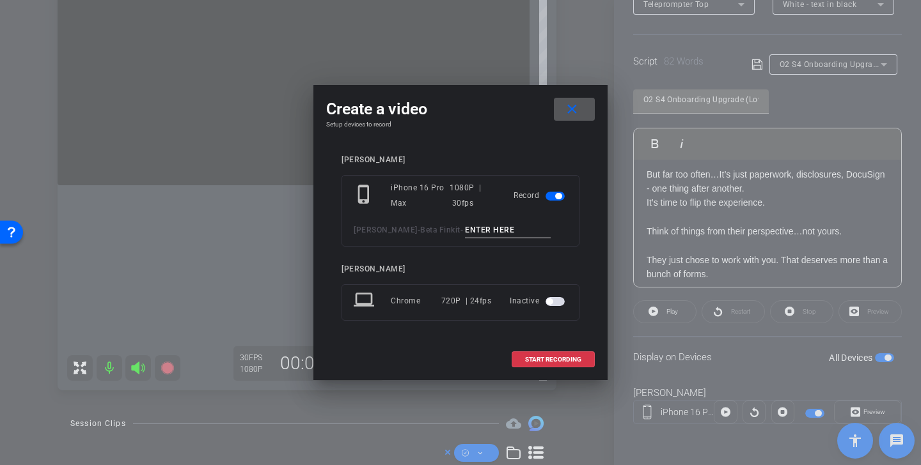
click at [489, 232] on input at bounding box center [508, 230] width 86 height 16
paste input "Onboarding Upgrade TK 1"
type input "Onboarding Upgrade TK 2"
click at [559, 362] on span "START RECORDING" at bounding box center [553, 360] width 56 height 6
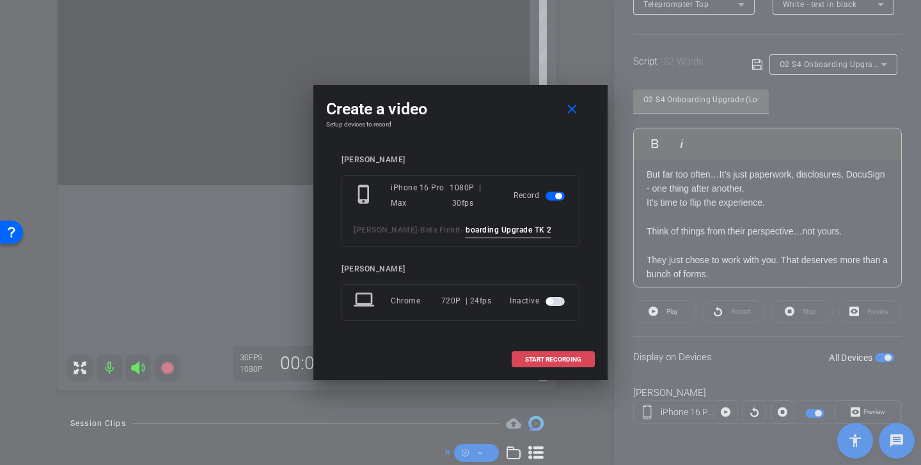
scroll to position [0, 0]
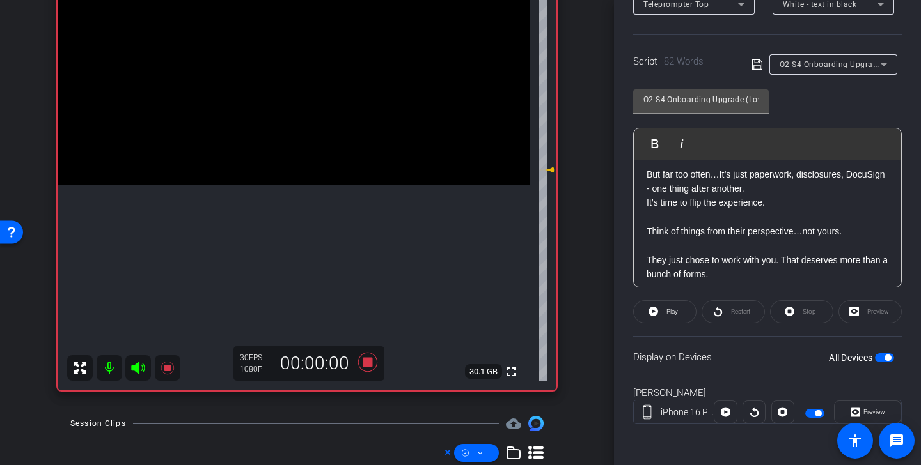
click at [136, 366] on icon at bounding box center [137, 368] width 13 height 13
click at [680, 312] on span at bounding box center [665, 312] width 62 height 31
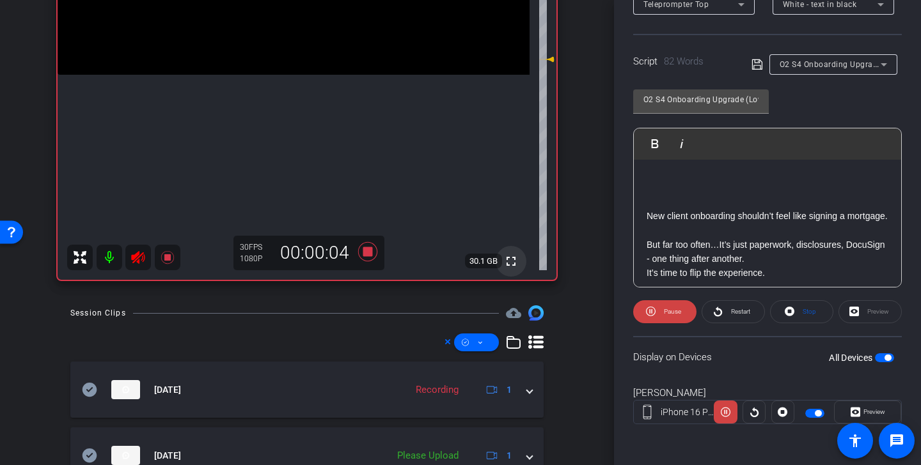
scroll to position [345, 0]
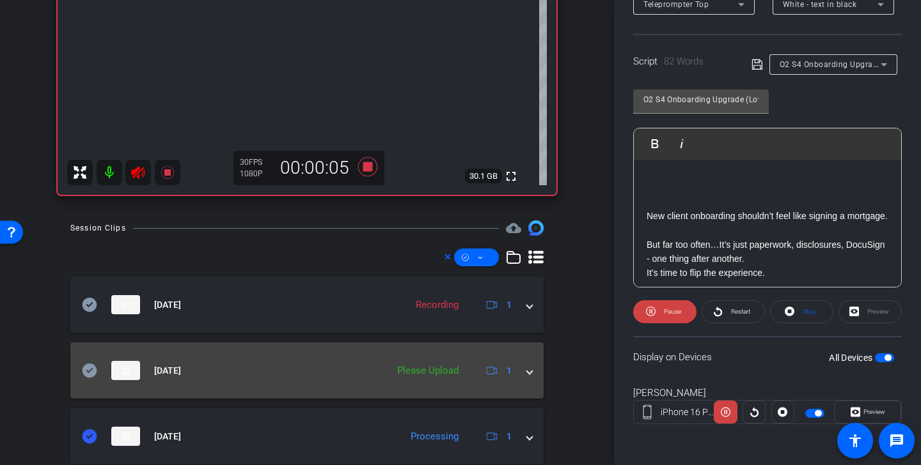
click at [91, 375] on icon at bounding box center [89, 371] width 15 height 14
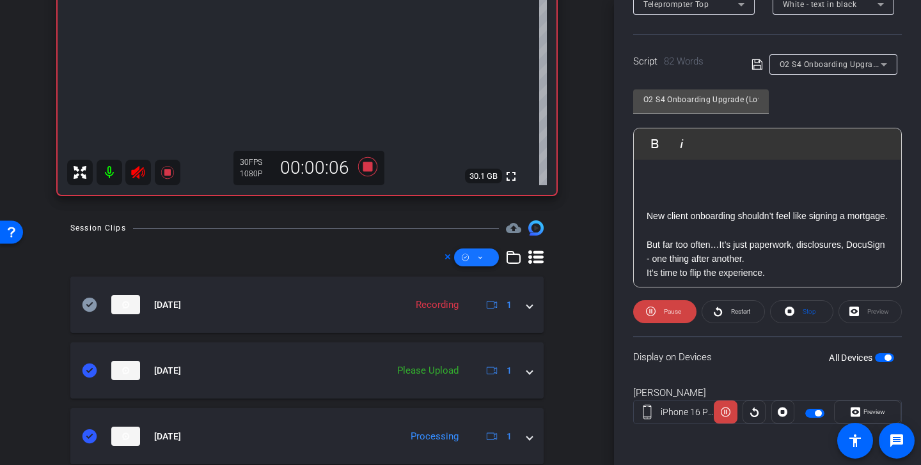
click at [478, 263] on icon at bounding box center [480, 258] width 6 height 16
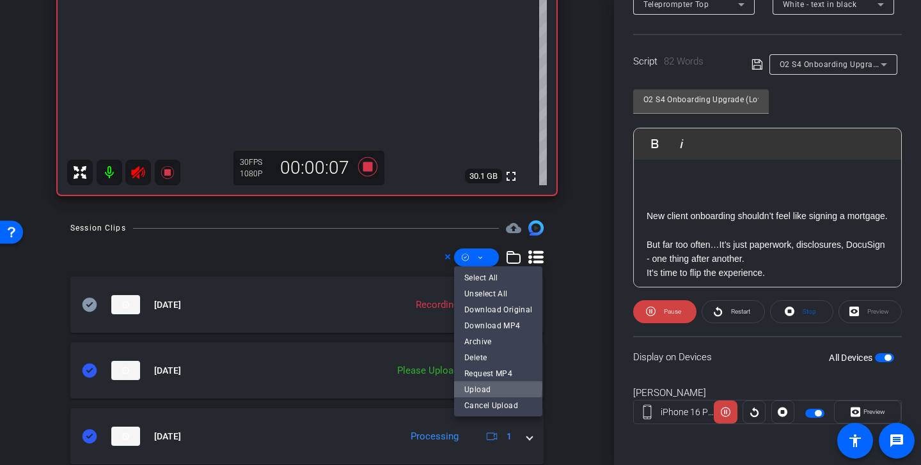
click at [497, 387] on span "Upload" at bounding box center [498, 389] width 68 height 15
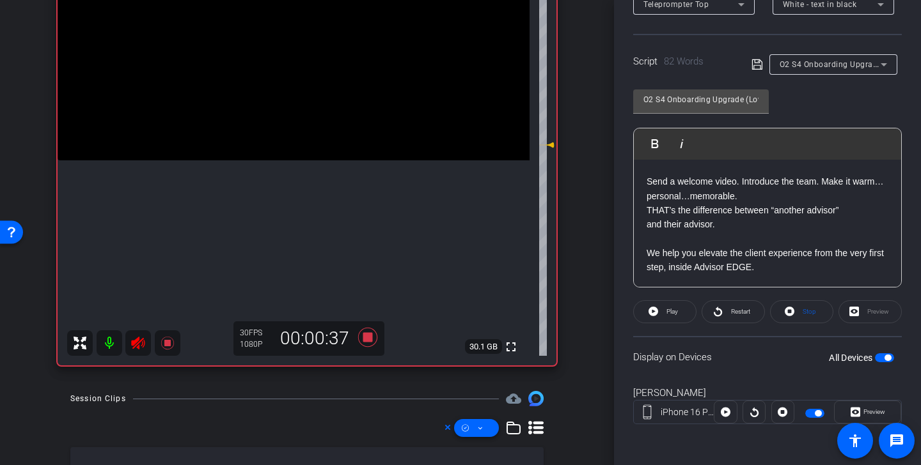
scroll to position [256, 0]
click at [368, 338] on icon at bounding box center [367, 337] width 19 height 19
click at [141, 344] on icon at bounding box center [137, 343] width 15 height 15
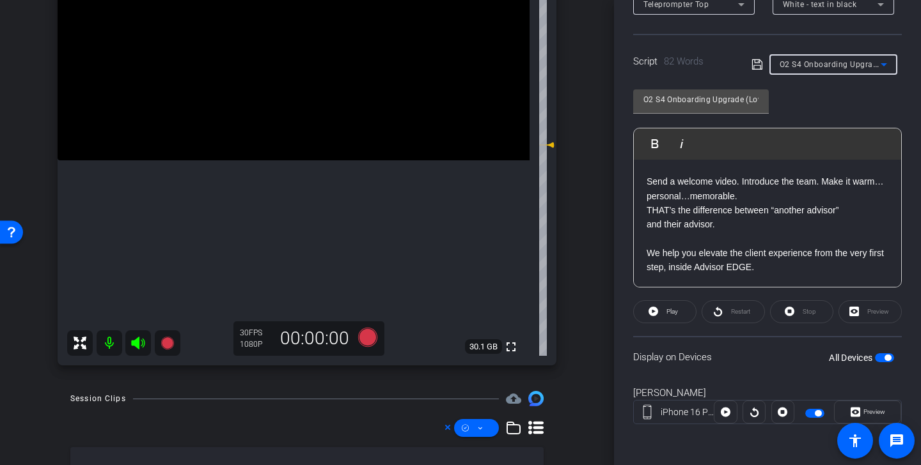
click at [833, 64] on span "O2 S4 Onboarding Upgrade (Love)" at bounding box center [843, 64] width 128 height 10
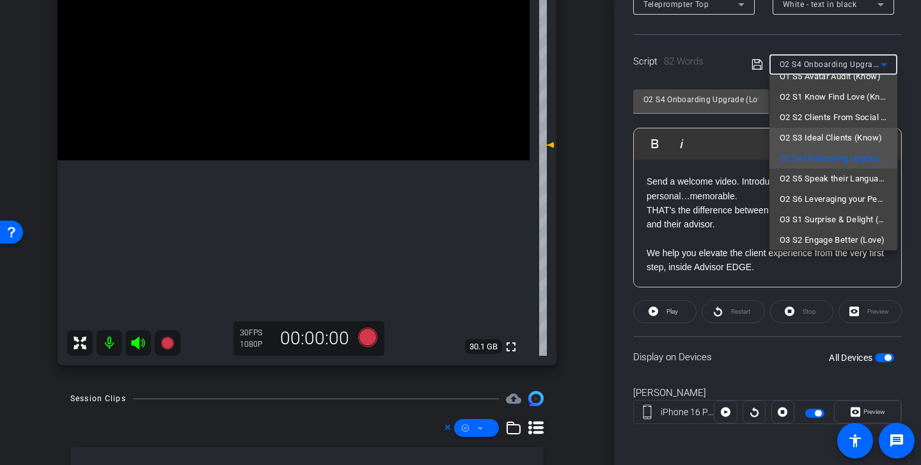
scroll to position [128, 0]
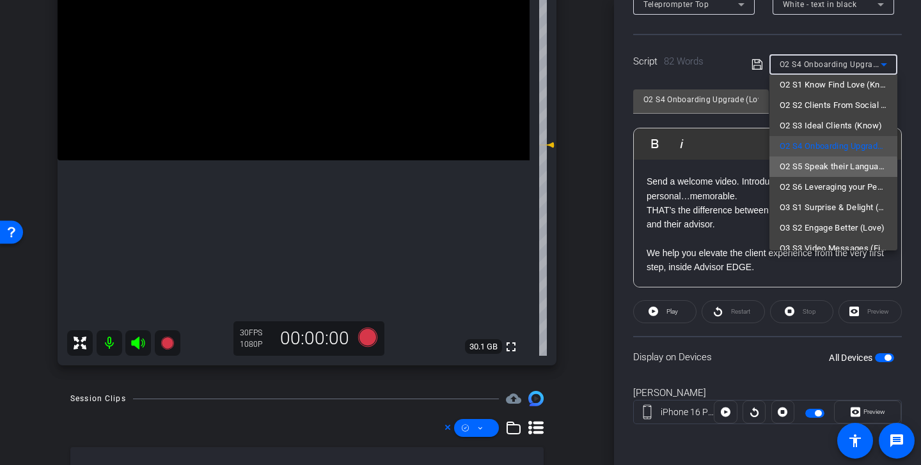
click at [830, 169] on span "O2 S5 Speak their Language (Know)" at bounding box center [832, 166] width 107 height 15
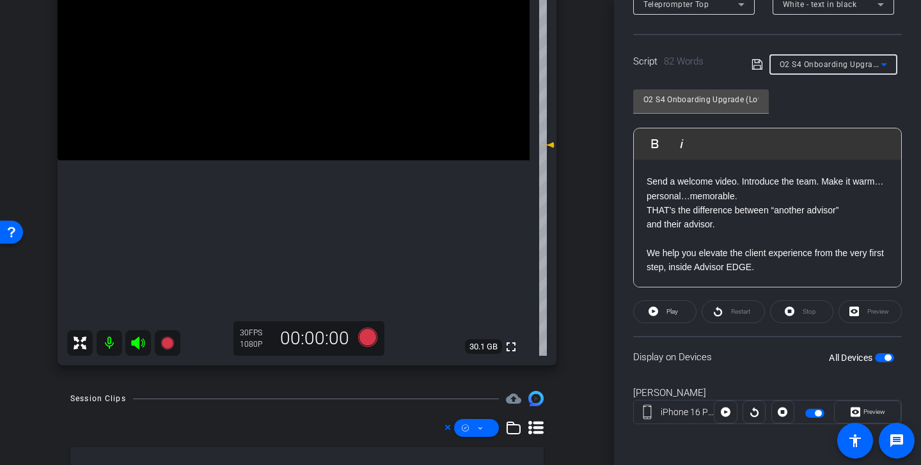
type input "O2 S5 Speak their Language (Know)"
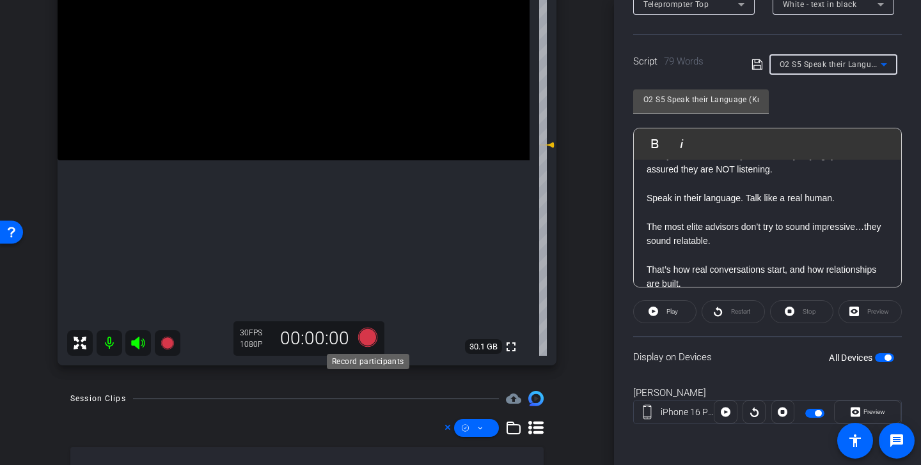
click at [371, 336] on icon at bounding box center [367, 337] width 19 height 19
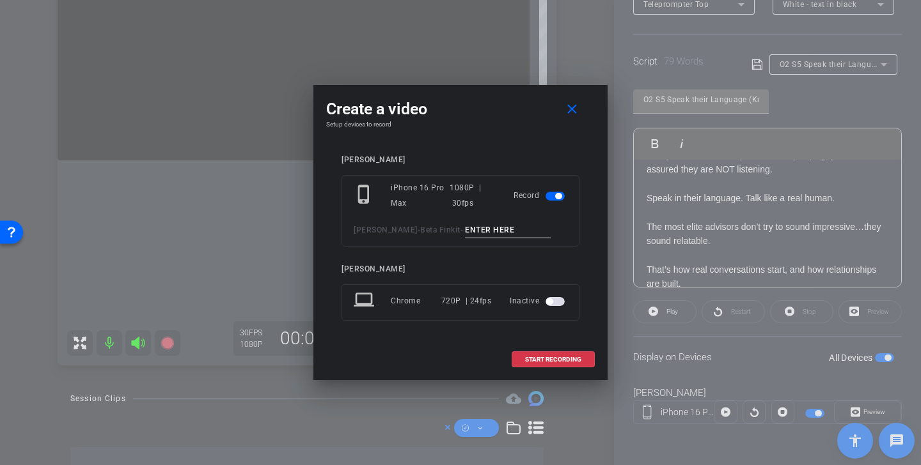
click at [481, 221] on div "phone_iphone iPhone 16 Pro Max 1080P | 30fps Record Kristin Andree - Beta Finki…" at bounding box center [460, 211] width 238 height 72
click at [481, 233] on input at bounding box center [508, 230] width 86 height 16
type input "Speak Their Language TK 1"
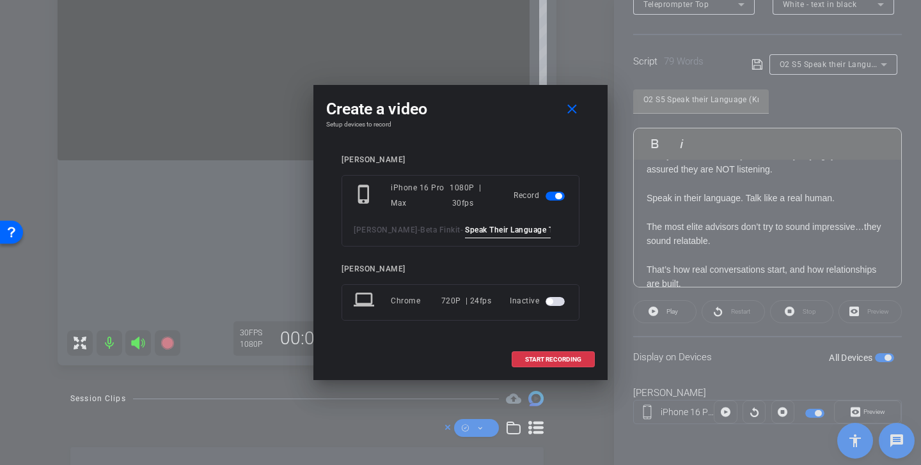
click at [547, 231] on div "Kristin Andree - Beta Finkit - Speak Their Language TK 1" at bounding box center [461, 230] width 214 height 16
drag, startPoint x: 462, startPoint y: 231, endPoint x: 632, endPoint y: 242, distance: 169.8
click at [632, 242] on div "Create a video close Setup devices to record Kristin Andree phone_iphone iPhone…" at bounding box center [460, 232] width 921 height 465
click at [575, 359] on span "START RECORDING" at bounding box center [553, 360] width 56 height 6
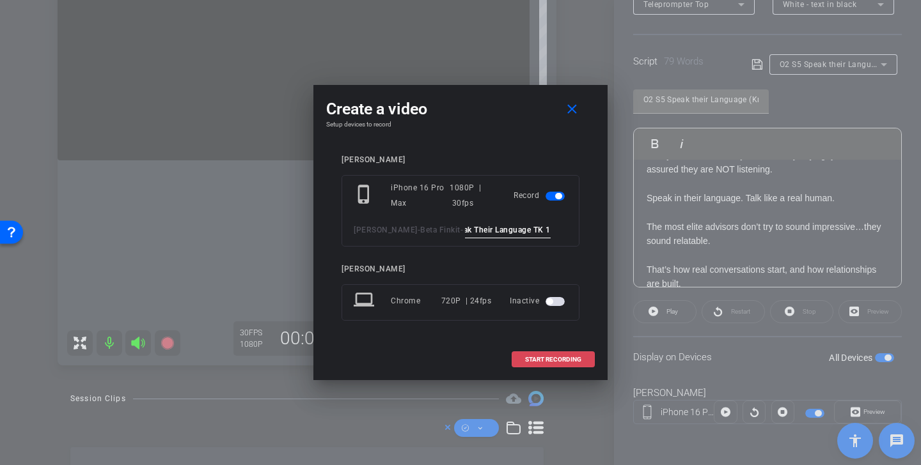
scroll to position [0, 0]
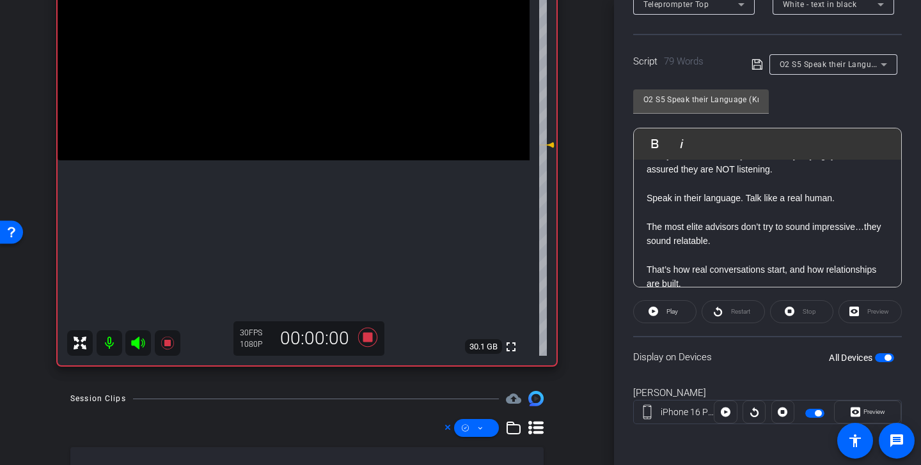
click at [139, 343] on icon at bounding box center [137, 343] width 13 height 13
click at [676, 315] on span "Play" at bounding box center [672, 311] width 12 height 7
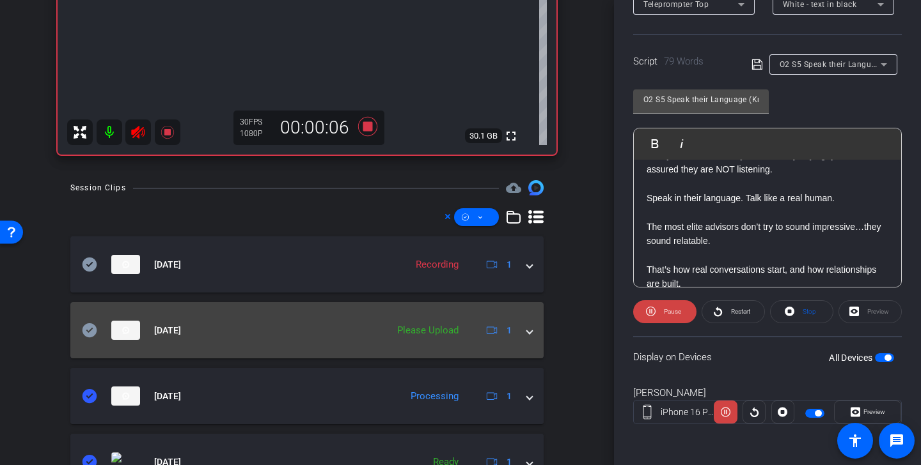
scroll to position [388, 0]
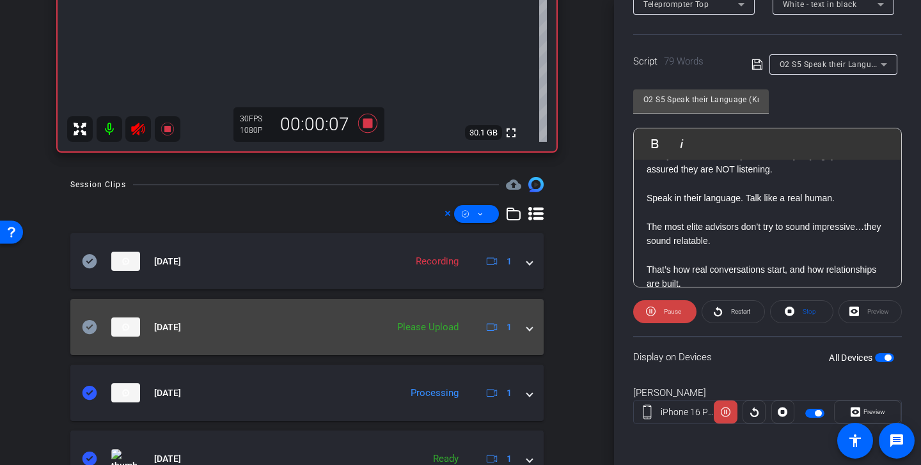
click at [90, 331] on icon at bounding box center [89, 327] width 15 height 14
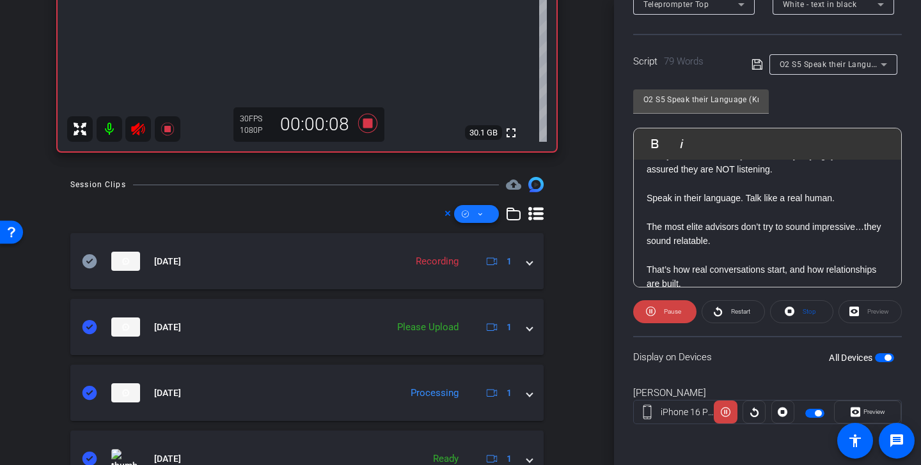
click at [475, 218] on span at bounding box center [476, 214] width 45 height 31
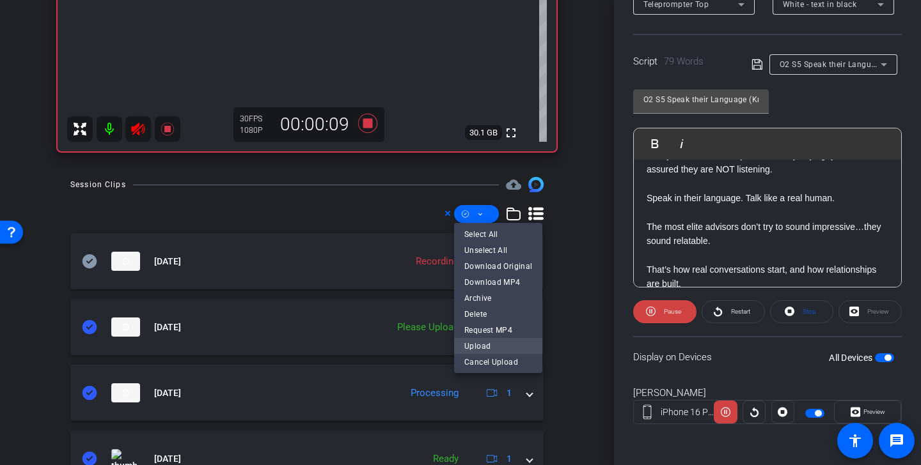
click at [486, 344] on span "Upload" at bounding box center [498, 346] width 68 height 15
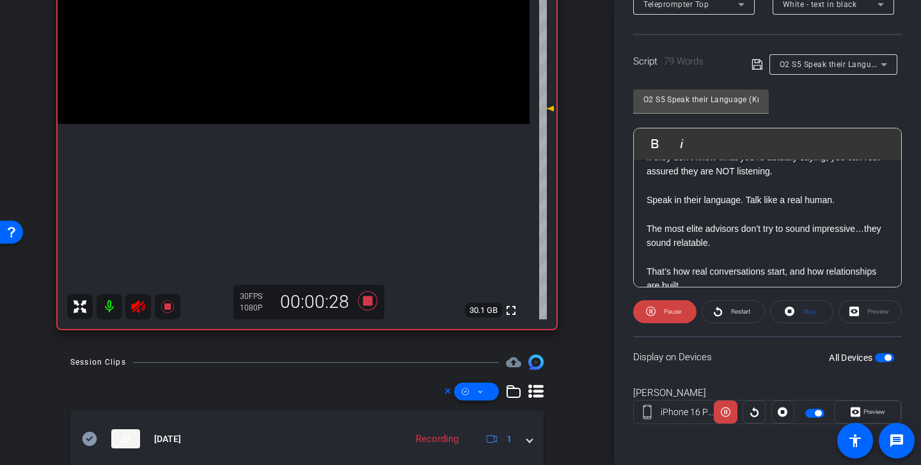
scroll to position [227, 0]
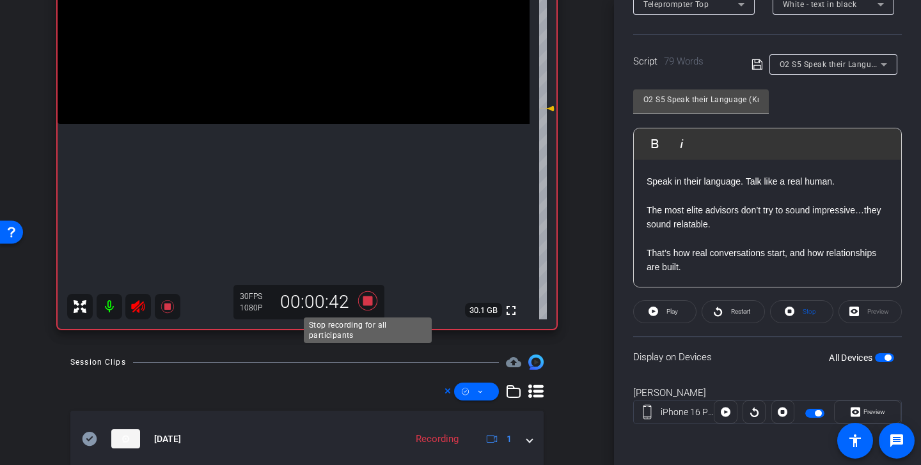
click at [370, 302] on icon at bounding box center [367, 301] width 19 height 19
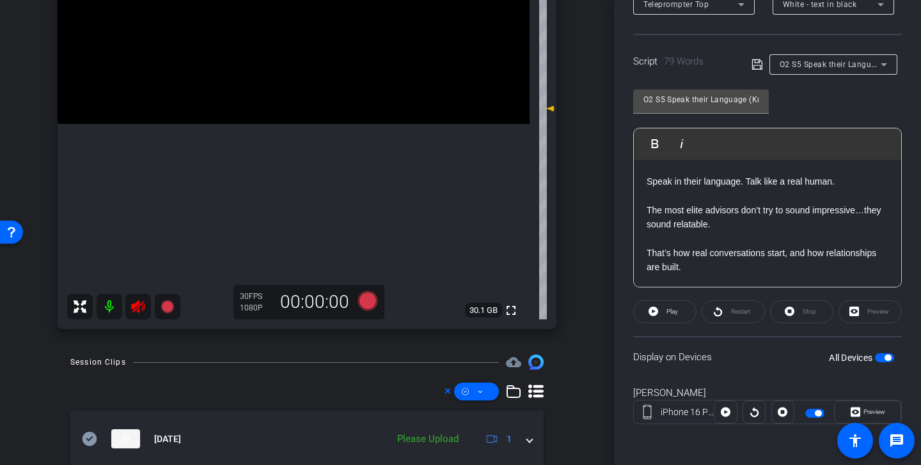
click at [140, 299] on icon at bounding box center [137, 306] width 15 height 15
click at [369, 301] on icon at bounding box center [367, 301] width 19 height 19
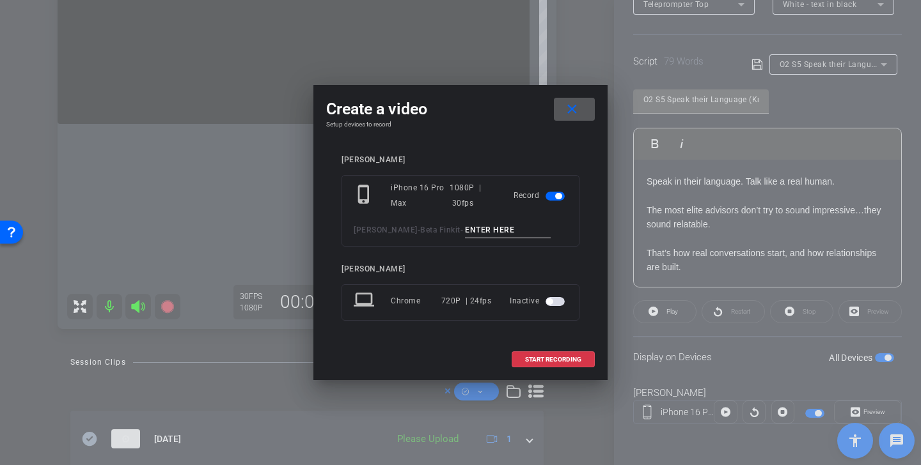
click at [484, 226] on input at bounding box center [508, 230] width 86 height 16
paste input "Speak Their Language TK 1"
type input "Speak Their Language TK 2"
click at [568, 360] on span "START RECORDING" at bounding box center [553, 360] width 56 height 6
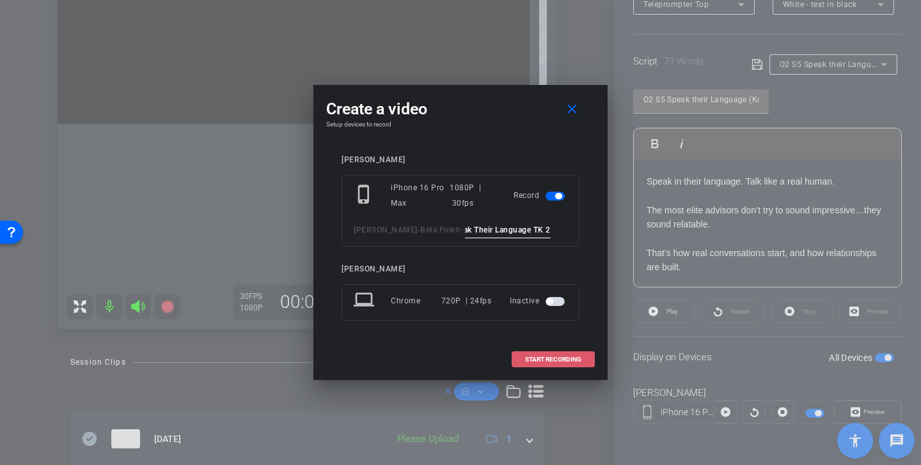
scroll to position [0, 0]
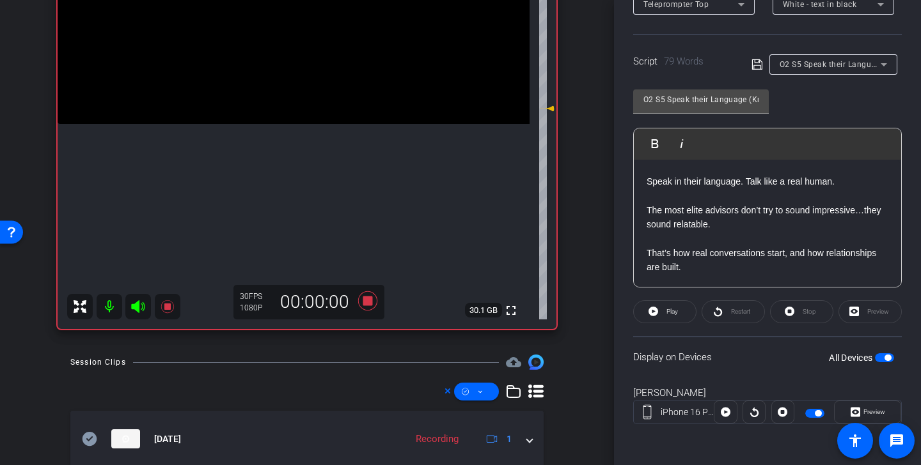
click at [139, 306] on icon at bounding box center [137, 306] width 15 height 15
click at [677, 311] on span "Play" at bounding box center [672, 311] width 12 height 7
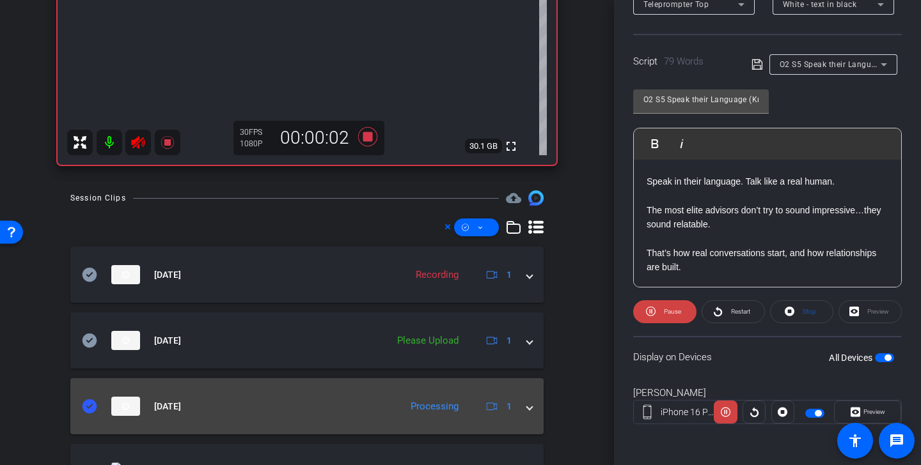
scroll to position [410, 0]
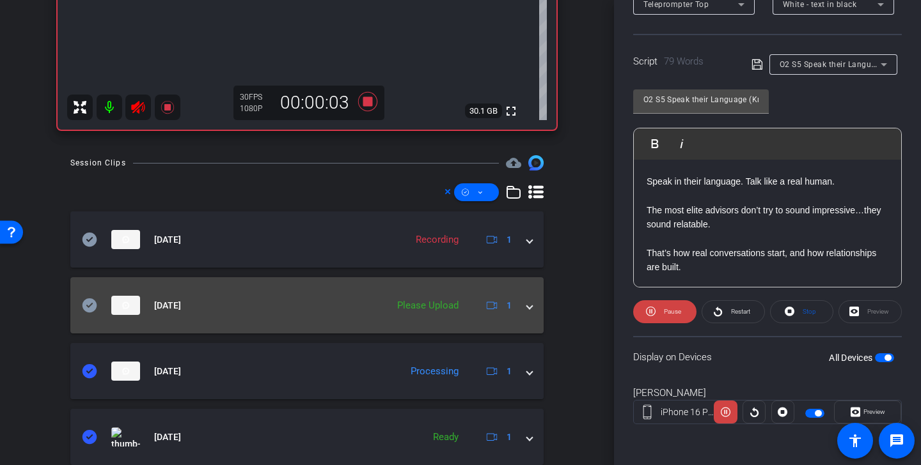
click at [90, 304] on icon at bounding box center [89, 305] width 15 height 15
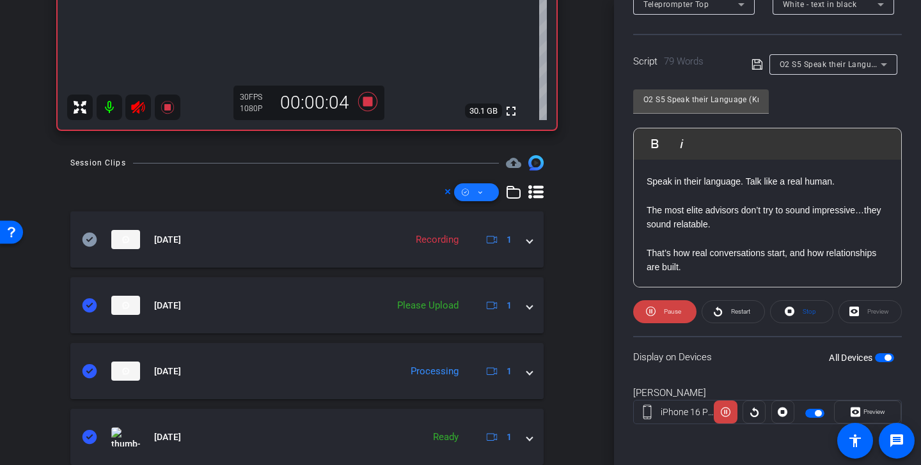
click at [473, 191] on span at bounding box center [476, 192] width 45 height 31
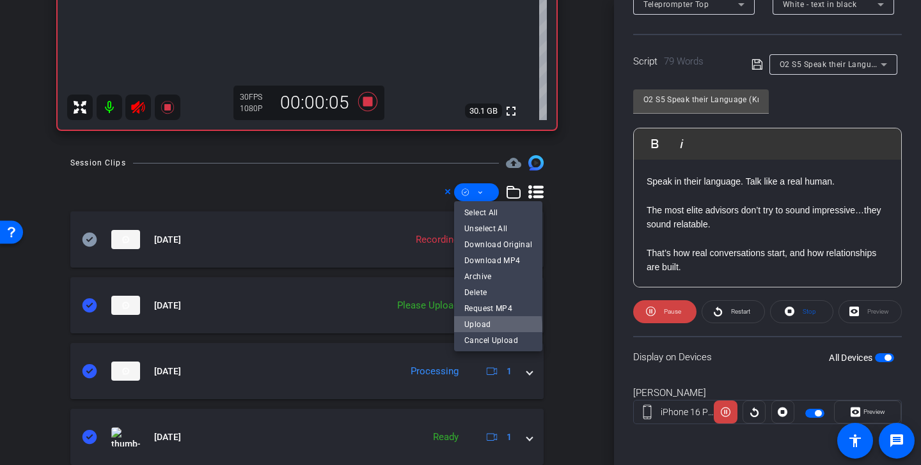
click at [490, 328] on span "Upload" at bounding box center [498, 324] width 68 height 15
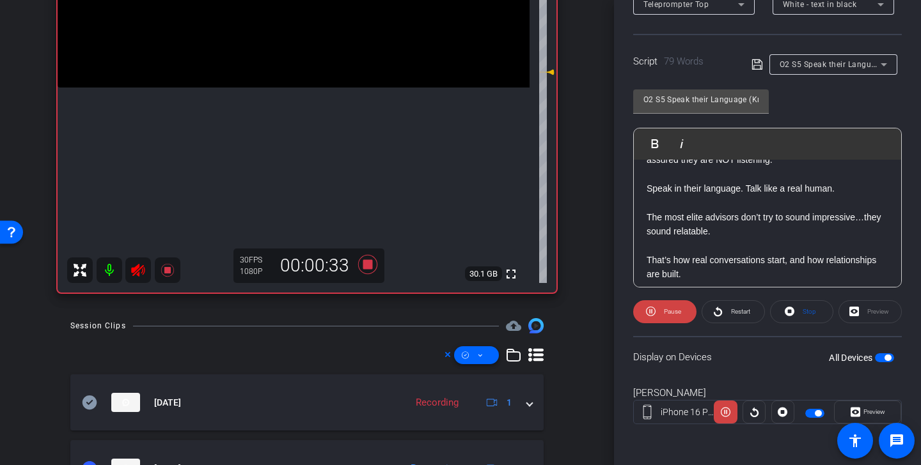
scroll to position [227, 0]
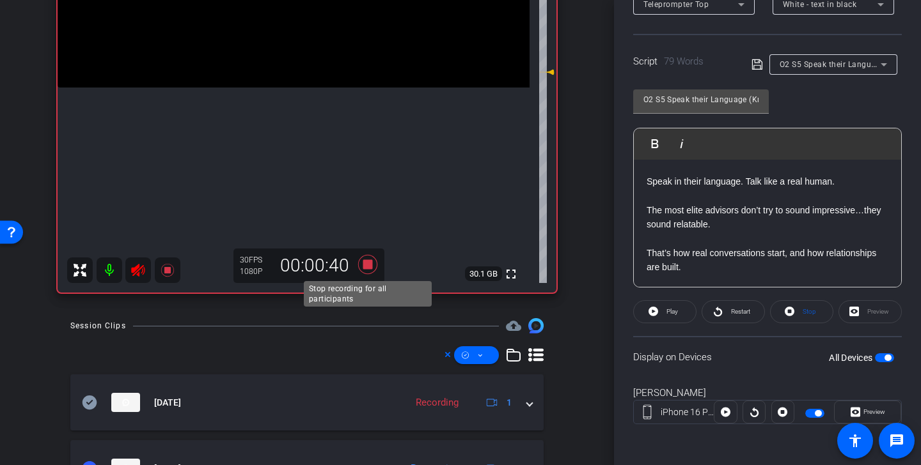
click at [373, 266] on icon at bounding box center [367, 264] width 31 height 23
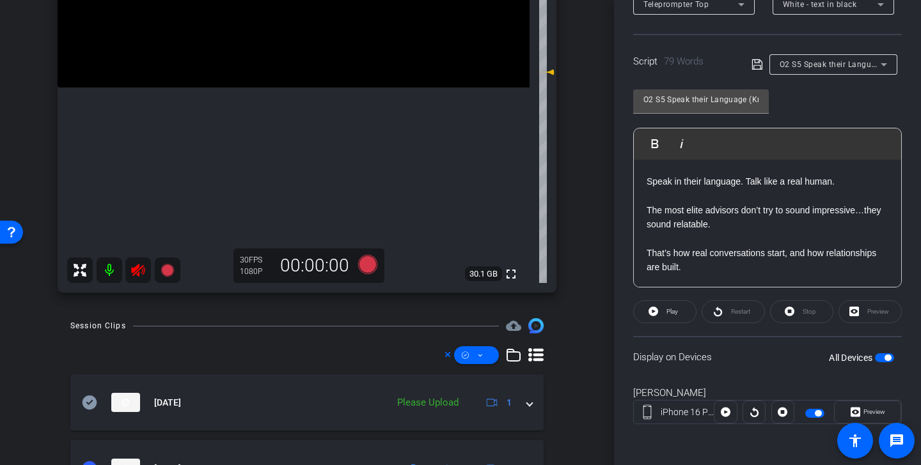
click at [136, 268] on icon at bounding box center [137, 270] width 13 height 13
click at [844, 66] on span "O2 S5 Speak their Language (Know)" at bounding box center [846, 64] width 135 height 10
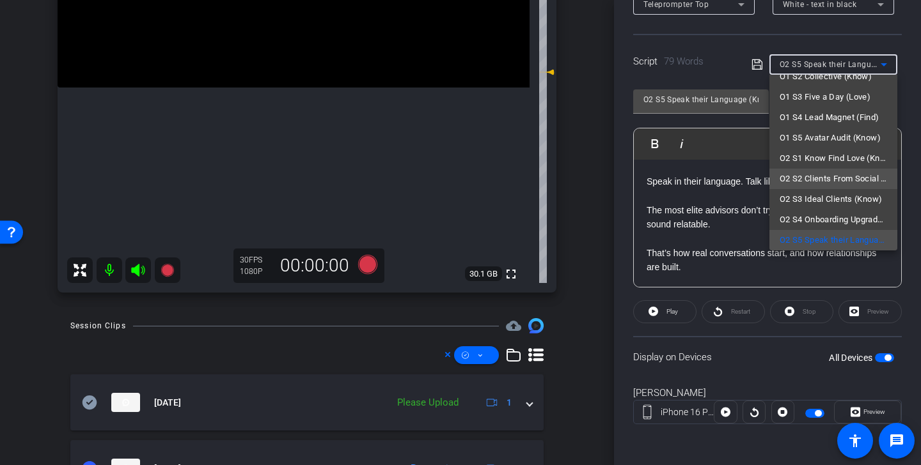
scroll to position [112, 0]
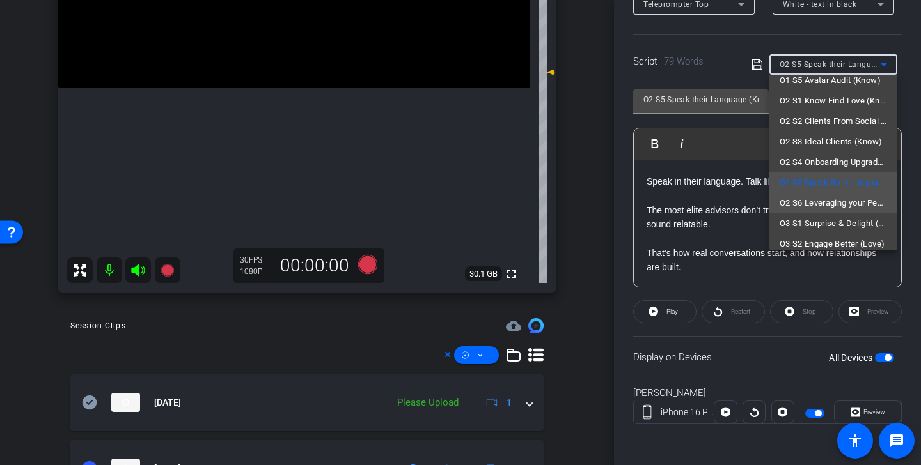
click at [837, 203] on span "O2 S6 Leveraging your People (Find)" at bounding box center [832, 203] width 107 height 15
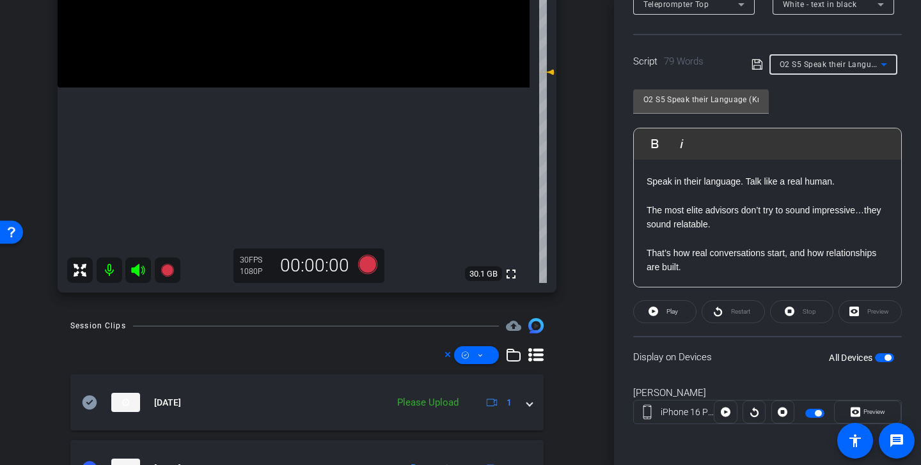
type input "O2 S6 Leveraging your People (Find)"
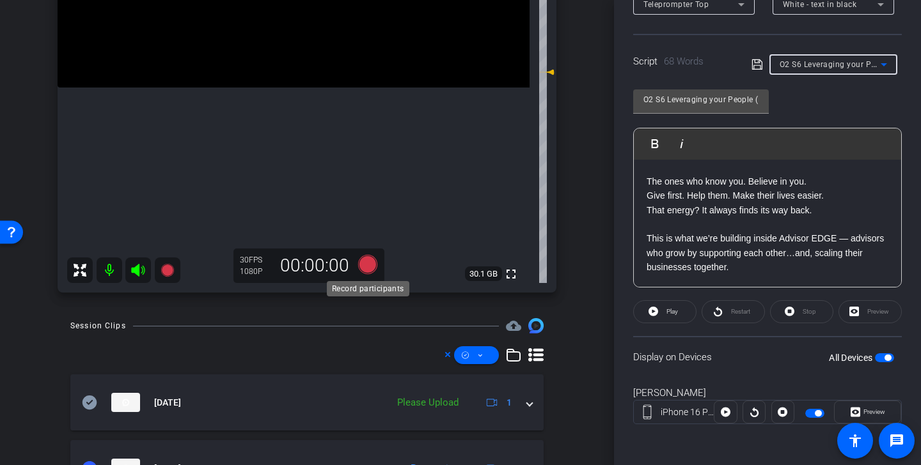
click at [363, 265] on icon at bounding box center [367, 264] width 19 height 19
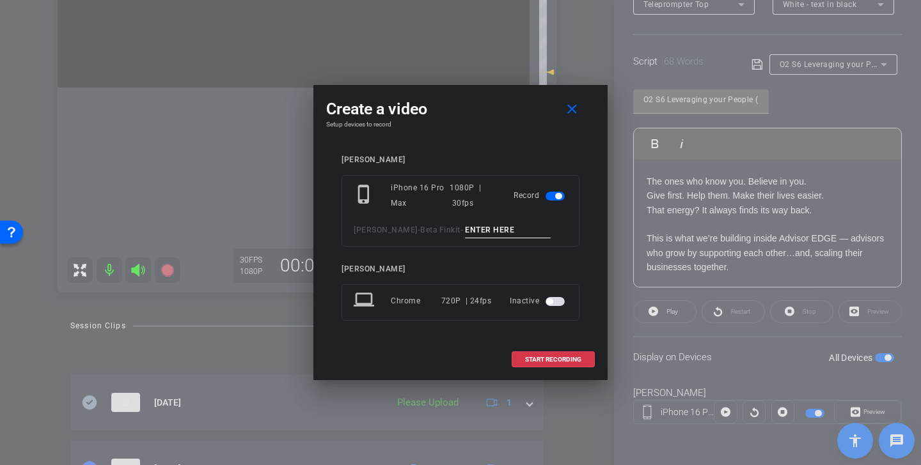
click at [497, 224] on input at bounding box center [508, 230] width 86 height 16
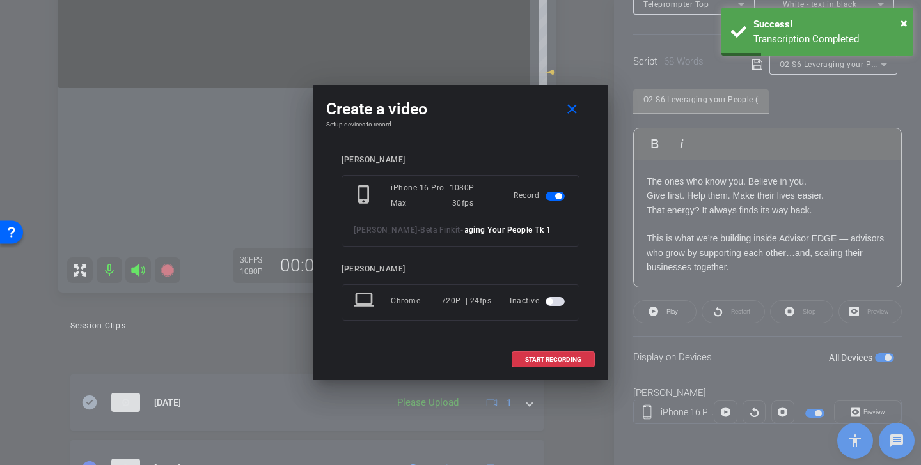
scroll to position [0, 0]
drag, startPoint x: 545, startPoint y: 231, endPoint x: 405, endPoint y: 222, distance: 140.9
click at [405, 222] on div "Kristin Andree - Beta Finkit - Leeraging Your People Tk 1" at bounding box center [461, 230] width 214 height 16
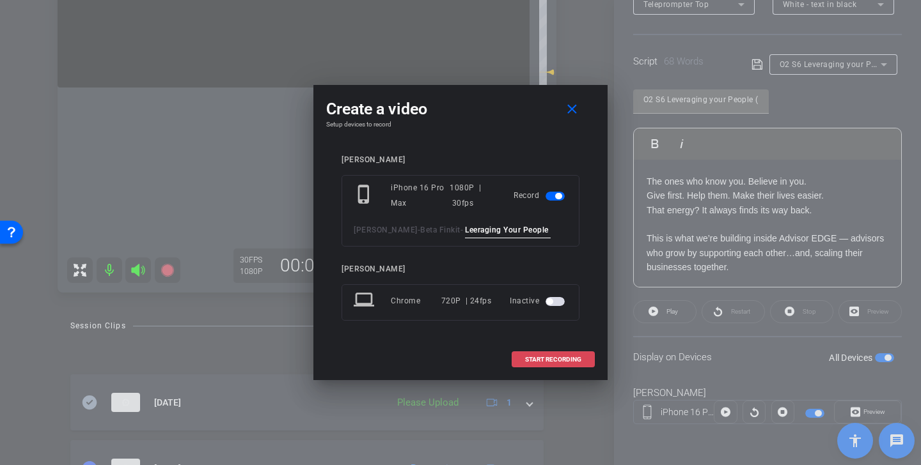
type input "Leeraging Your People Tk 1"
click at [556, 363] on span "START RECORDING" at bounding box center [553, 360] width 56 height 6
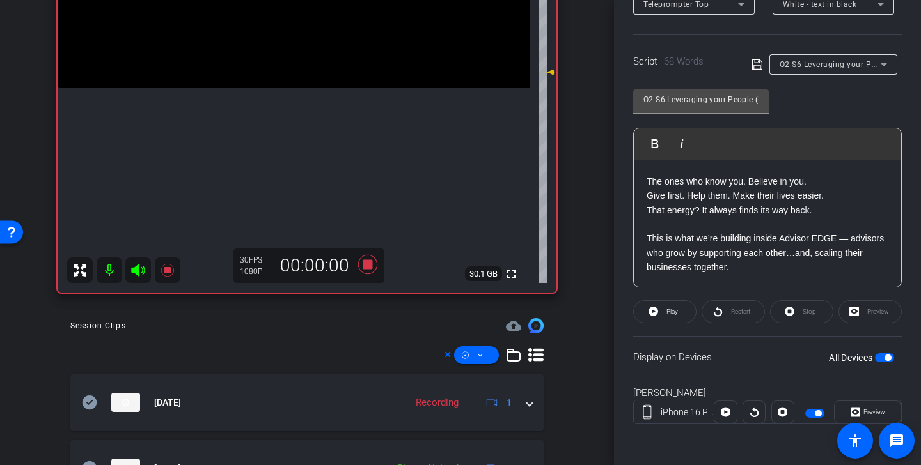
click at [137, 267] on icon at bounding box center [137, 270] width 13 height 13
click at [662, 315] on span at bounding box center [665, 312] width 62 height 31
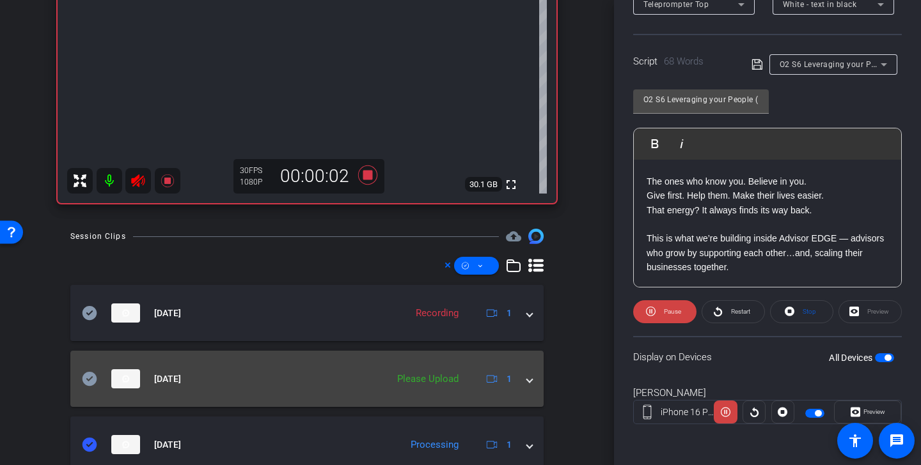
scroll to position [351, 0]
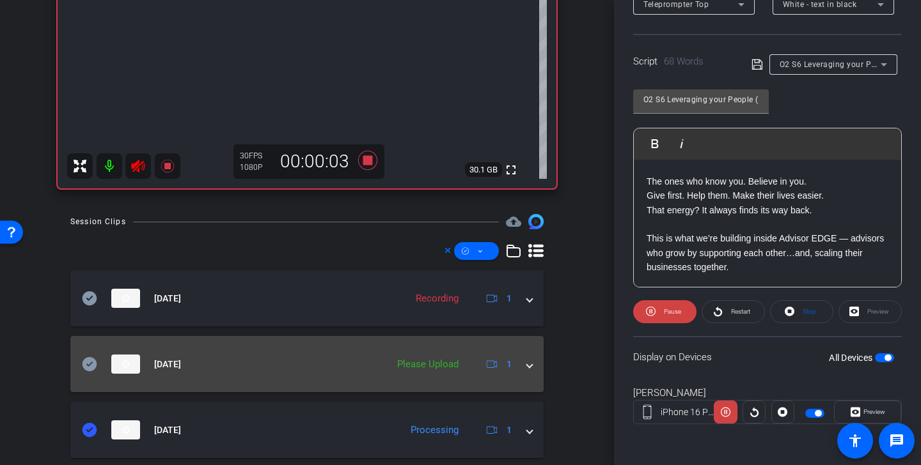
click at [90, 363] on icon at bounding box center [89, 364] width 15 height 14
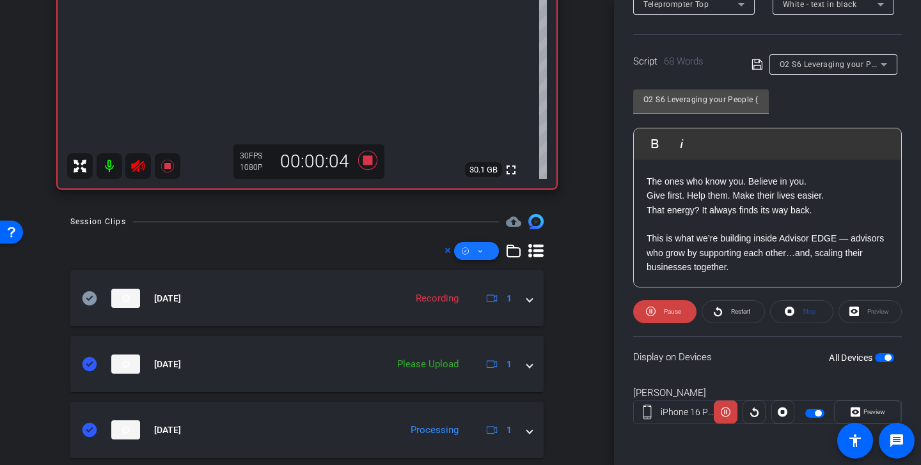
click at [477, 256] on icon at bounding box center [480, 252] width 6 height 16
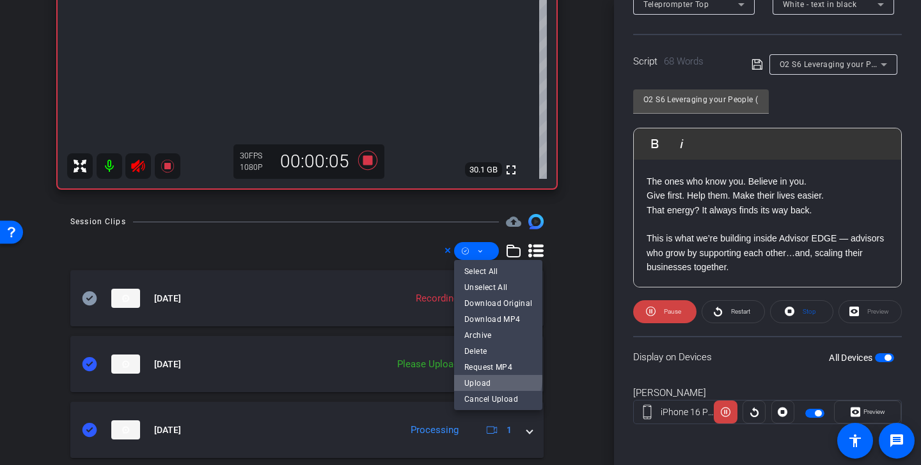
click at [496, 379] on span "Upload" at bounding box center [498, 383] width 68 height 15
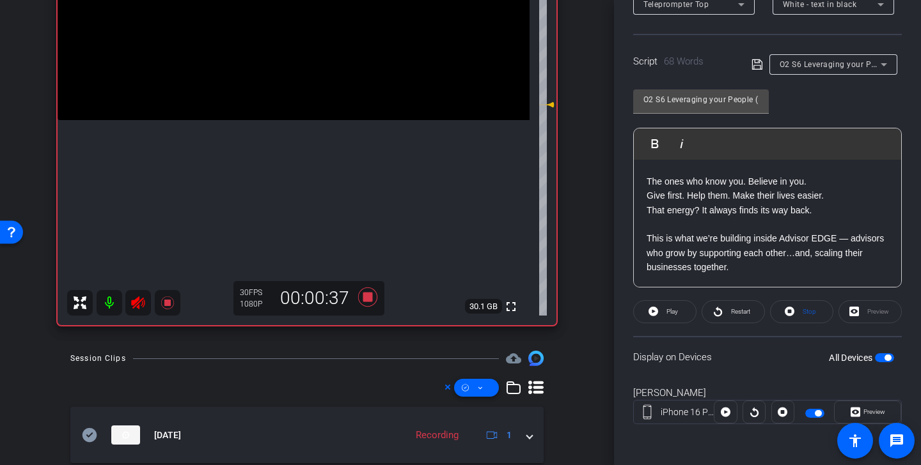
scroll to position [199, 0]
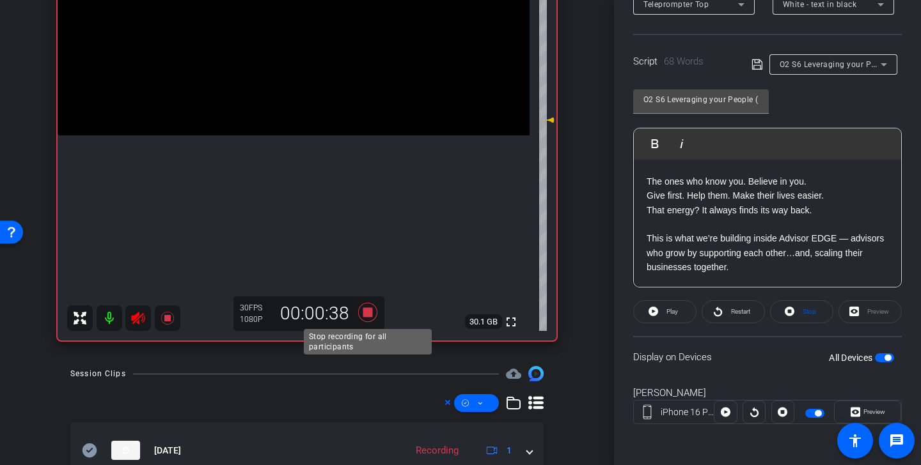
click at [366, 310] on icon at bounding box center [367, 312] width 19 height 19
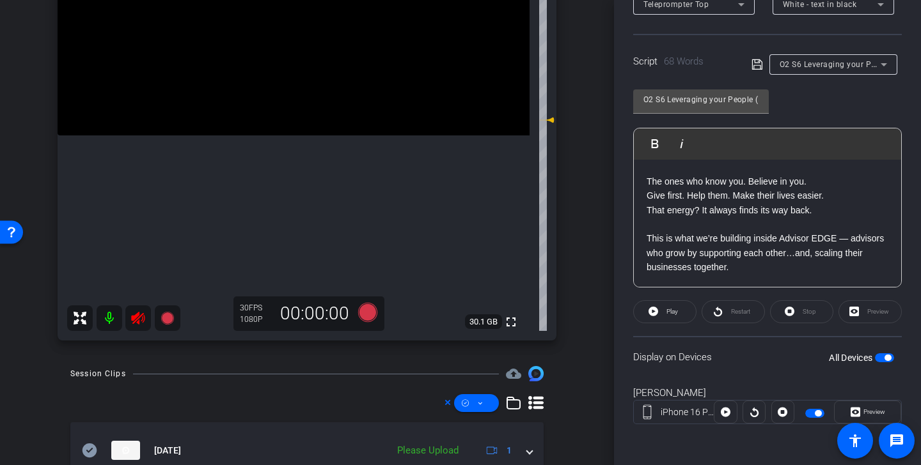
click at [139, 318] on icon at bounding box center [137, 318] width 15 height 15
click at [366, 308] on icon at bounding box center [367, 312] width 19 height 19
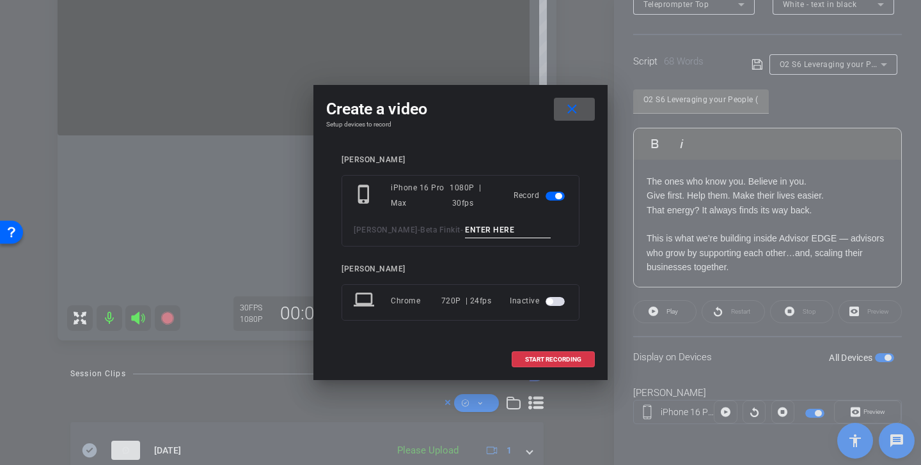
click at [479, 223] on input at bounding box center [508, 230] width 86 height 16
paste input "Leeraging Your People Tk 1"
click at [469, 231] on input "Leeraging Your People Tk 2" at bounding box center [508, 230] width 86 height 16
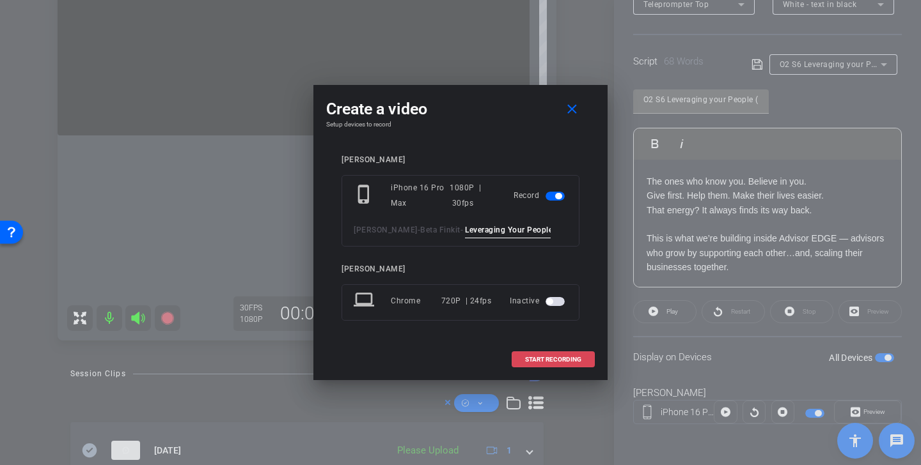
type input "Leveraging Your People Tk 2"
click at [534, 358] on span "START RECORDING" at bounding box center [553, 360] width 56 height 6
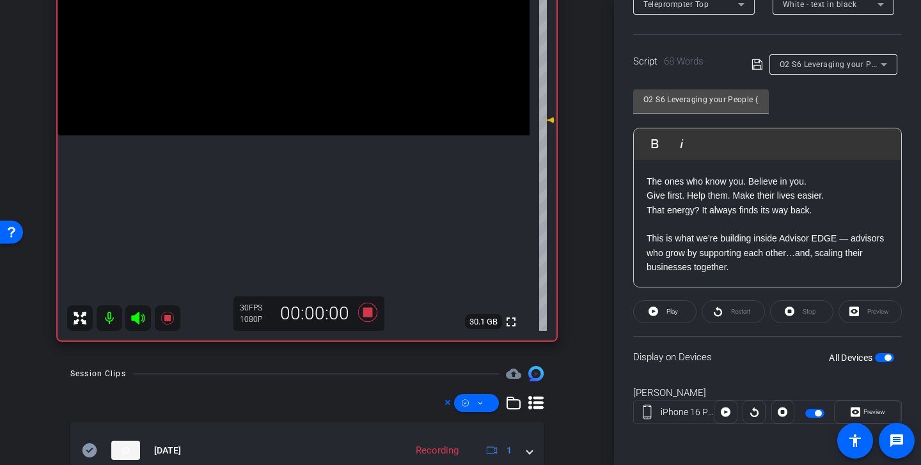
click at [138, 318] on icon at bounding box center [137, 318] width 13 height 13
click at [672, 311] on span "Play" at bounding box center [672, 311] width 12 height 7
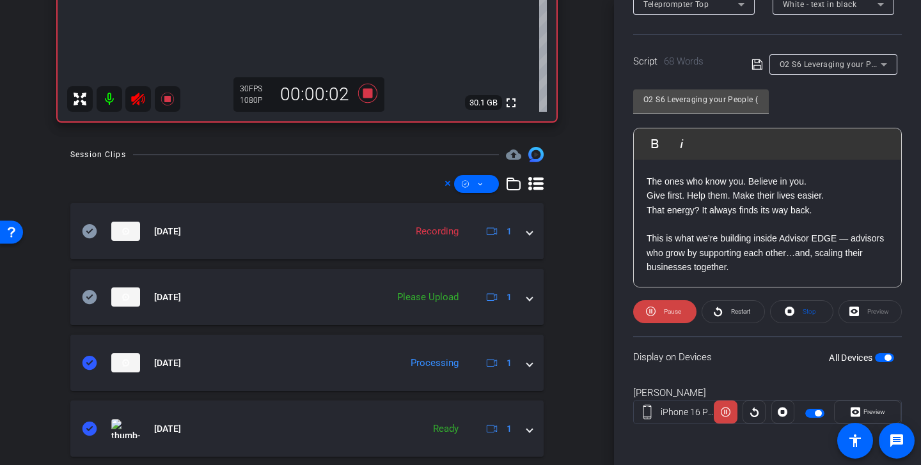
scroll to position [470, 0]
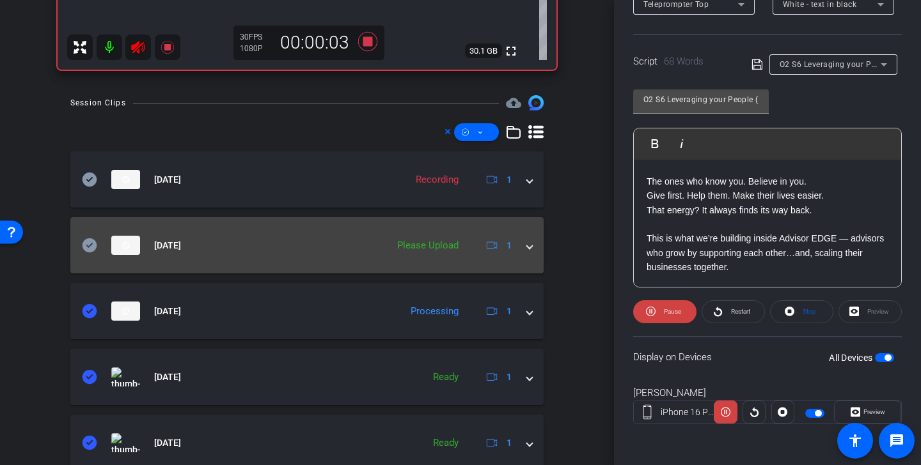
click at [86, 245] on icon at bounding box center [89, 245] width 15 height 15
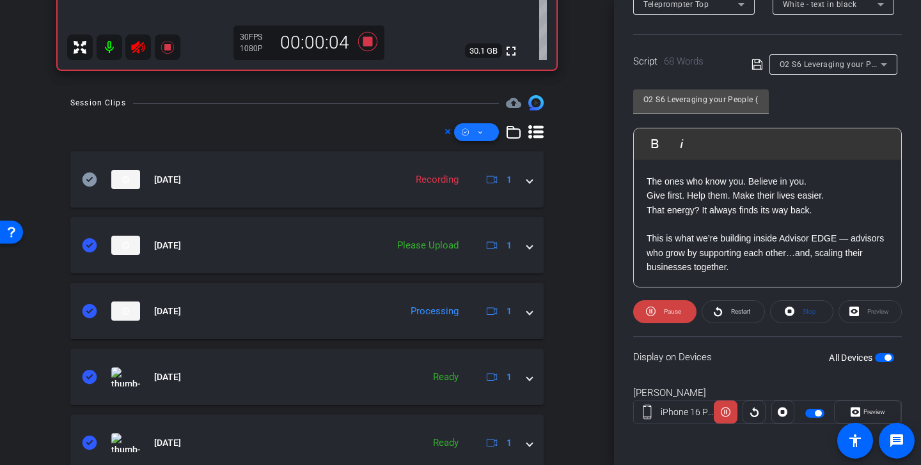
click at [483, 134] on span at bounding box center [476, 132] width 45 height 31
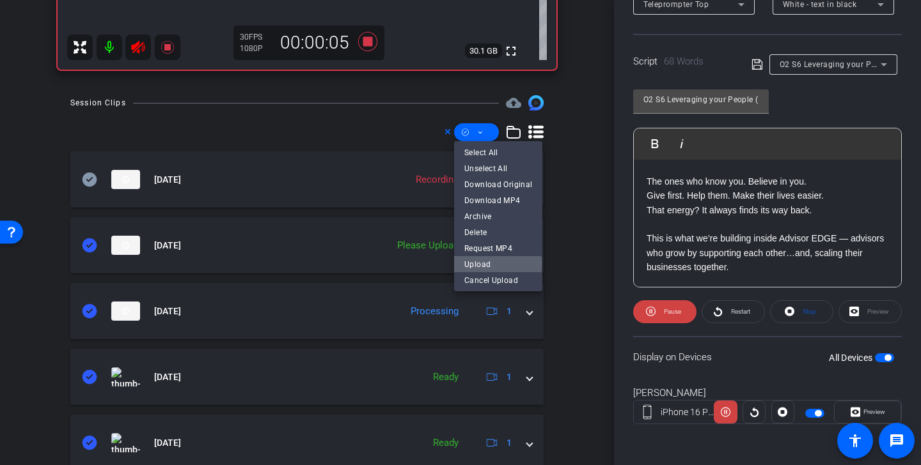
click at [495, 264] on span "Upload" at bounding box center [498, 264] width 68 height 15
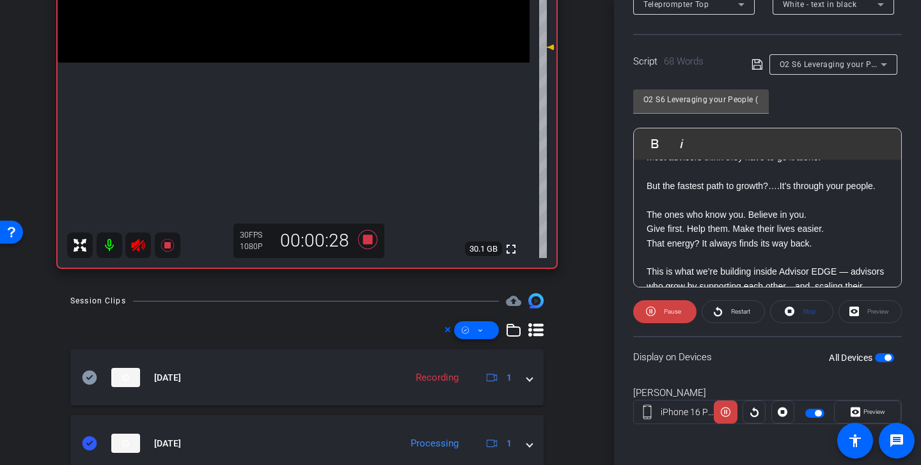
scroll to position [155, 0]
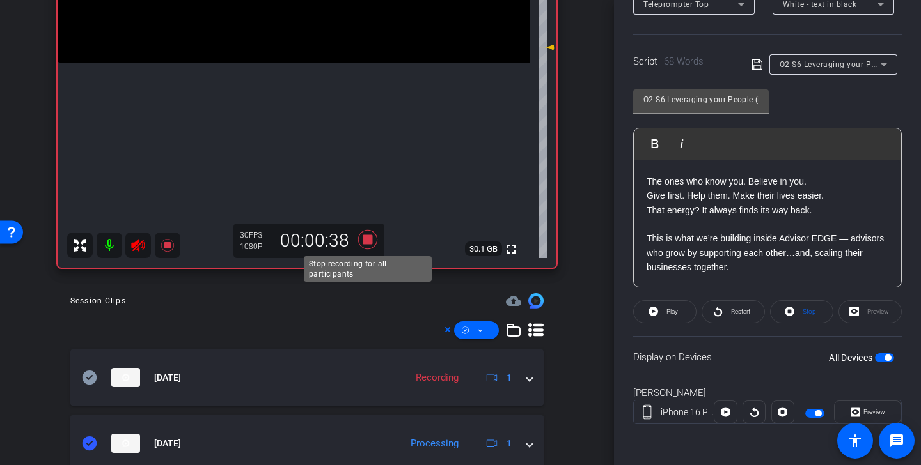
click at [369, 235] on icon at bounding box center [367, 239] width 19 height 19
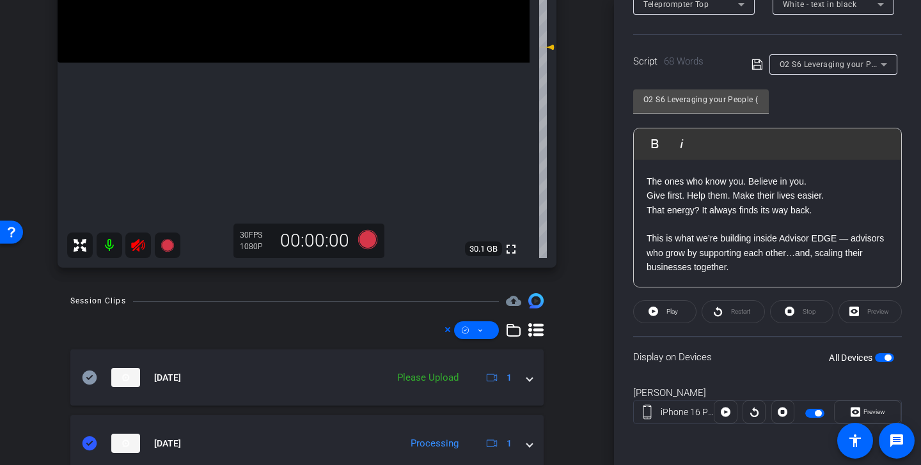
click at [140, 246] on icon at bounding box center [137, 245] width 15 height 15
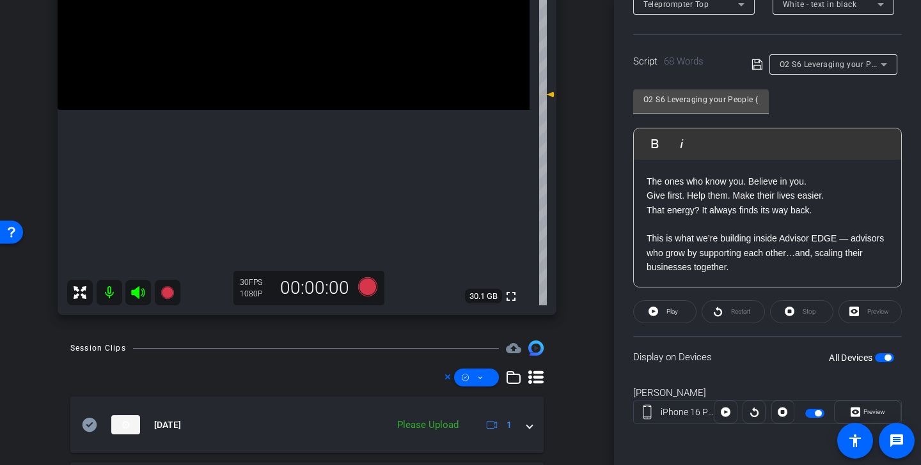
scroll to position [209, 0]
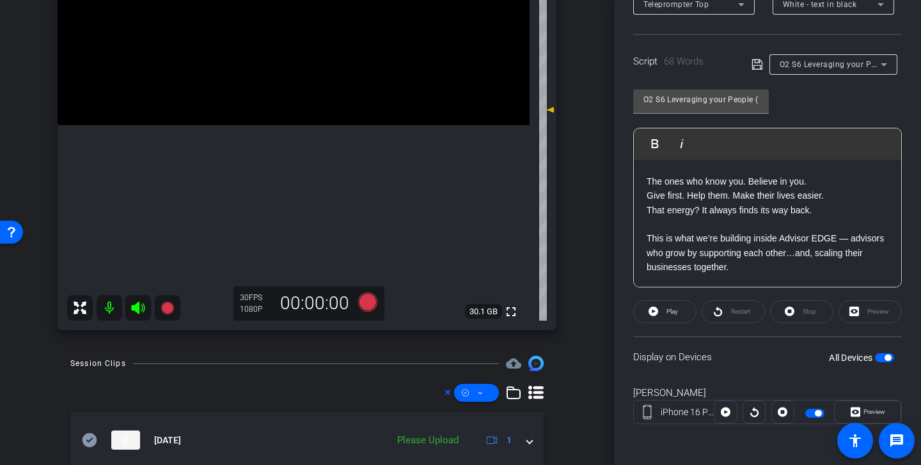
click at [818, 64] on span "O2 S6 Leveraging your People (Find)" at bounding box center [847, 64] width 137 height 10
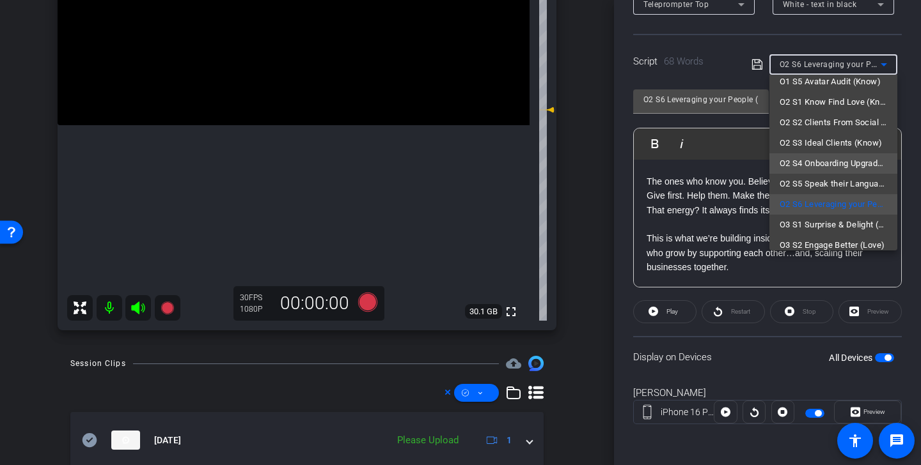
scroll to position [132, 0]
click at [574, 245] on div at bounding box center [460, 232] width 921 height 465
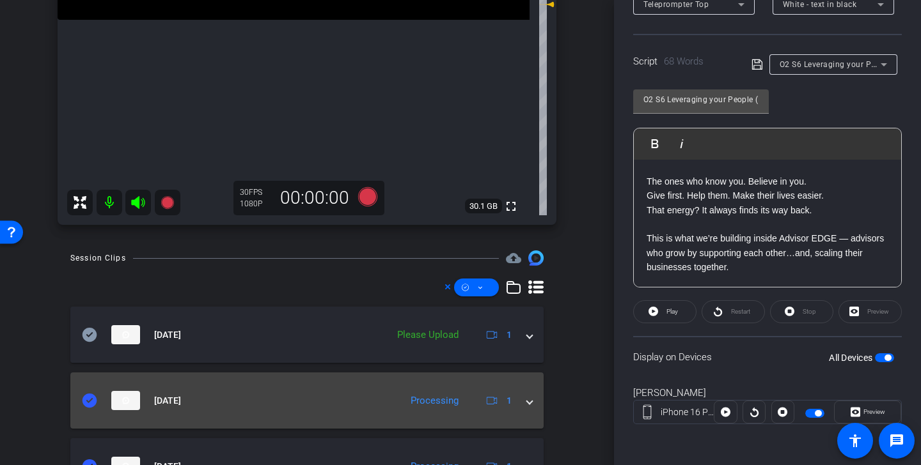
scroll to position [319, 0]
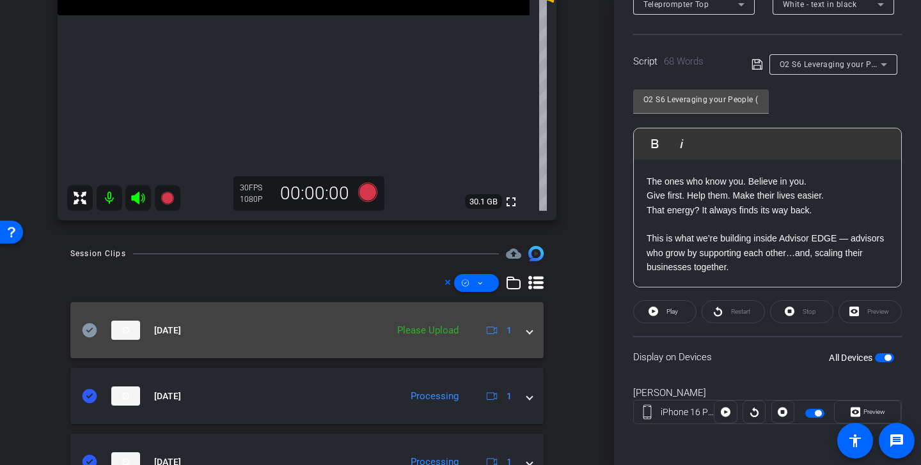
click at [97, 332] on mat-panel-title "Aug 13, 2025" at bounding box center [231, 330] width 299 height 19
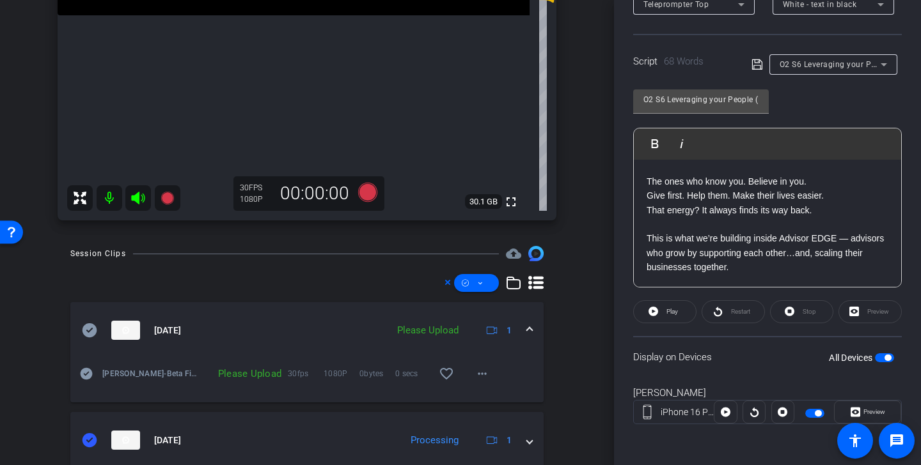
click at [88, 331] on icon at bounding box center [89, 330] width 15 height 15
click at [483, 285] on span at bounding box center [476, 283] width 45 height 31
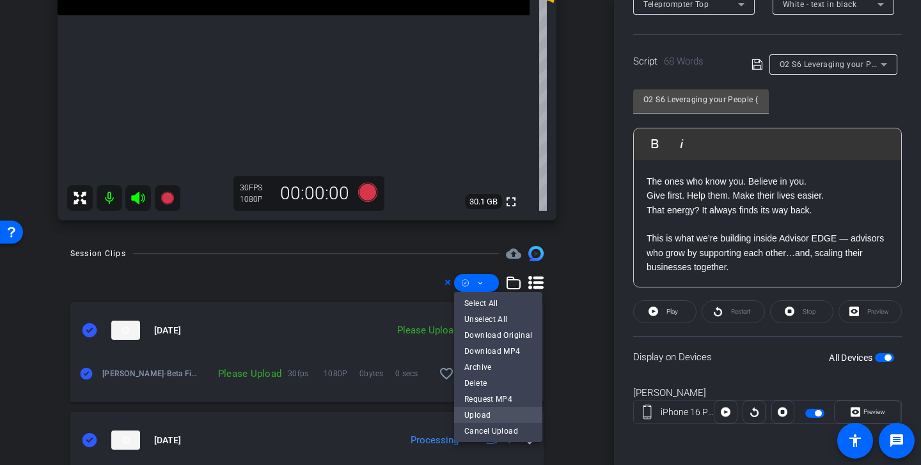
click at [479, 416] on span "Upload" at bounding box center [498, 415] width 68 height 15
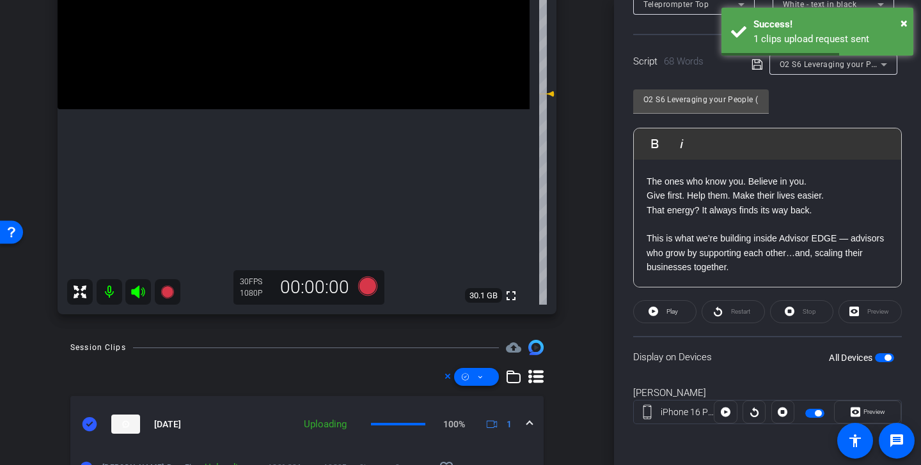
scroll to position [141, 0]
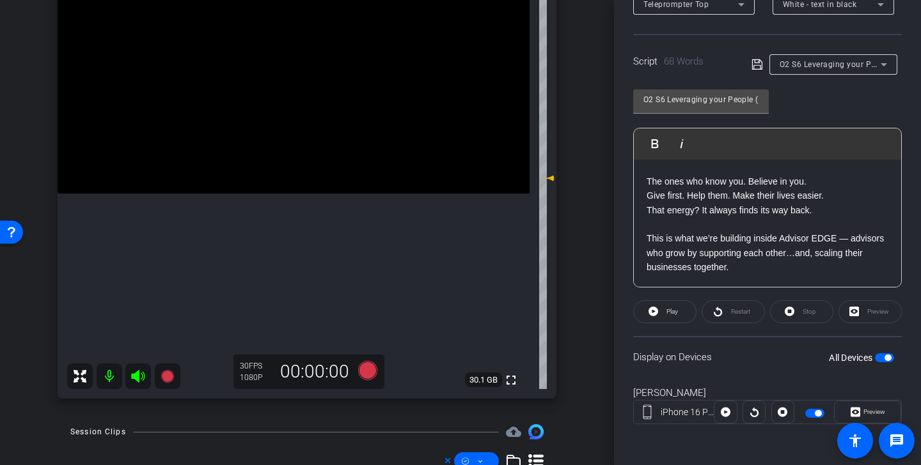
click at [815, 418] on mat-slide-toggle at bounding box center [816, 412] width 22 height 15
click at [814, 412] on span "button" at bounding box center [817, 413] width 6 height 6
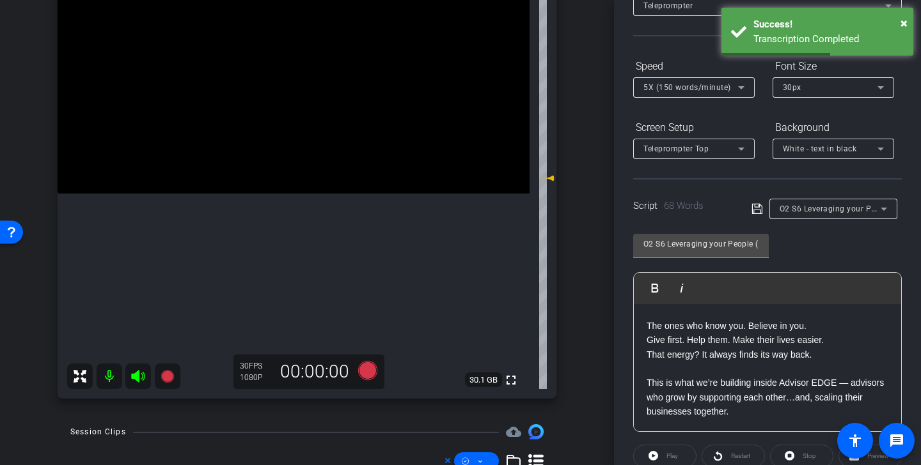
scroll to position [0, 0]
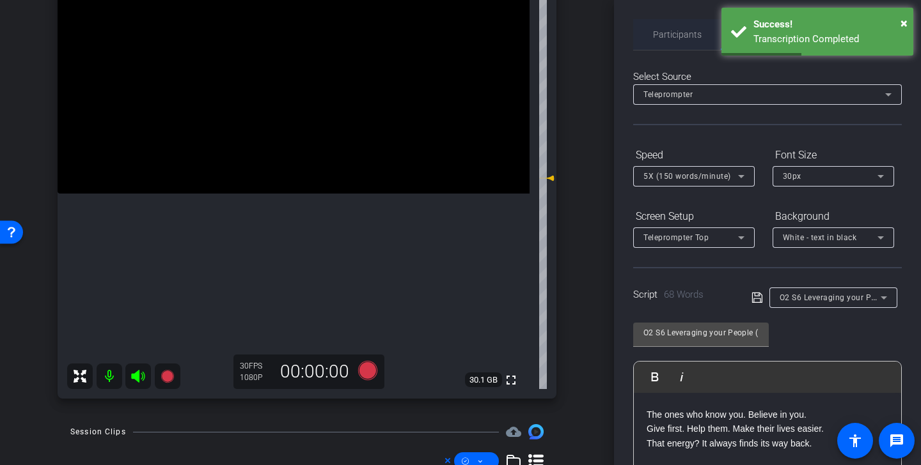
click at [685, 36] on span "Participants" at bounding box center [677, 34] width 49 height 9
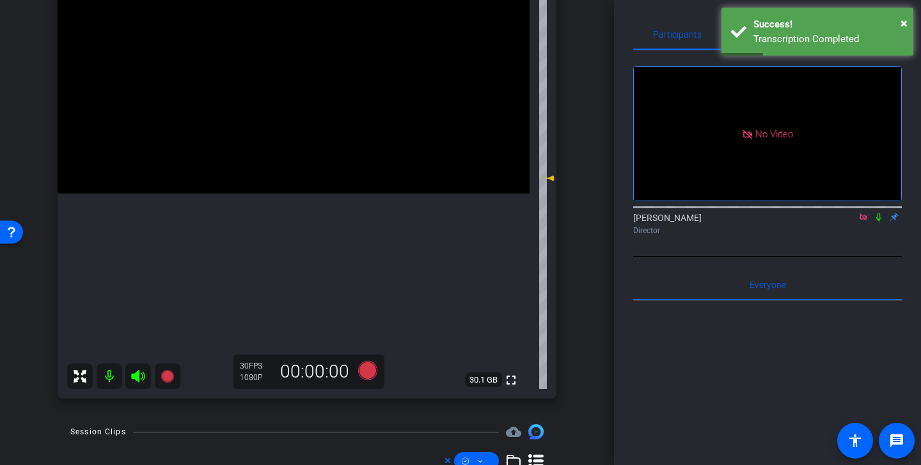
click at [860, 217] on icon at bounding box center [863, 217] width 10 height 9
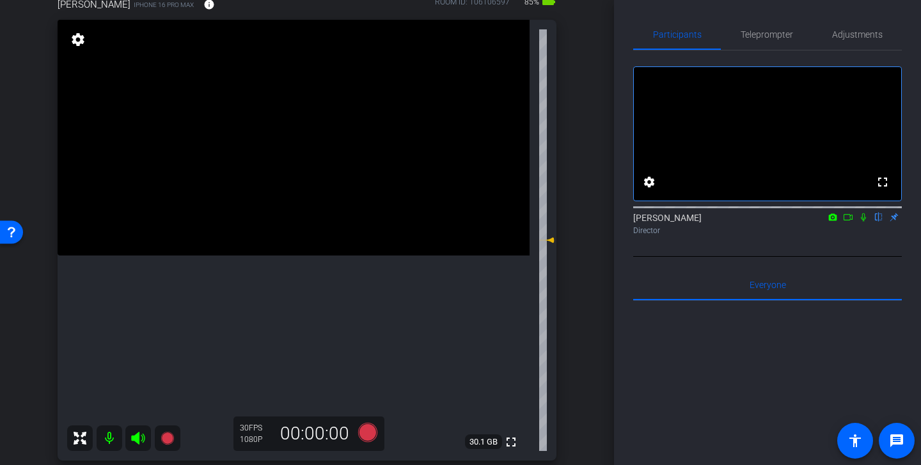
scroll to position [70, 0]
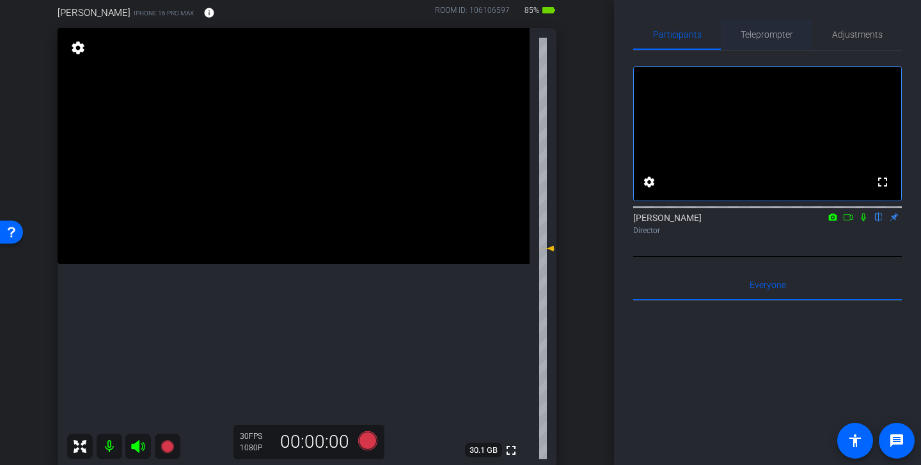
click at [775, 35] on span "Teleprompter" at bounding box center [766, 34] width 52 height 9
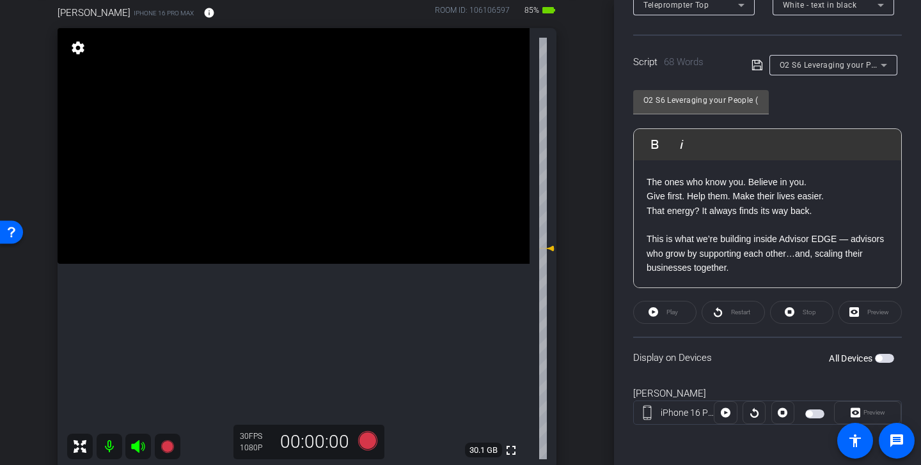
scroll to position [233, 0]
click at [842, 60] on span "O2 S6 Leveraging your People (Find)" at bounding box center [847, 64] width 137 height 10
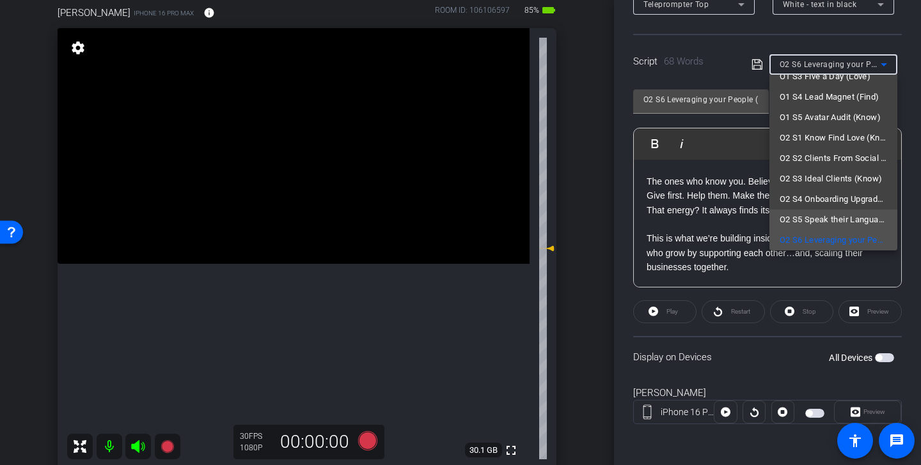
scroll to position [132, 0]
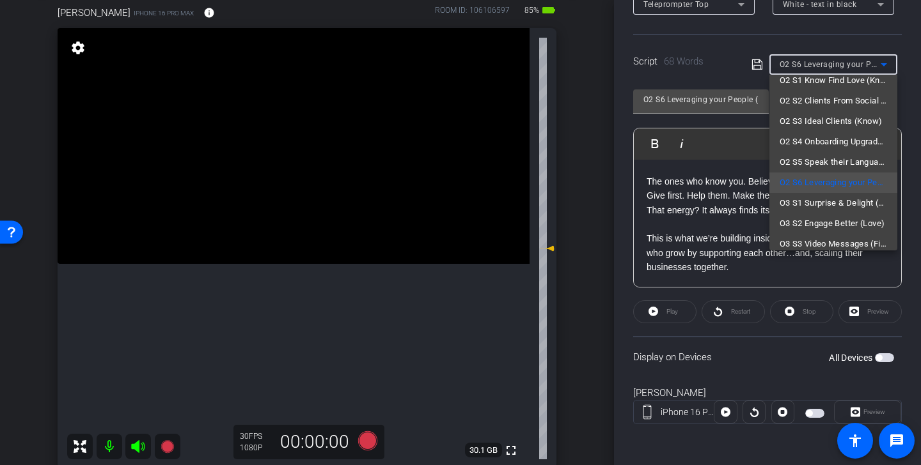
click at [717, 40] on div at bounding box center [460, 232] width 921 height 465
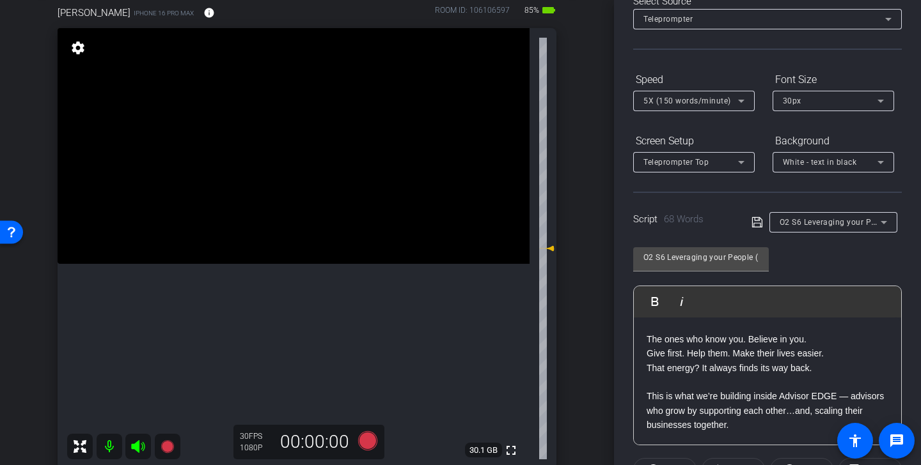
scroll to position [0, 0]
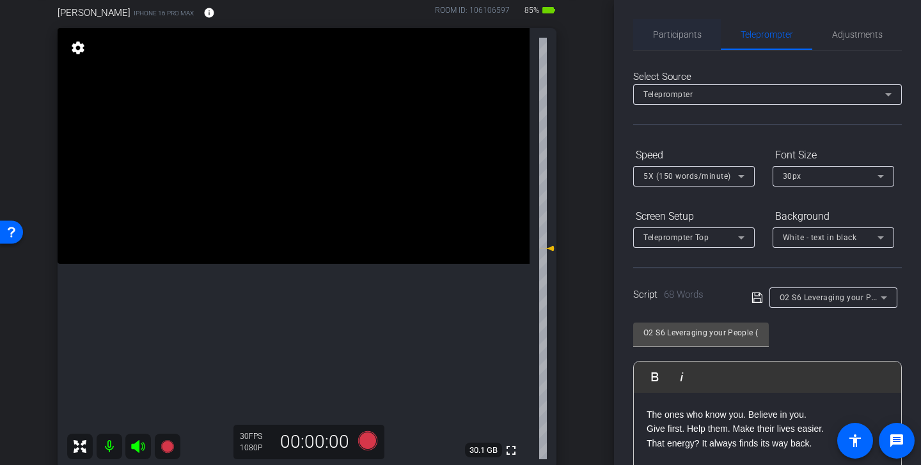
click at [690, 33] on span "Participants" at bounding box center [677, 34] width 49 height 9
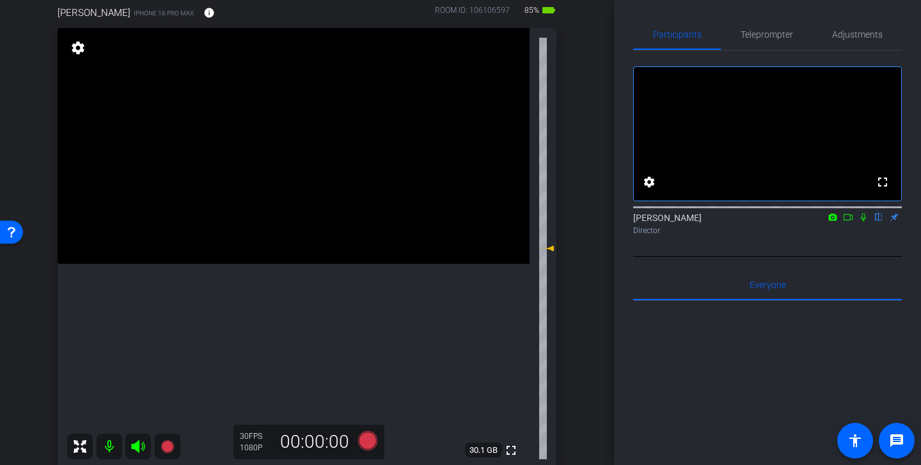
click at [850, 222] on icon at bounding box center [848, 217] width 10 height 9
click at [760, 33] on span "Teleprompter" at bounding box center [766, 34] width 52 height 9
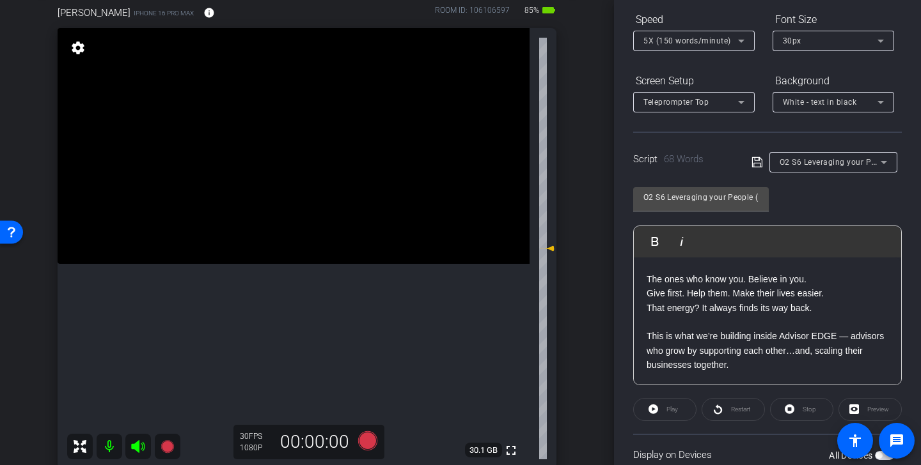
scroll to position [233, 0]
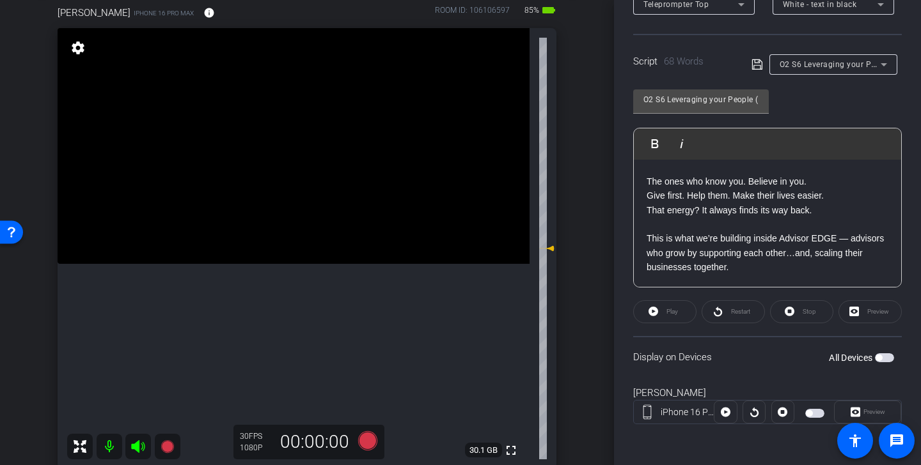
click at [813, 414] on span "button" at bounding box center [814, 413] width 19 height 9
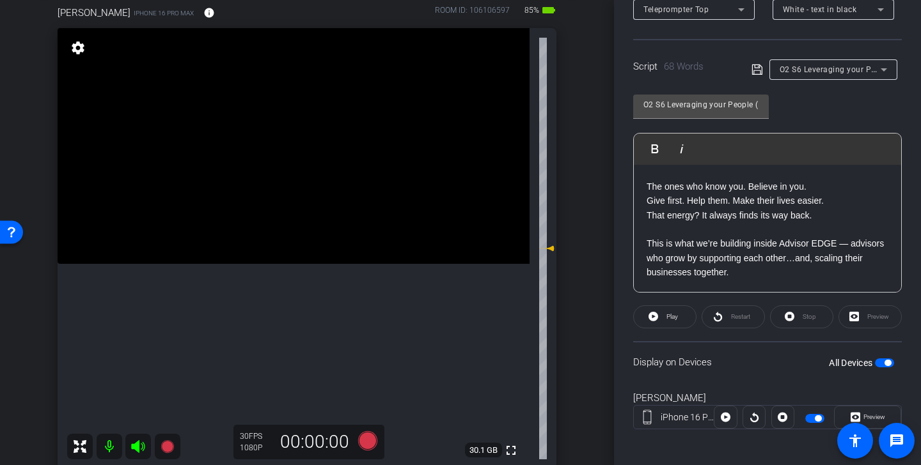
click at [829, 72] on span "O2 S6 Leveraging your People (Find)" at bounding box center [847, 69] width 137 height 10
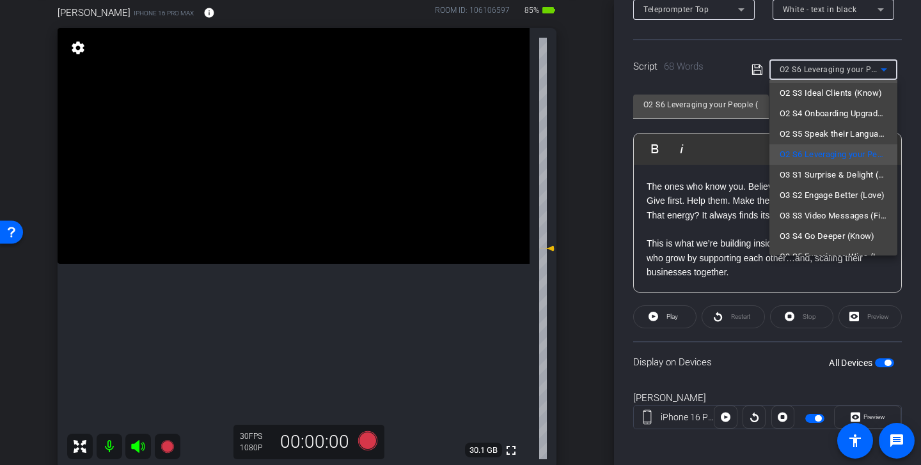
scroll to position [170, 0]
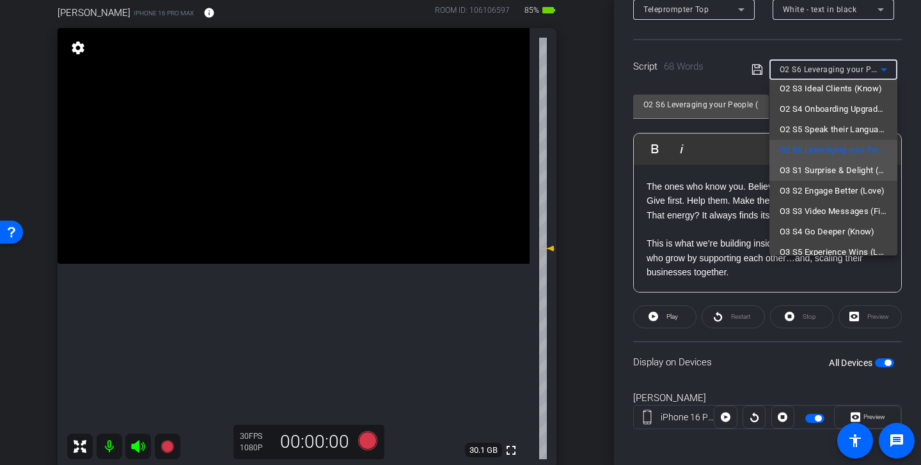
click at [822, 169] on span "O3 S1 Surprise & Delight (Love)" at bounding box center [832, 170] width 107 height 15
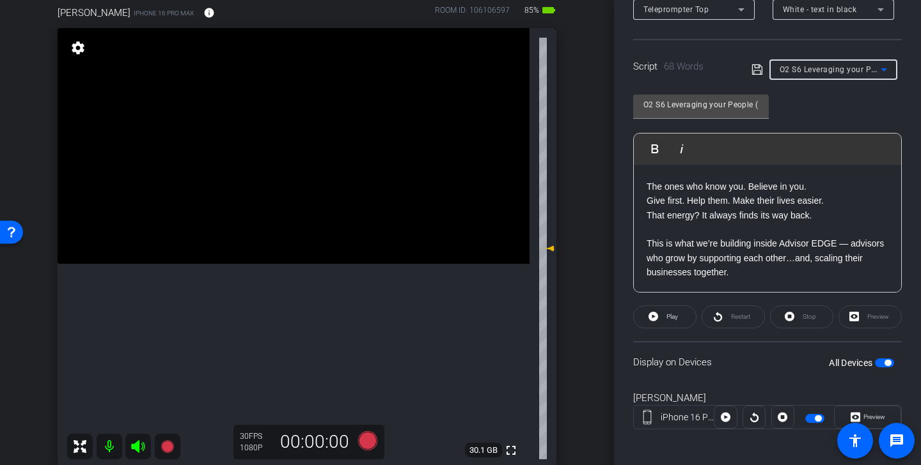
type input "O3 S1 Surprise & Delight (Love)"
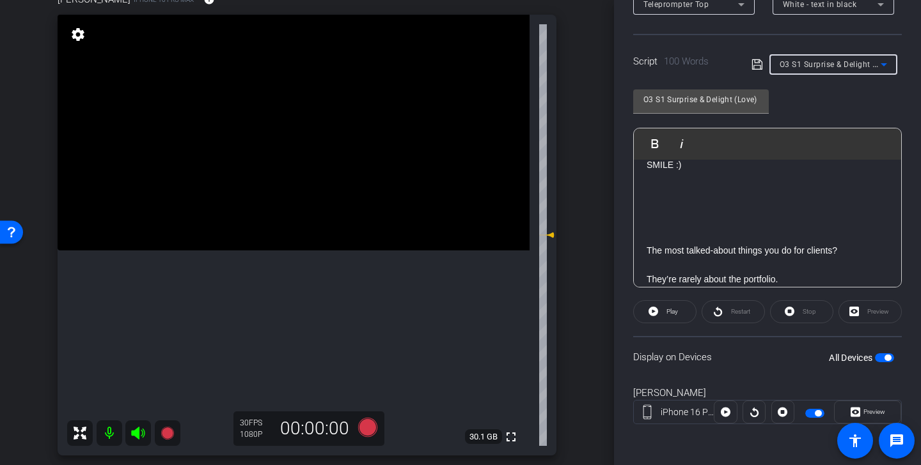
scroll to position [84, 0]
click at [134, 433] on icon at bounding box center [137, 432] width 13 height 13
click at [135, 428] on icon at bounding box center [137, 432] width 15 height 15
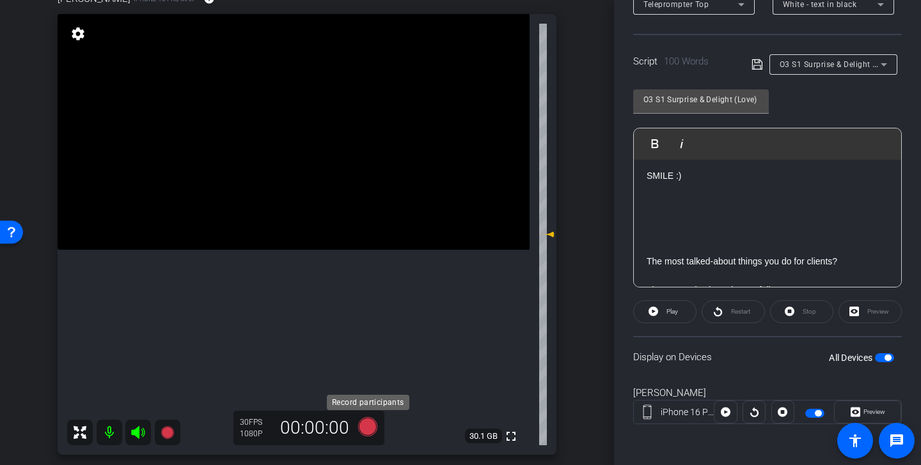
click at [368, 432] on icon at bounding box center [367, 426] width 19 height 19
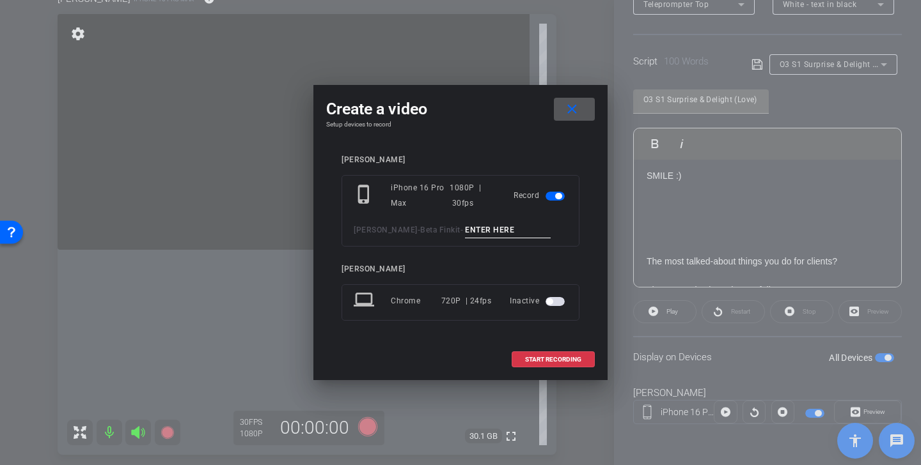
click at [495, 233] on input at bounding box center [508, 230] width 86 height 16
drag, startPoint x: 545, startPoint y: 231, endPoint x: 392, endPoint y: 217, distance: 153.4
click at [392, 217] on div "phone_iphone iPhone 16 Pro Max 1080P | 30fps Record Kristin Andree - Beta Finki…" at bounding box center [460, 211] width 238 height 72
type input "Surprise and Delight Tk 1"
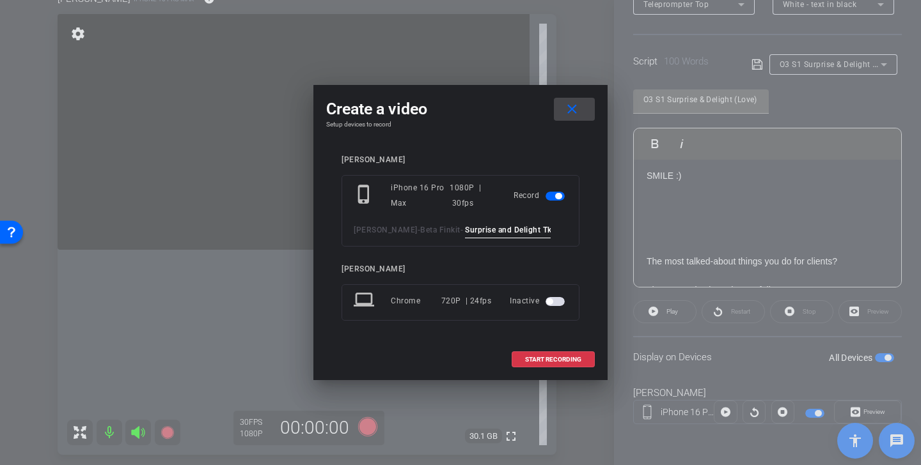
click at [581, 111] on span at bounding box center [574, 109] width 41 height 31
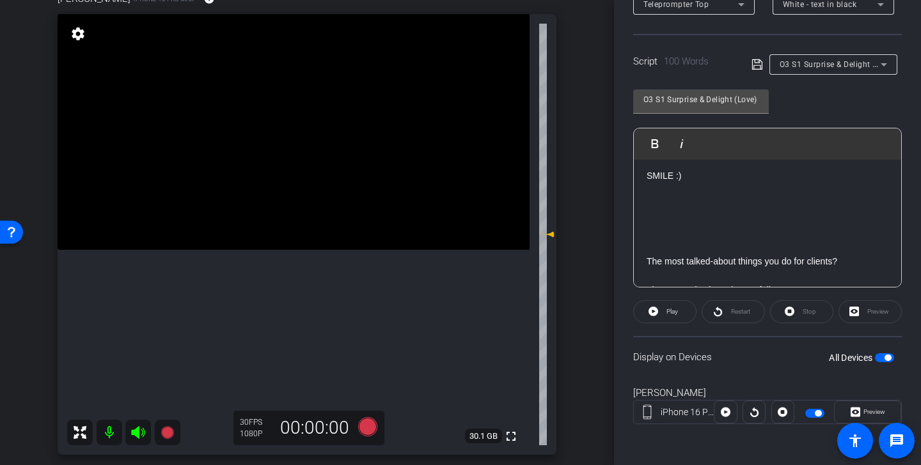
click at [816, 414] on span "button" at bounding box center [817, 413] width 6 height 6
click at [813, 412] on span "button" at bounding box center [814, 413] width 19 height 9
click at [370, 429] on icon at bounding box center [367, 426] width 19 height 19
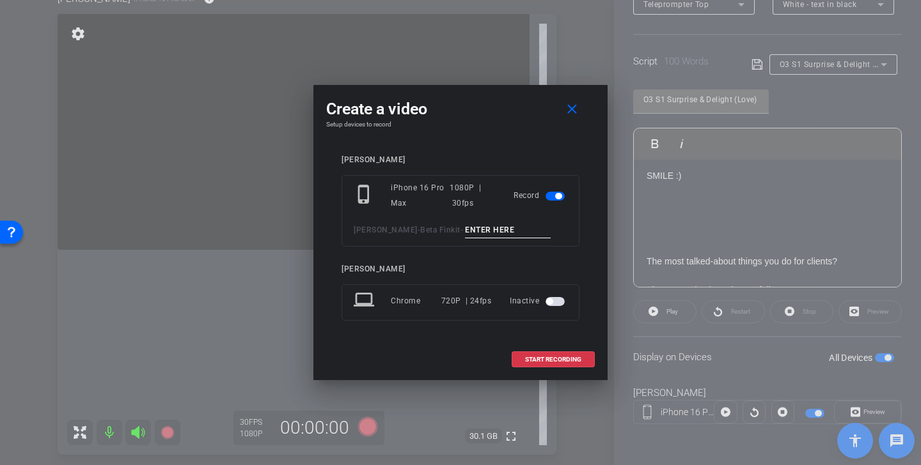
click at [495, 233] on input at bounding box center [508, 230] width 86 height 16
paste input "Surprise and Delight Tk 1"
type input "Surprise and Delight Tk 1"
click at [563, 359] on span "START RECORDING" at bounding box center [553, 360] width 56 height 6
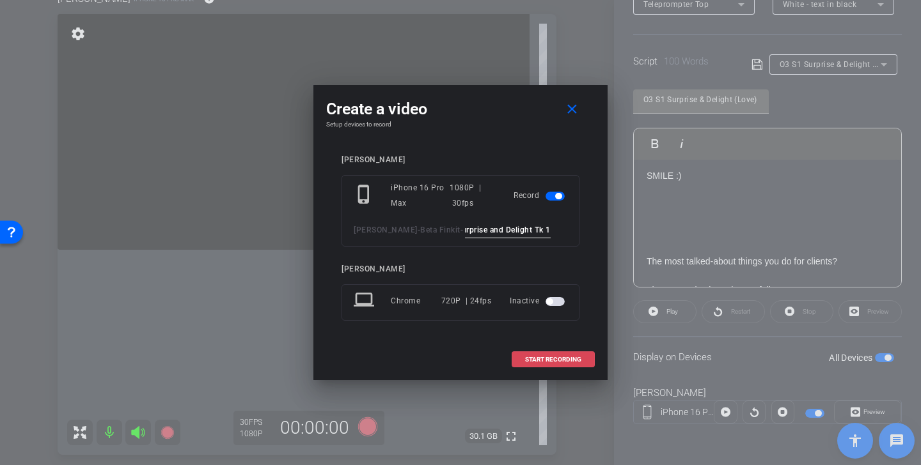
scroll to position [0, 0]
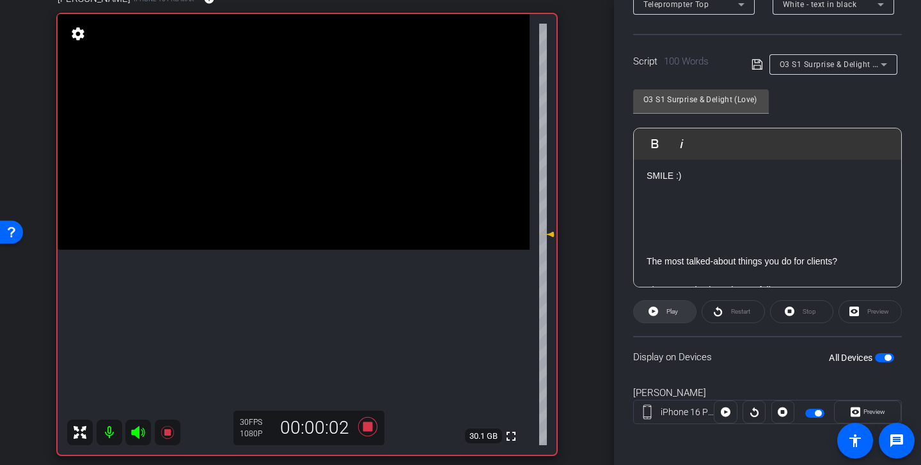
click at [676, 315] on span "Play" at bounding box center [672, 311] width 12 height 7
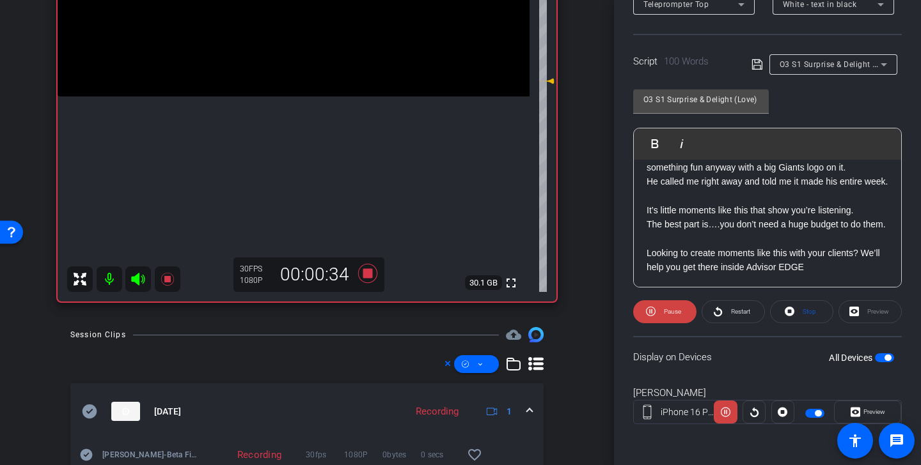
scroll to position [227, 0]
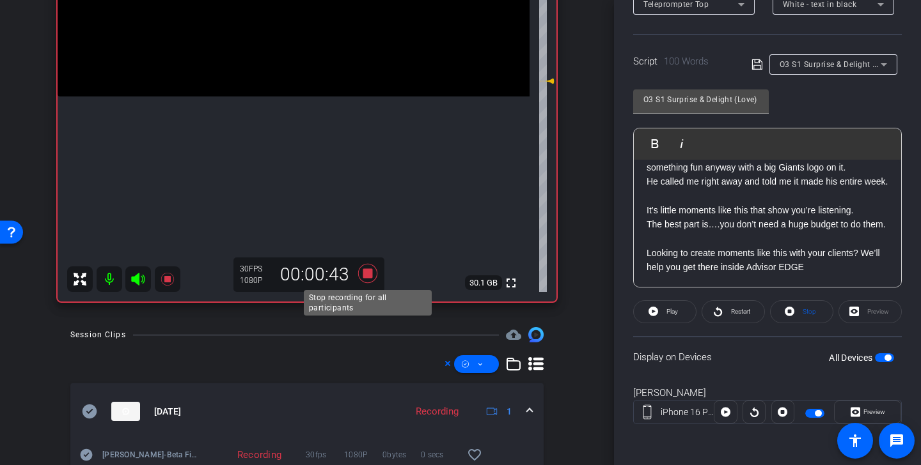
click at [366, 271] on icon at bounding box center [367, 273] width 19 height 19
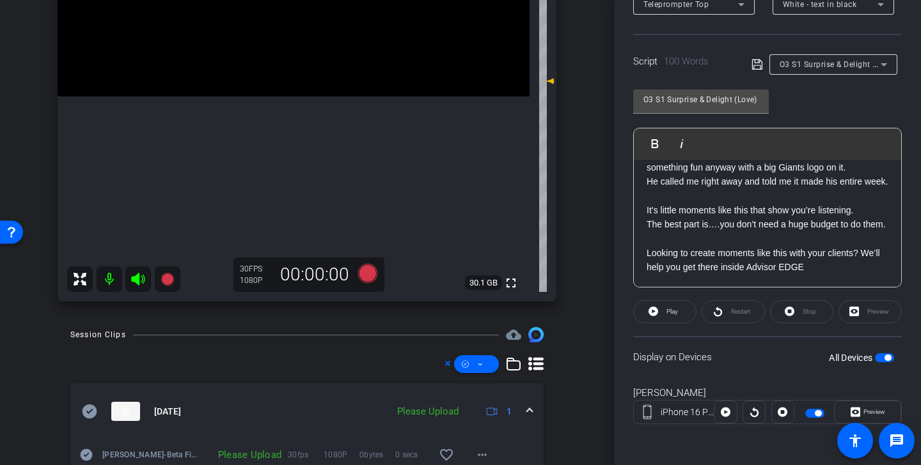
scroll to position [160, 0]
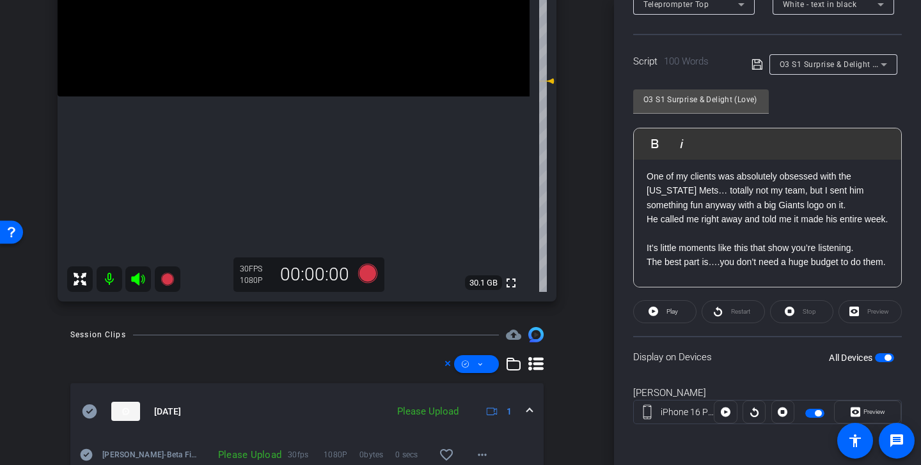
click at [761, 208] on p "One of my clients was absolutely obsessed with the New York Mets… totally not m…" at bounding box center [767, 190] width 242 height 43
click at [756, 61] on icon at bounding box center [757, 64] width 12 height 15
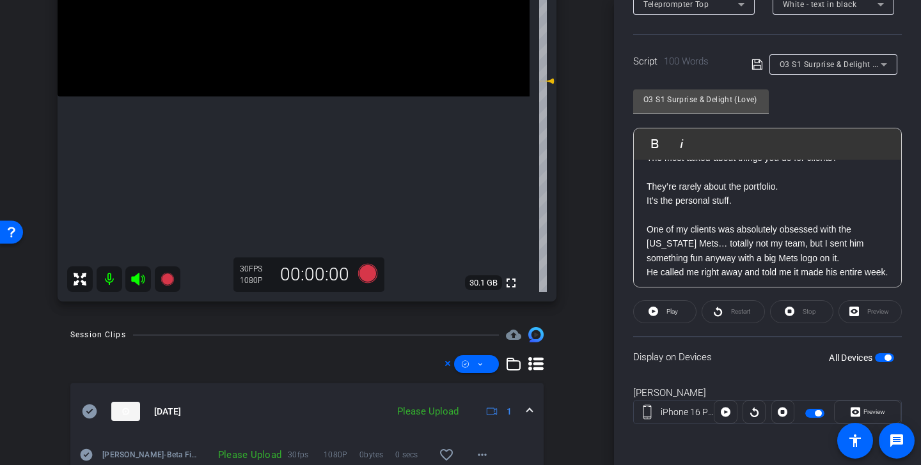
scroll to position [78, 0]
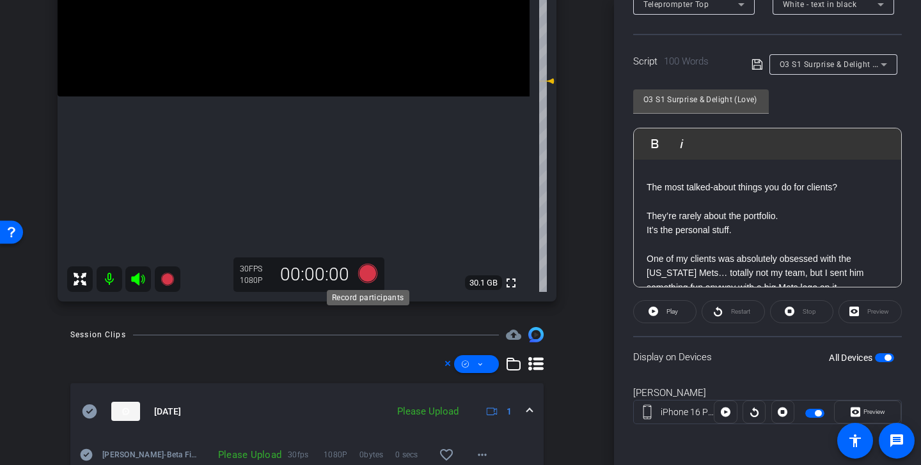
click at [367, 270] on icon at bounding box center [367, 273] width 19 height 19
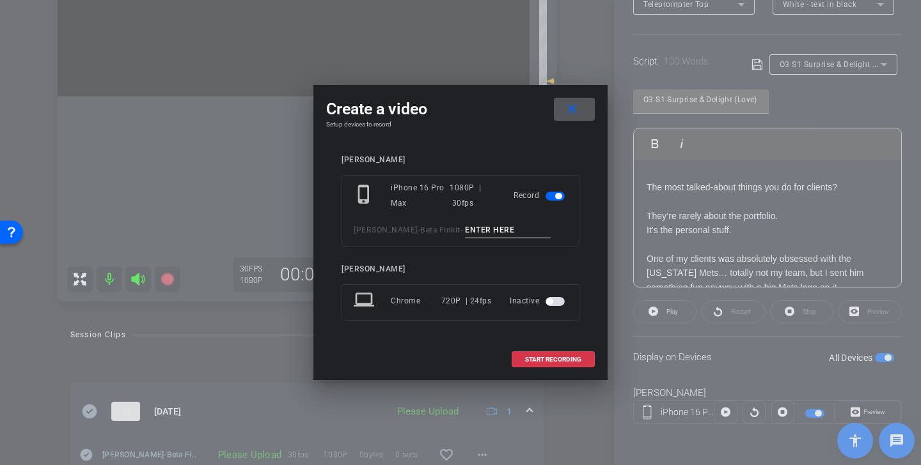
click at [501, 232] on input at bounding box center [508, 230] width 86 height 16
paste input "Surprise and Delight Tk 1"
type input "Surprise and Delight Tk 2"
click at [558, 361] on span "START RECORDING" at bounding box center [553, 360] width 56 height 6
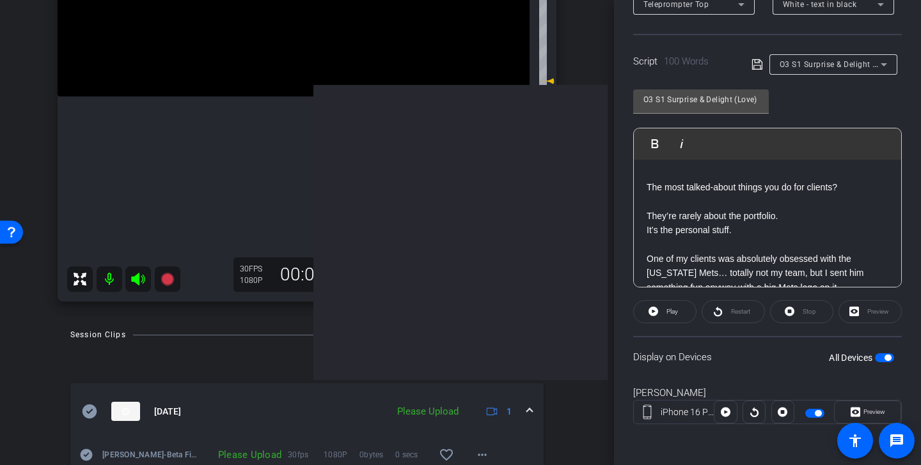
scroll to position [0, 0]
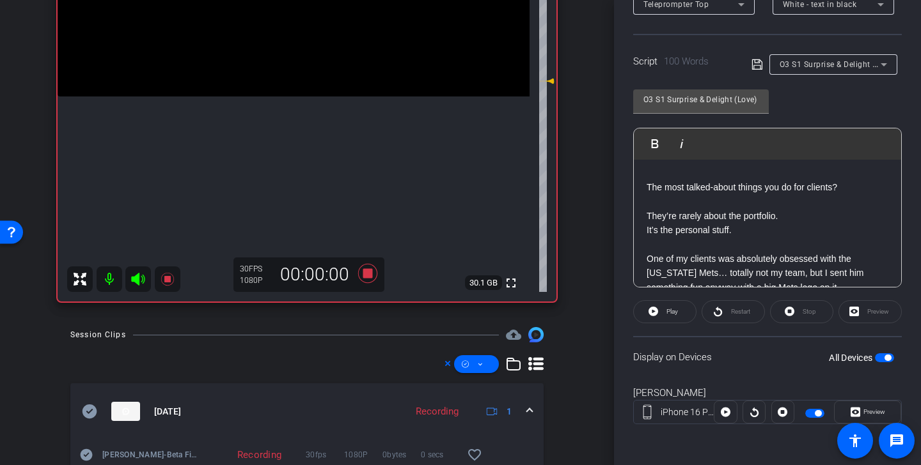
click at [136, 277] on icon at bounding box center [137, 279] width 13 height 13
click at [673, 311] on span "Play" at bounding box center [672, 311] width 12 height 7
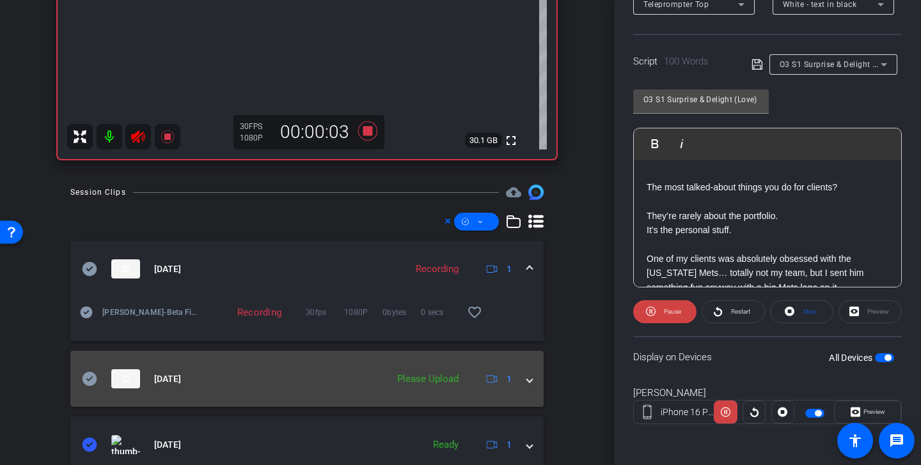
scroll to position [426, 0]
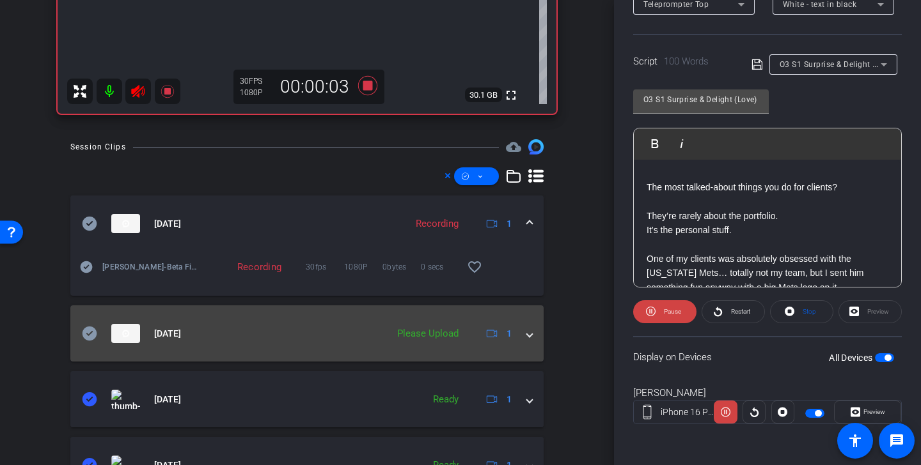
click at [88, 332] on icon at bounding box center [89, 334] width 15 height 14
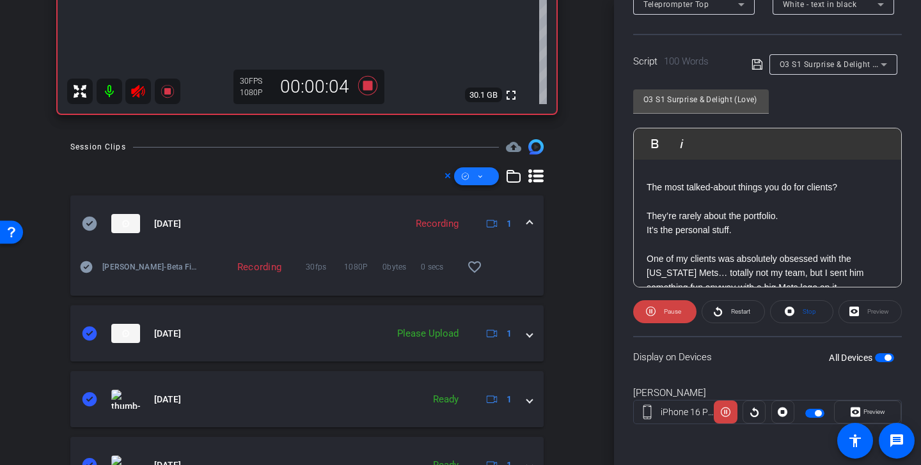
click at [481, 182] on icon at bounding box center [480, 177] width 6 height 16
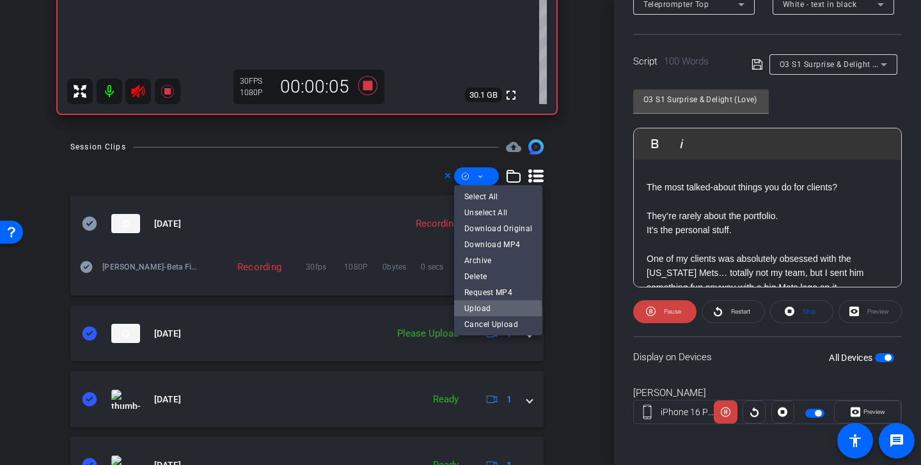
click at [490, 311] on span "Upload" at bounding box center [498, 308] width 68 height 15
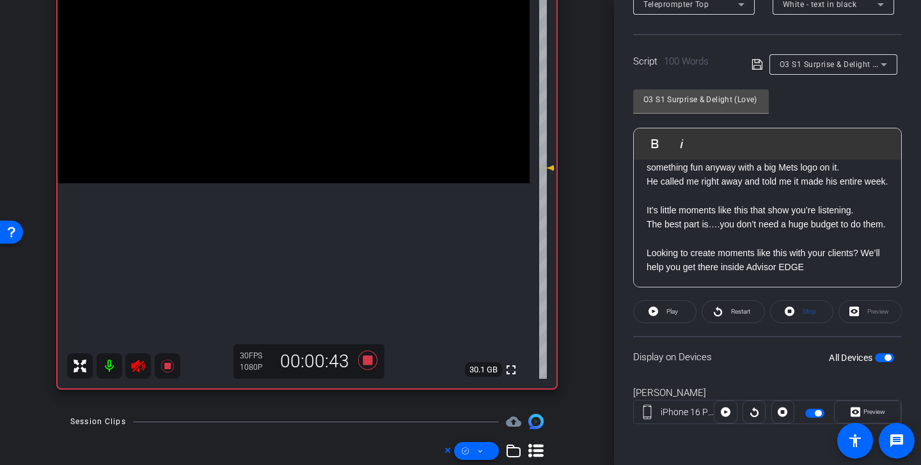
scroll to position [154, 0]
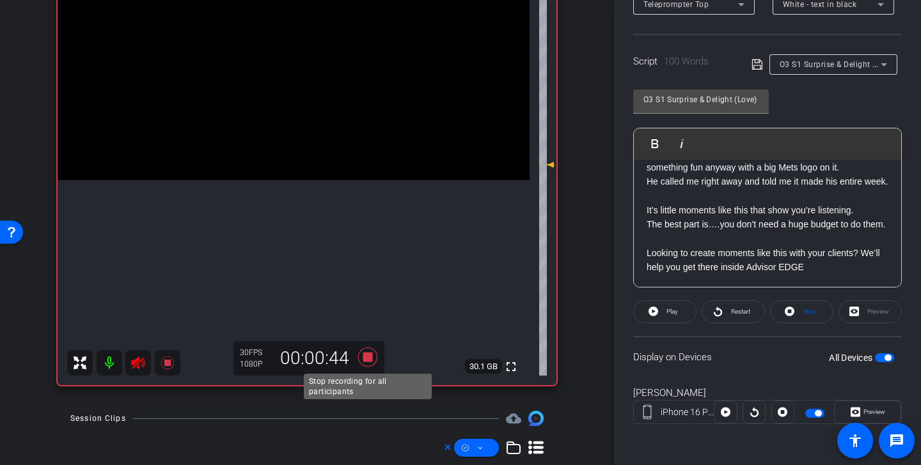
click at [371, 355] on icon at bounding box center [367, 357] width 19 height 19
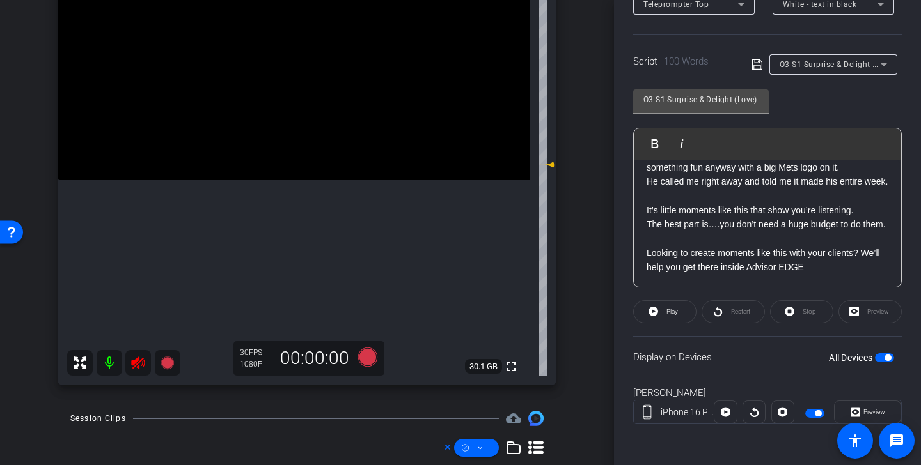
click at [138, 364] on icon at bounding box center [137, 363] width 13 height 13
click at [850, 61] on span "O3 S1 Surprise & Delight (Love)" at bounding box center [837, 64] width 116 height 10
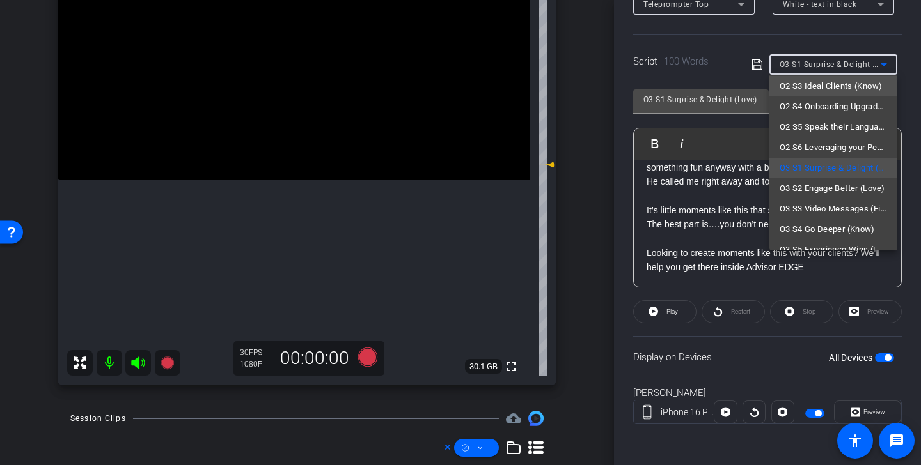
scroll to position [187, 0]
click at [844, 171] on span "O3 S2 Engage Better (Love)" at bounding box center [831, 168] width 105 height 15
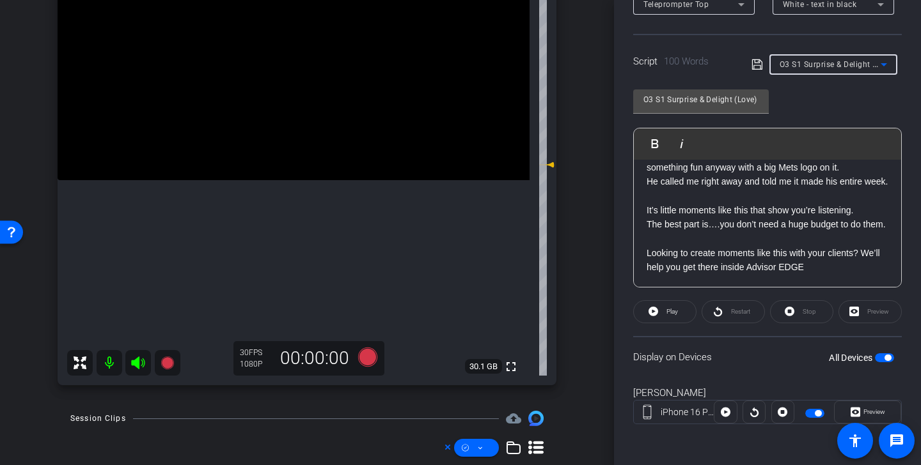
type input "O3 S2 Engage Better (Love)"
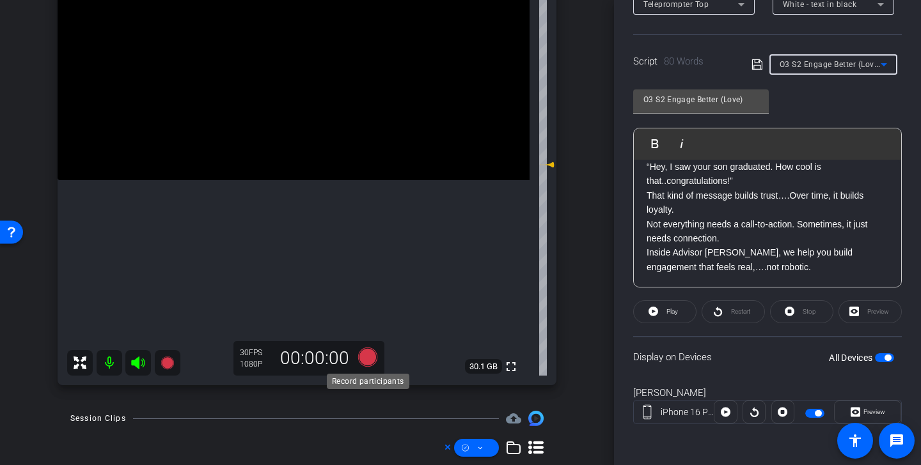
click at [361, 353] on icon at bounding box center [367, 357] width 19 height 19
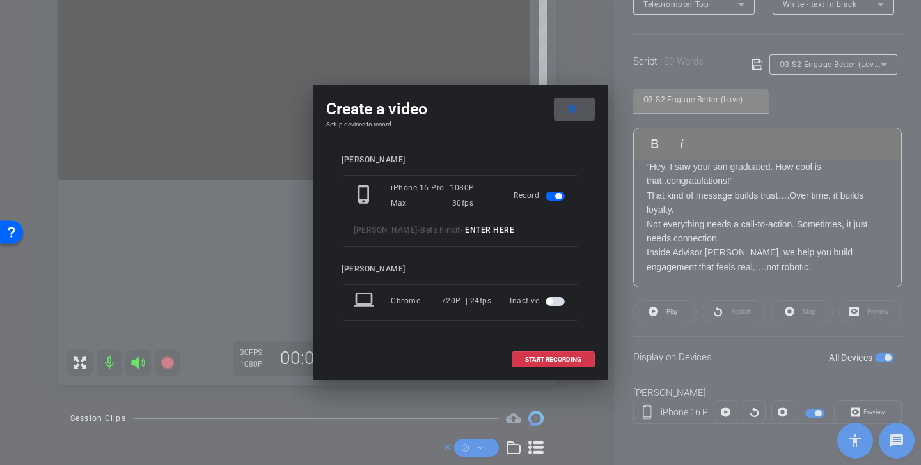
click at [483, 231] on input at bounding box center [508, 230] width 86 height 16
drag, startPoint x: 539, startPoint y: 231, endPoint x: 406, endPoint y: 221, distance: 133.3
click at [406, 221] on div "phone_iphone iPhone 16 Pro Max 1080P | 30fps Record Kristin Andree - Beta Finki…" at bounding box center [460, 211] width 238 height 72
type input "Engage Better TK 1"
click at [560, 359] on span "START RECORDING" at bounding box center [553, 360] width 56 height 6
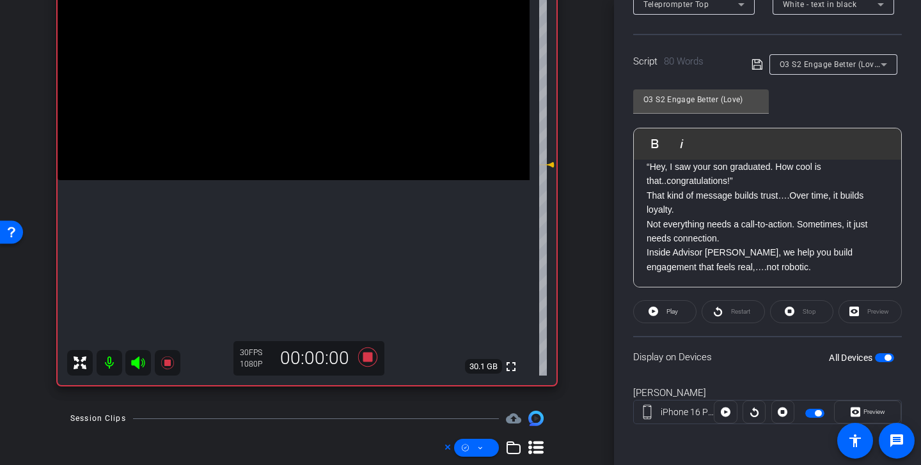
click at [137, 362] on icon at bounding box center [137, 363] width 13 height 13
click at [662, 310] on span at bounding box center [665, 312] width 62 height 31
click at [371, 359] on icon at bounding box center [367, 357] width 19 height 19
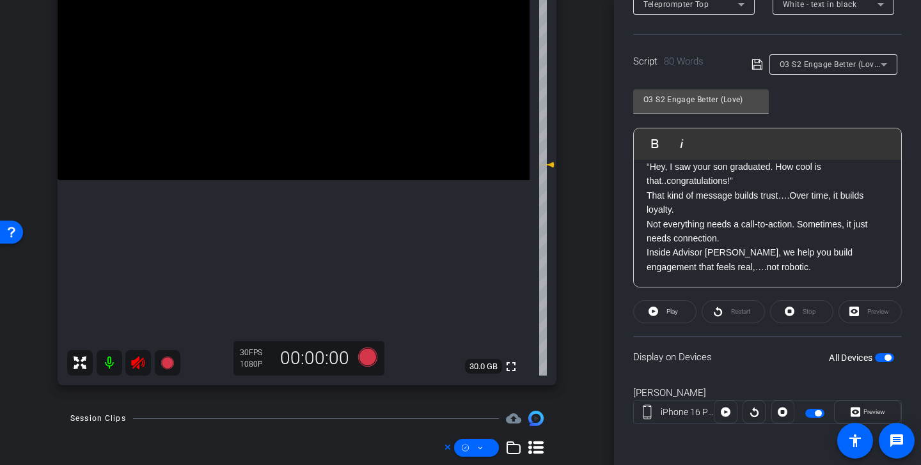
click at [139, 364] on icon at bounding box center [137, 363] width 13 height 13
click at [366, 359] on icon at bounding box center [367, 357] width 19 height 19
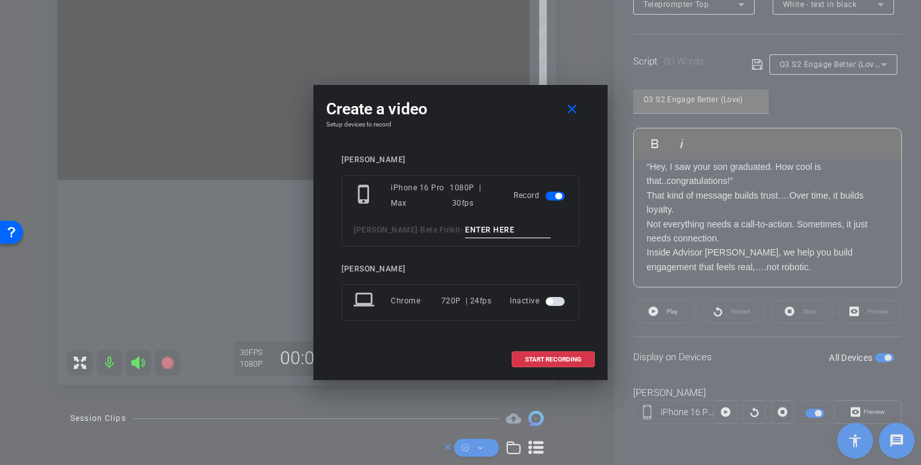
click at [481, 231] on input at bounding box center [508, 230] width 86 height 16
paste input "Engage Better TK 1"
type input "Engage Better TK 2"
click at [568, 360] on span "START RECORDING" at bounding box center [553, 360] width 56 height 6
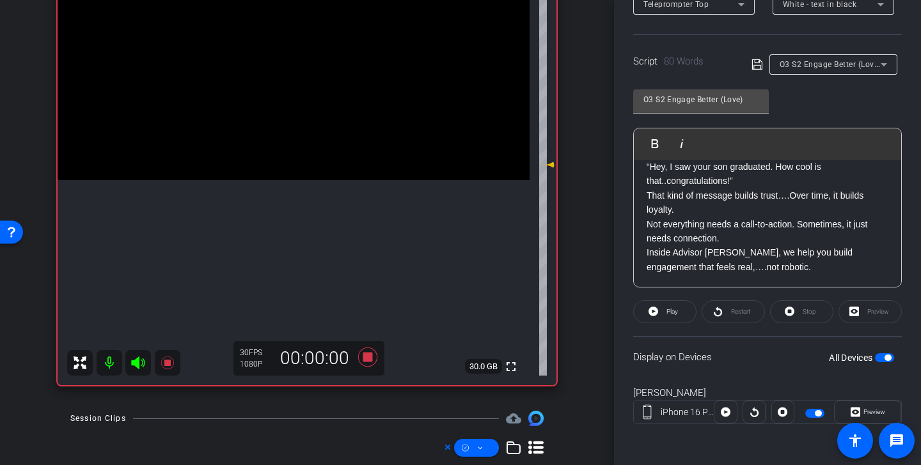
click at [136, 362] on icon at bounding box center [137, 363] width 13 height 13
click at [669, 316] on span "Play" at bounding box center [670, 312] width 15 height 18
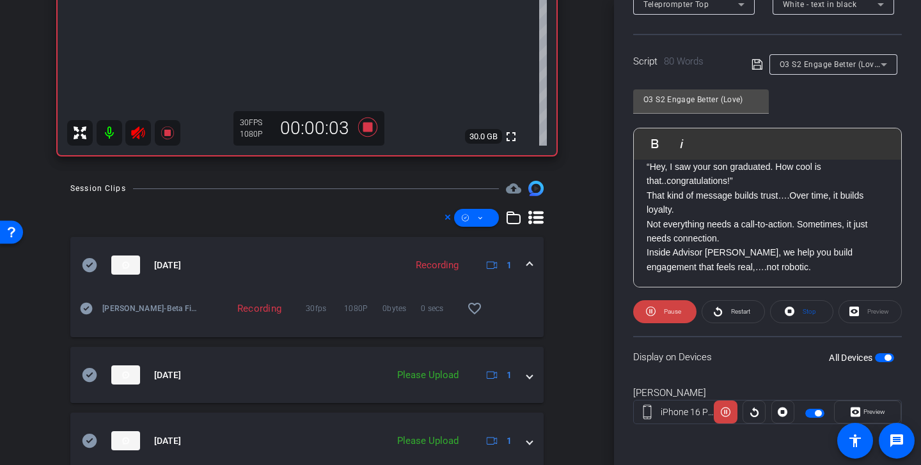
scroll to position [488, 0]
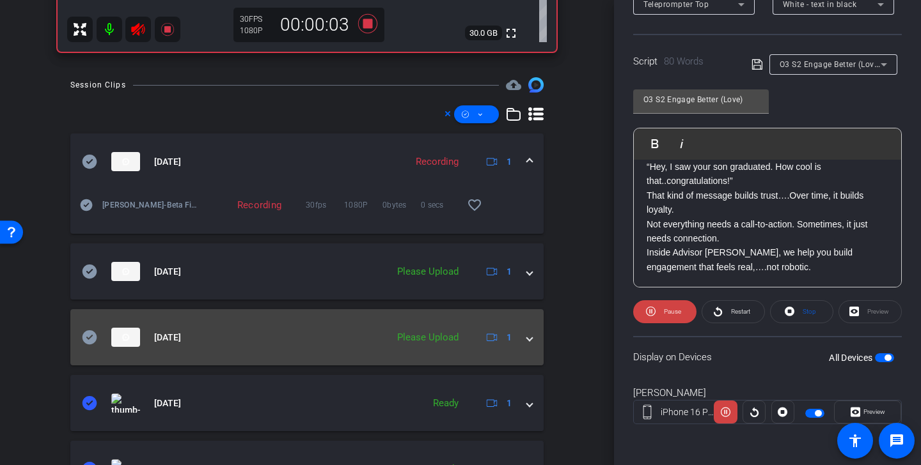
click at [93, 332] on icon at bounding box center [89, 338] width 15 height 14
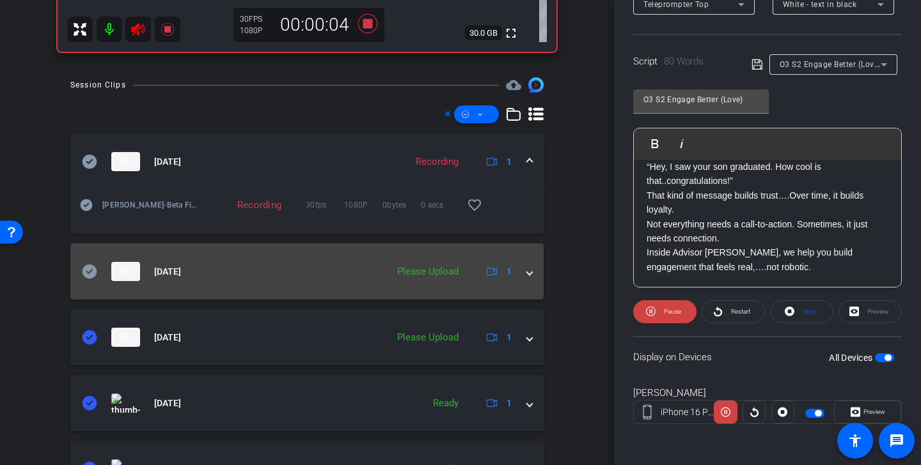
click at [91, 274] on icon at bounding box center [89, 272] width 15 height 14
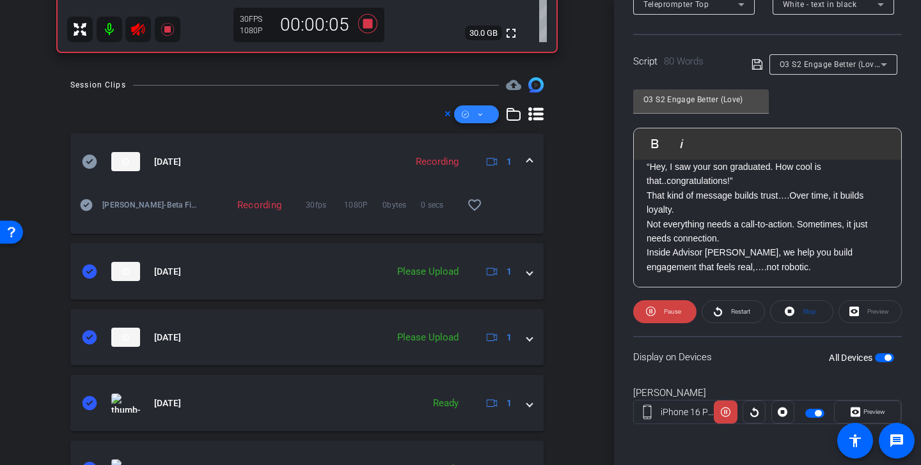
click at [478, 119] on icon at bounding box center [480, 115] width 6 height 16
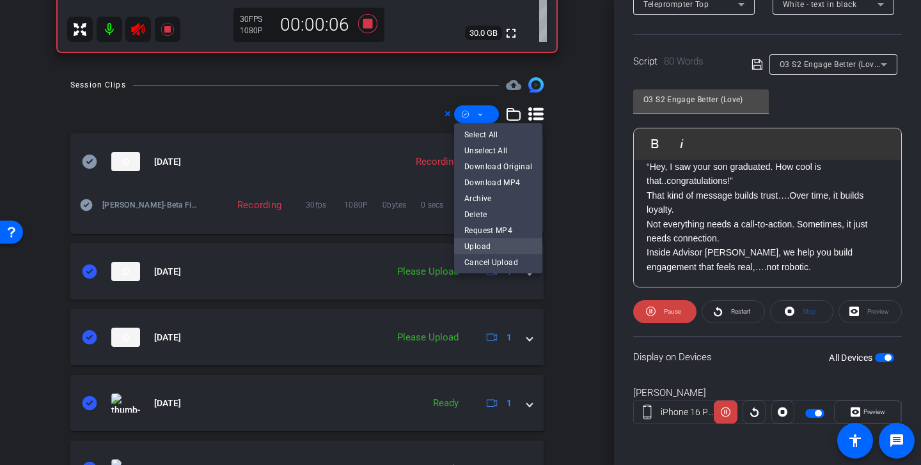
click at [497, 249] on span "Upload" at bounding box center [498, 246] width 68 height 15
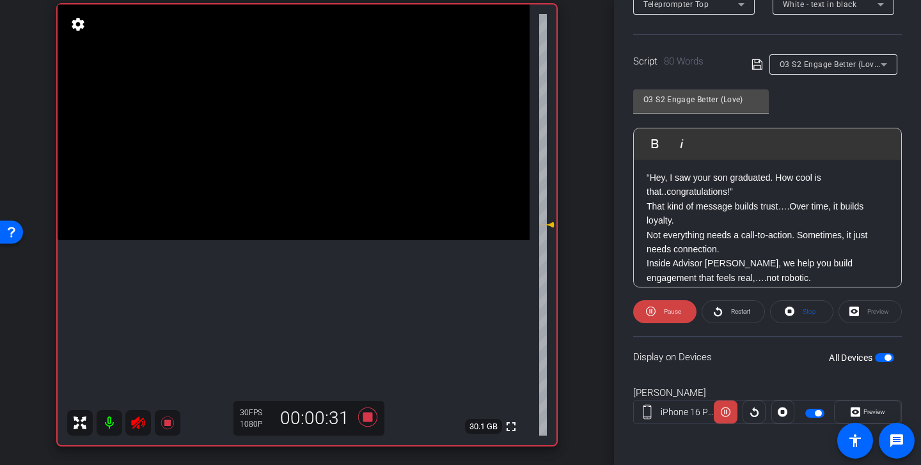
scroll to position [213, 0]
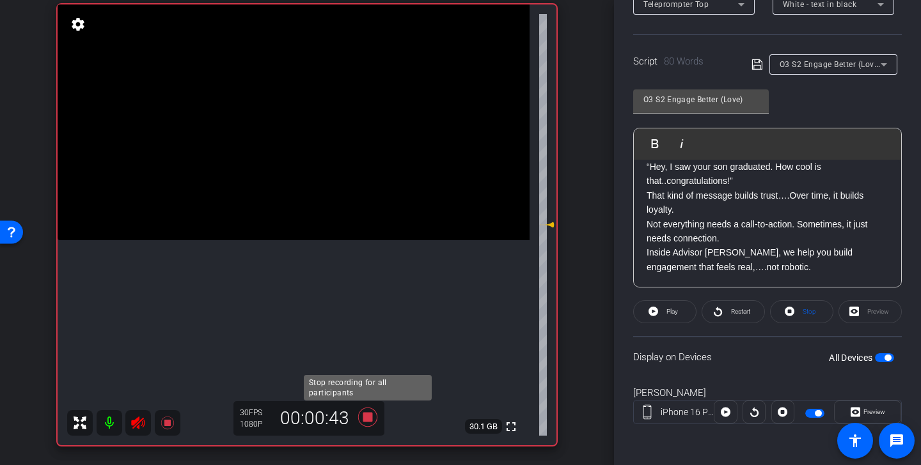
click at [367, 416] on icon at bounding box center [367, 417] width 19 height 19
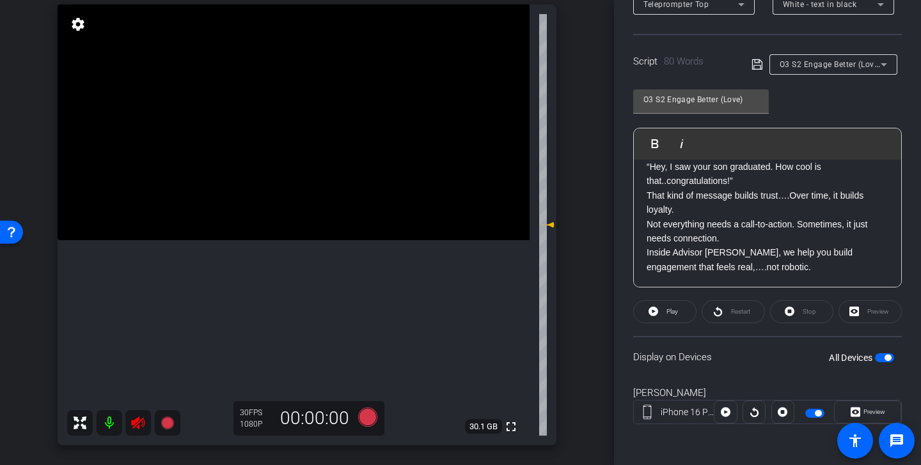
click at [141, 426] on icon at bounding box center [137, 423] width 15 height 15
click at [867, 64] on span "O3 S2 Engage Better (Love)" at bounding box center [830, 64] width 102 height 10
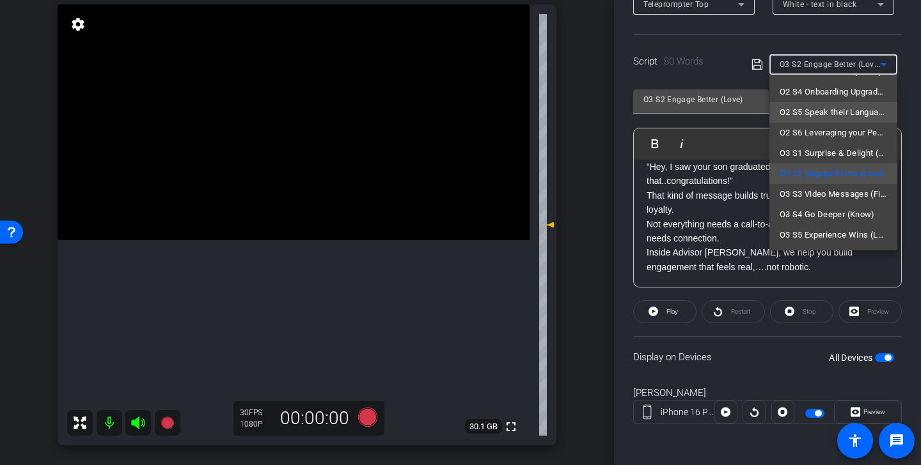
scroll to position [190, 0]
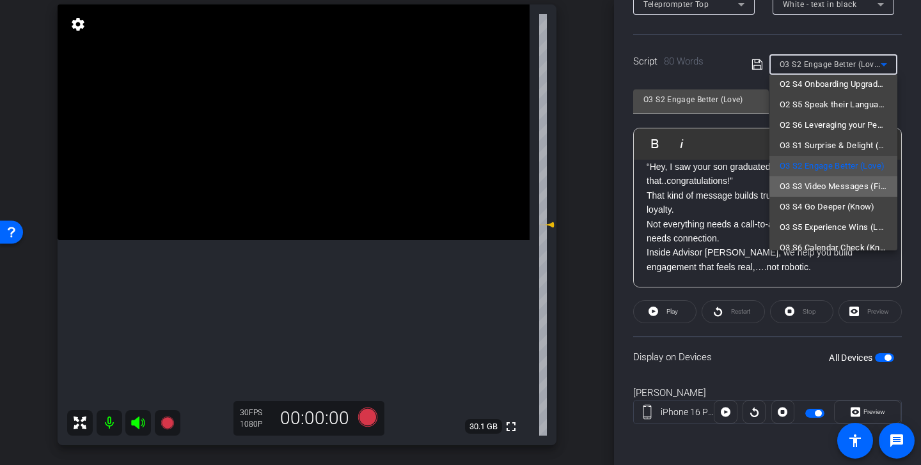
click at [853, 188] on span "O3 S3 Video Messages (Find)" at bounding box center [832, 186] width 107 height 15
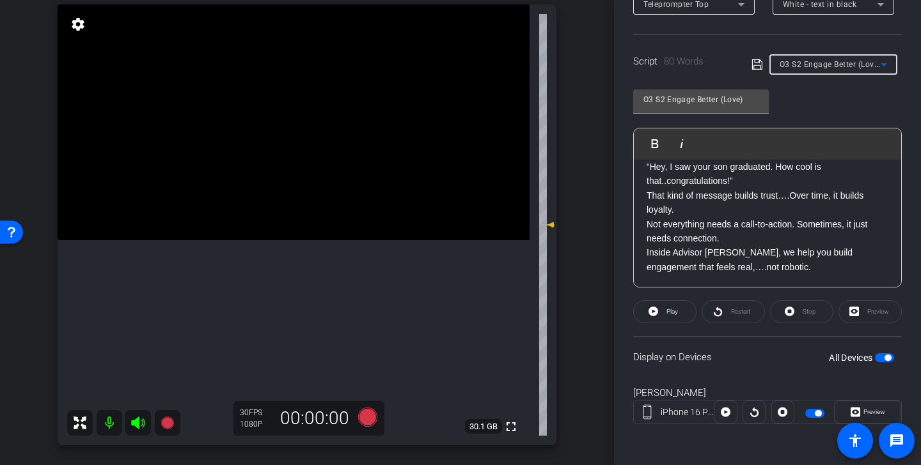
type input "O3 S3 Video Messages (Find)"
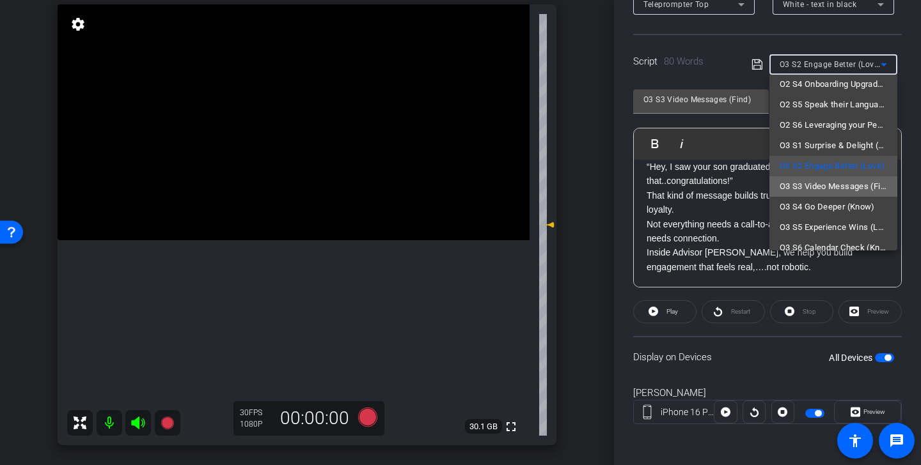
scroll to position [155, 0]
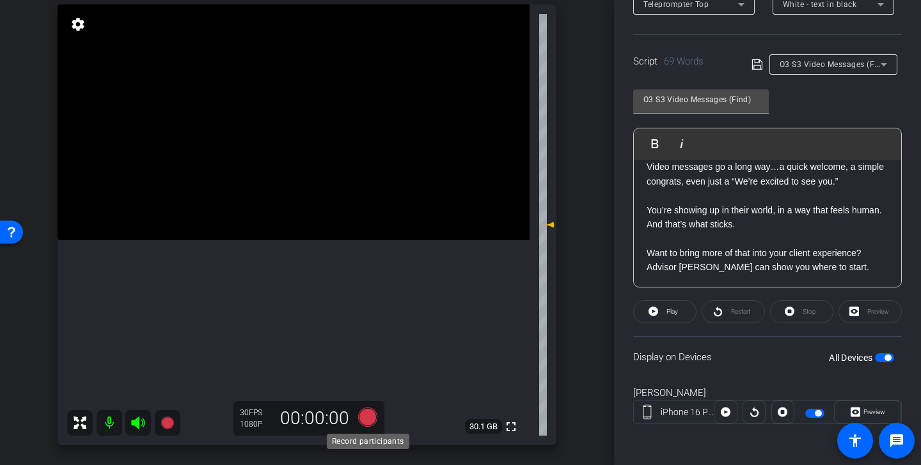
click at [370, 414] on icon at bounding box center [367, 417] width 19 height 19
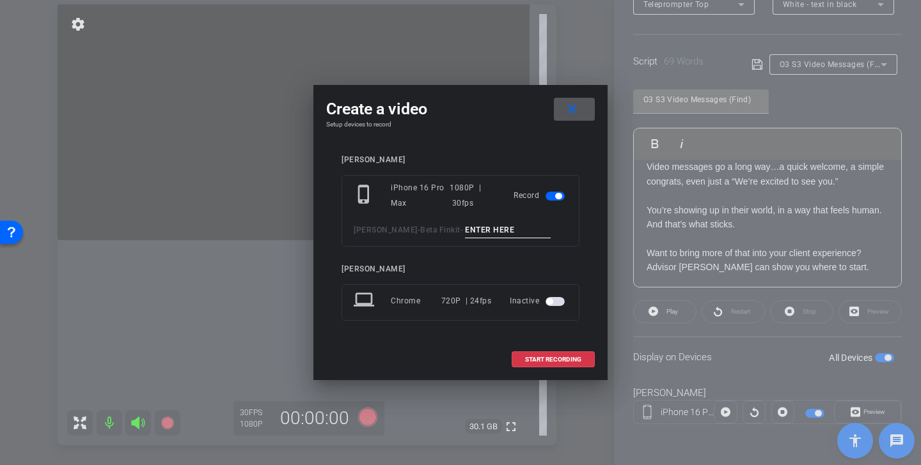
click at [501, 230] on input at bounding box center [508, 230] width 86 height 16
drag, startPoint x: 542, startPoint y: 231, endPoint x: 396, endPoint y: 217, distance: 146.4
click at [396, 217] on div "phone_iphone iPhone 16 Pro Max 1080P | 30fps Record Kristin Andree - Beta Finki…" at bounding box center [460, 211] width 238 height 72
type input "Video Messages TK 1"
click at [565, 361] on span "START RECORDING" at bounding box center [553, 360] width 56 height 6
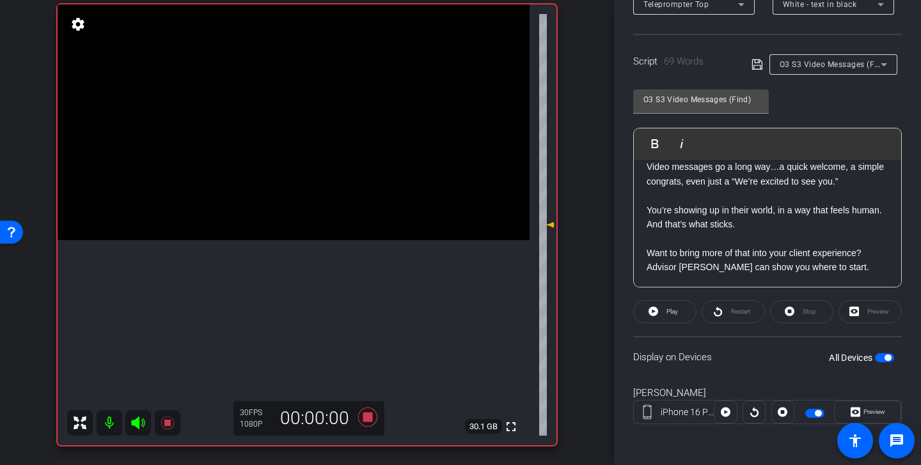
click at [137, 422] on icon at bounding box center [137, 423] width 13 height 13
click at [667, 315] on span "Play" at bounding box center [672, 311] width 12 height 7
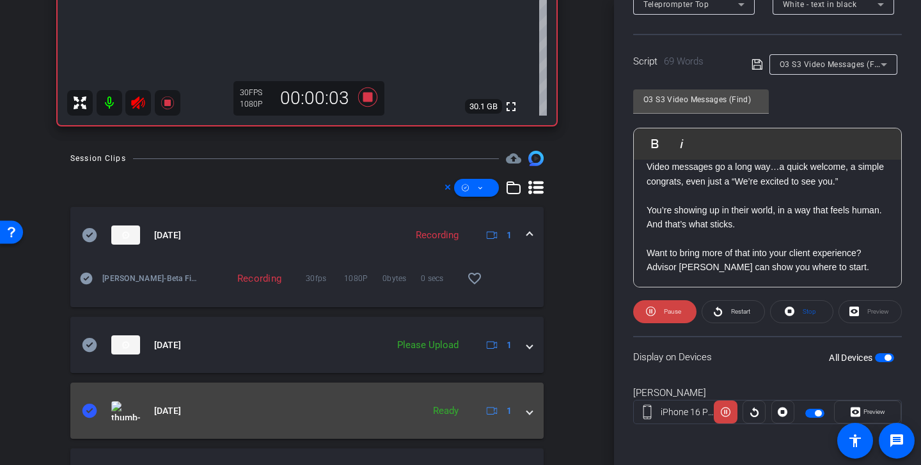
scroll to position [444, 0]
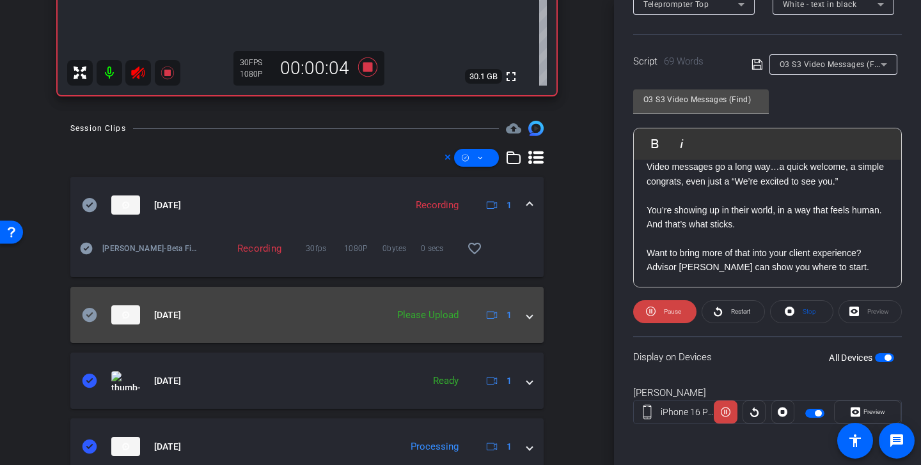
click at [90, 316] on icon at bounding box center [89, 315] width 15 height 14
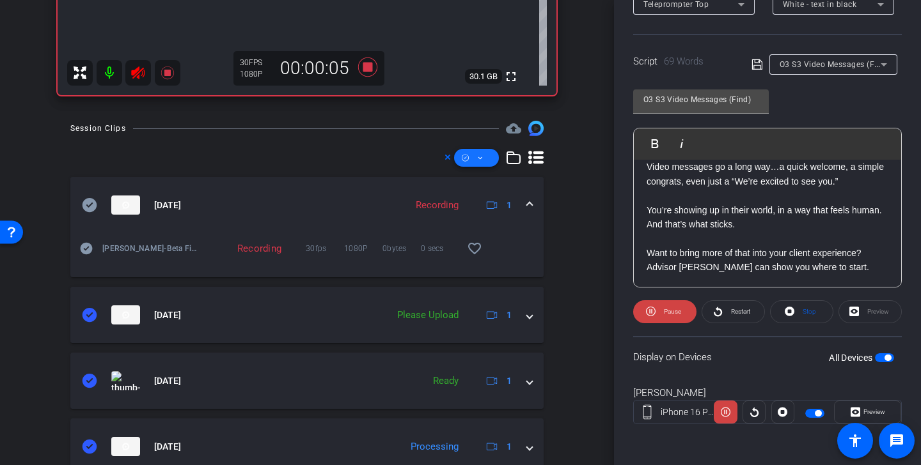
click at [479, 157] on icon at bounding box center [480, 158] width 4 height 3
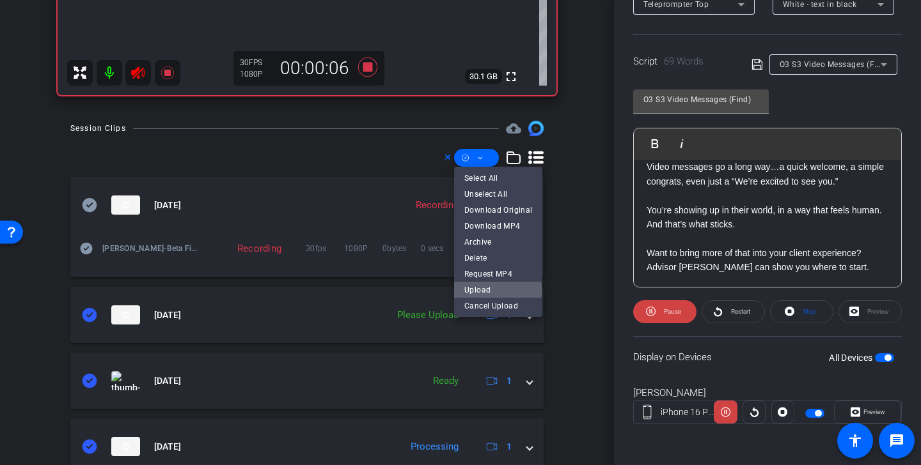
click at [491, 290] on span "Upload" at bounding box center [498, 290] width 68 height 15
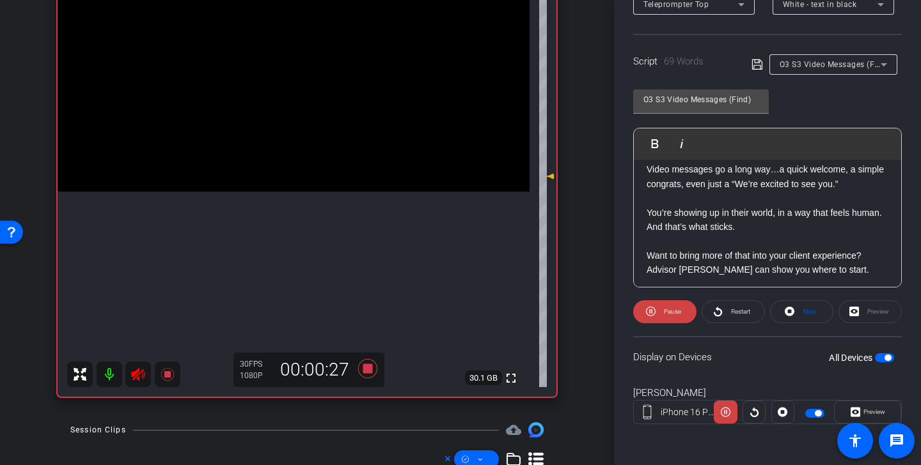
scroll to position [155, 0]
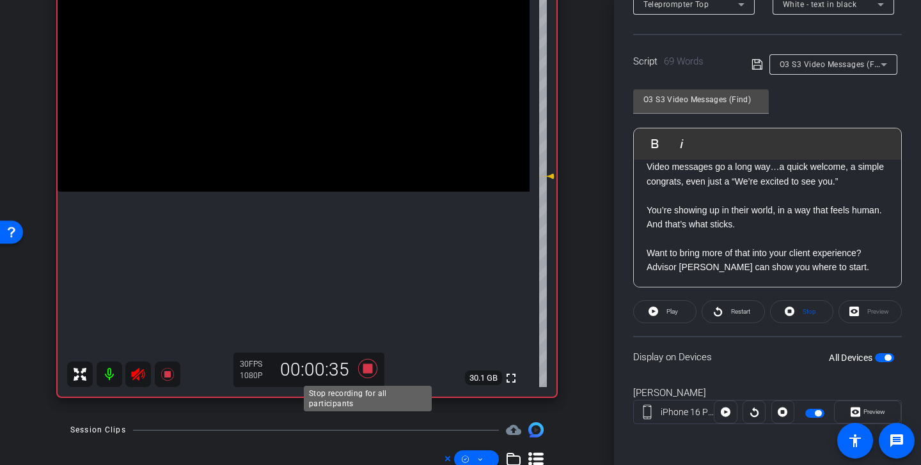
click at [369, 371] on icon at bounding box center [367, 368] width 19 height 19
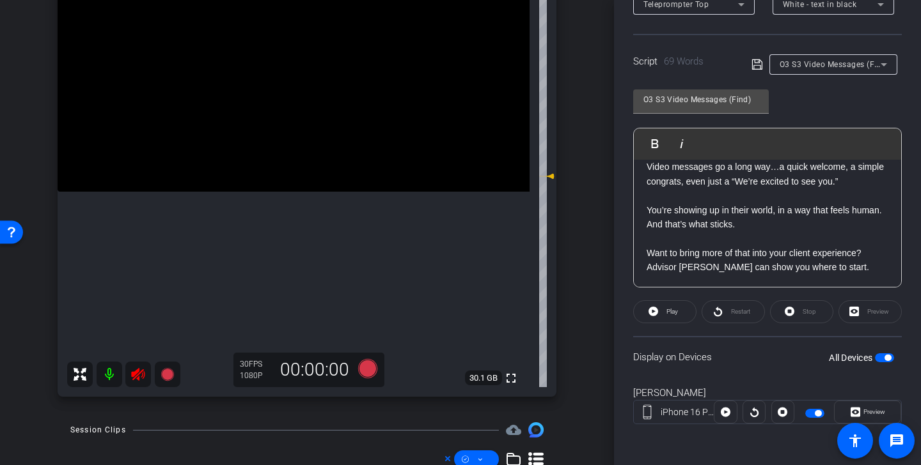
click at [141, 373] on icon at bounding box center [137, 374] width 15 height 15
click at [367, 368] on icon at bounding box center [367, 368] width 19 height 19
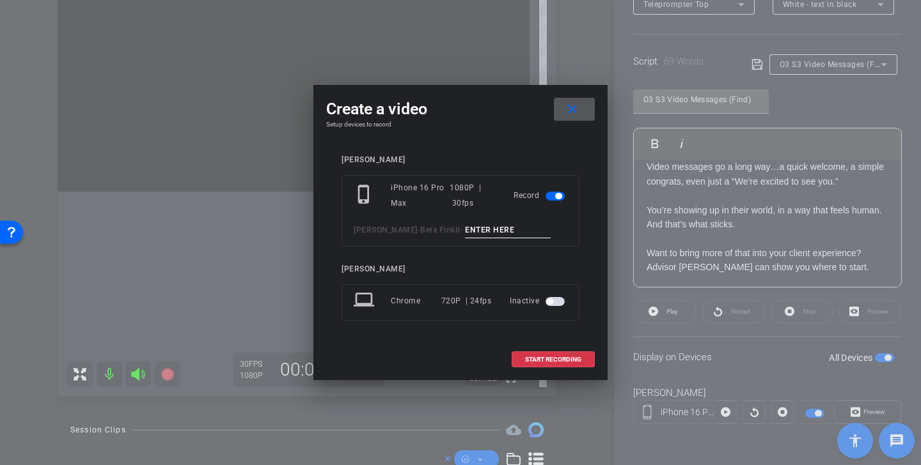
click at [505, 232] on input at bounding box center [508, 230] width 86 height 16
paste input "Video Messages TK 1"
type input "Video Messages TK 2"
click at [582, 359] on span at bounding box center [553, 360] width 82 height 31
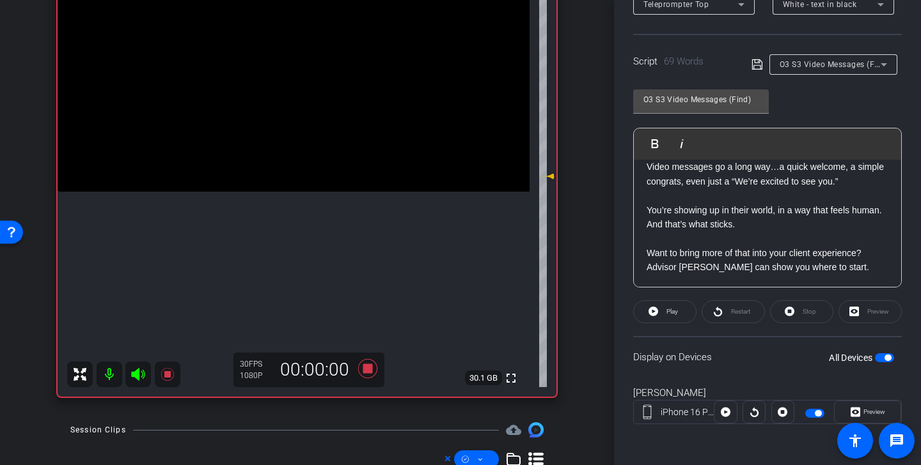
click at [138, 374] on icon at bounding box center [137, 374] width 13 height 13
click at [664, 308] on span "Play" at bounding box center [670, 312] width 15 height 18
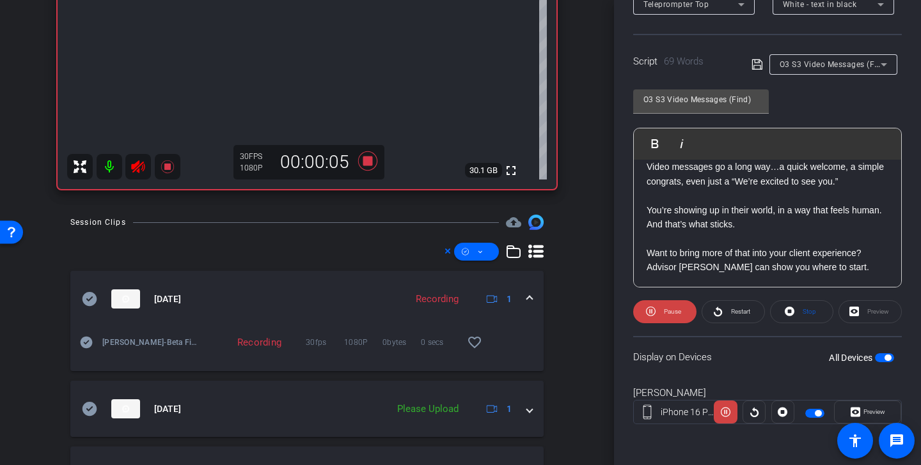
scroll to position [377, 0]
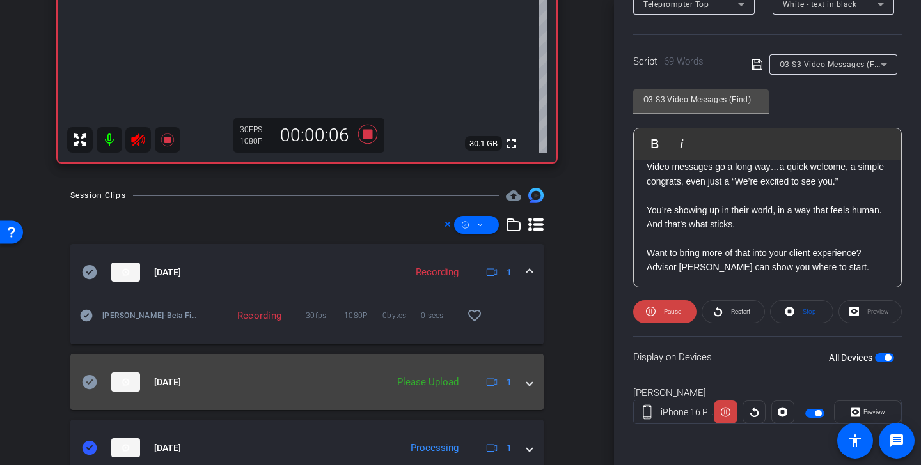
click at [88, 380] on icon at bounding box center [89, 382] width 15 height 14
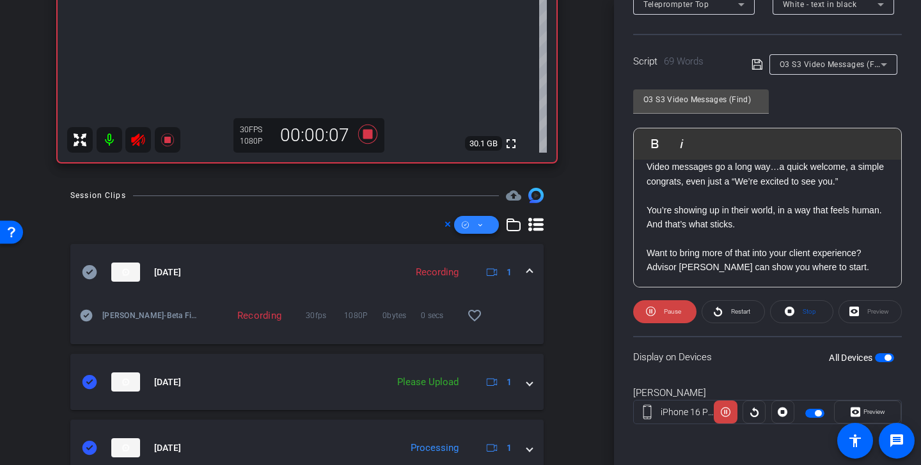
click at [481, 226] on icon at bounding box center [480, 225] width 6 height 16
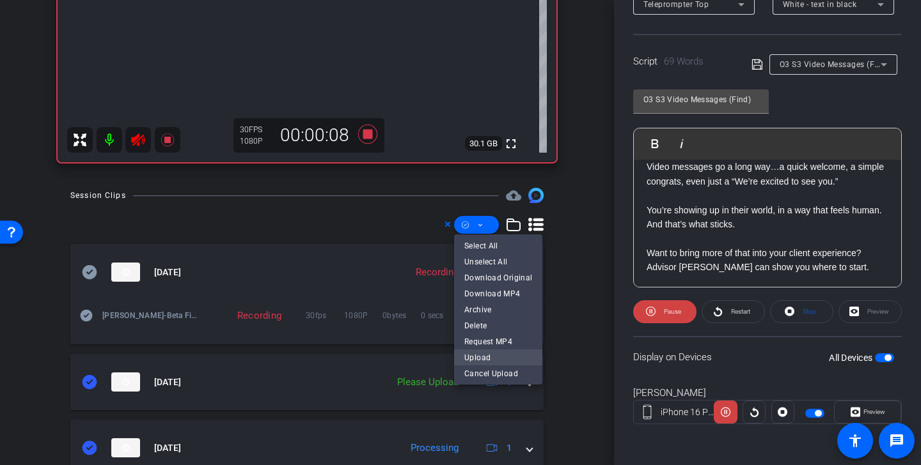
click at [488, 353] on span "Upload" at bounding box center [498, 357] width 68 height 15
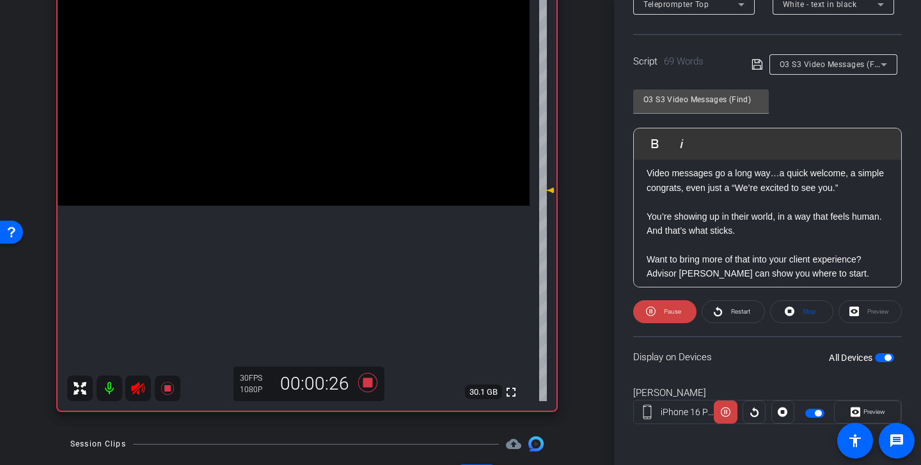
scroll to position [155, 0]
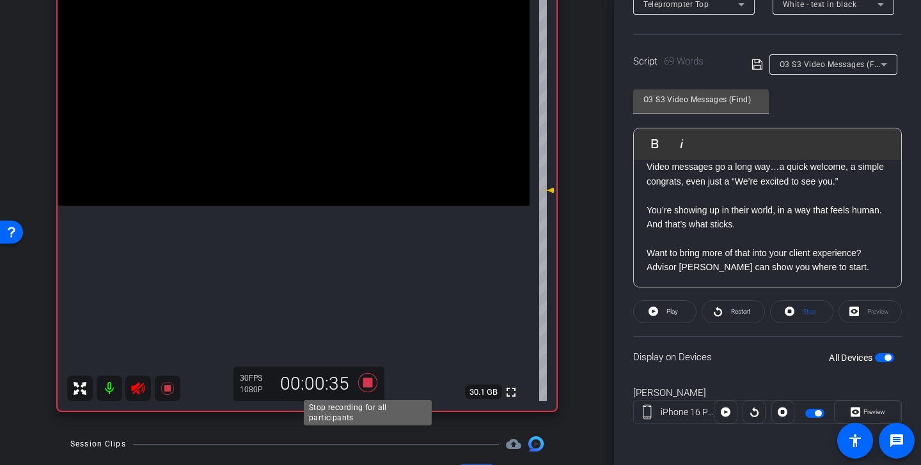
click at [365, 382] on icon at bounding box center [367, 382] width 19 height 19
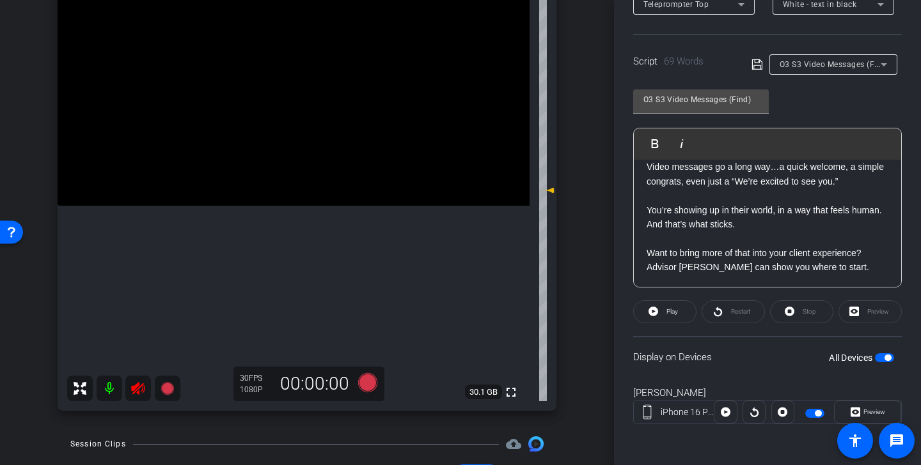
click at [142, 391] on icon at bounding box center [137, 388] width 13 height 13
click at [857, 65] on span "O3 S3 Video Messages (Find)" at bounding box center [834, 64] width 110 height 10
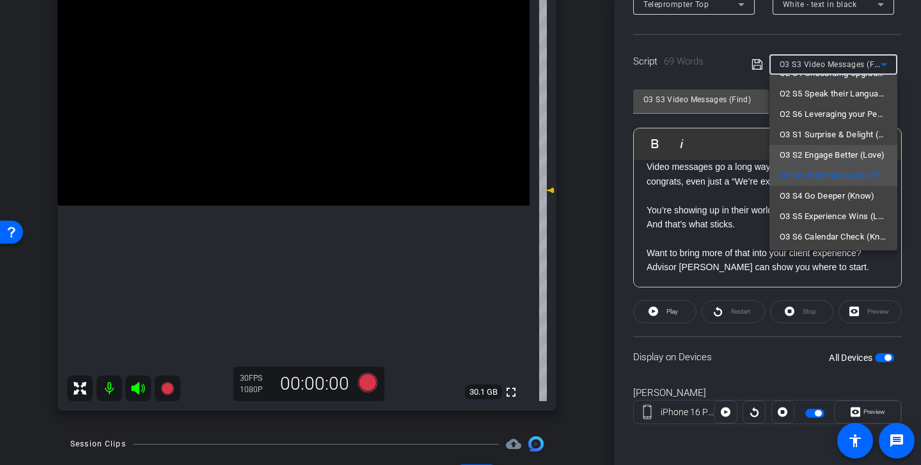
scroll to position [203, 0]
click at [690, 79] on div at bounding box center [460, 232] width 921 height 465
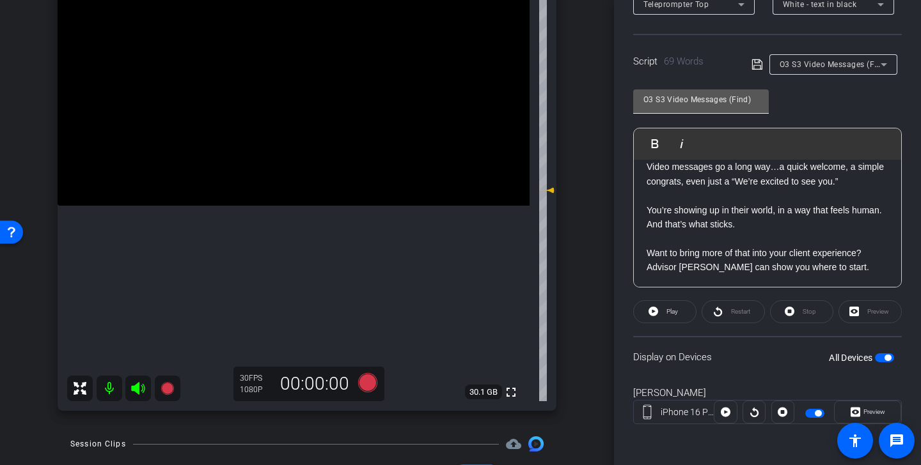
scroll to position [0, 0]
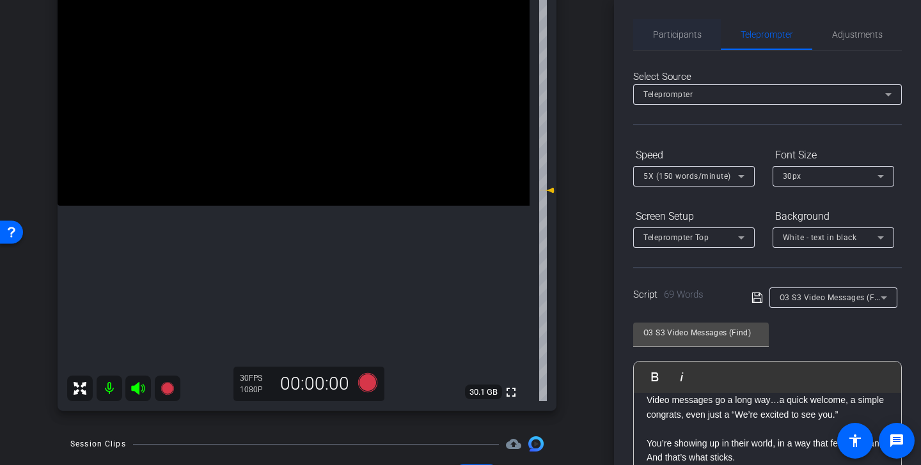
click at [681, 37] on span "Participants" at bounding box center [677, 34] width 49 height 9
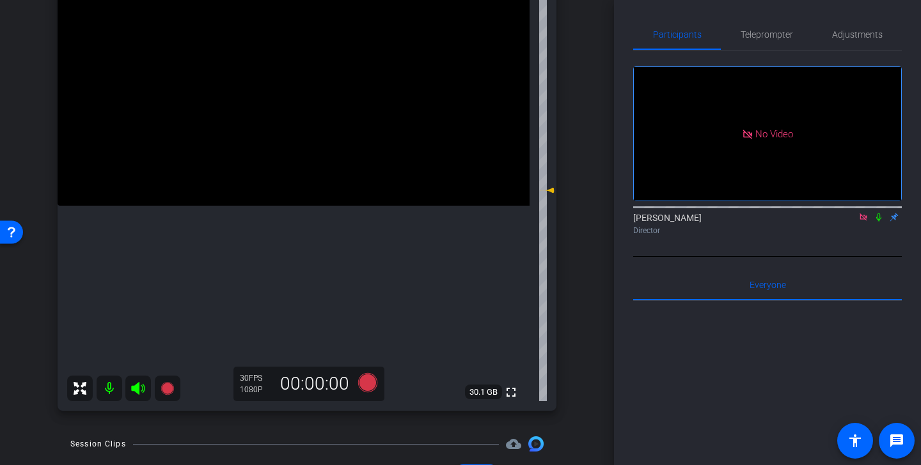
click at [867, 215] on icon at bounding box center [863, 217] width 10 height 9
click at [780, 32] on span "Teleprompter" at bounding box center [766, 34] width 52 height 9
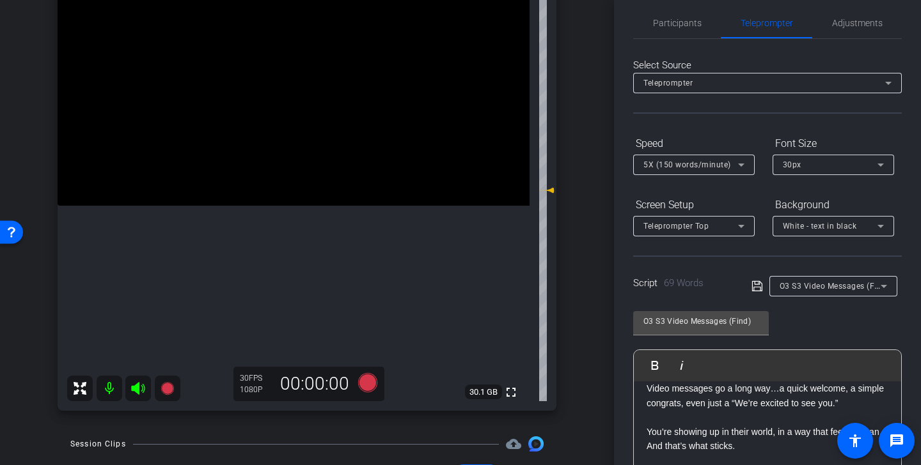
scroll to position [26, 0]
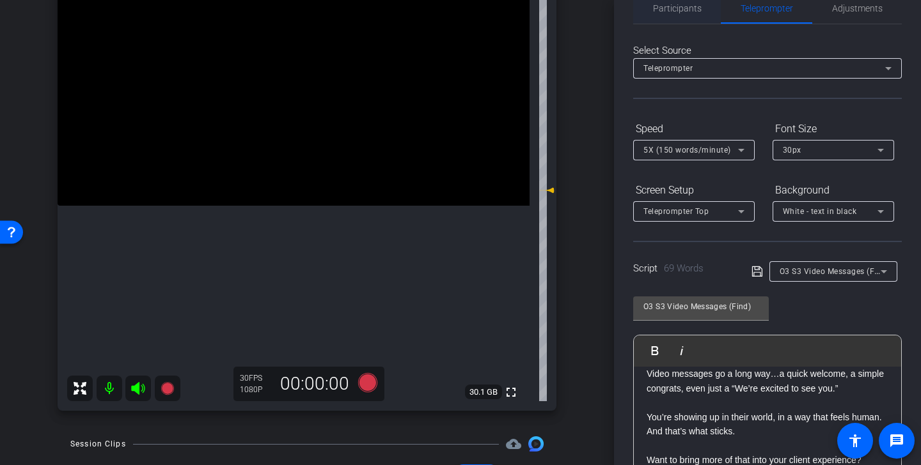
click at [679, 17] on span "Participants" at bounding box center [677, 8] width 49 height 31
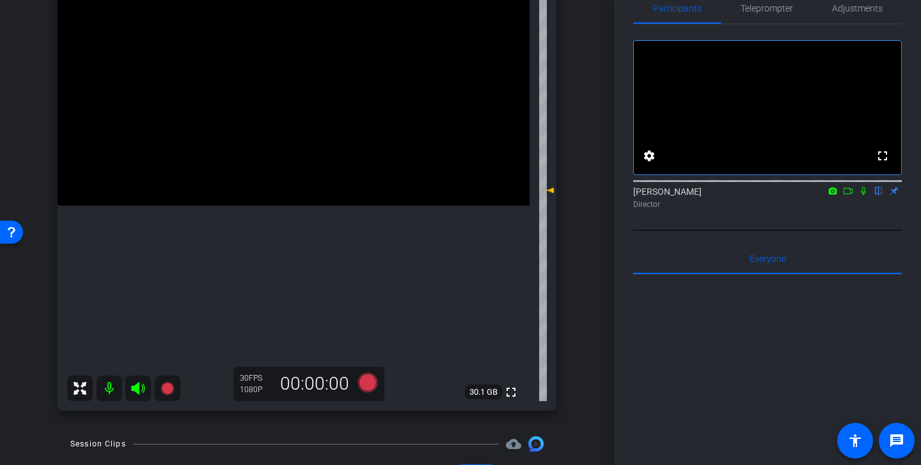
click at [848, 196] on icon at bounding box center [848, 191] width 10 height 9
click at [782, 15] on span "Teleprompter" at bounding box center [766, 8] width 52 height 31
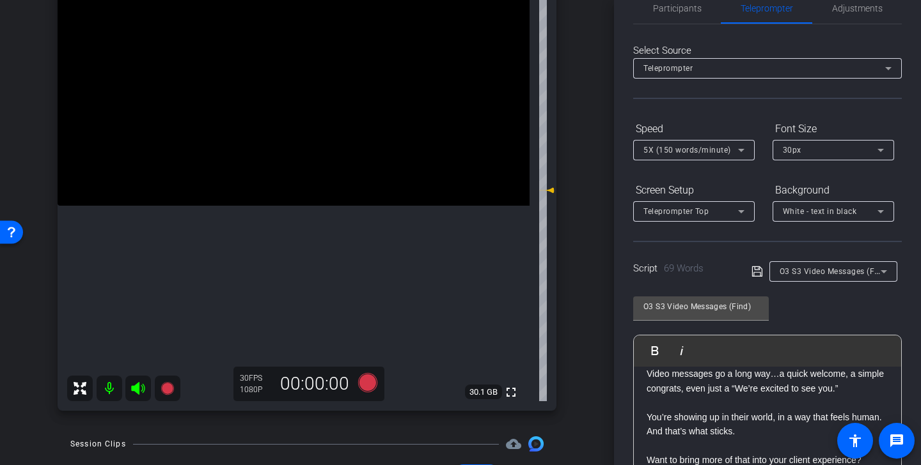
click at [839, 277] on div "O3 S3 Video Messages (Find)" at bounding box center [829, 271] width 101 height 16
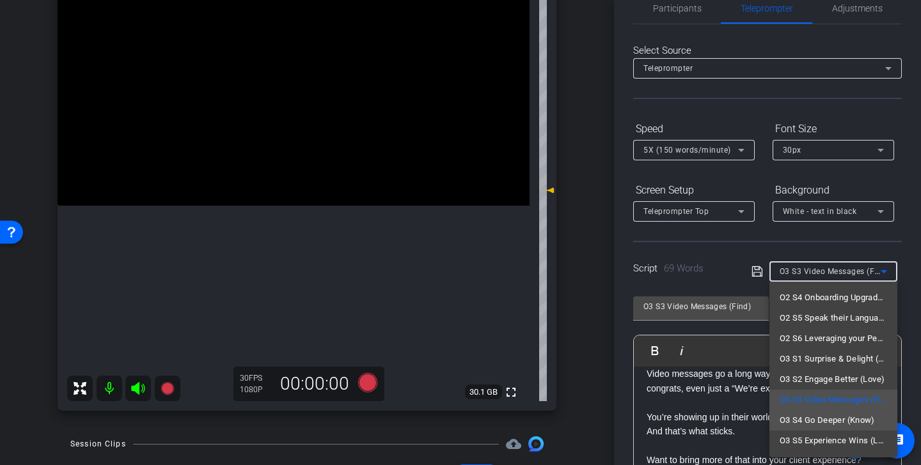
scroll to position [203, 0]
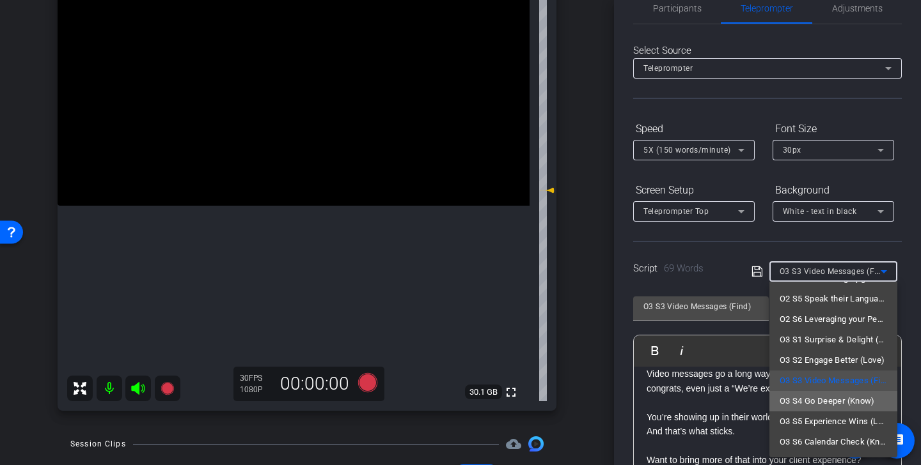
click at [833, 402] on span "O3 S4 Go Deeper (Know)" at bounding box center [826, 401] width 95 height 15
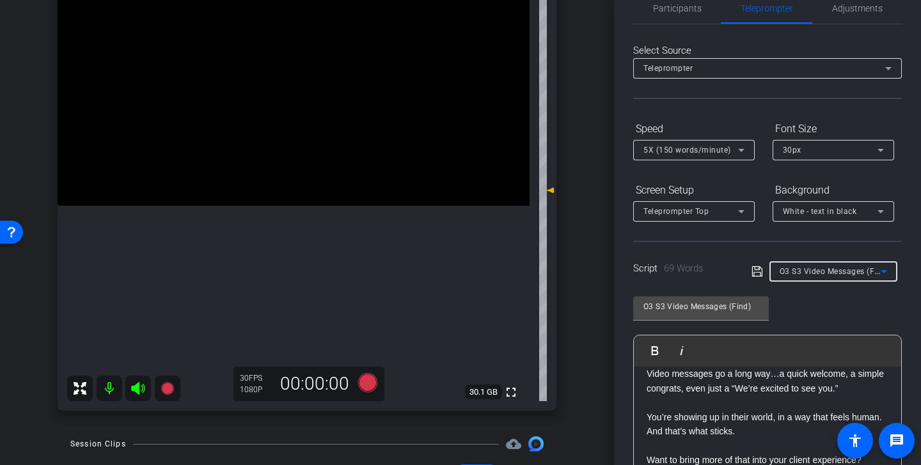
type input "O3 S4 Go Deeper (Know)"
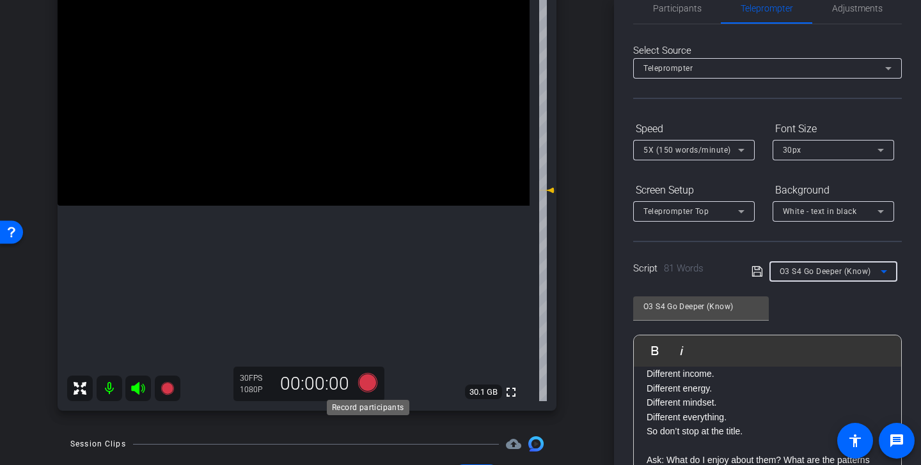
click at [369, 380] on icon at bounding box center [367, 382] width 19 height 19
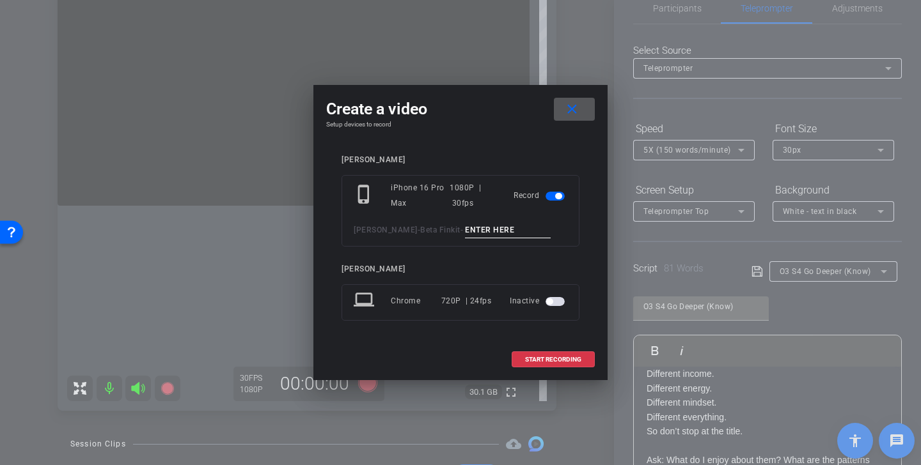
click at [485, 238] on div "phone_iphone iPhone 16 Pro Max 1080P | 30fps Record Kristin Andree - Beta Finki…" at bounding box center [460, 211] width 238 height 72
click at [485, 228] on input at bounding box center [508, 230] width 86 height 16
paste input "Video Messages TK 1"
type input "V"
drag, startPoint x: 526, startPoint y: 233, endPoint x: 423, endPoint y: 231, distance: 102.9
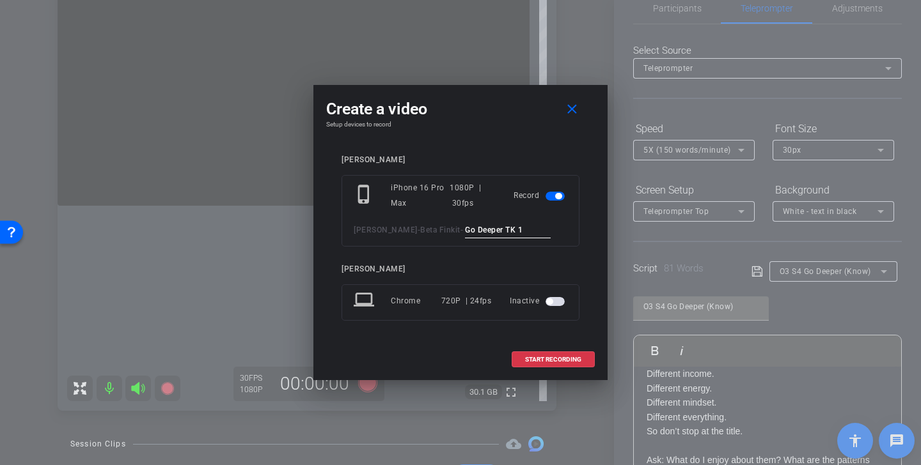
click at [423, 231] on div "Kristin Andree - Beta Finkit - Go Deeper TK 1" at bounding box center [461, 230] width 214 height 16
type input "Go Deeper TK 1"
click at [548, 357] on span "START RECORDING" at bounding box center [553, 360] width 56 height 6
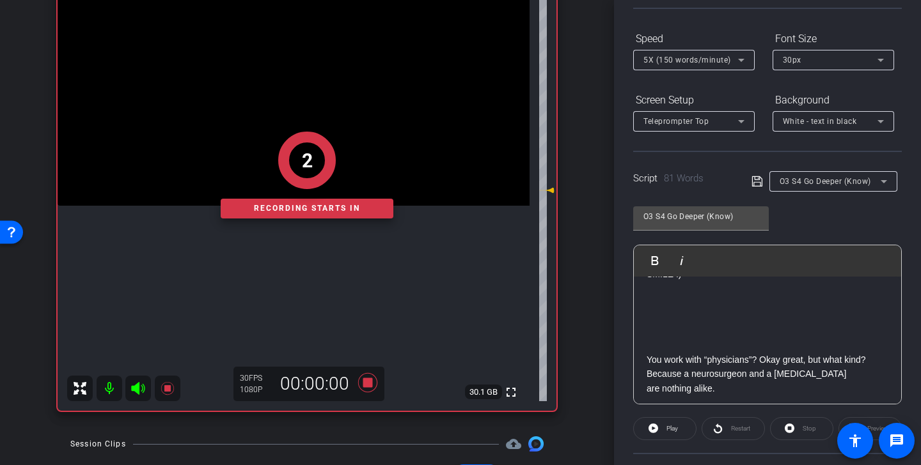
scroll to position [0, 0]
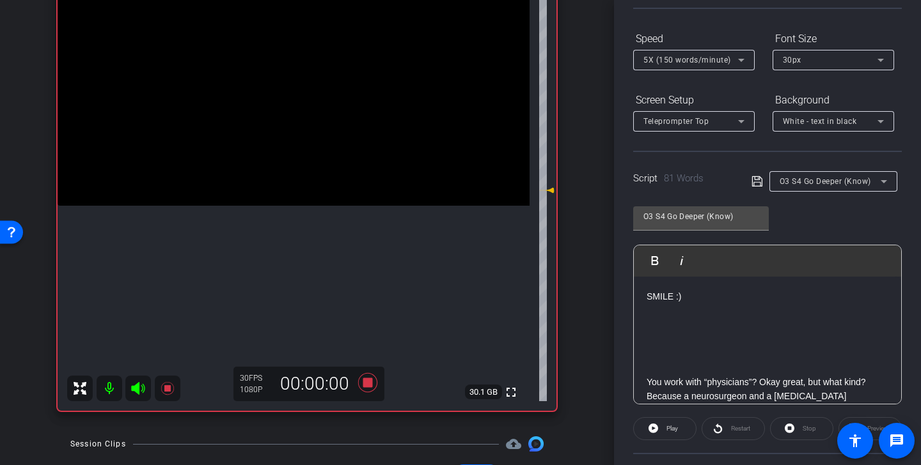
click at [138, 389] on icon at bounding box center [137, 388] width 13 height 13
click at [671, 428] on span "Play" at bounding box center [672, 428] width 12 height 7
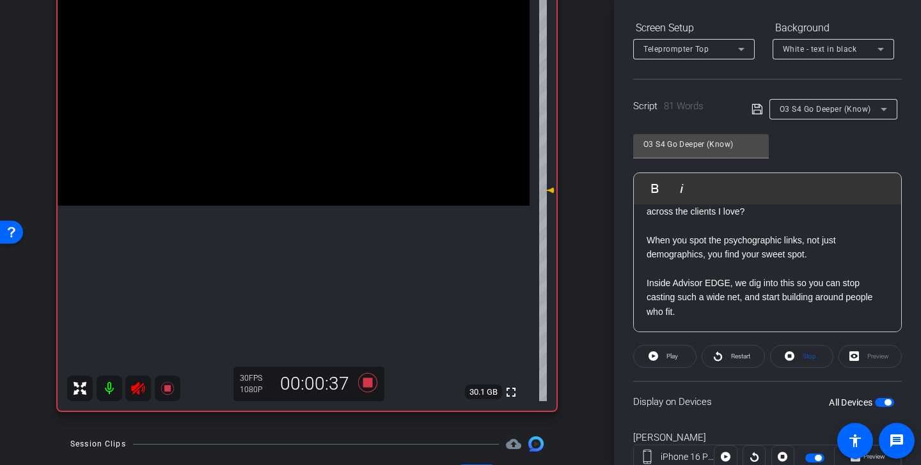
scroll to position [193, 0]
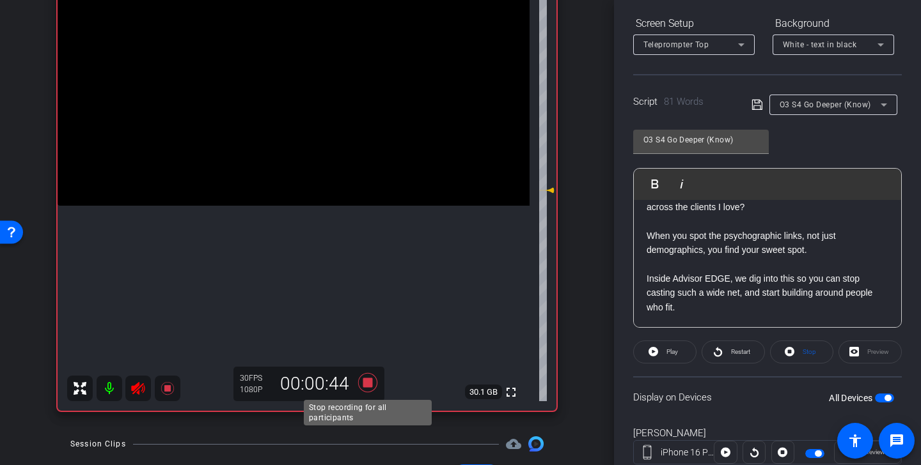
click at [370, 382] on icon at bounding box center [367, 382] width 19 height 19
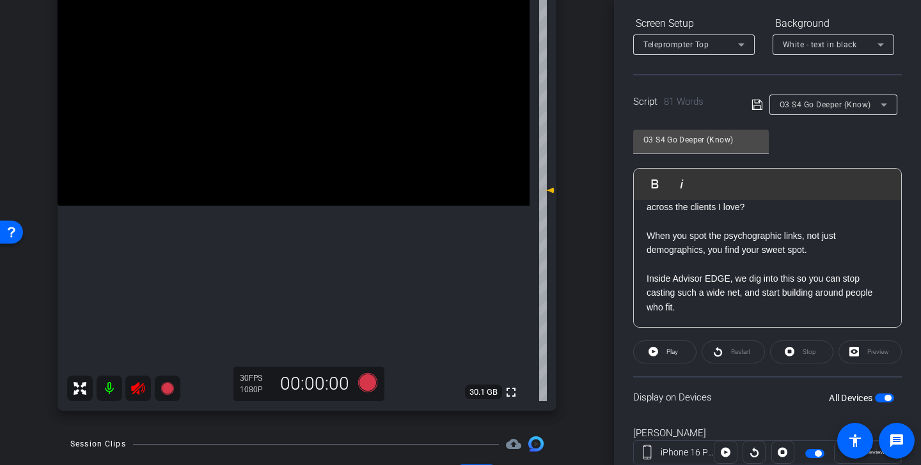
click at [136, 391] on icon at bounding box center [137, 388] width 13 height 13
click at [374, 382] on icon at bounding box center [367, 382] width 19 height 19
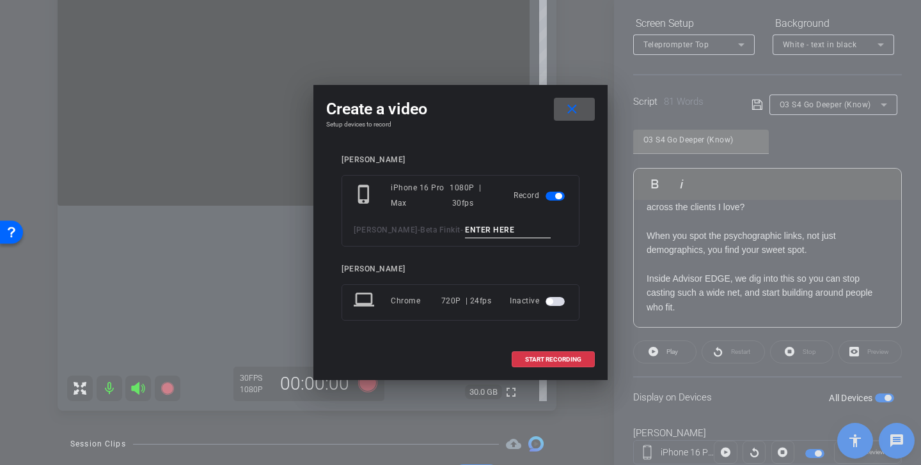
click at [490, 232] on input at bounding box center [508, 230] width 86 height 16
paste input "Go Deeper TK 1"
type input "Go Deeper TK 2"
click at [579, 357] on span "START RECORDING" at bounding box center [553, 360] width 56 height 6
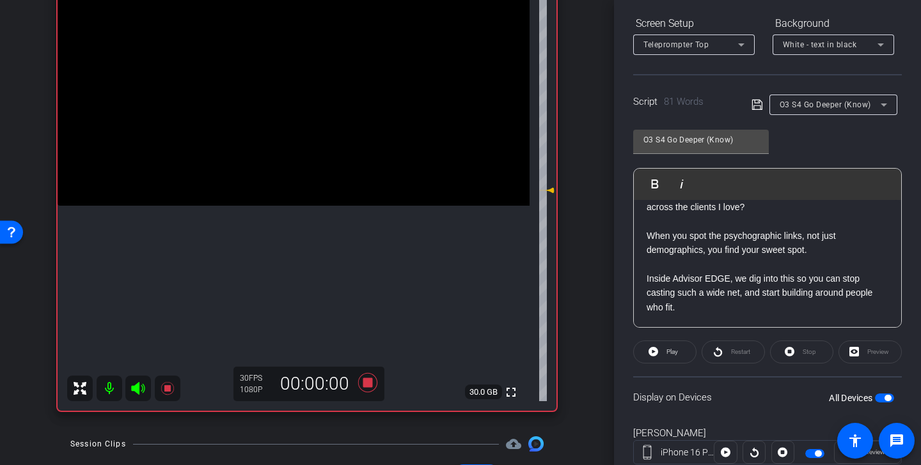
click at [137, 388] on icon at bounding box center [137, 388] width 13 height 13
click at [674, 359] on span "Play" at bounding box center [670, 352] width 15 height 18
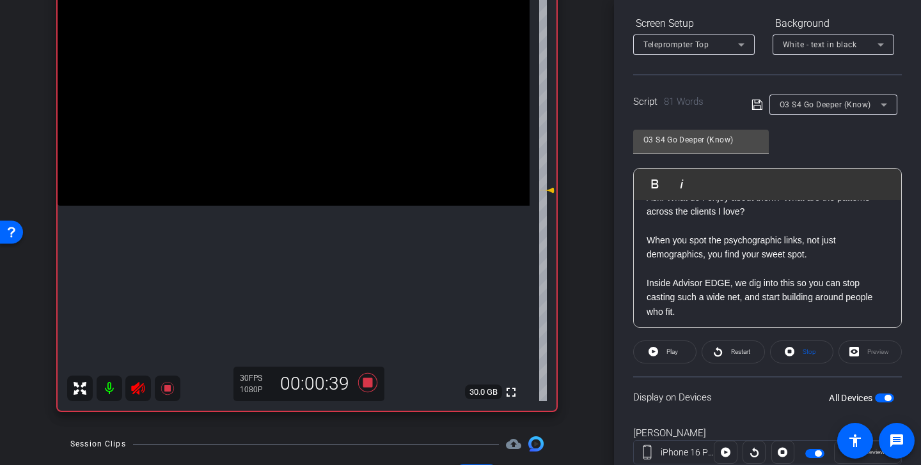
scroll to position [256, 0]
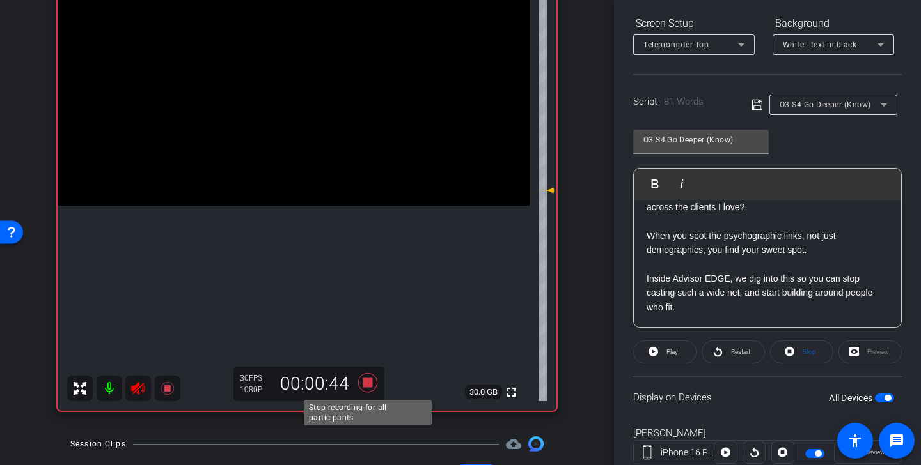
click at [370, 385] on icon at bounding box center [367, 382] width 19 height 19
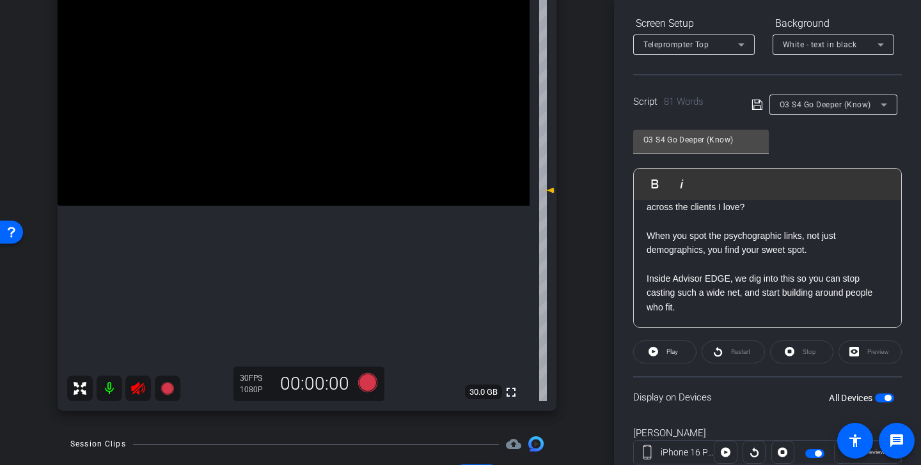
click at [138, 396] on icon at bounding box center [137, 388] width 15 height 15
click at [851, 107] on span "O3 S4 Go Deeper (Know)" at bounding box center [824, 104] width 91 height 9
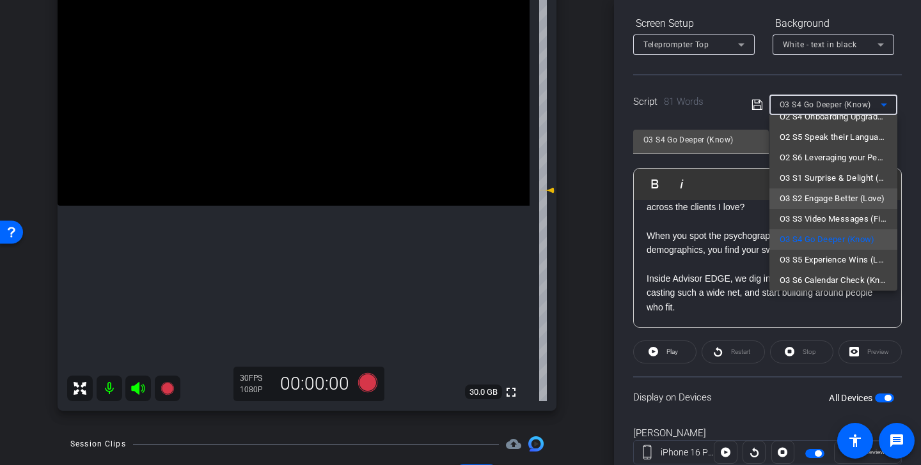
scroll to position [203, 0]
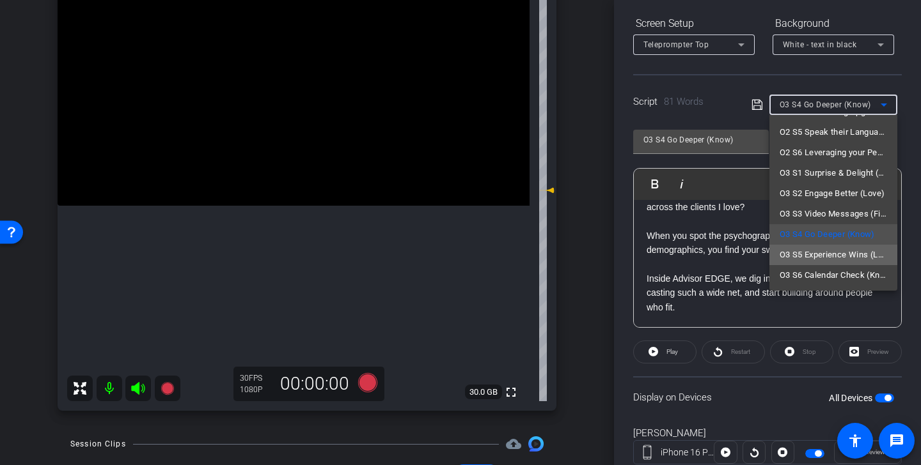
click at [837, 255] on span "O3 S5 Experience Wins (Love)" at bounding box center [832, 254] width 107 height 15
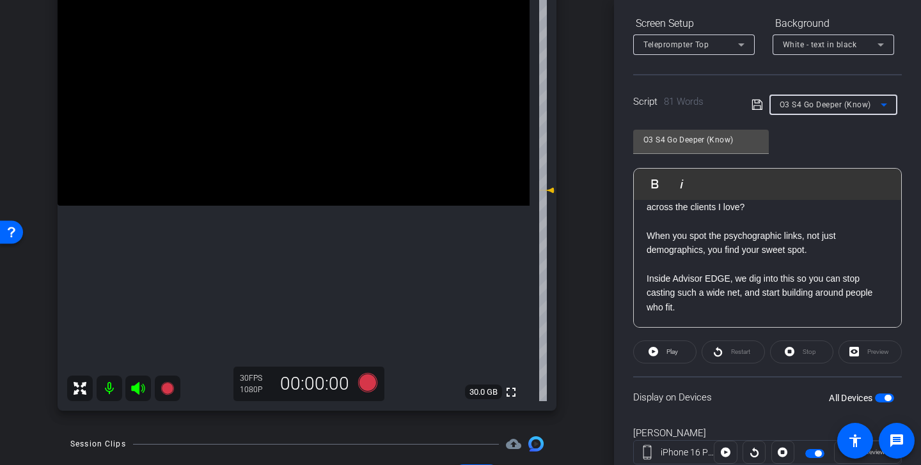
type input "O3 S5 Experience Wins (Love)"
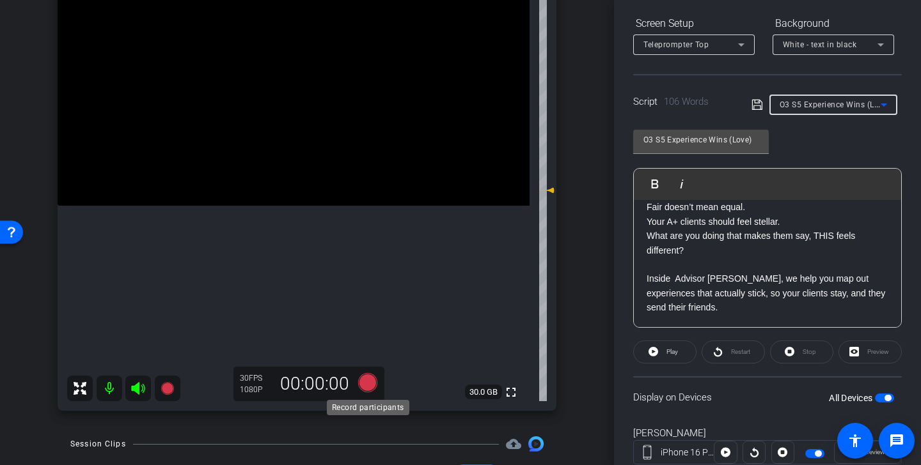
click at [371, 384] on icon at bounding box center [367, 382] width 19 height 19
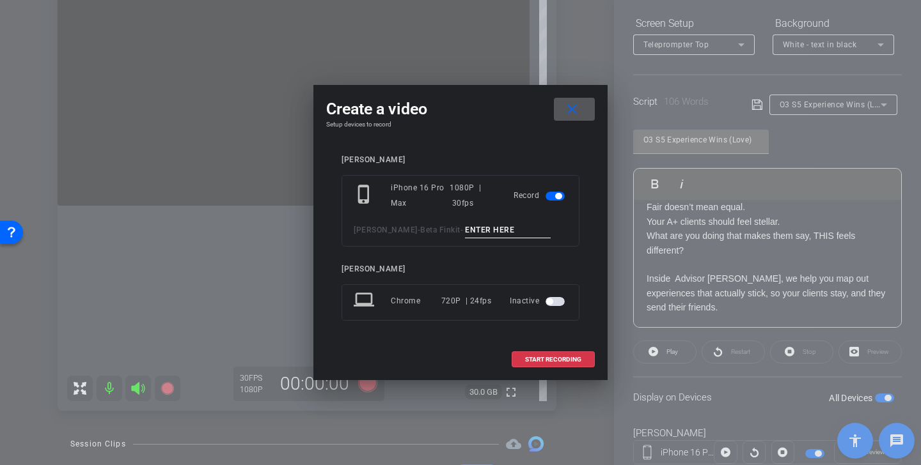
click at [502, 232] on input at bounding box center [508, 230] width 86 height 16
drag, startPoint x: 546, startPoint y: 231, endPoint x: 426, endPoint y: 219, distance: 120.7
click at [426, 219] on div "phone_iphone iPhone 16 Pro Max 1080P | 30fps Record Kristin Andree - Beta Finki…" at bounding box center [460, 211] width 238 height 72
type input "Experience Wins Tk 1"
click at [565, 361] on span "START RECORDING" at bounding box center [553, 360] width 56 height 6
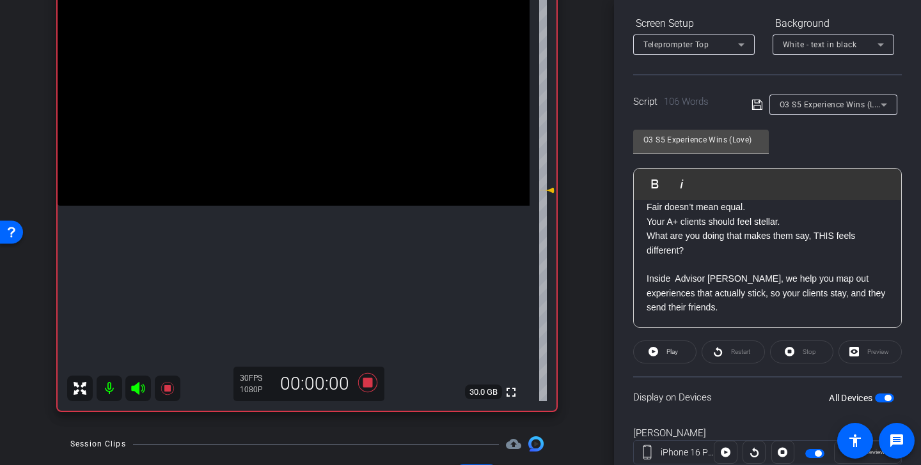
click at [138, 391] on icon at bounding box center [137, 388] width 13 height 13
click at [664, 356] on span "Play" at bounding box center [670, 352] width 15 height 18
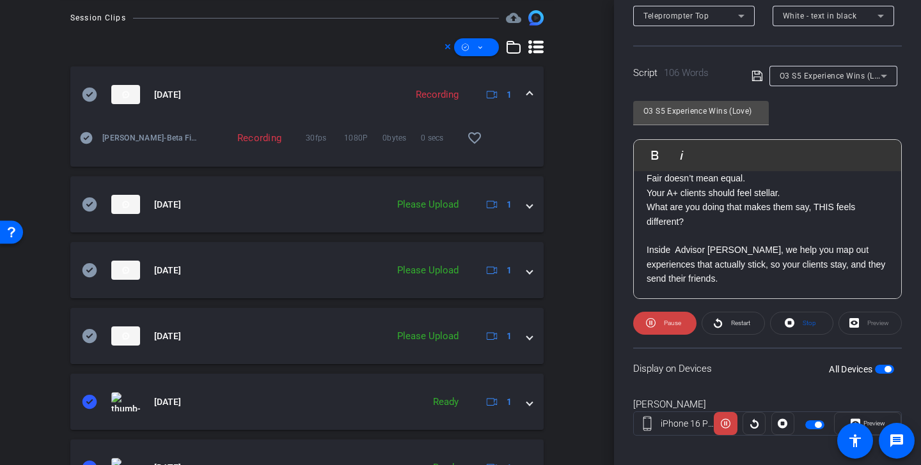
scroll to position [588, 0]
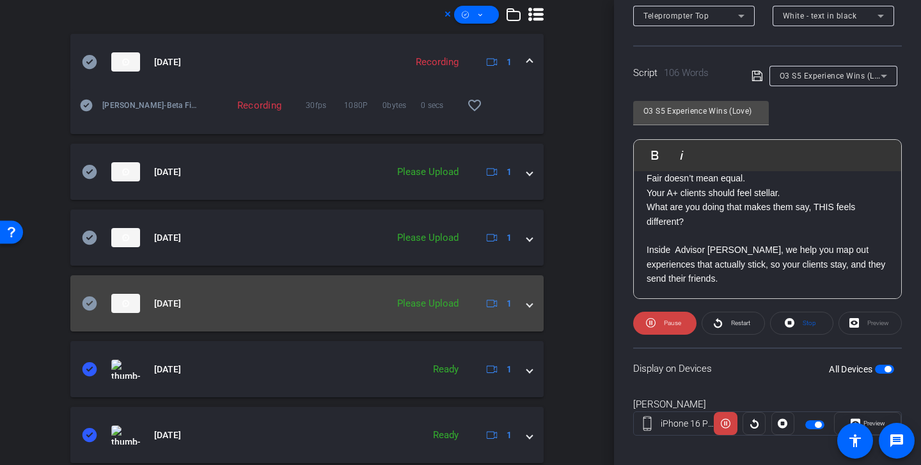
click at [88, 302] on icon at bounding box center [89, 304] width 15 height 14
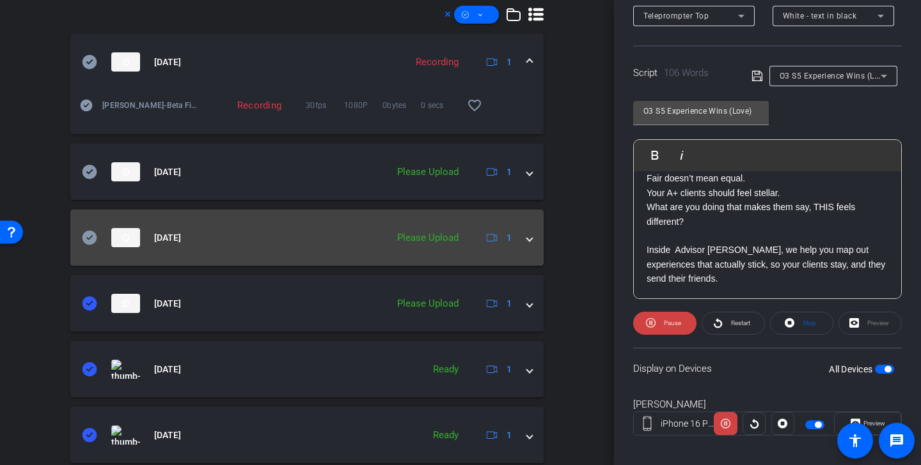
click at [88, 241] on icon at bounding box center [89, 238] width 15 height 14
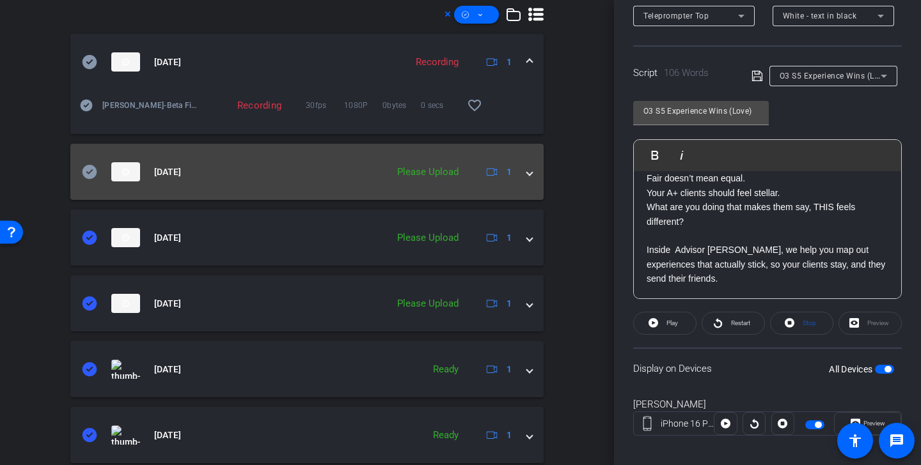
click at [91, 170] on icon at bounding box center [89, 171] width 15 height 15
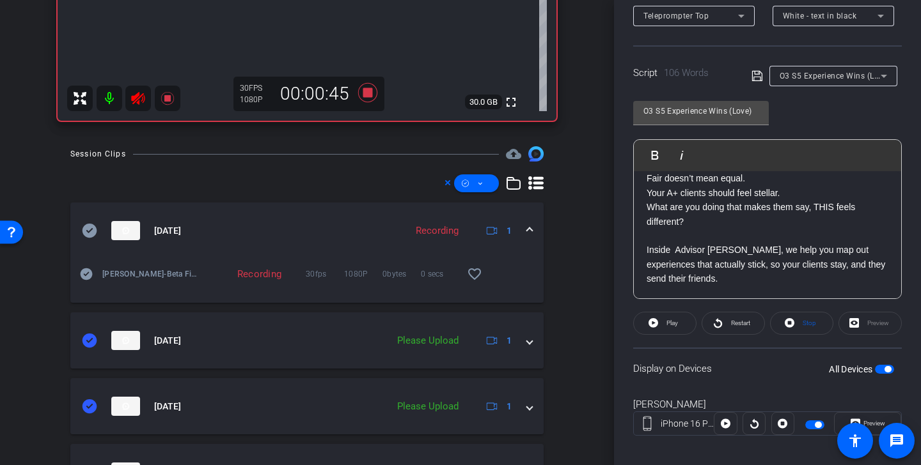
scroll to position [368, 0]
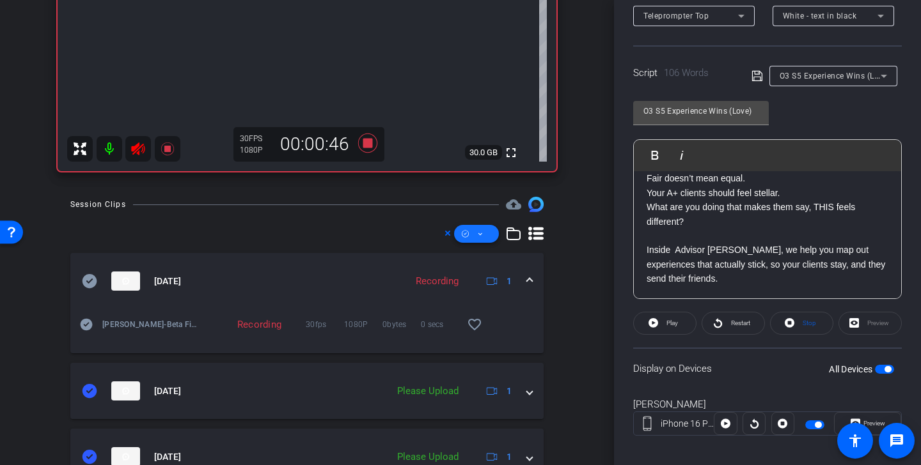
click at [483, 233] on span at bounding box center [476, 234] width 45 height 31
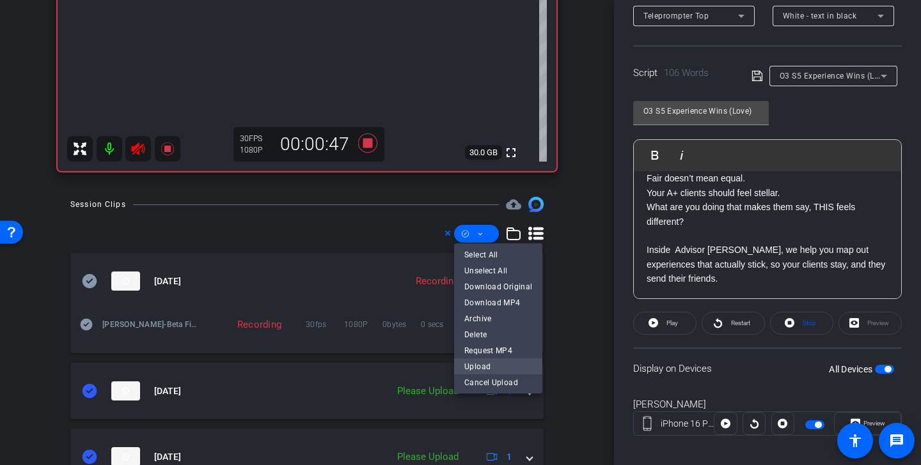
click at [492, 366] on span "Upload" at bounding box center [498, 366] width 68 height 15
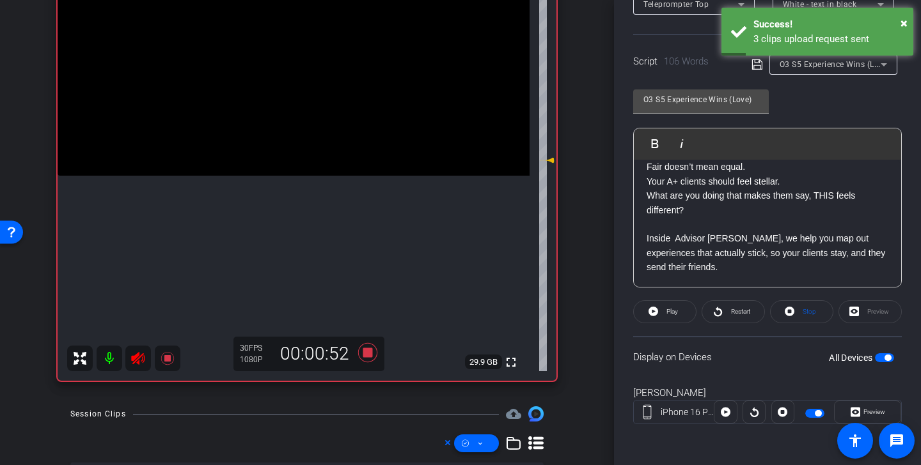
scroll to position [144, 0]
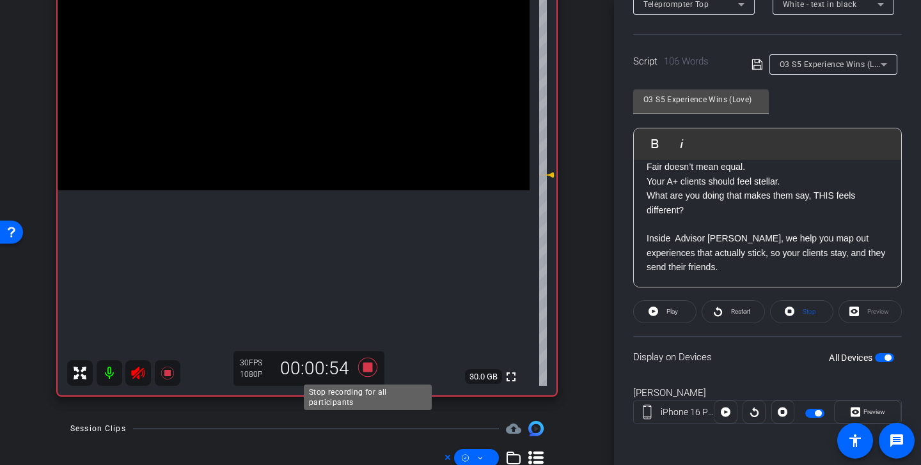
click at [368, 369] on icon at bounding box center [367, 367] width 19 height 19
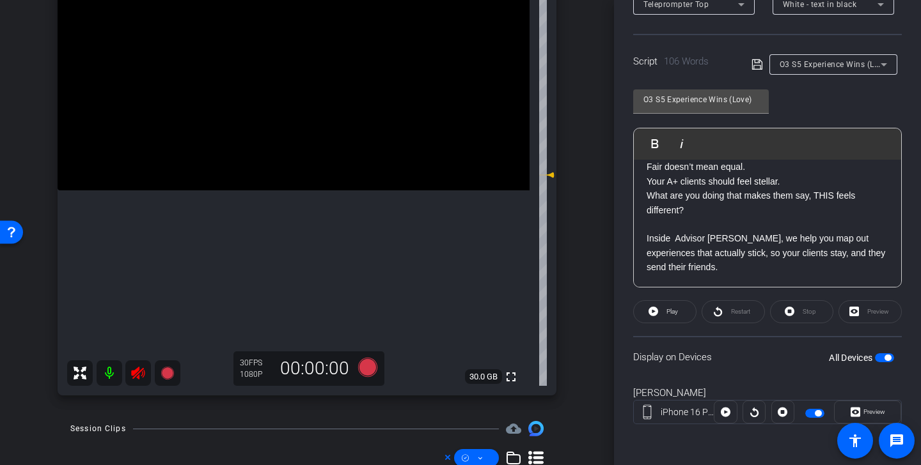
click at [136, 373] on icon at bounding box center [137, 373] width 15 height 15
click at [372, 366] on icon at bounding box center [367, 367] width 19 height 19
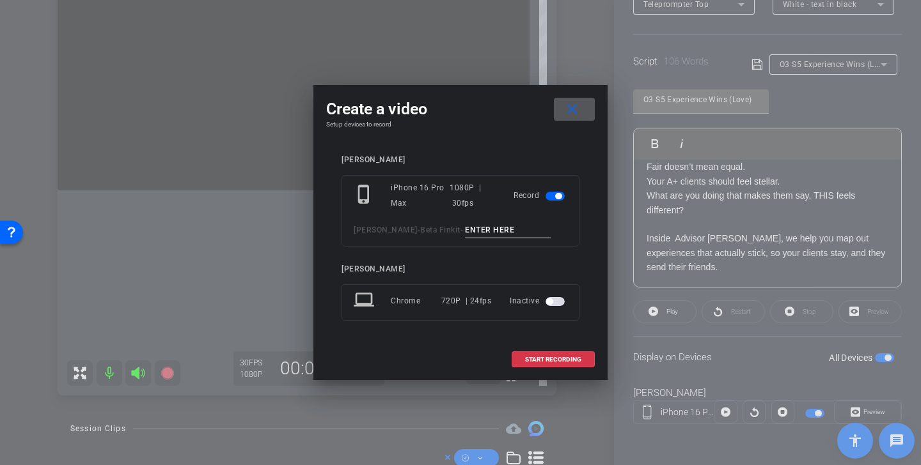
click at [487, 228] on input at bounding box center [508, 230] width 86 height 16
paste input "Experience Wins Tk 1"
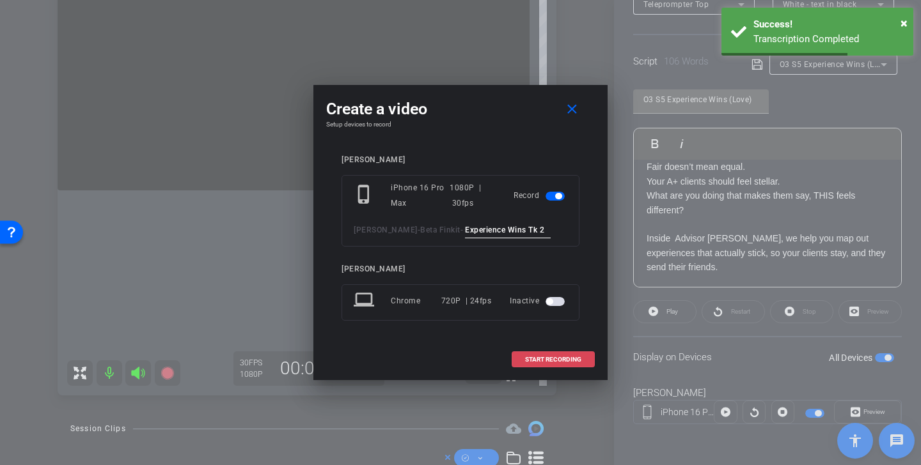
type input "Experience Wins Tk 2"
click at [561, 359] on span "START RECORDING" at bounding box center [553, 360] width 56 height 6
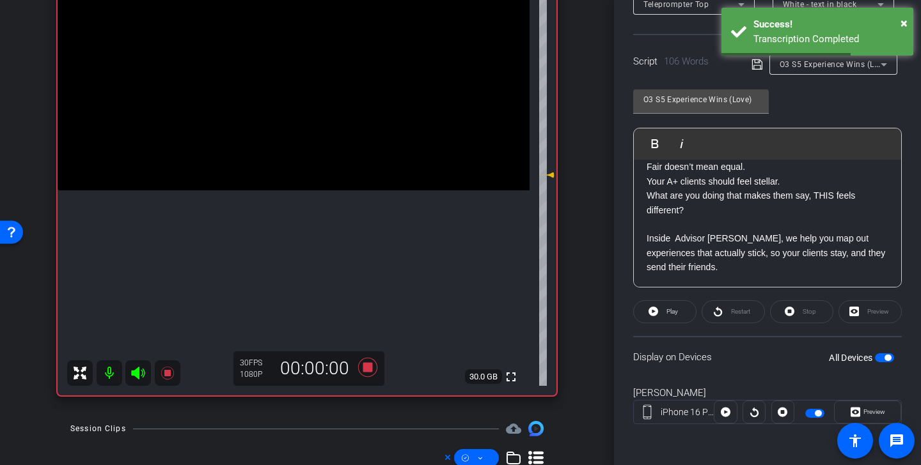
click at [138, 372] on icon at bounding box center [137, 373] width 13 height 13
click at [672, 313] on span "Play" at bounding box center [672, 311] width 12 height 7
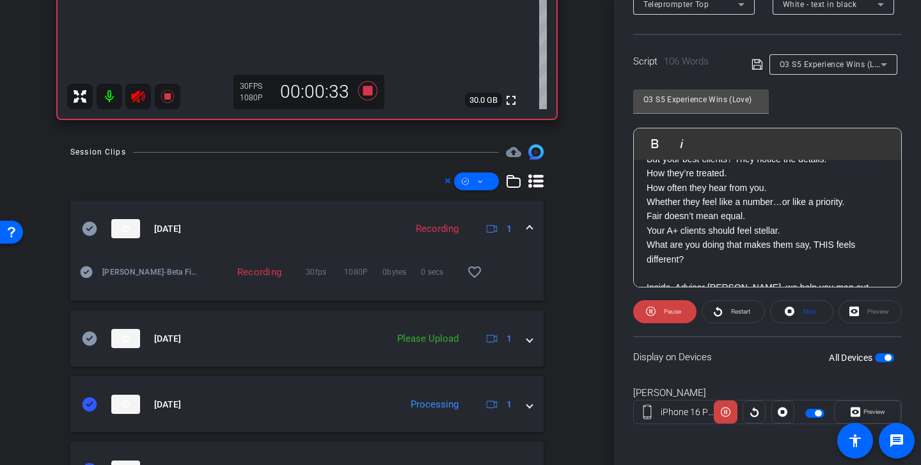
scroll to position [437, 0]
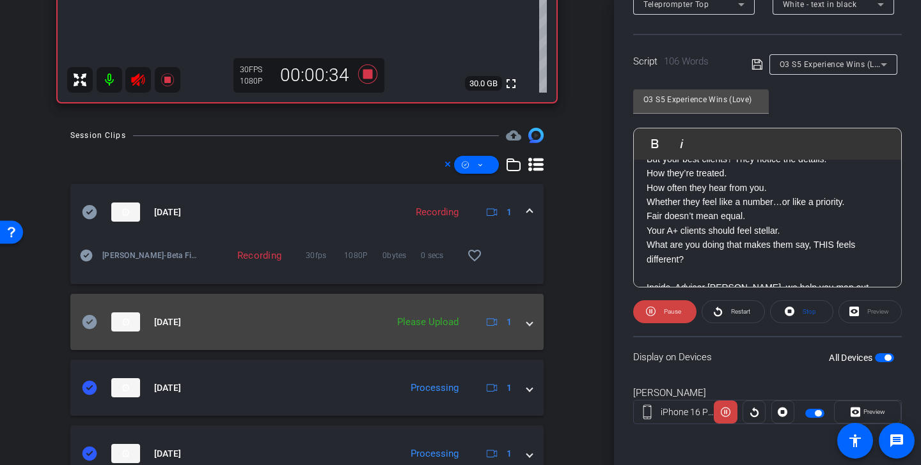
click at [91, 323] on icon at bounding box center [89, 322] width 15 height 14
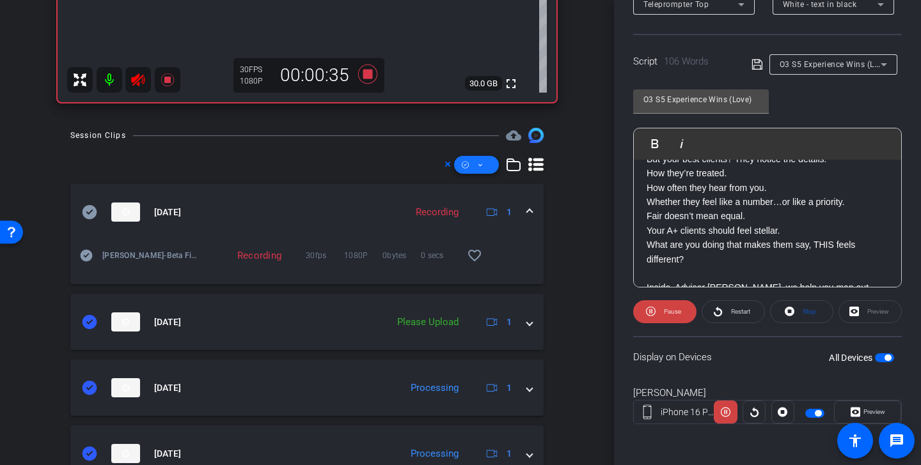
click at [494, 162] on span at bounding box center [476, 165] width 45 height 31
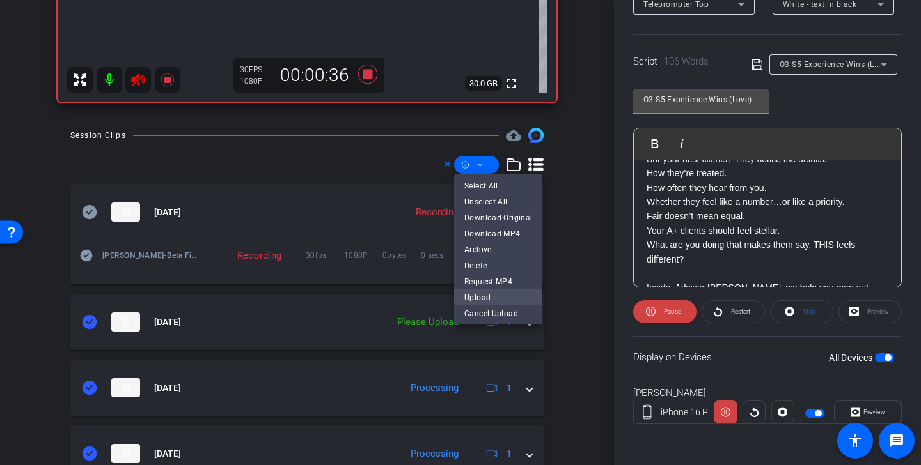
click at [502, 302] on span "Upload" at bounding box center [498, 297] width 68 height 15
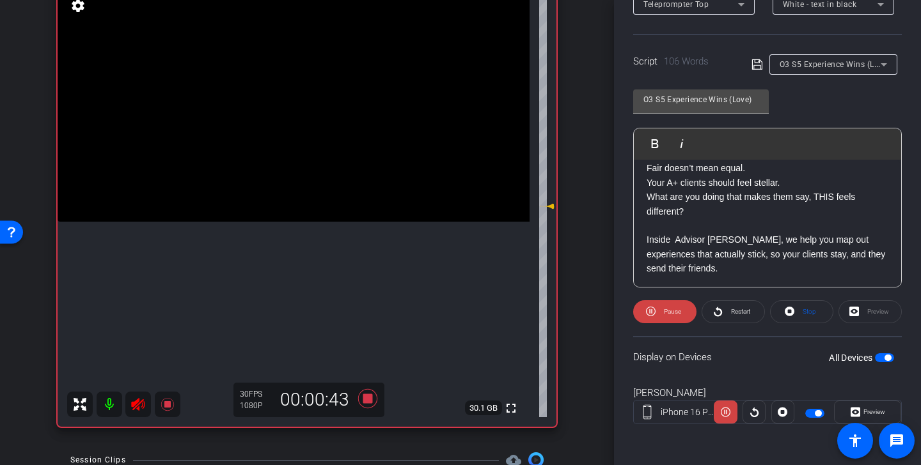
scroll to position [227, 0]
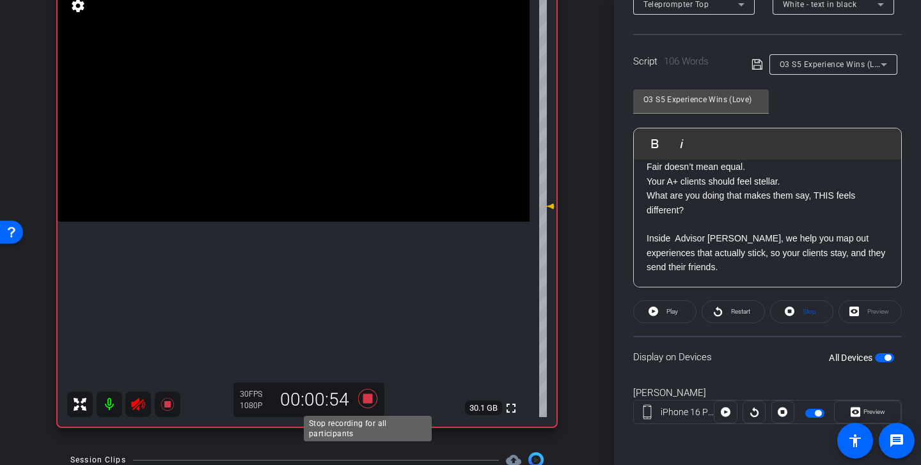
click at [371, 400] on icon at bounding box center [367, 398] width 19 height 19
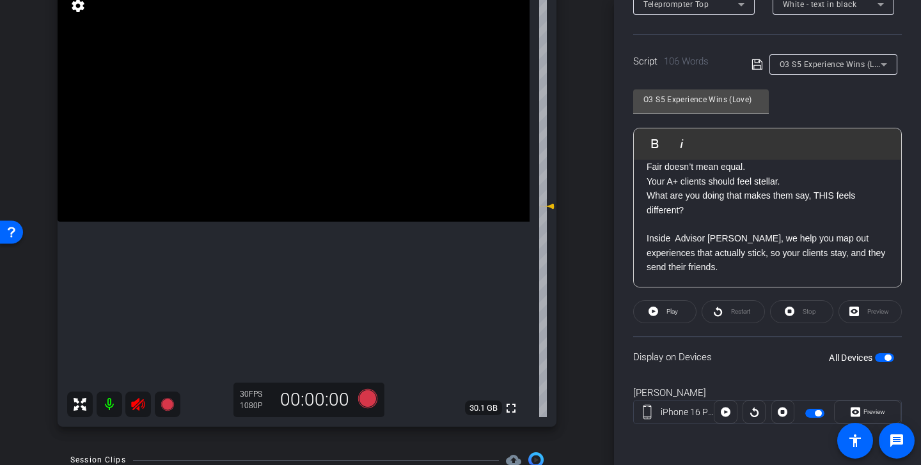
click at [139, 407] on icon at bounding box center [137, 404] width 13 height 13
click at [857, 75] on div at bounding box center [833, 82] width 128 height 14
click at [857, 66] on span "O3 S5 Experience Wins (Love)" at bounding box center [834, 64] width 111 height 10
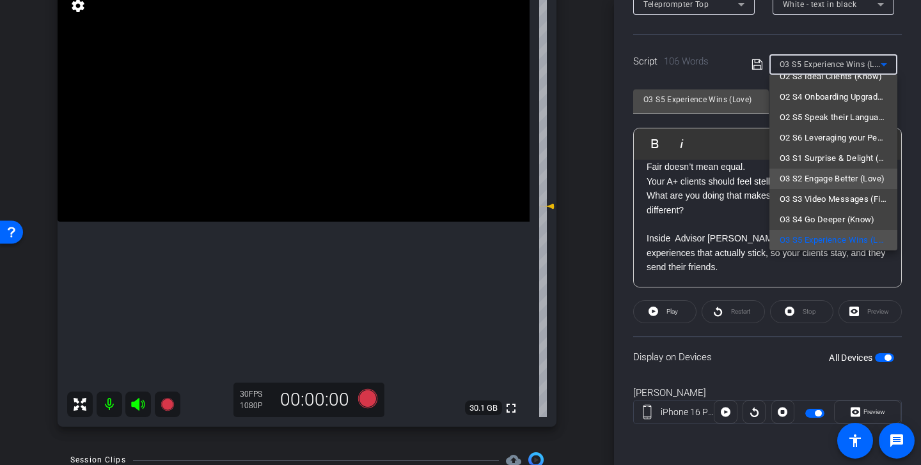
scroll to position [203, 0]
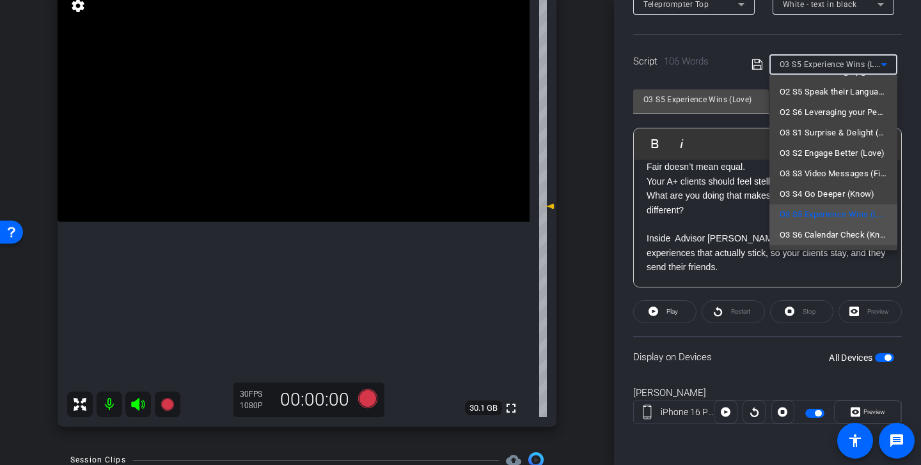
click at [845, 237] on span "O3 S6 Calendar Check (Know)" at bounding box center [832, 235] width 107 height 15
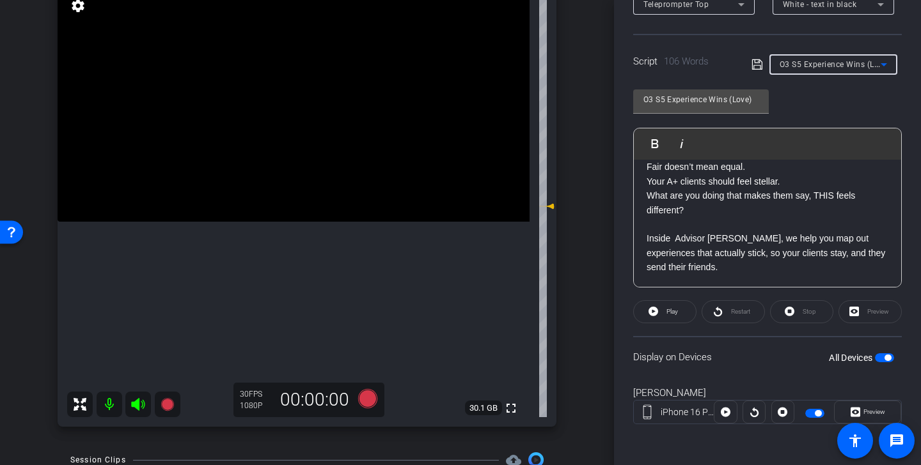
type input "O3 S6 Calendar Check (Know)"
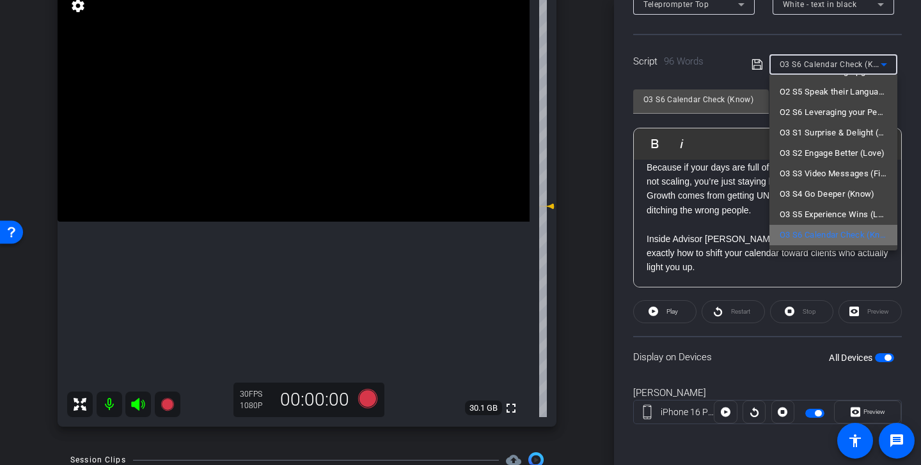
scroll to position [184, 0]
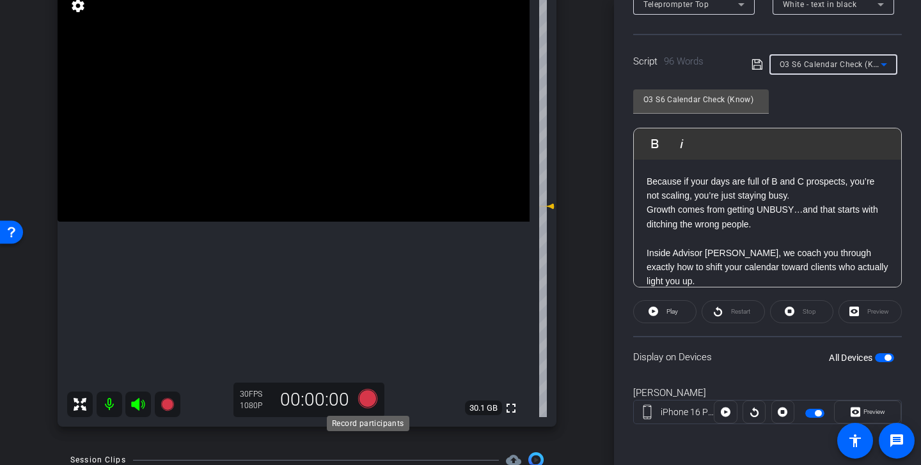
click at [362, 395] on icon at bounding box center [367, 398] width 19 height 19
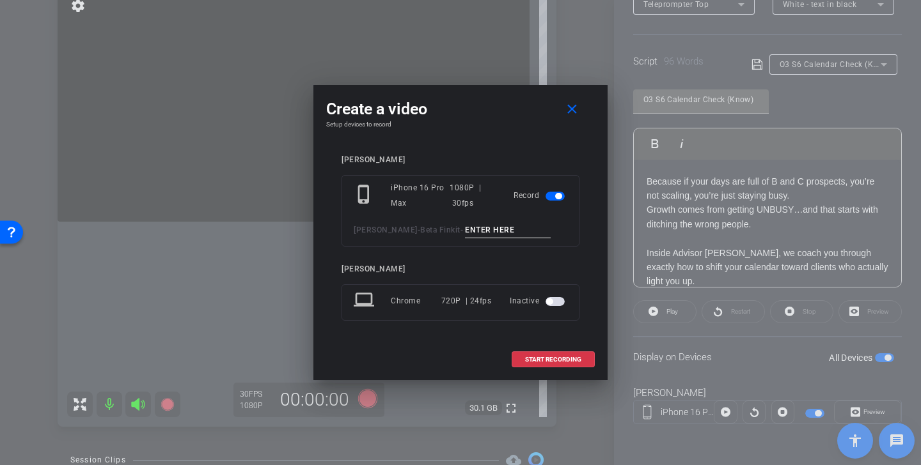
click at [487, 228] on input at bounding box center [508, 230] width 86 height 16
type input "a"
drag, startPoint x: 538, startPoint y: 230, endPoint x: 382, endPoint y: 221, distance: 156.9
click at [382, 221] on div "phone_iphone iPhone 16 Pro Max 1080P | 30fps Record Kristin Andree - Beta Finki…" at bounding box center [460, 211] width 238 height 72
type input "Calendar Check Tk 1"
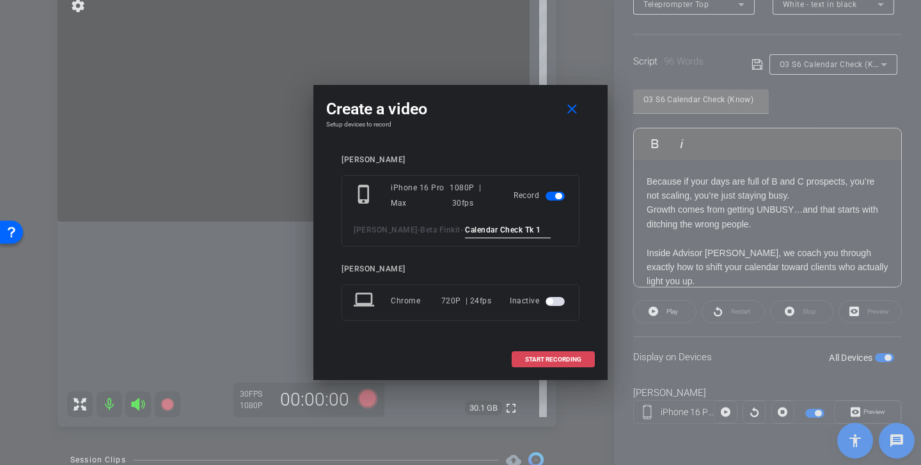
click at [572, 361] on span "START RECORDING" at bounding box center [553, 360] width 56 height 6
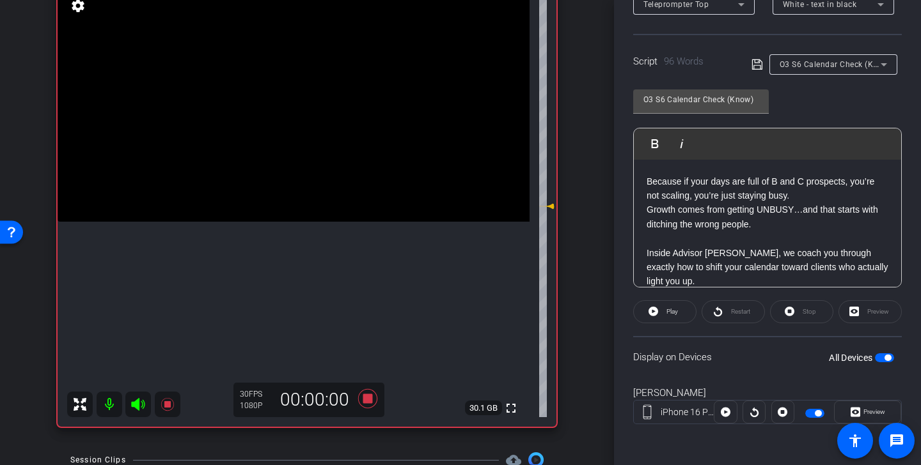
click at [138, 403] on icon at bounding box center [137, 404] width 13 height 13
click at [681, 313] on span at bounding box center [665, 312] width 62 height 31
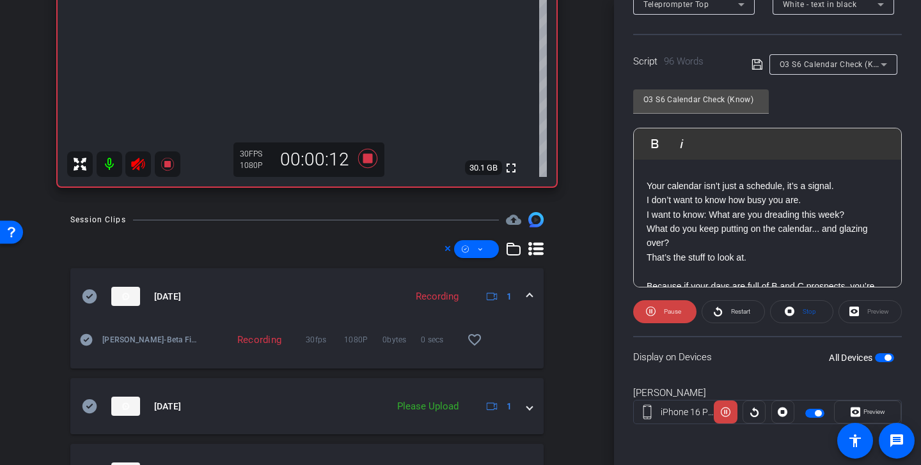
scroll to position [431, 0]
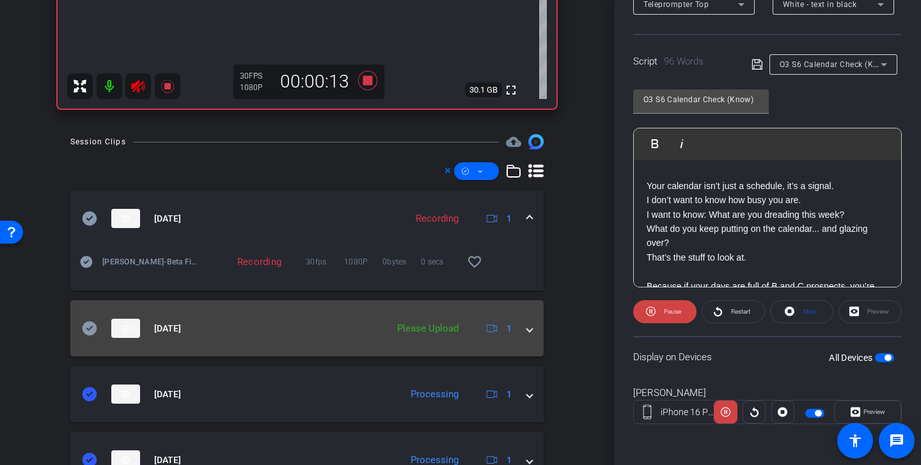
click at [90, 326] on icon at bounding box center [89, 329] width 15 height 14
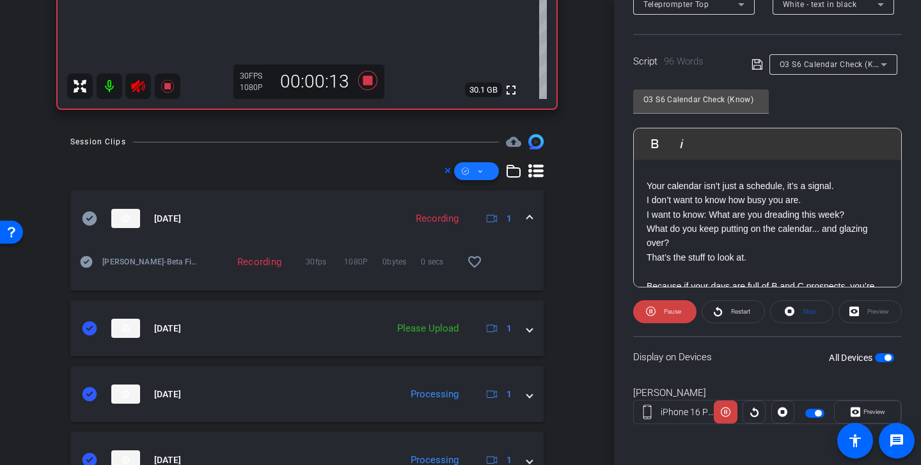
click at [483, 176] on icon at bounding box center [480, 172] width 6 height 16
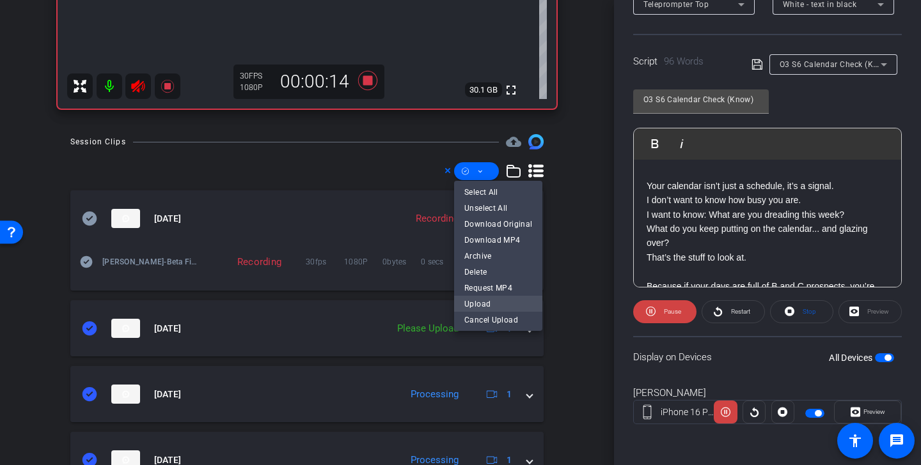
click at [502, 304] on span "Upload" at bounding box center [498, 303] width 68 height 15
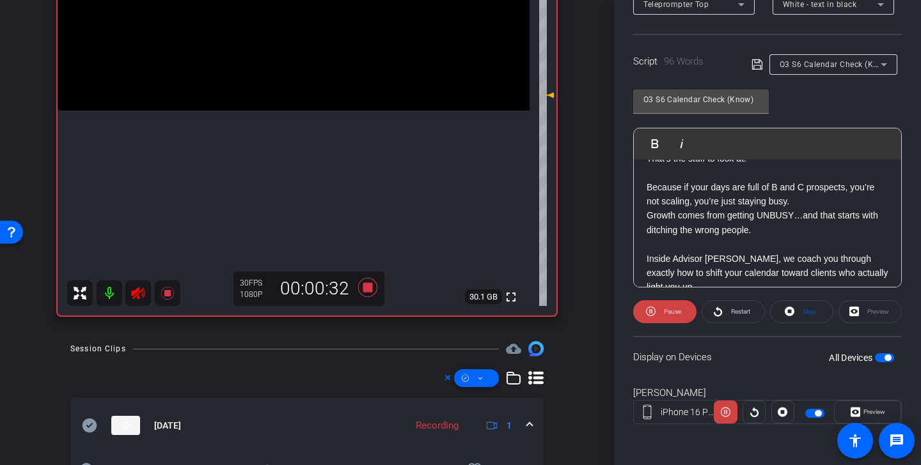
scroll to position [184, 0]
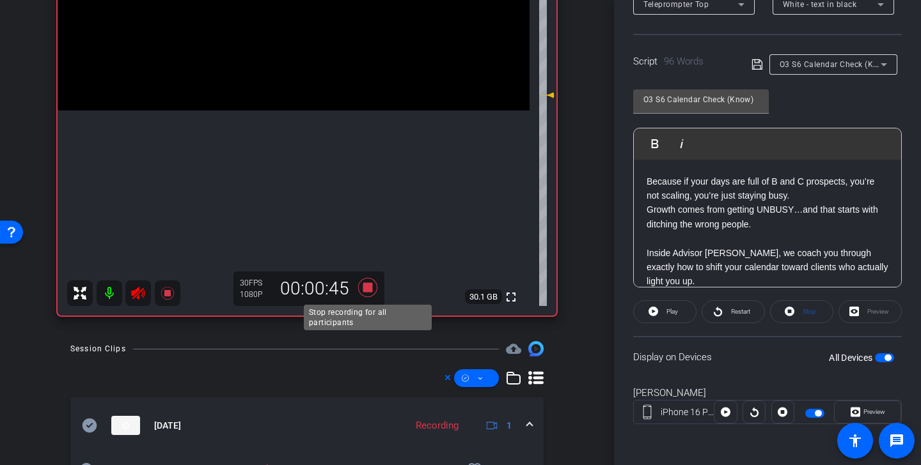
click at [367, 289] on icon at bounding box center [367, 287] width 19 height 19
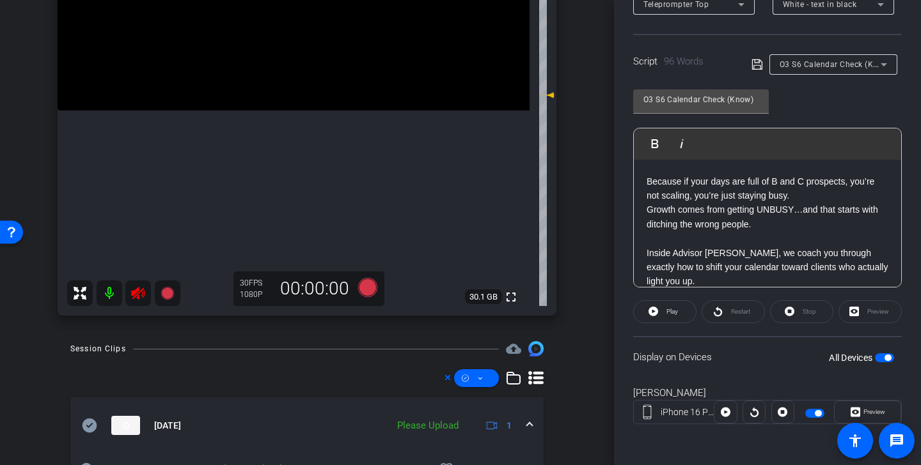
click at [137, 295] on icon at bounding box center [137, 293] width 13 height 13
click at [879, 269] on p "Inside Advisor EDGE, we coach you through exactly how to shift your calendar to…" at bounding box center [767, 267] width 242 height 43
drag, startPoint x: 878, startPoint y: 268, endPoint x: 832, endPoint y: 270, distance: 46.1
click at [832, 270] on p "Inside Advisor EDGE, we coach you through exactly how to shift your calendar to…" at bounding box center [767, 267] width 242 height 43
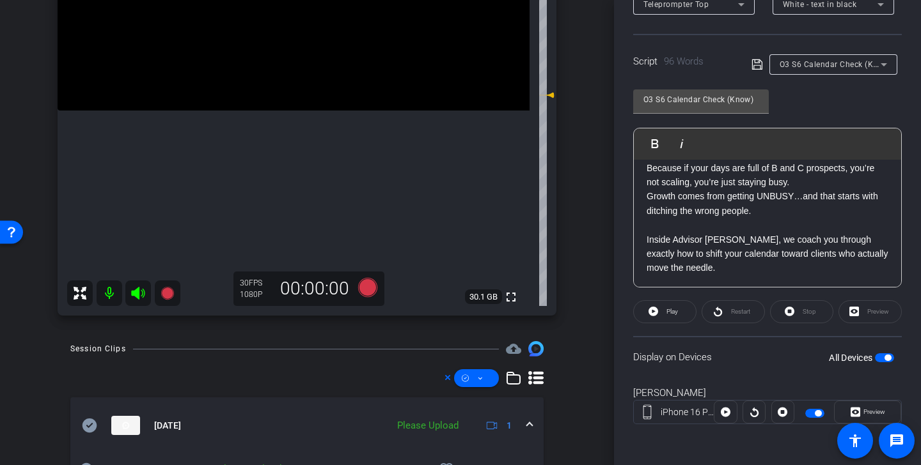
scroll to position [198, 0]
click at [759, 66] on icon at bounding box center [757, 64] width 12 height 15
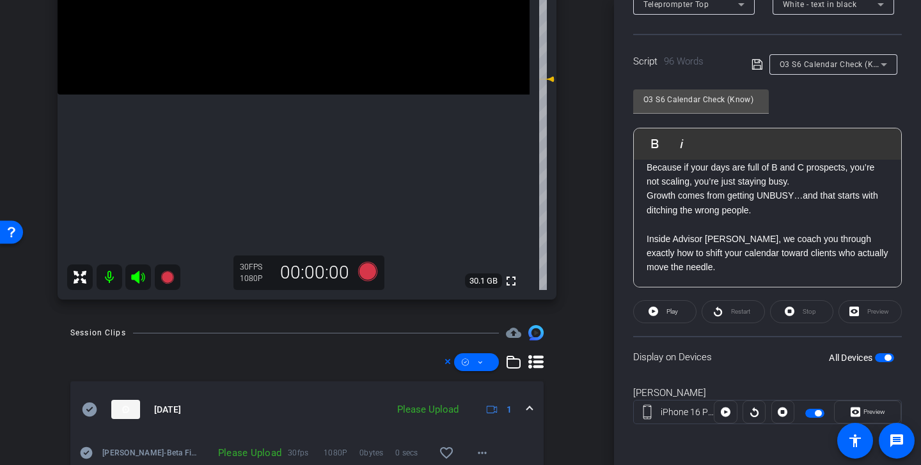
scroll to position [221, 0]
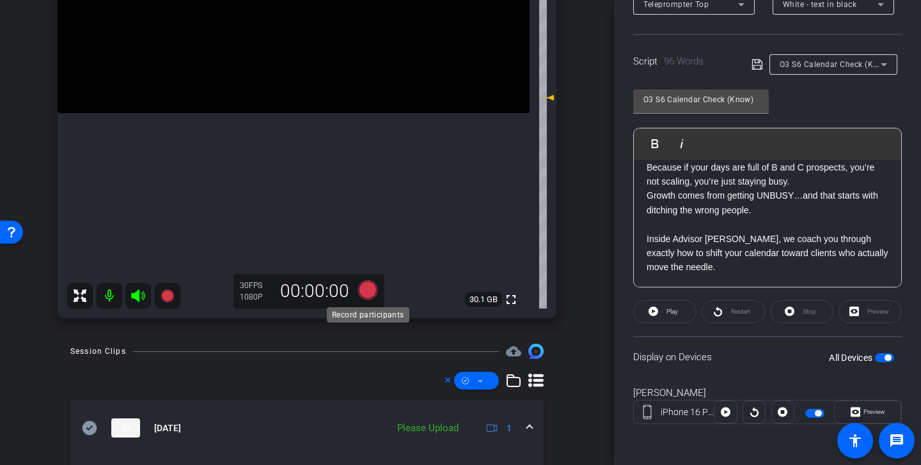
click at [367, 291] on icon at bounding box center [367, 290] width 19 height 19
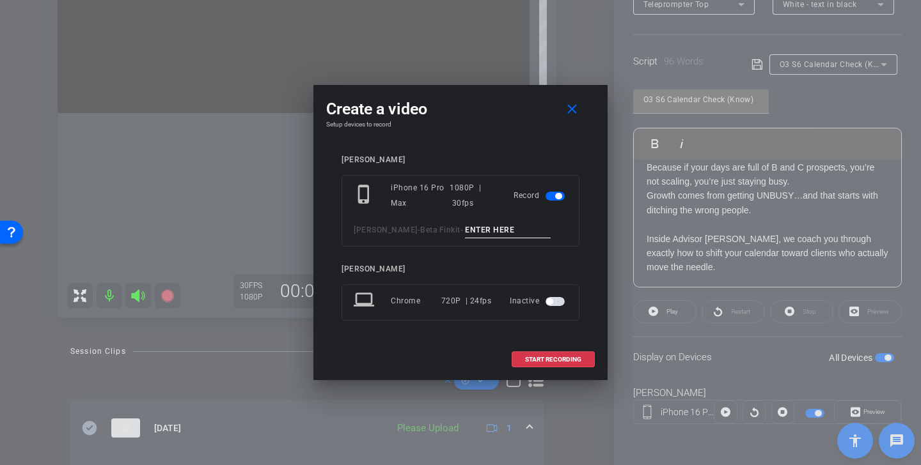
click at [478, 228] on input at bounding box center [508, 230] width 86 height 16
paste input "Calendar Check Tk 1"
type input "Calendar Check Tk 2"
click at [571, 359] on span "START RECORDING" at bounding box center [553, 360] width 56 height 6
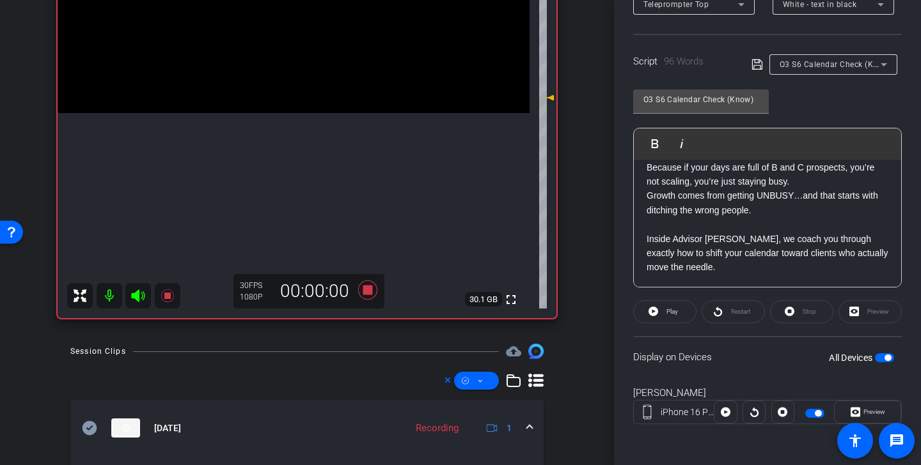
click at [139, 297] on icon at bounding box center [137, 296] width 13 height 13
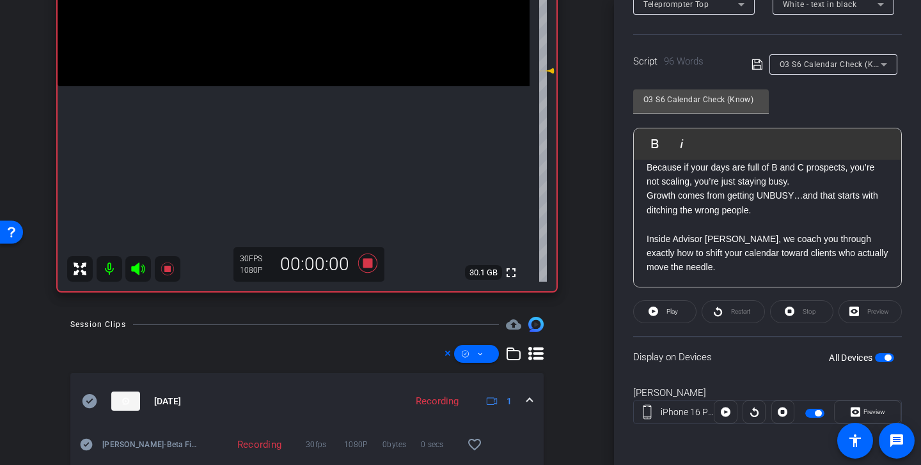
scroll to position [253, 0]
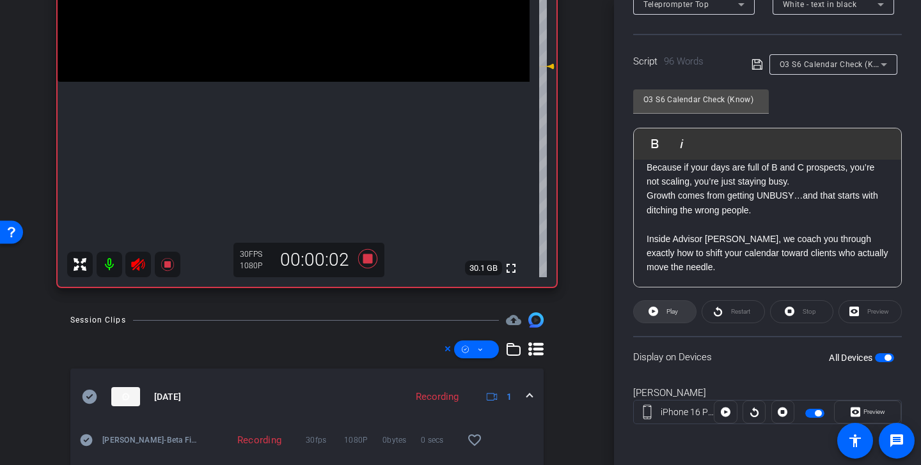
click at [657, 314] on icon at bounding box center [653, 312] width 10 height 10
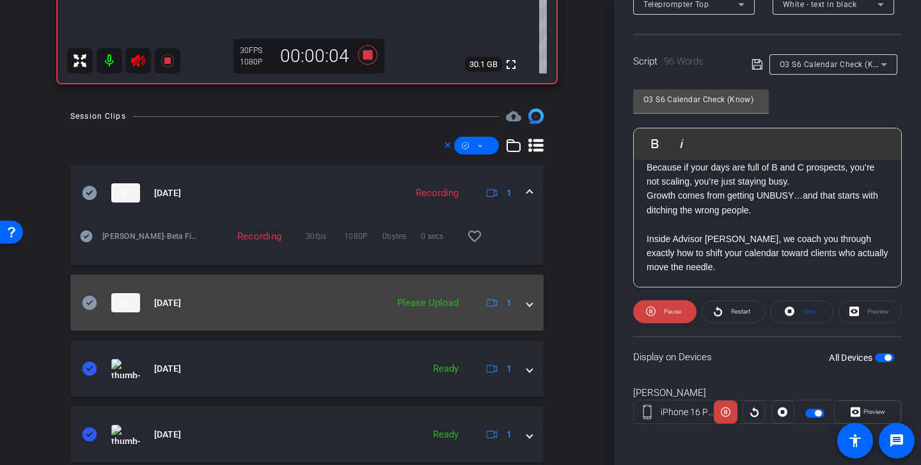
click at [93, 303] on icon at bounding box center [89, 303] width 15 height 14
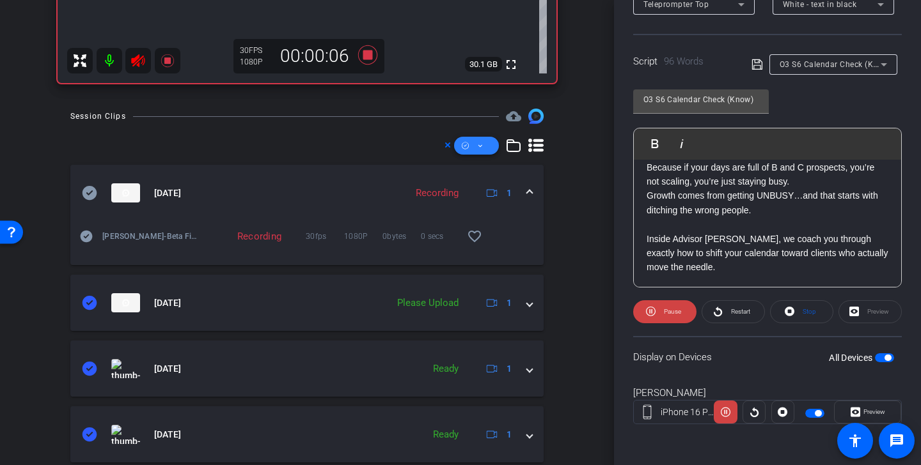
click at [475, 147] on span at bounding box center [476, 145] width 45 height 31
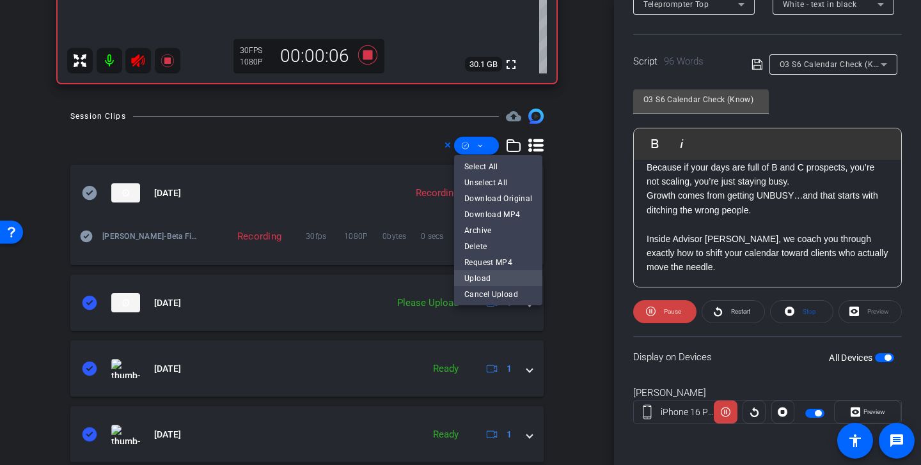
click at [493, 281] on span "Upload" at bounding box center [498, 277] width 68 height 15
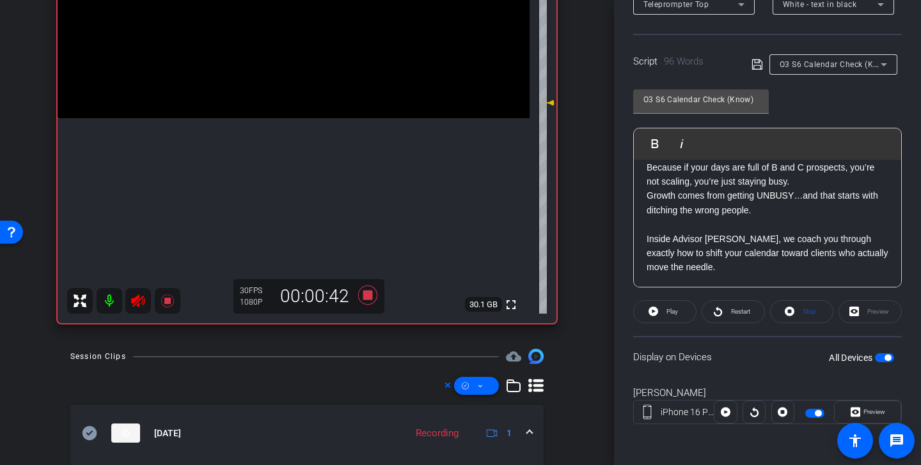
scroll to position [136, 0]
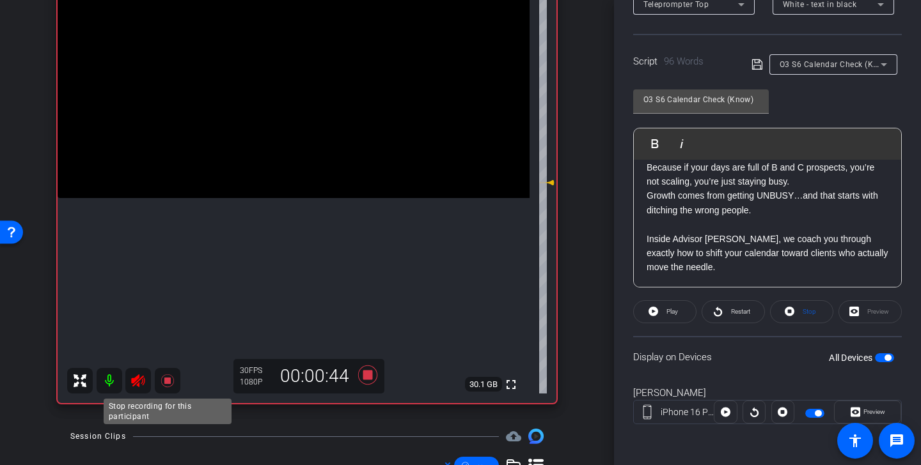
click at [169, 381] on icon at bounding box center [166, 381] width 13 height 13
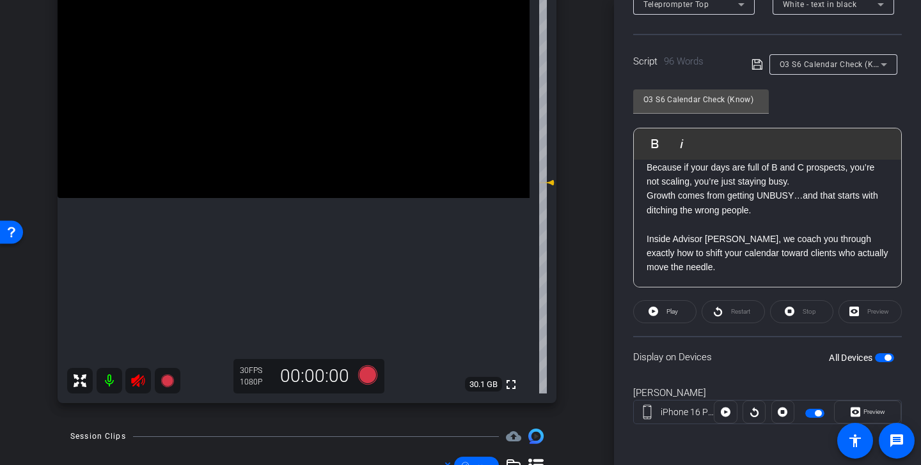
click at [134, 385] on icon at bounding box center [137, 381] width 13 height 13
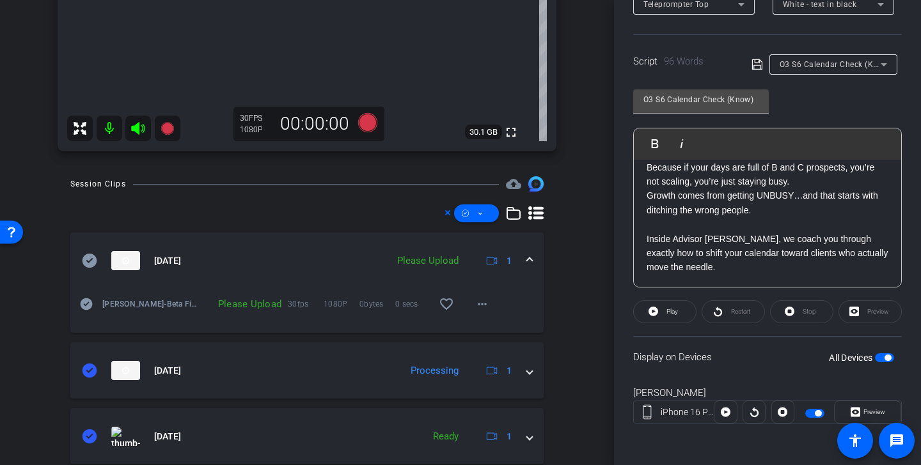
click at [88, 262] on icon at bounding box center [89, 260] width 15 height 15
click at [492, 215] on span at bounding box center [476, 213] width 45 height 31
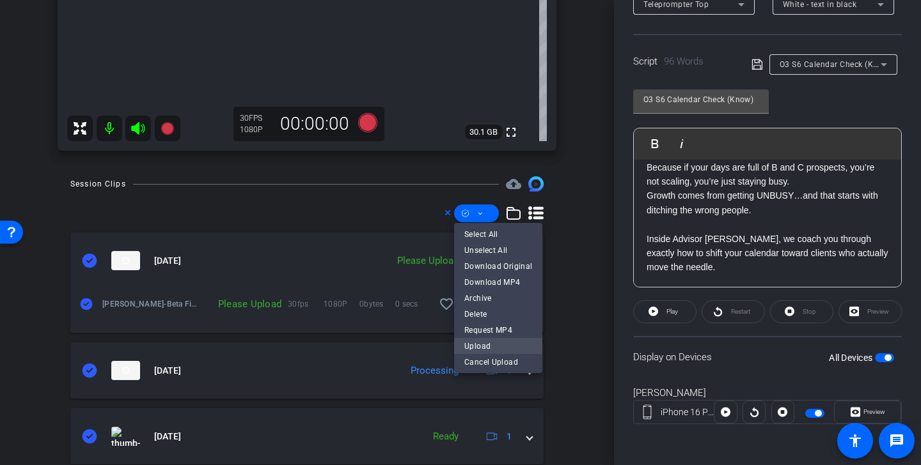
click at [494, 348] on span "Upload" at bounding box center [498, 345] width 68 height 15
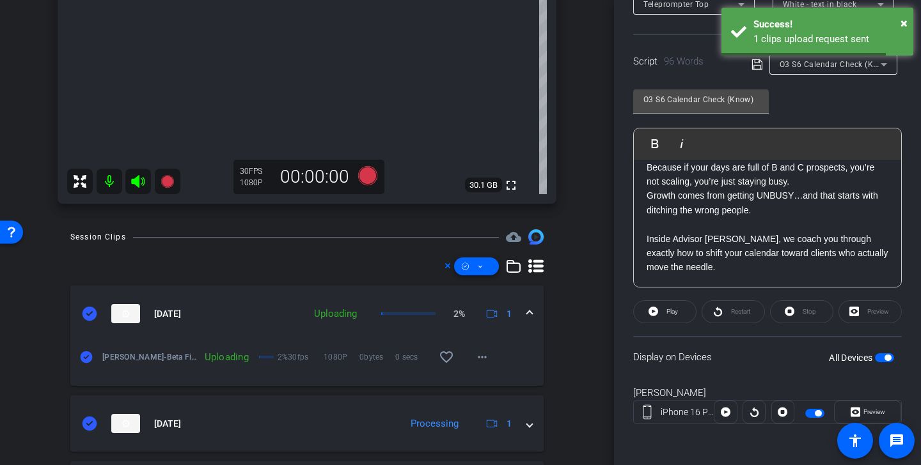
scroll to position [317, 0]
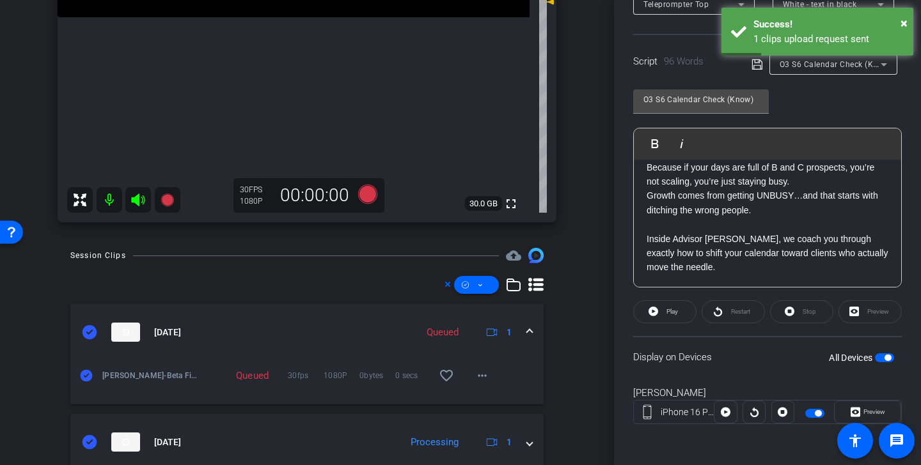
click at [816, 412] on span "button" at bounding box center [817, 413] width 6 height 6
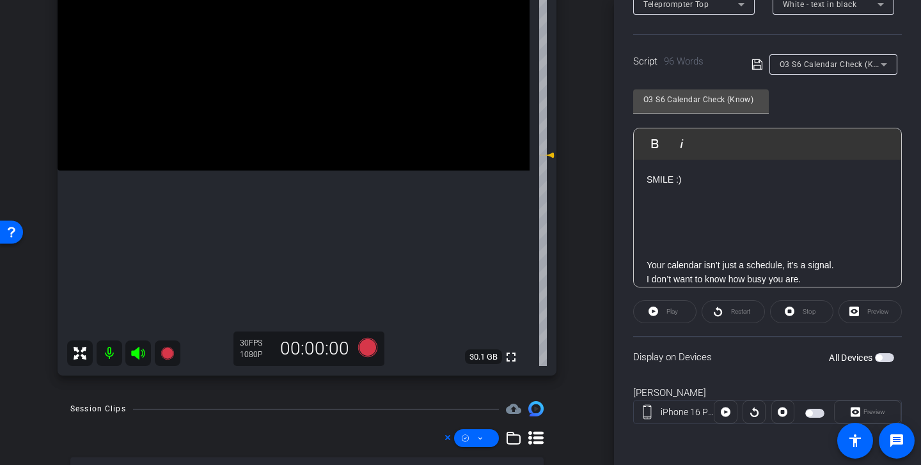
scroll to position [0, 0]
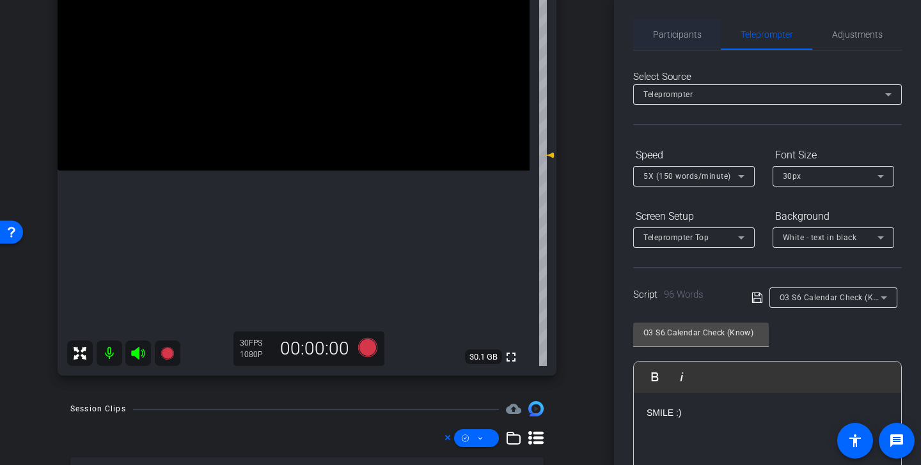
click at [681, 38] on span "Participants" at bounding box center [677, 34] width 49 height 9
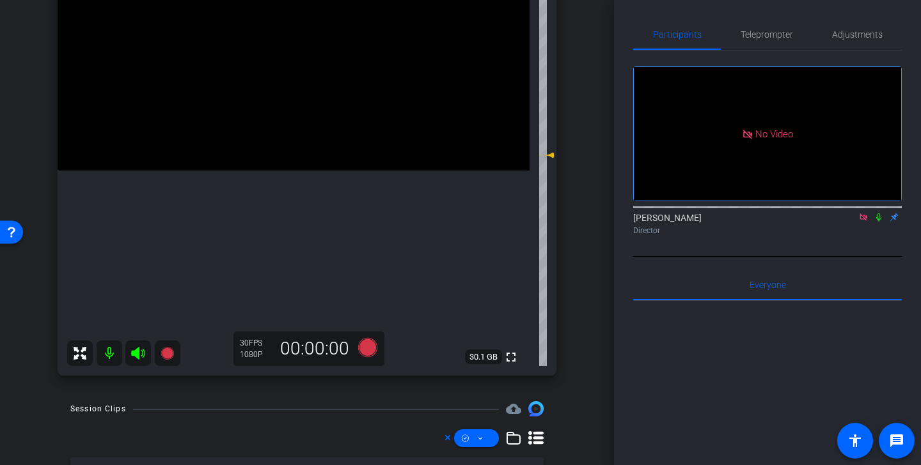
click at [864, 216] on icon at bounding box center [862, 217] width 7 height 7
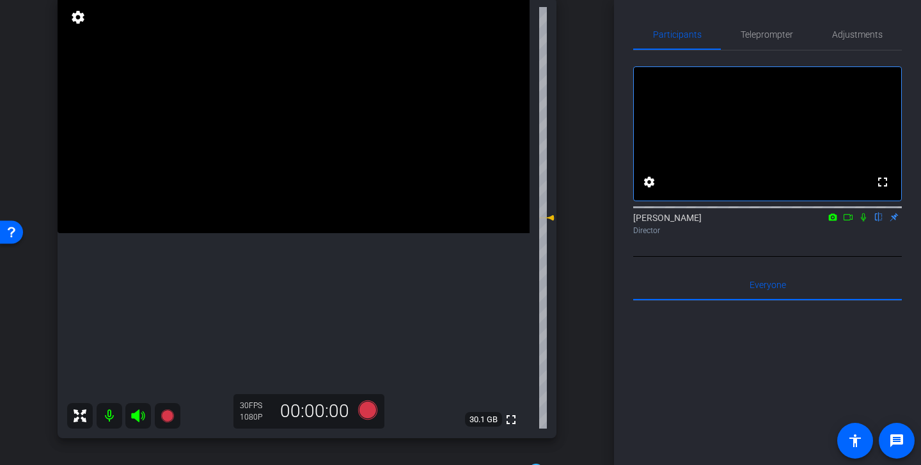
scroll to position [81, 0]
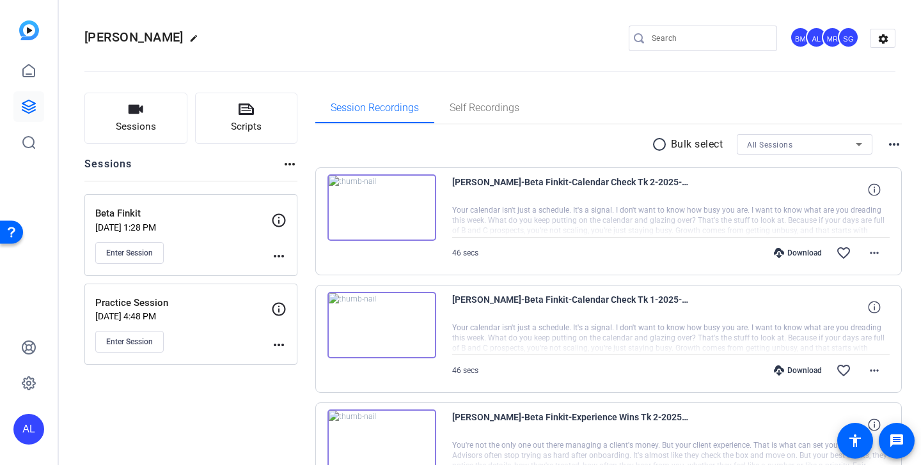
click at [658, 146] on mat-icon "radio_button_unchecked" at bounding box center [660, 144] width 19 height 15
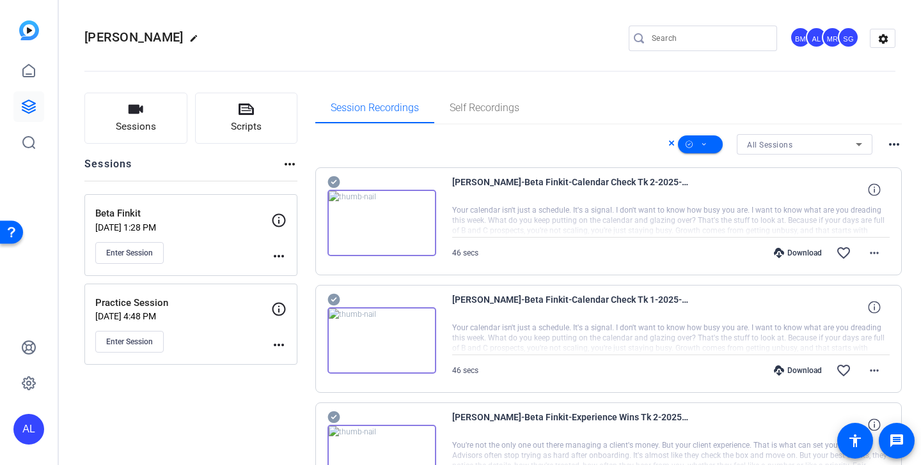
click at [334, 181] on icon at bounding box center [333, 182] width 13 height 15
click at [334, 189] on icon at bounding box center [333, 182] width 12 height 12
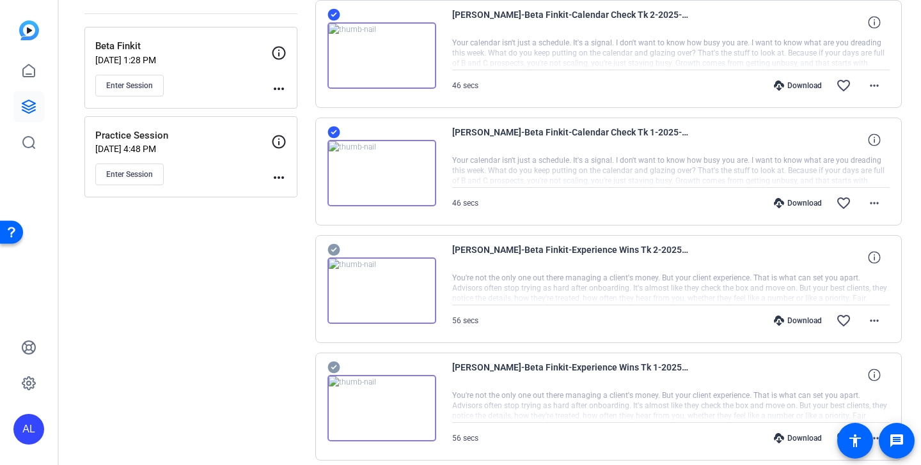
click at [333, 21] on icon at bounding box center [333, 15] width 12 height 12
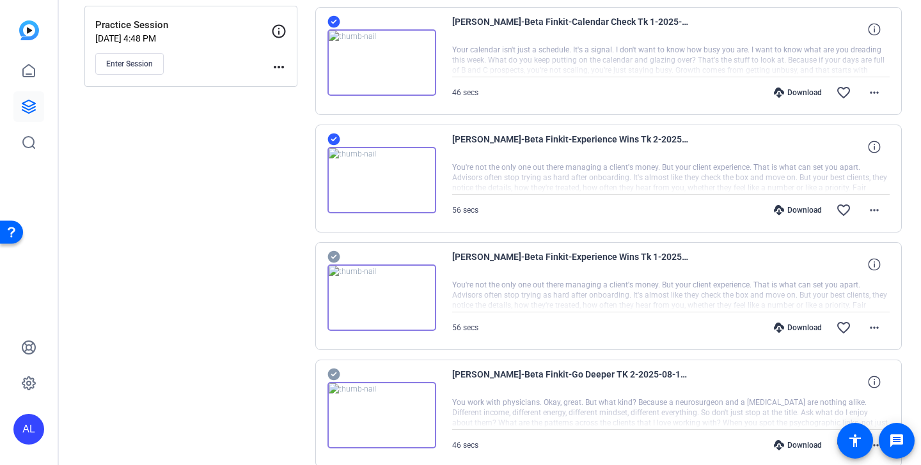
click at [334, 257] on icon at bounding box center [333, 256] width 13 height 15
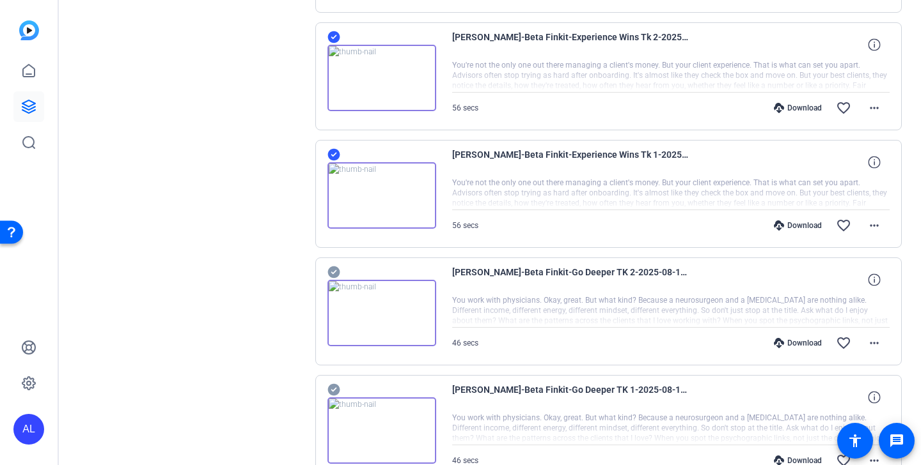
scroll to position [487, 0]
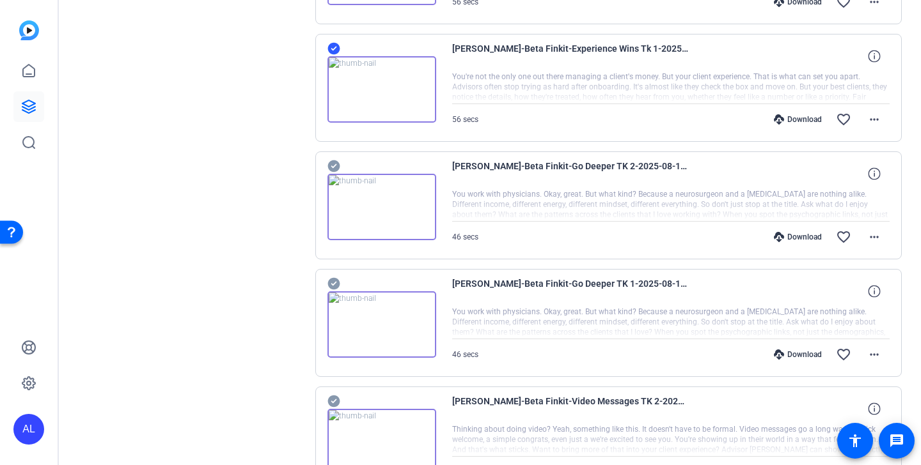
click at [334, 166] on icon at bounding box center [333, 166] width 13 height 15
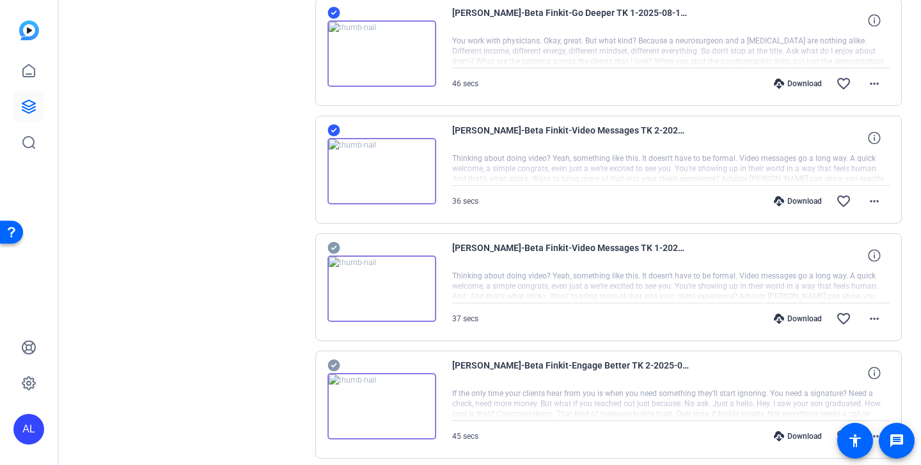
click at [334, 242] on icon at bounding box center [333, 247] width 13 height 15
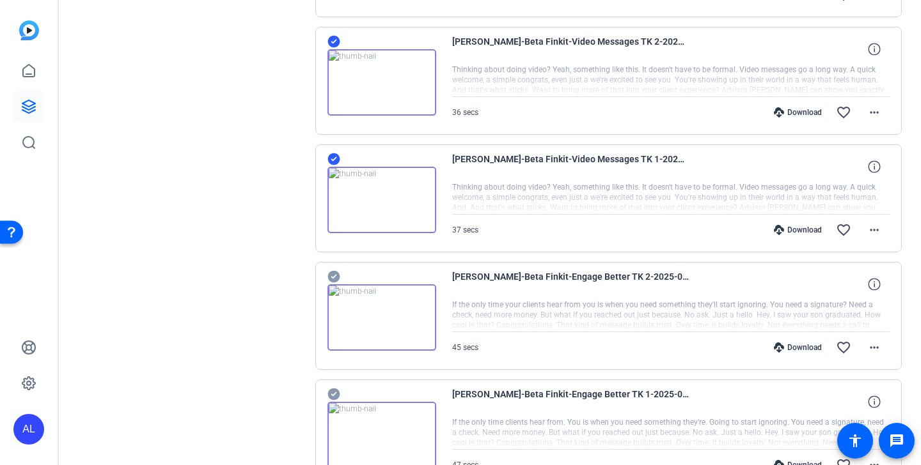
click at [334, 277] on icon at bounding box center [333, 276] width 13 height 15
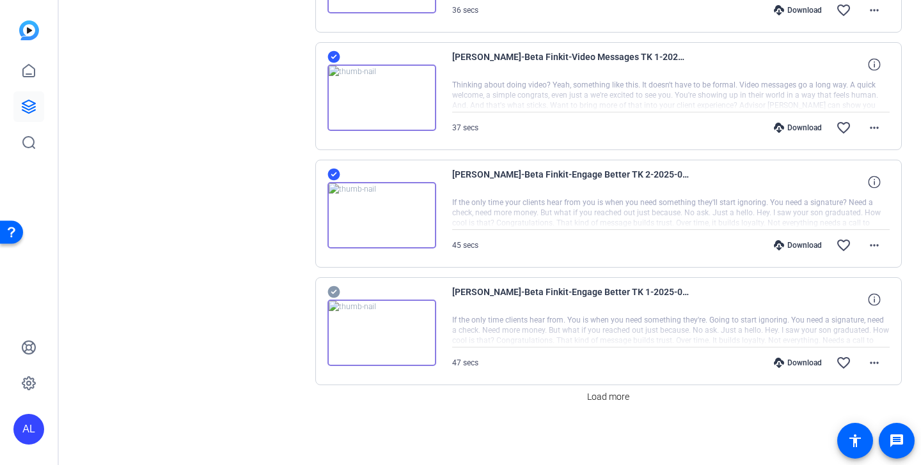
click at [601, 395] on span "Load more" at bounding box center [608, 397] width 42 height 13
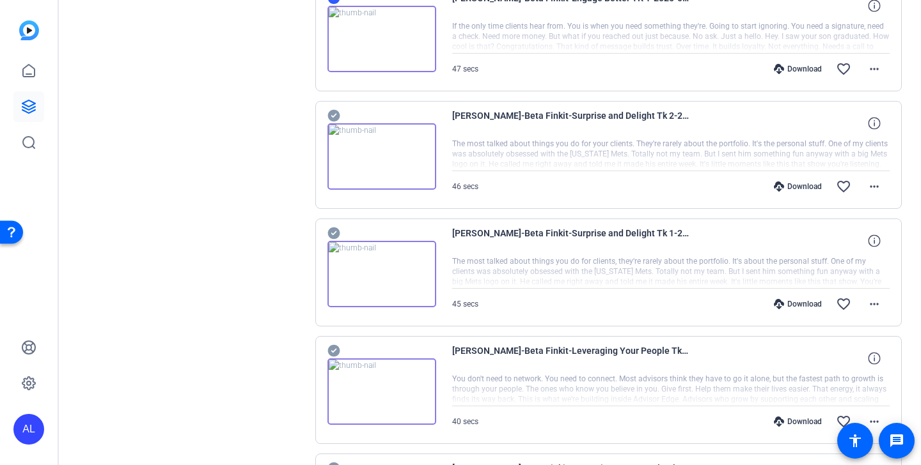
scroll to position [1272, 0]
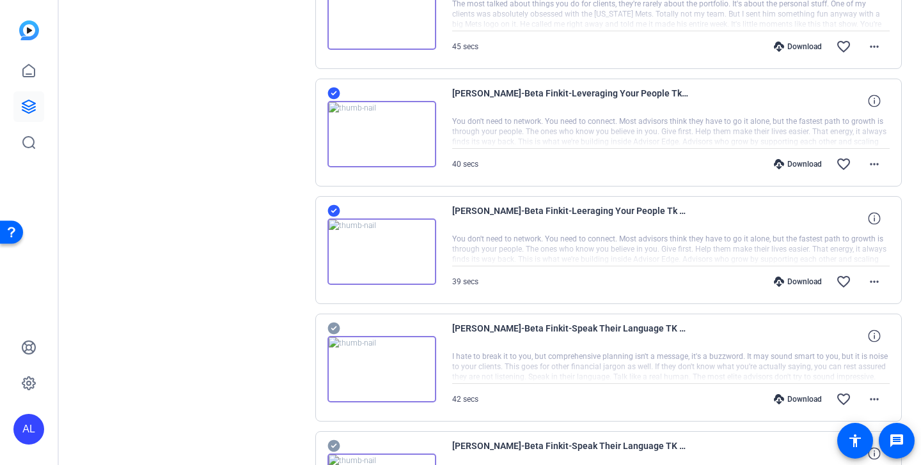
click at [334, 327] on icon at bounding box center [333, 328] width 13 height 15
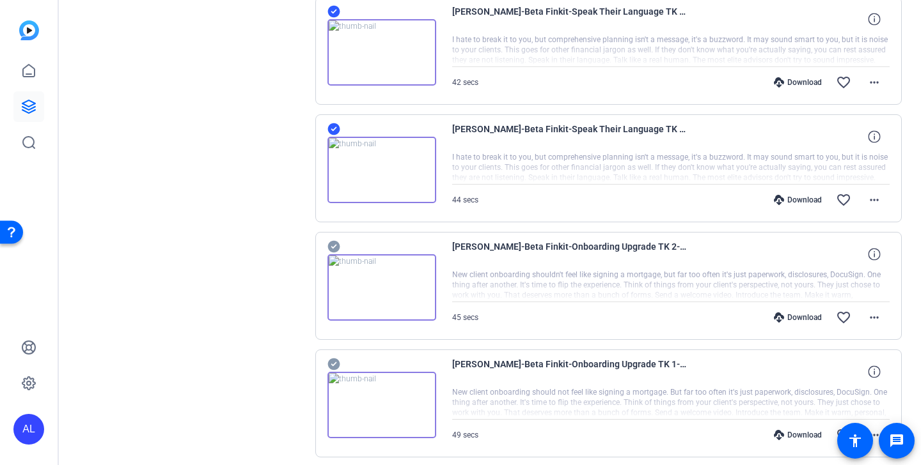
click at [334, 246] on icon at bounding box center [333, 246] width 13 height 15
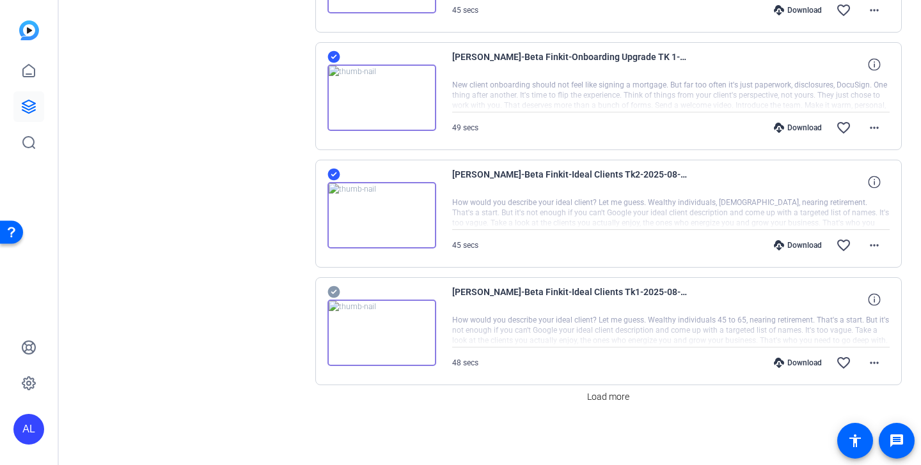
click at [618, 400] on span "Load more" at bounding box center [608, 397] width 42 height 13
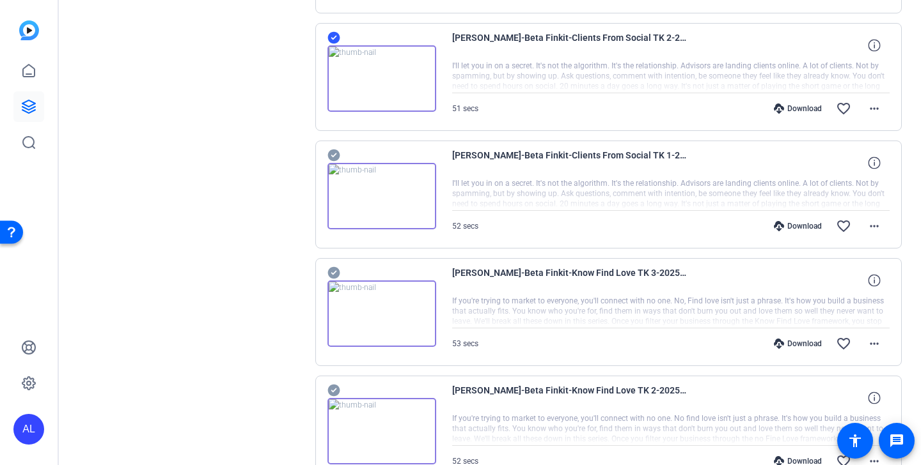
scroll to position [2502, 0]
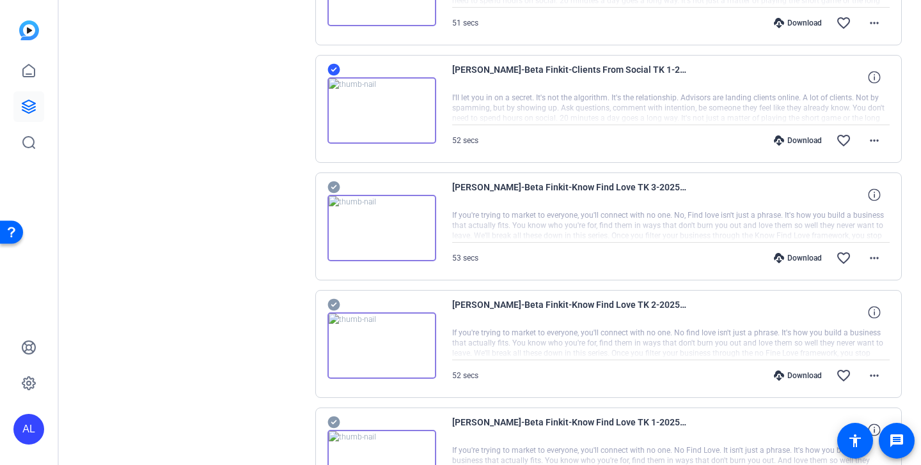
scroll to position [2652, 0]
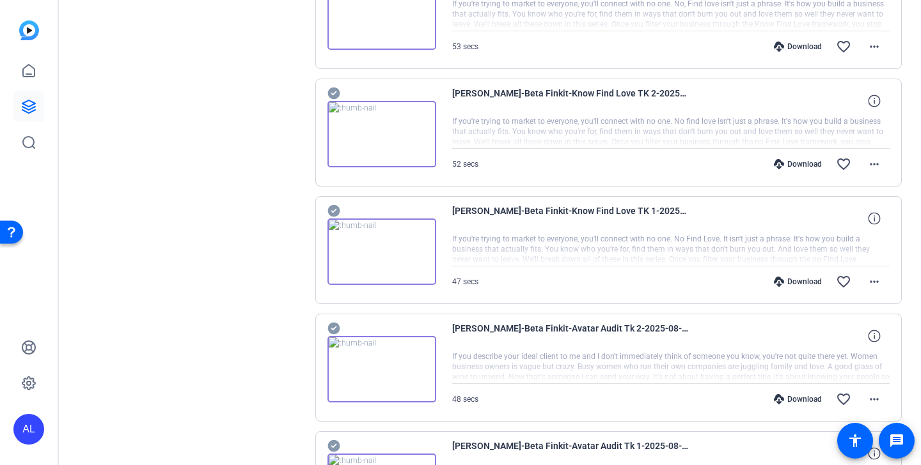
click at [334, 93] on icon at bounding box center [333, 93] width 13 height 15
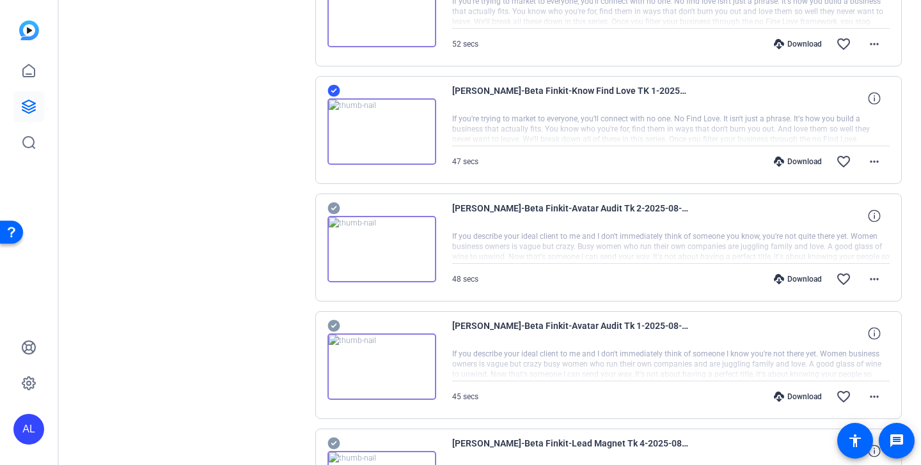
scroll to position [2955, 0]
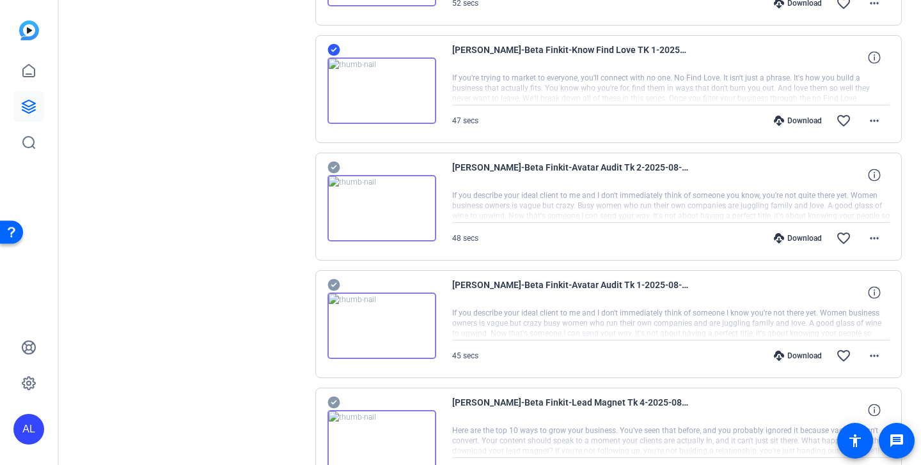
click at [331, 169] on icon at bounding box center [333, 167] width 13 height 15
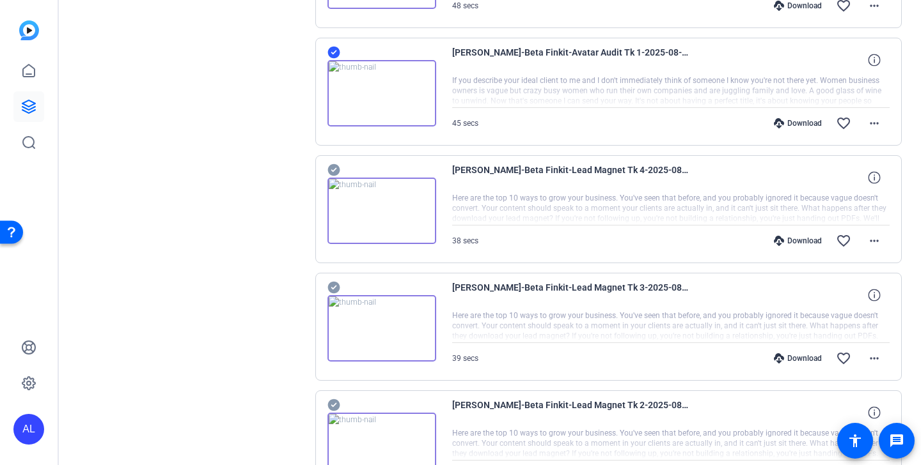
scroll to position [3204, 0]
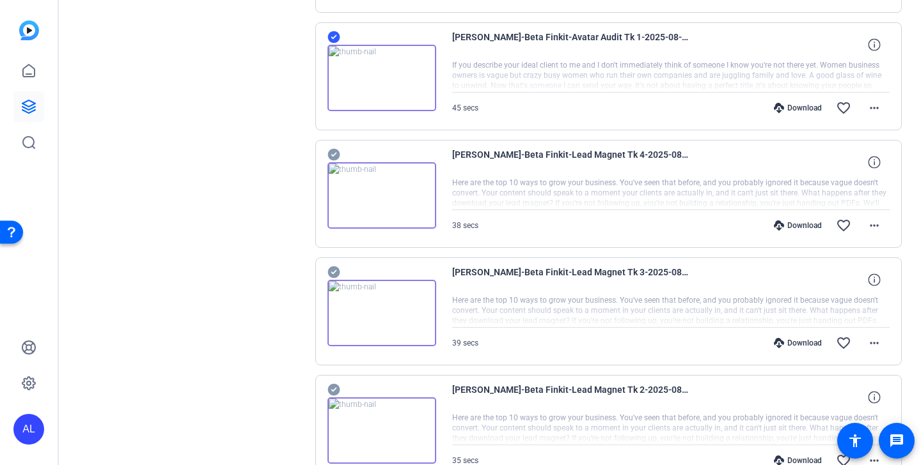
click at [338, 268] on icon at bounding box center [333, 272] width 13 height 15
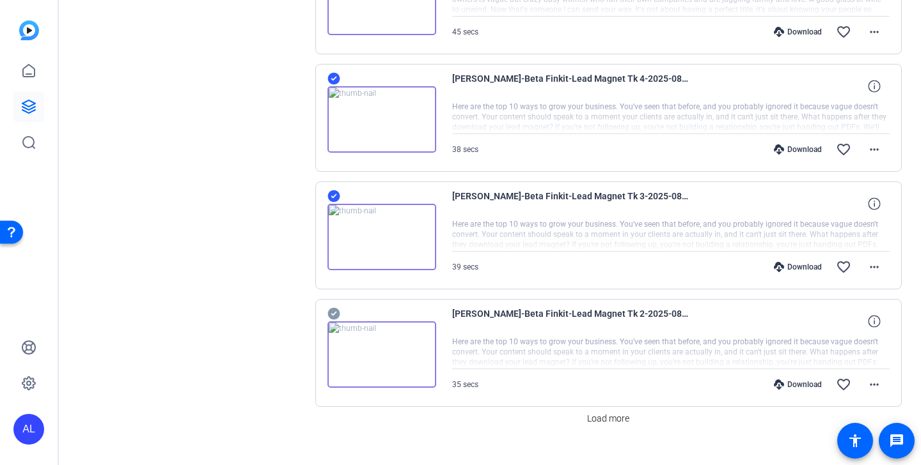
scroll to position [3299, 0]
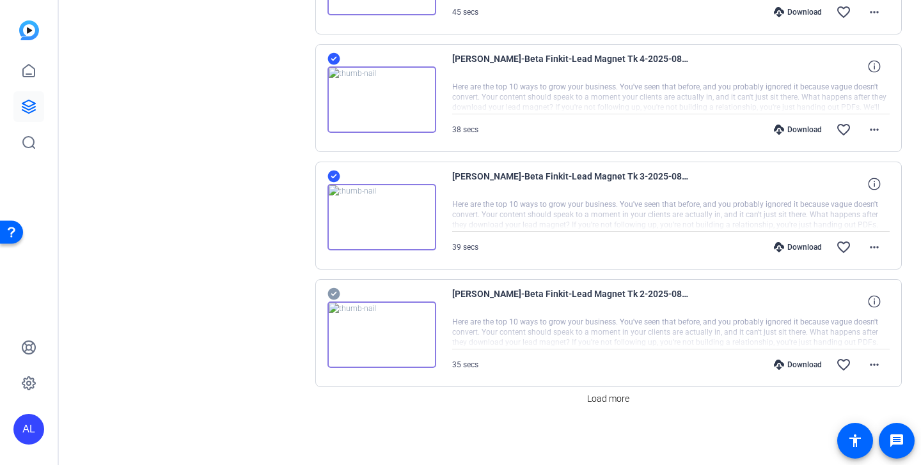
click at [335, 288] on icon at bounding box center [333, 293] width 13 height 15
click at [600, 397] on span "Load more" at bounding box center [608, 399] width 42 height 13
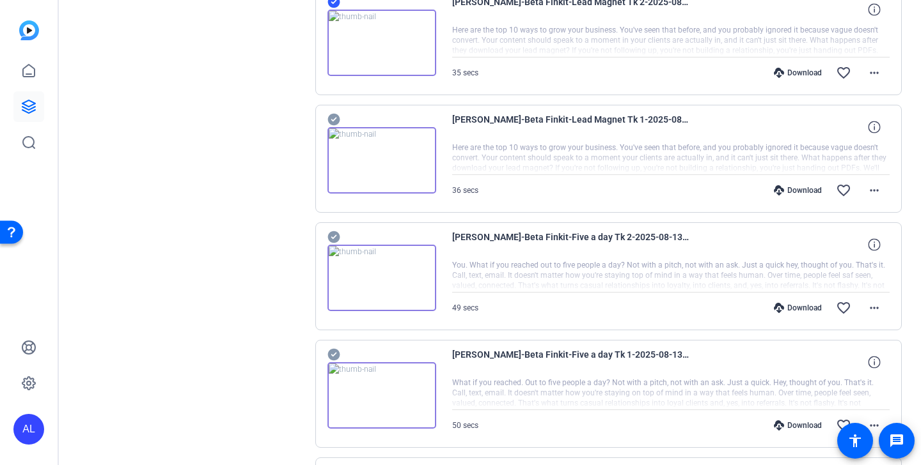
scroll to position [3593, 0]
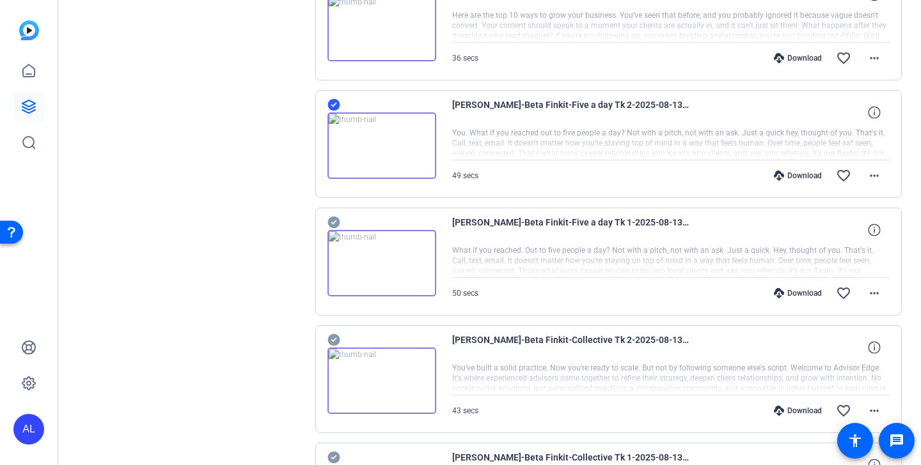
scroll to position [3758, 0]
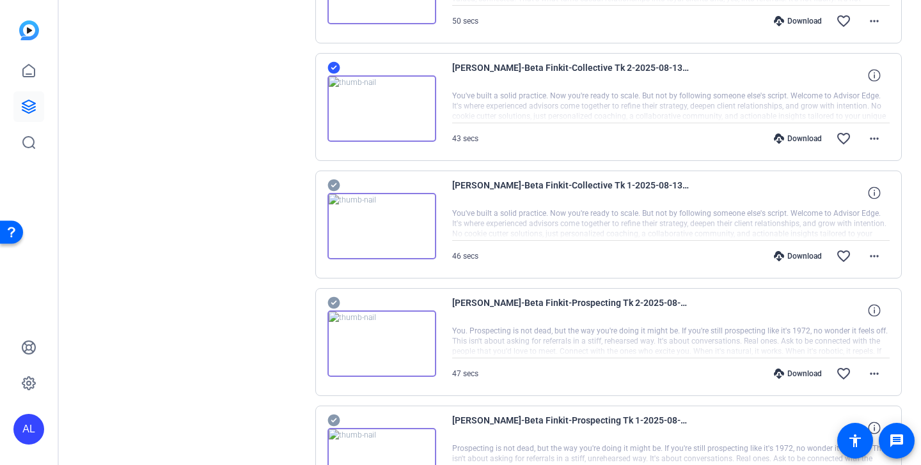
scroll to position [3998, 0]
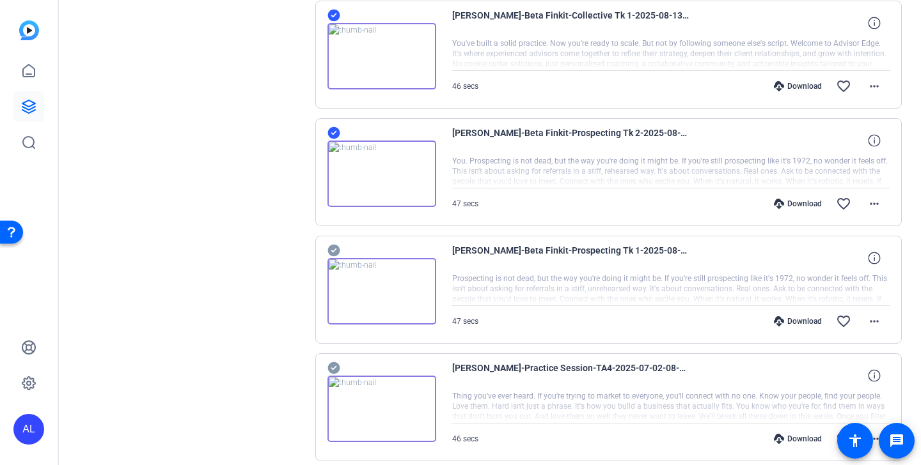
click at [332, 251] on icon at bounding box center [333, 250] width 13 height 15
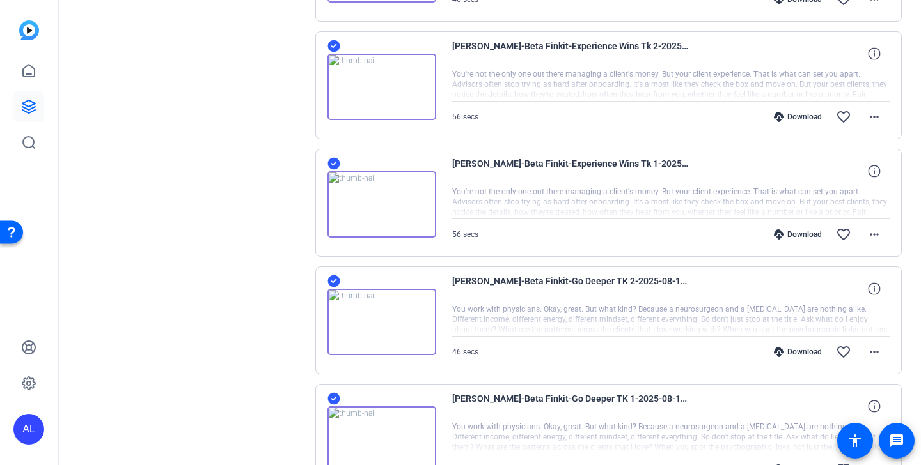
scroll to position [0, 0]
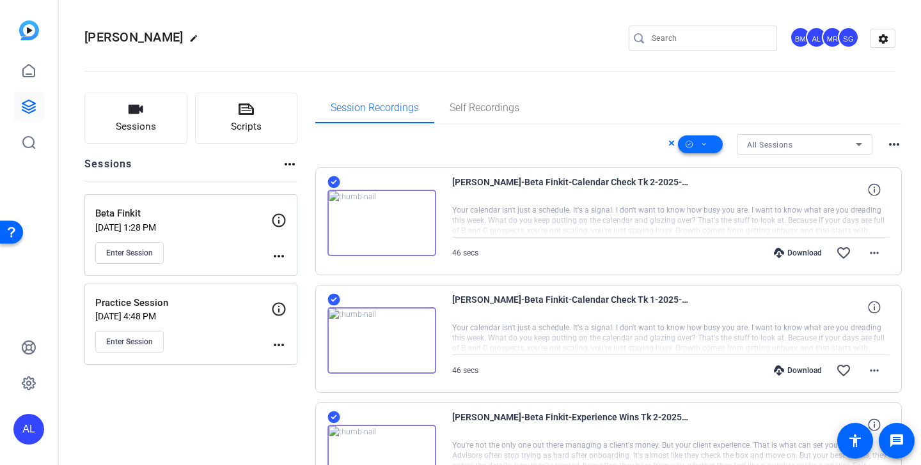
click at [711, 144] on span at bounding box center [700, 144] width 45 height 31
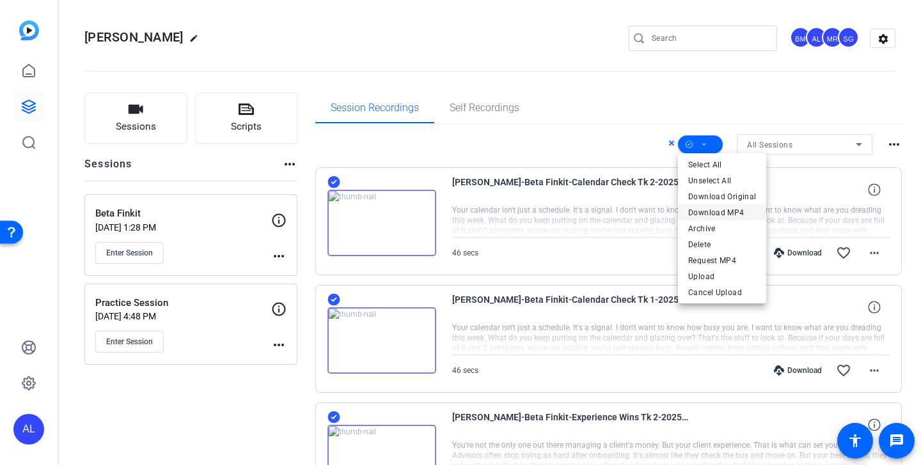
click at [734, 212] on span "Download MP4" at bounding box center [722, 212] width 68 height 15
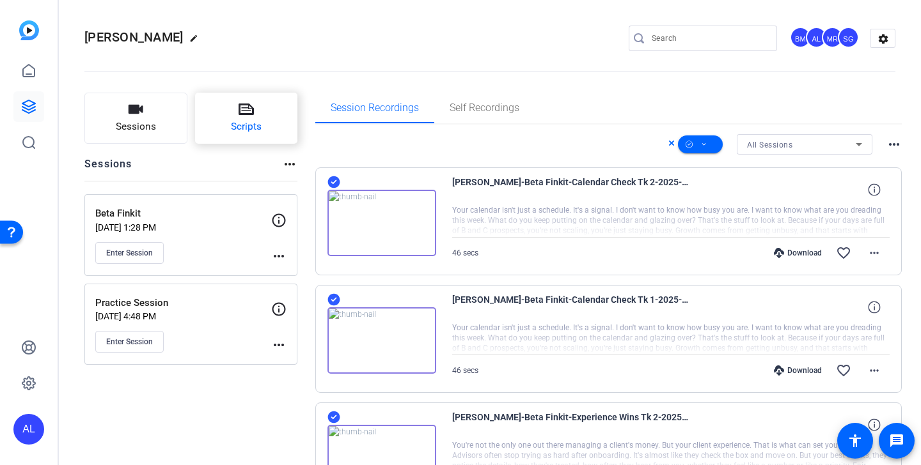
click at [241, 111] on icon at bounding box center [245, 110] width 15 height 12
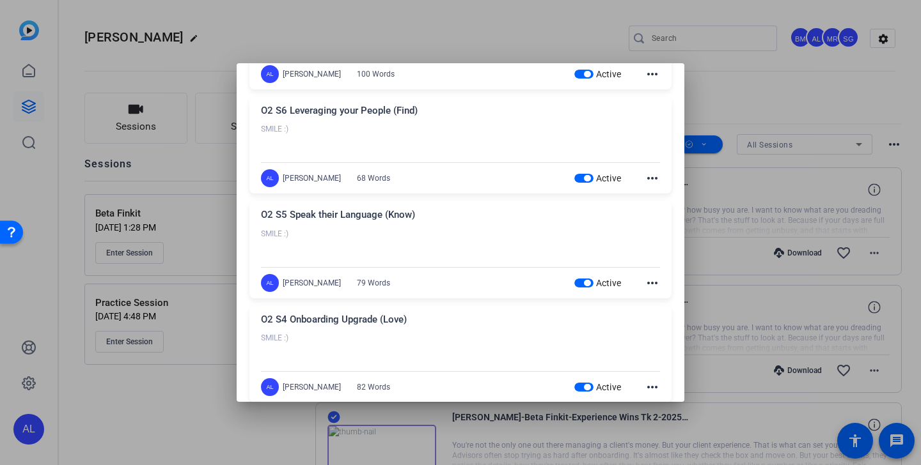
scroll to position [643, 0]
